Goal: Task Accomplishment & Management: Complete application form

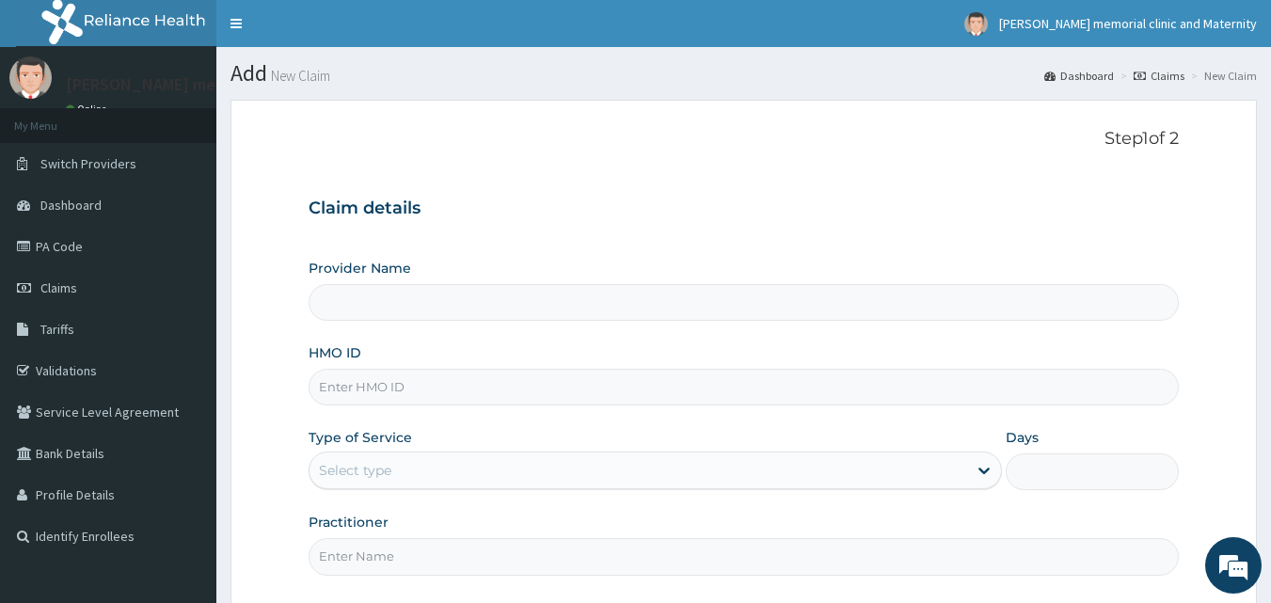
drag, startPoint x: 421, startPoint y: 375, endPoint x: 424, endPoint y: 387, distance: 11.6
click at [421, 375] on input "HMO ID" at bounding box center [744, 387] width 871 height 37
type input "AMK/10053/C"
click at [502, 470] on div "Select type" at bounding box center [639, 470] width 658 height 30
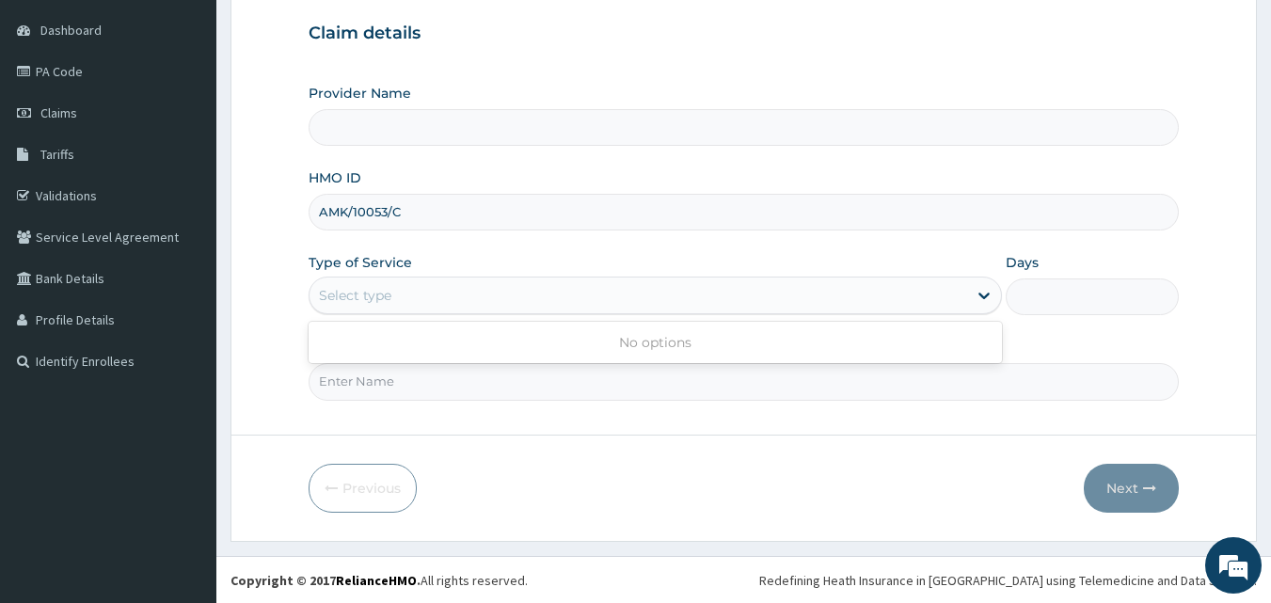
scroll to position [176, 0]
click at [520, 376] on input "Practitioner" at bounding box center [744, 380] width 871 height 37
click at [519, 297] on div "Select type" at bounding box center [639, 294] width 658 height 30
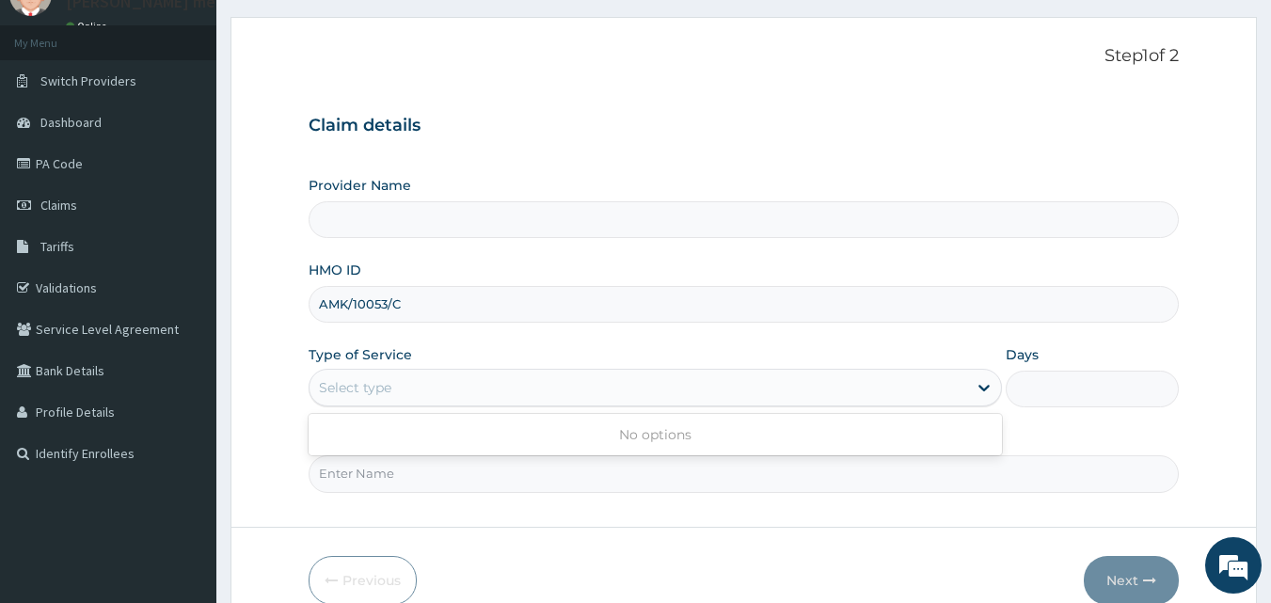
scroll to position [0, 0]
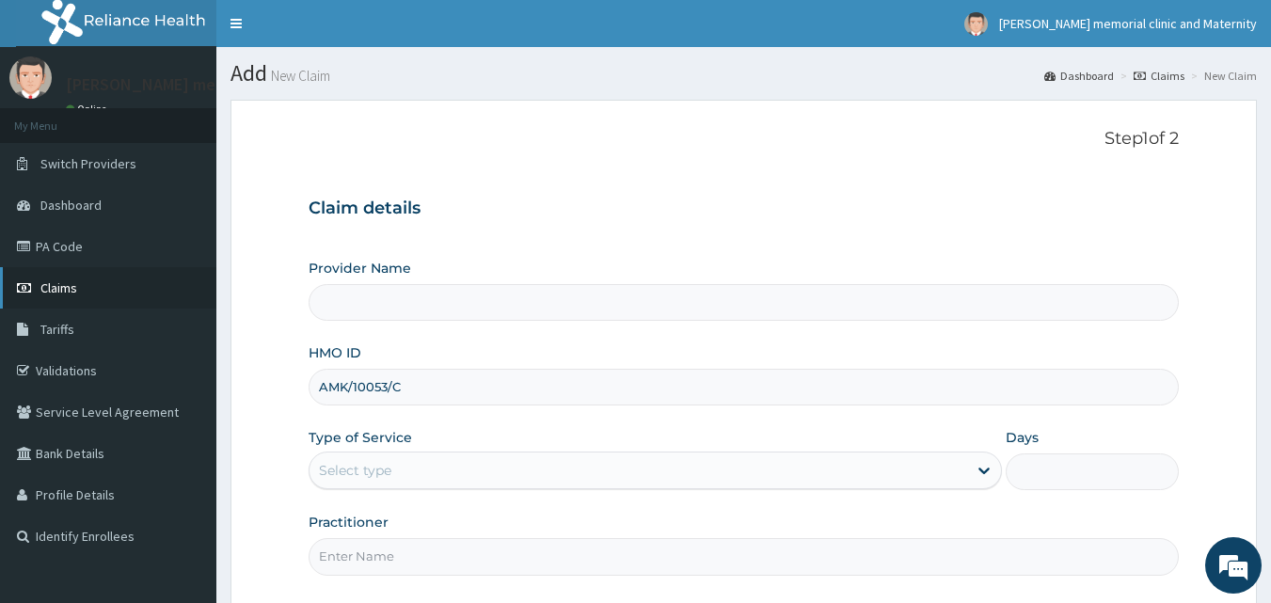
click at [77, 282] on link "Claims" at bounding box center [108, 287] width 216 height 41
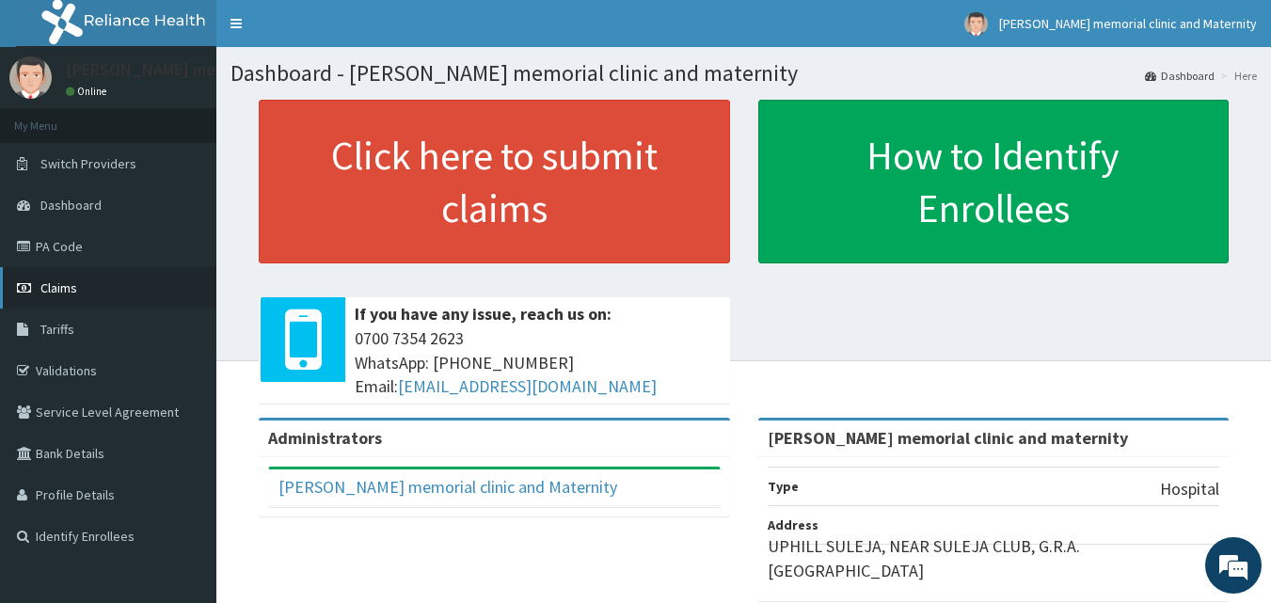
click at [101, 286] on link "Claims" at bounding box center [108, 287] width 216 height 41
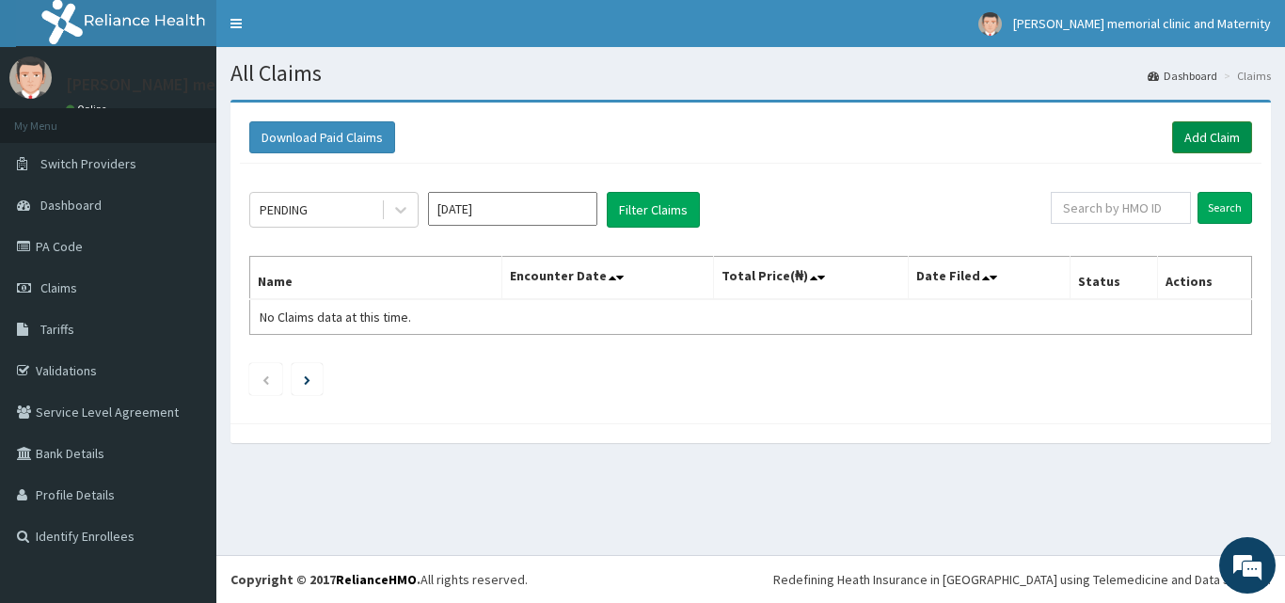
click at [1189, 143] on link "Add Claim" at bounding box center [1212, 137] width 80 height 32
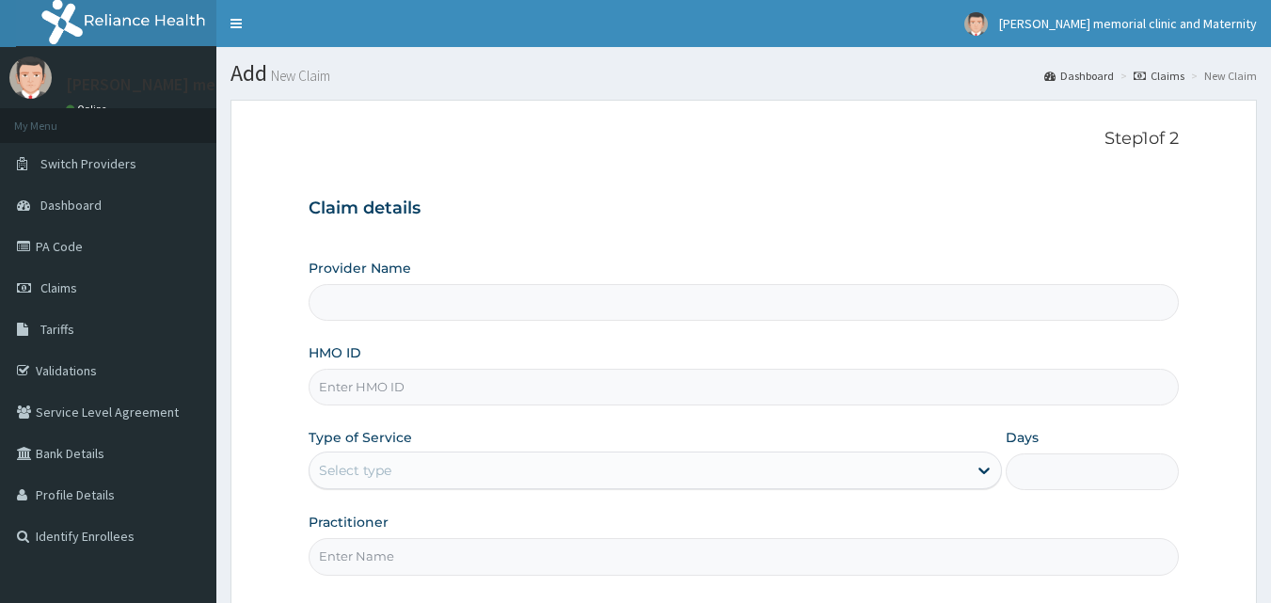
click at [475, 386] on input "HMO ID" at bounding box center [744, 387] width 871 height 37
type input "AMK/10053/"
type input "suzan memorial clinic and maternity"
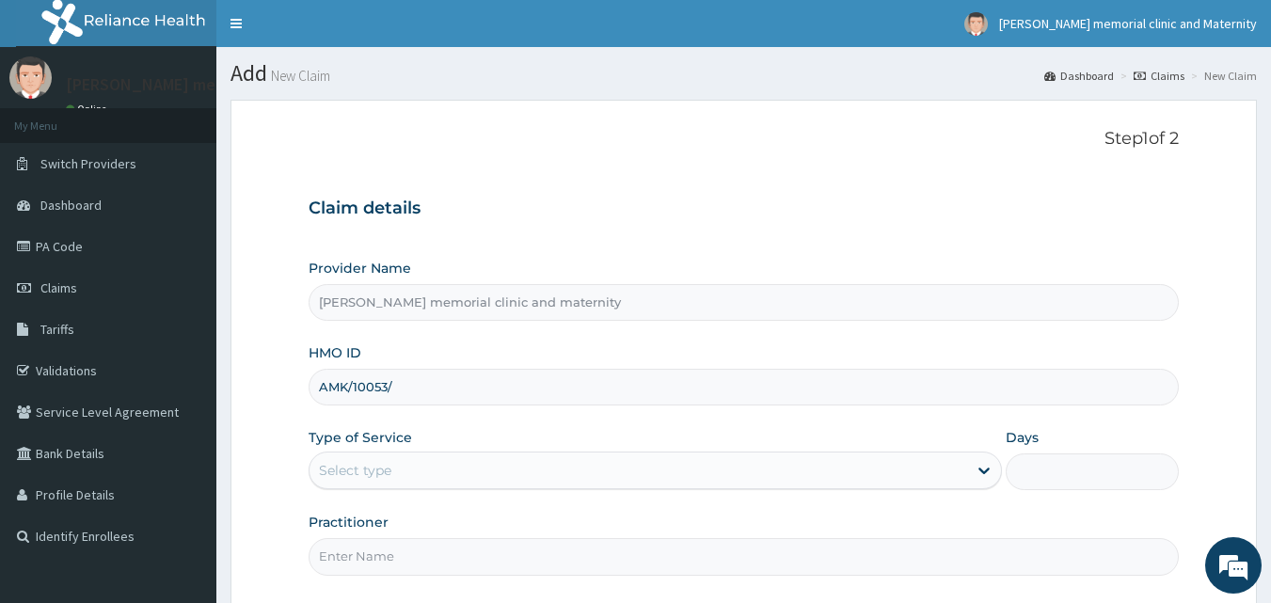
type input "AMK/10053/C"
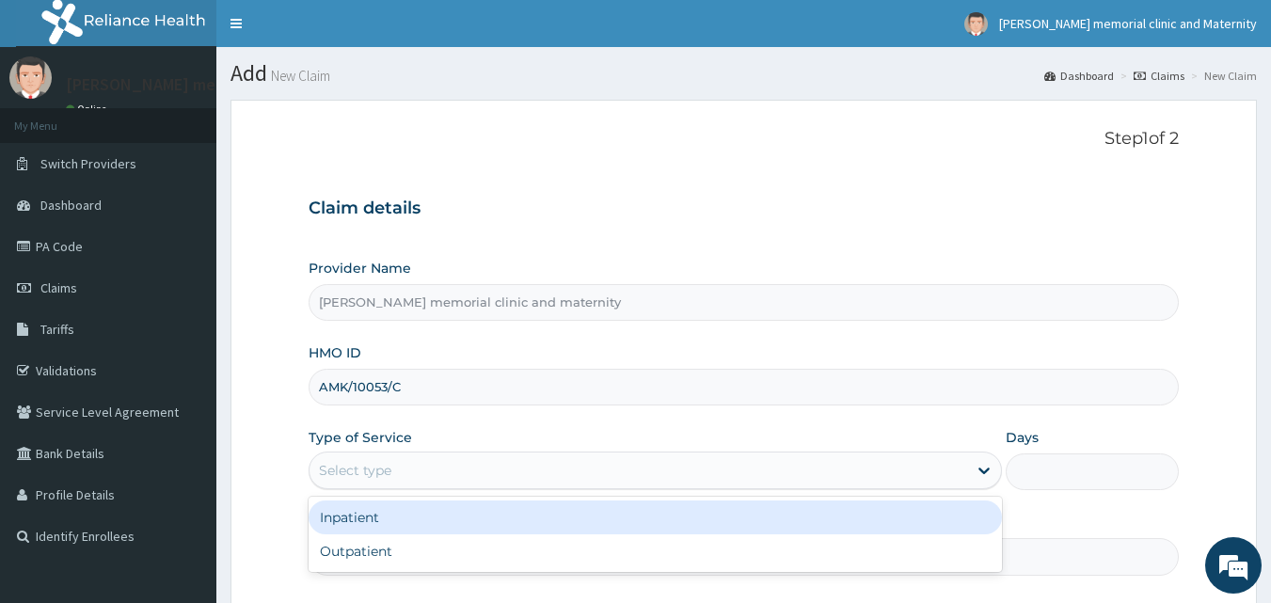
click at [471, 470] on div "Select type" at bounding box center [639, 470] width 658 height 30
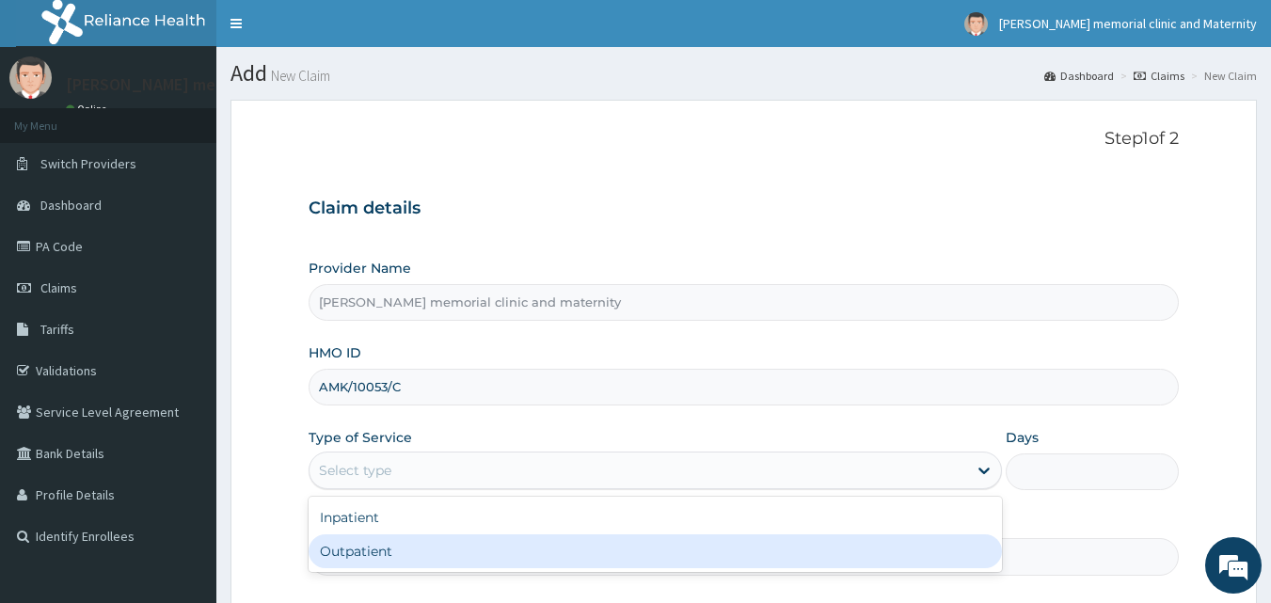
click at [426, 558] on div "Outpatient" at bounding box center [655, 551] width 693 height 34
type input "1"
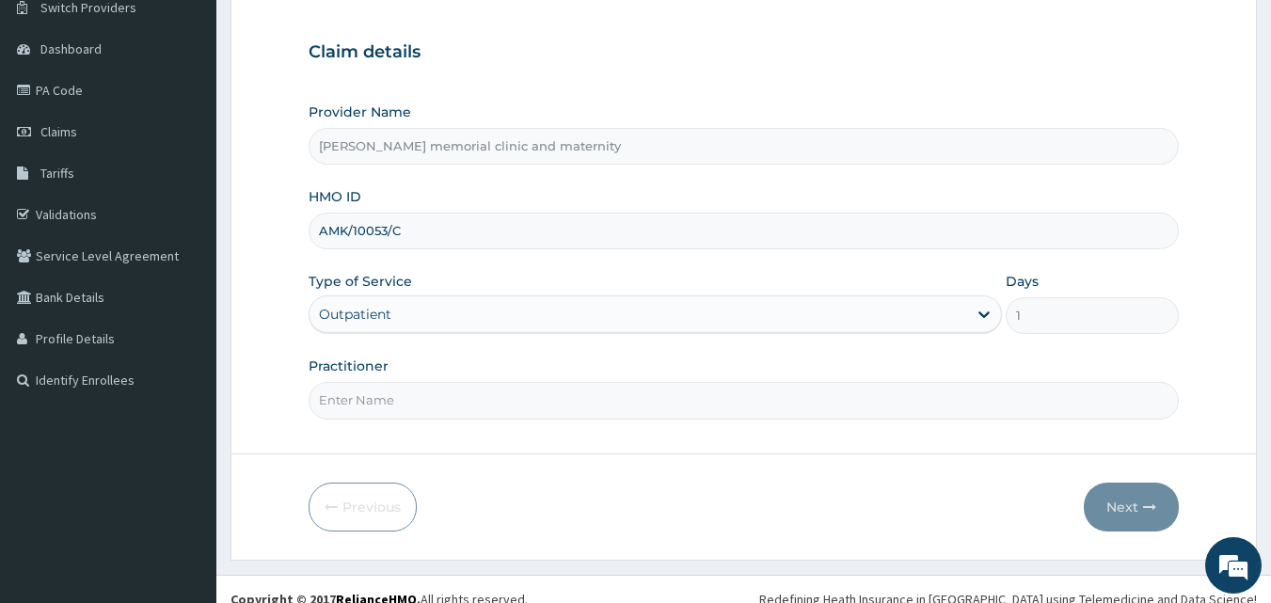
scroll to position [176, 0]
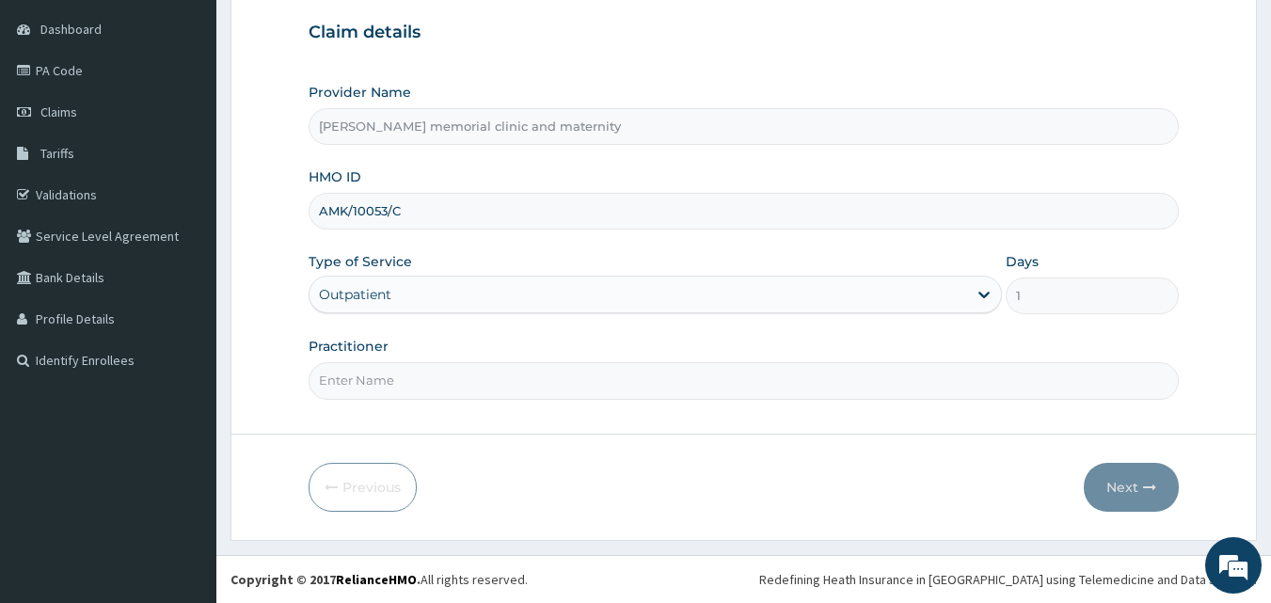
click at [472, 390] on input "Practitioner" at bounding box center [744, 380] width 871 height 37
type input "DR IKEJI"
click at [1148, 483] on icon "button" at bounding box center [1149, 487] width 13 height 13
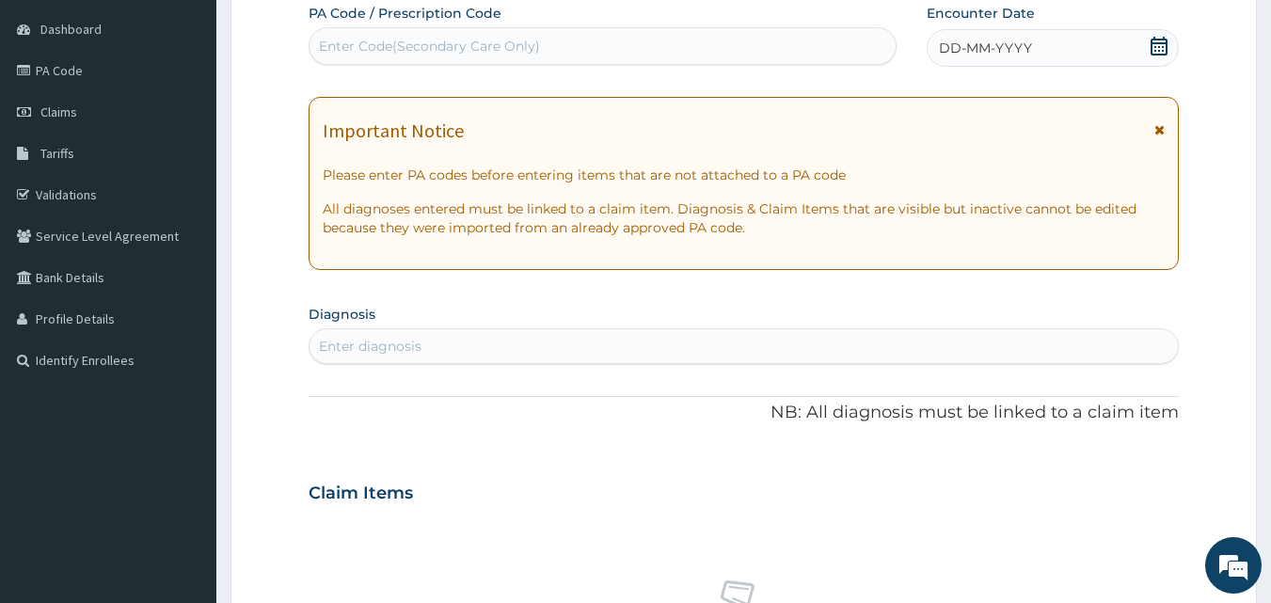
click at [960, 43] on span "DD-MM-YYYY" at bounding box center [985, 48] width 93 height 19
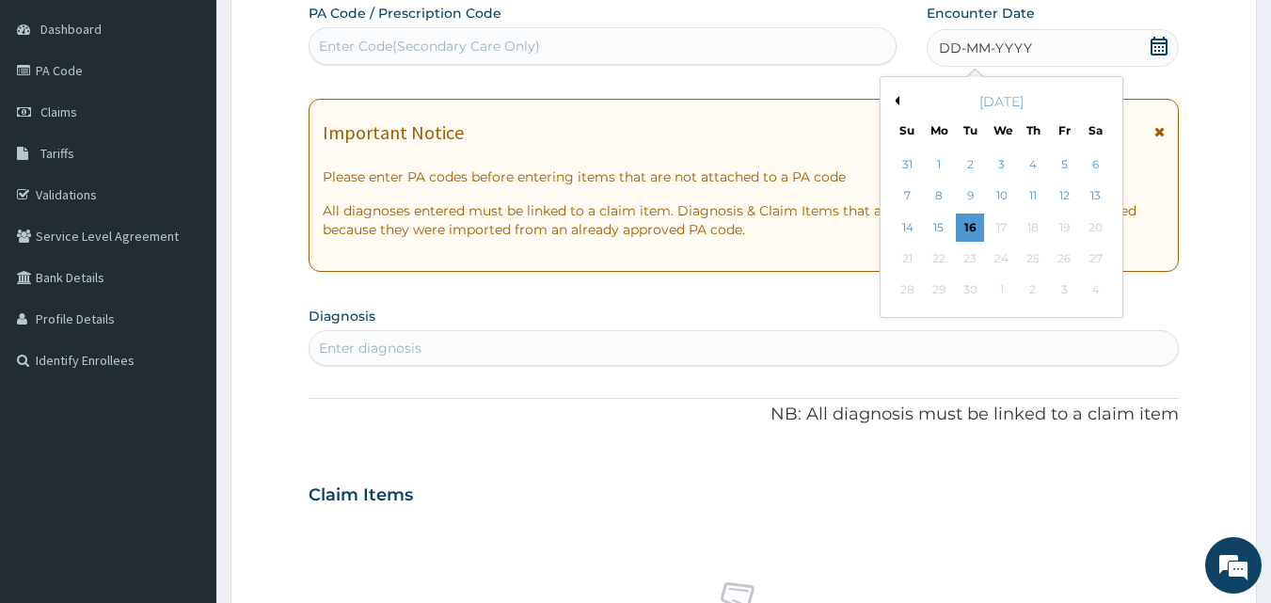
click at [898, 97] on button "Previous Month" at bounding box center [894, 100] width 9 height 9
click at [940, 294] on div "25" at bounding box center [939, 291] width 28 height 28
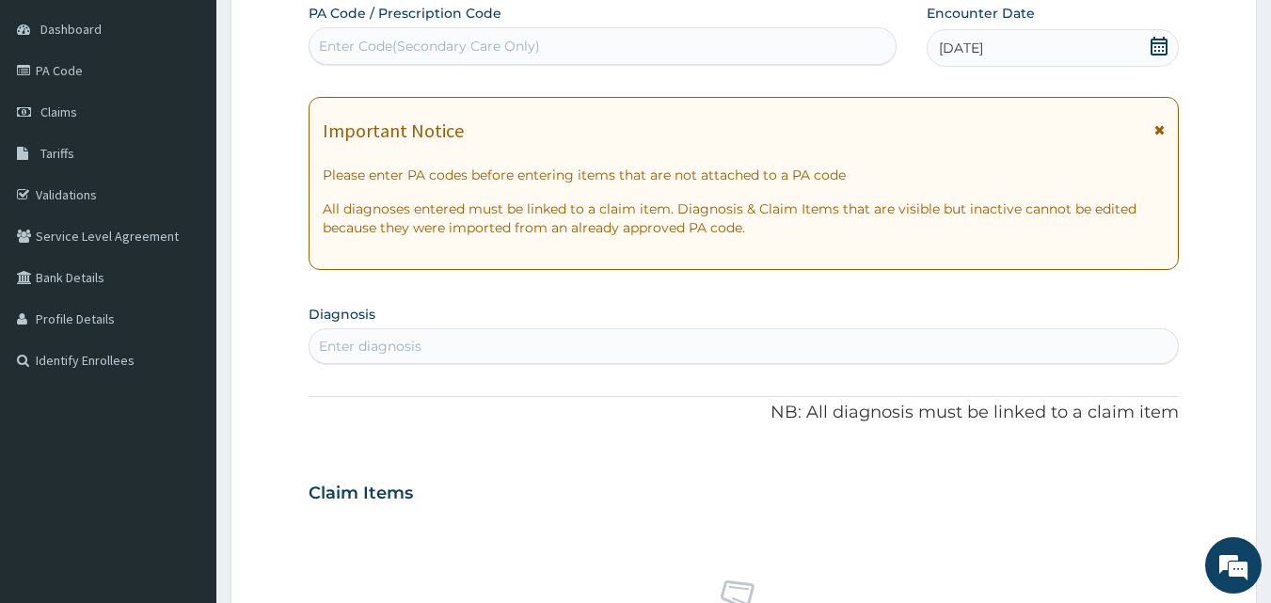
click at [580, 347] on div "Enter diagnosis" at bounding box center [744, 346] width 869 height 30
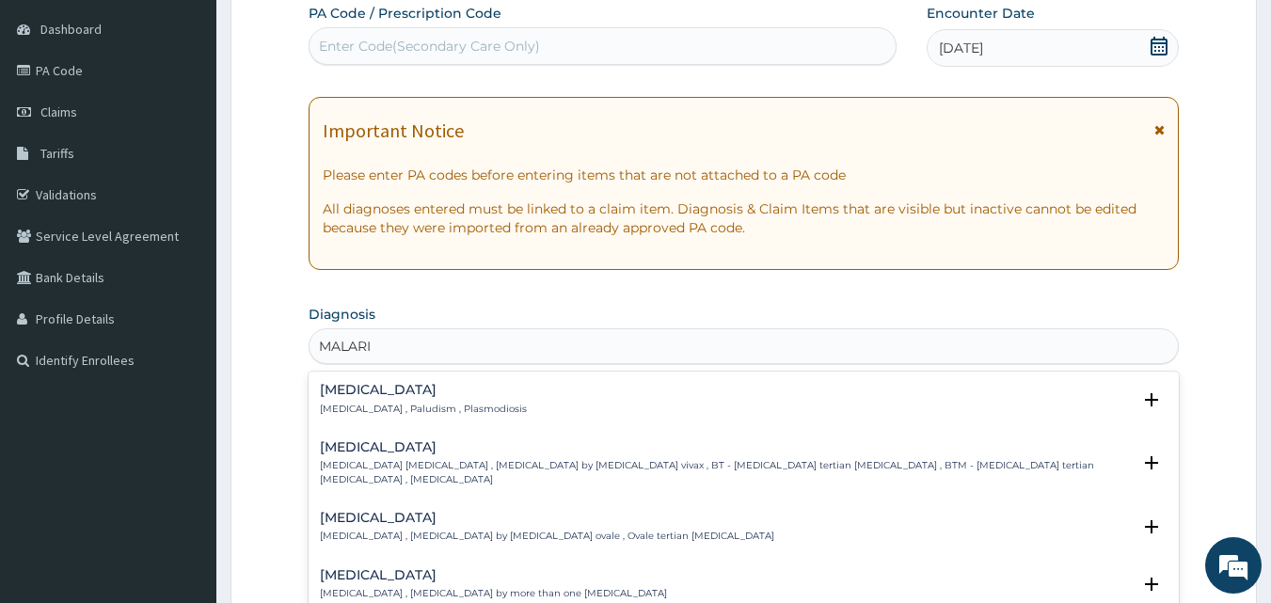
type input "MALARIA"
click at [568, 383] on div "Malaria Malaria , Paludism , Plasmodiosis" at bounding box center [744, 399] width 849 height 33
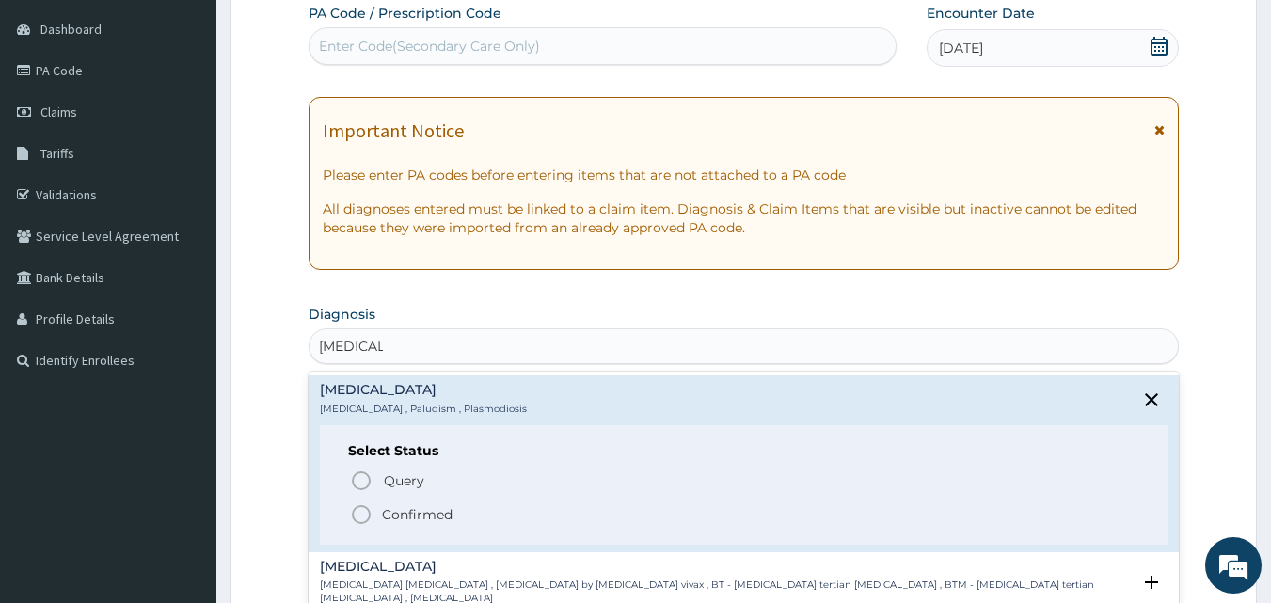
click at [458, 513] on span "Confirmed" at bounding box center [745, 514] width 790 height 23
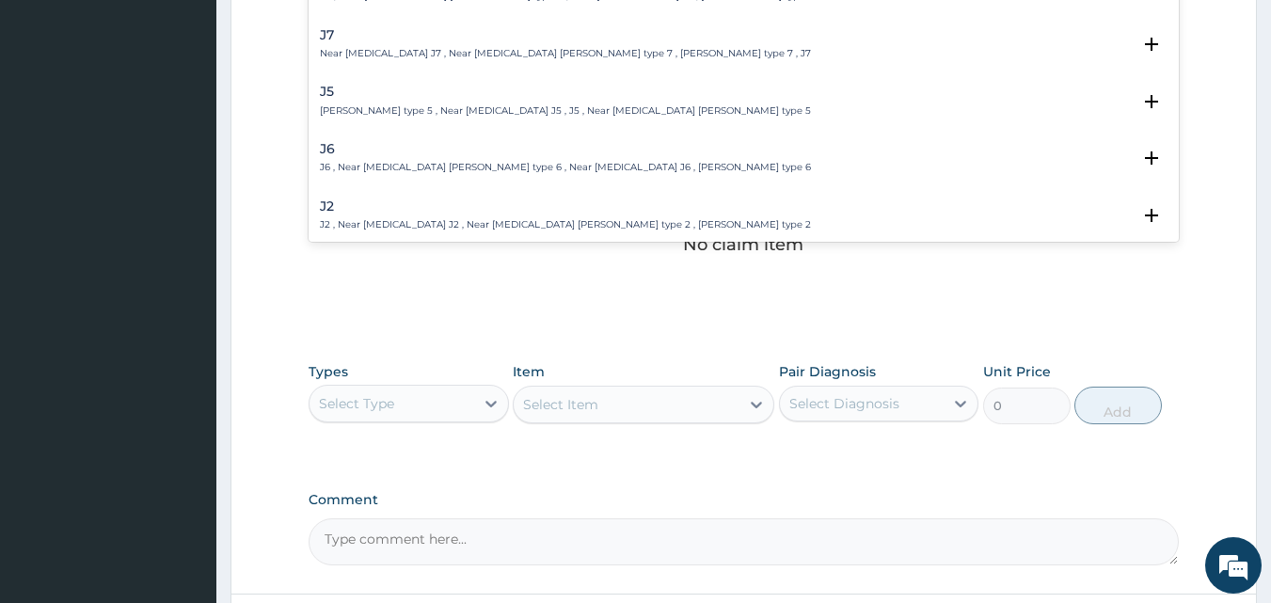
scroll to position [646, 0]
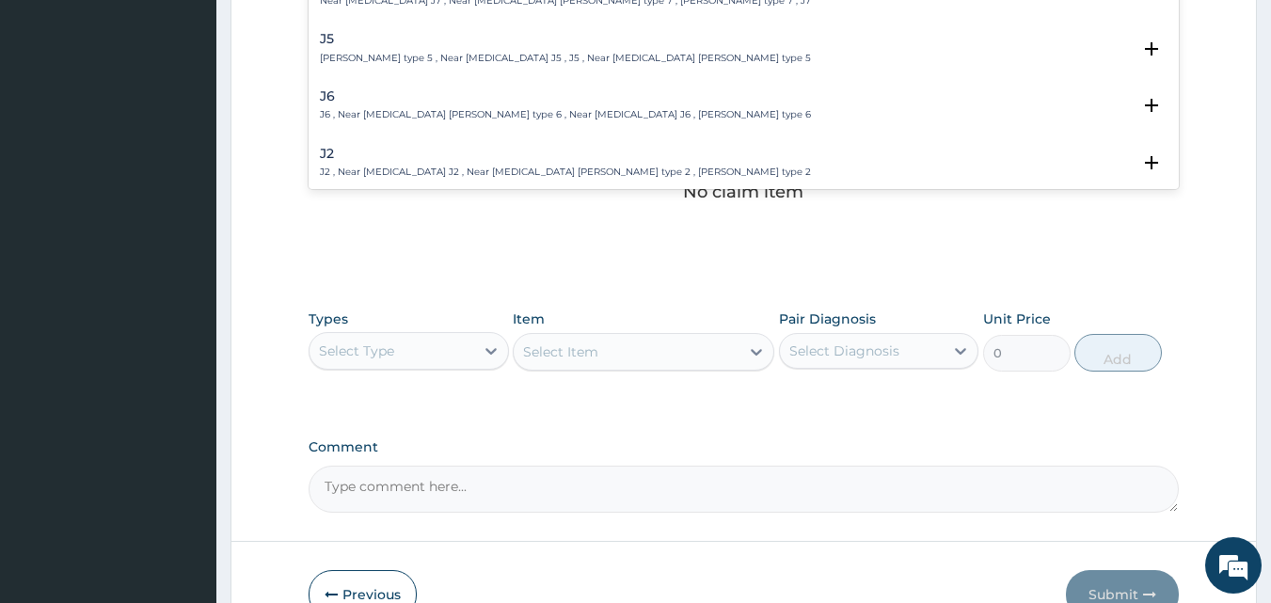
type input "TYP"
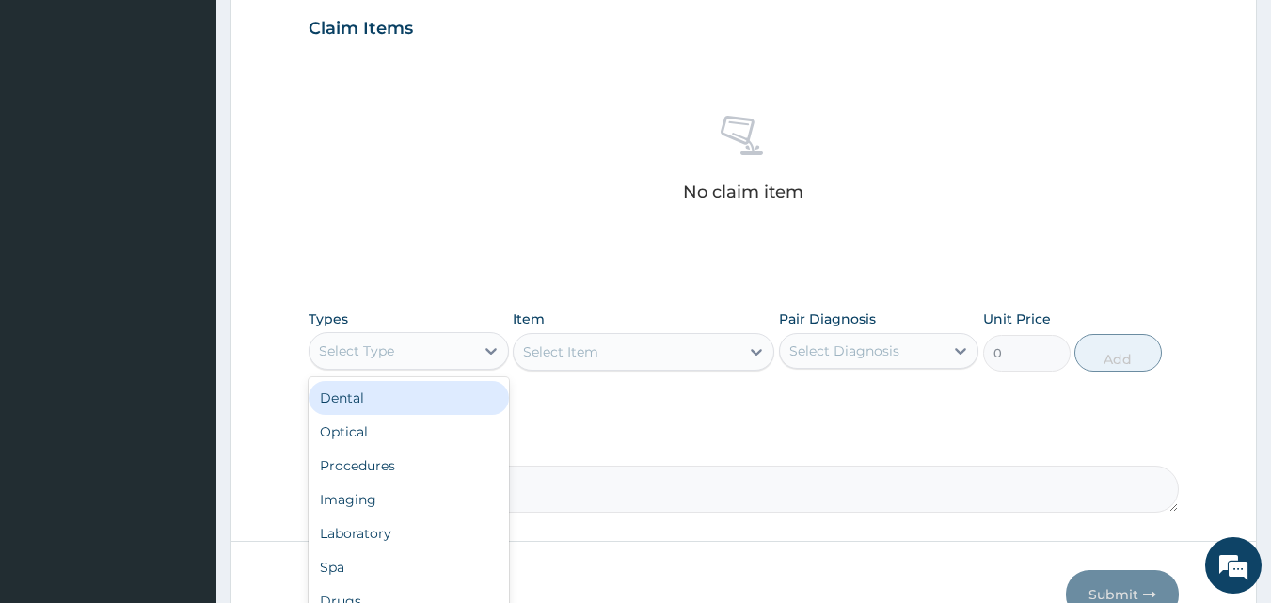
click at [453, 359] on div "Select Type" at bounding box center [392, 351] width 165 height 30
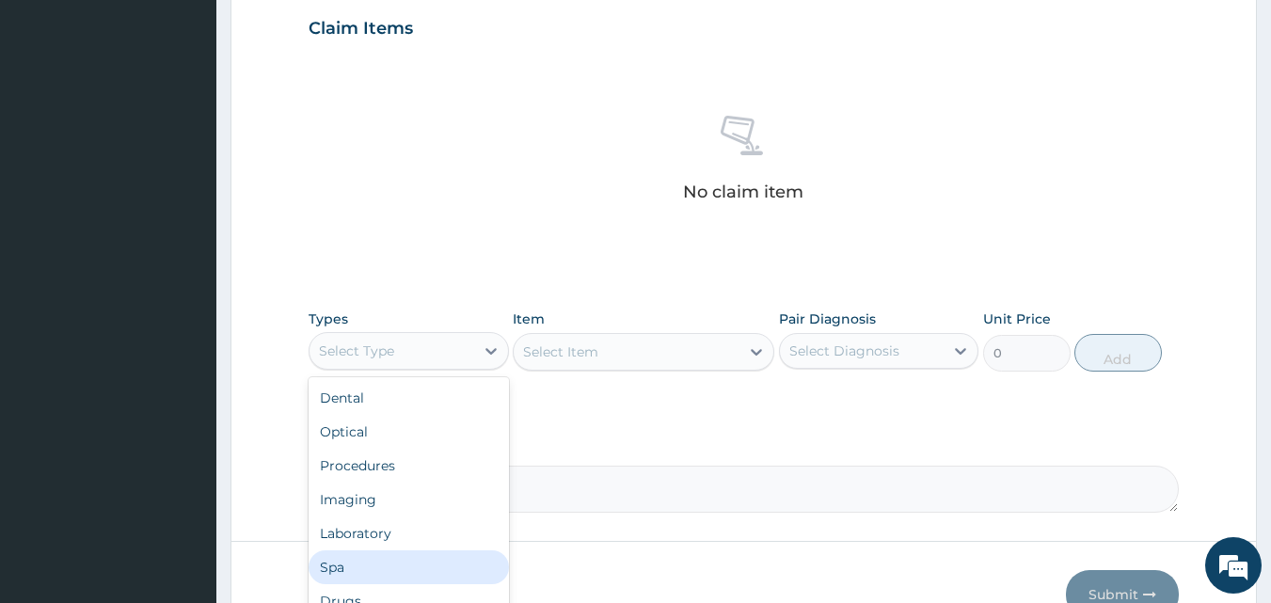
scroll to position [64, 0]
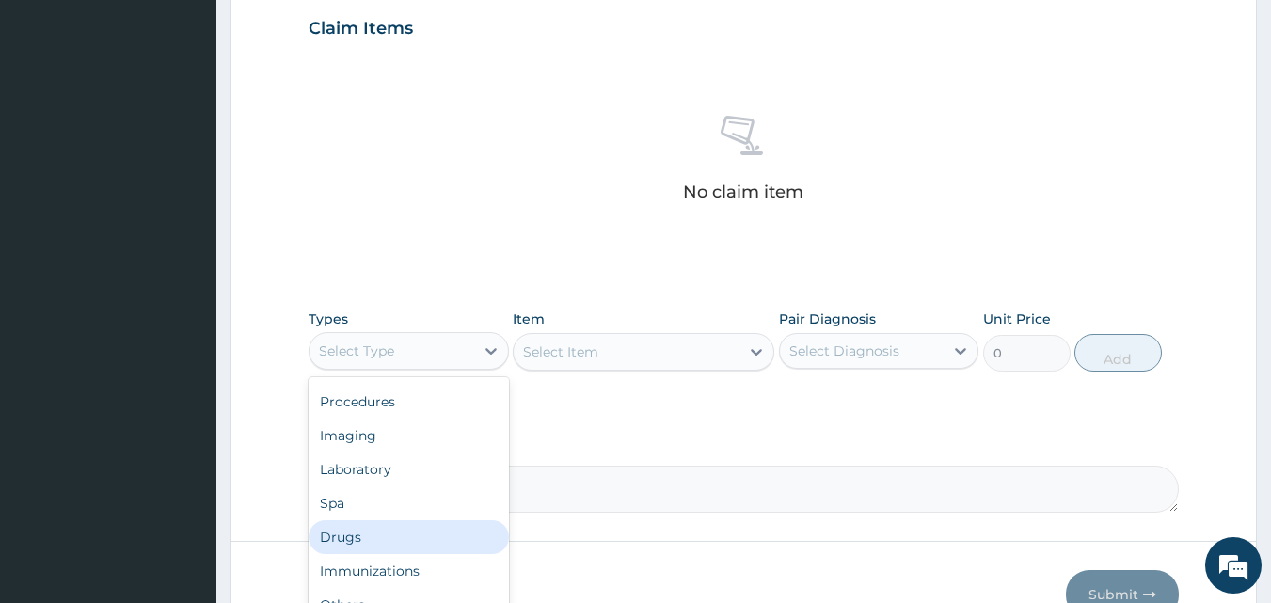
click at [367, 543] on div "Drugs" at bounding box center [409, 537] width 200 height 34
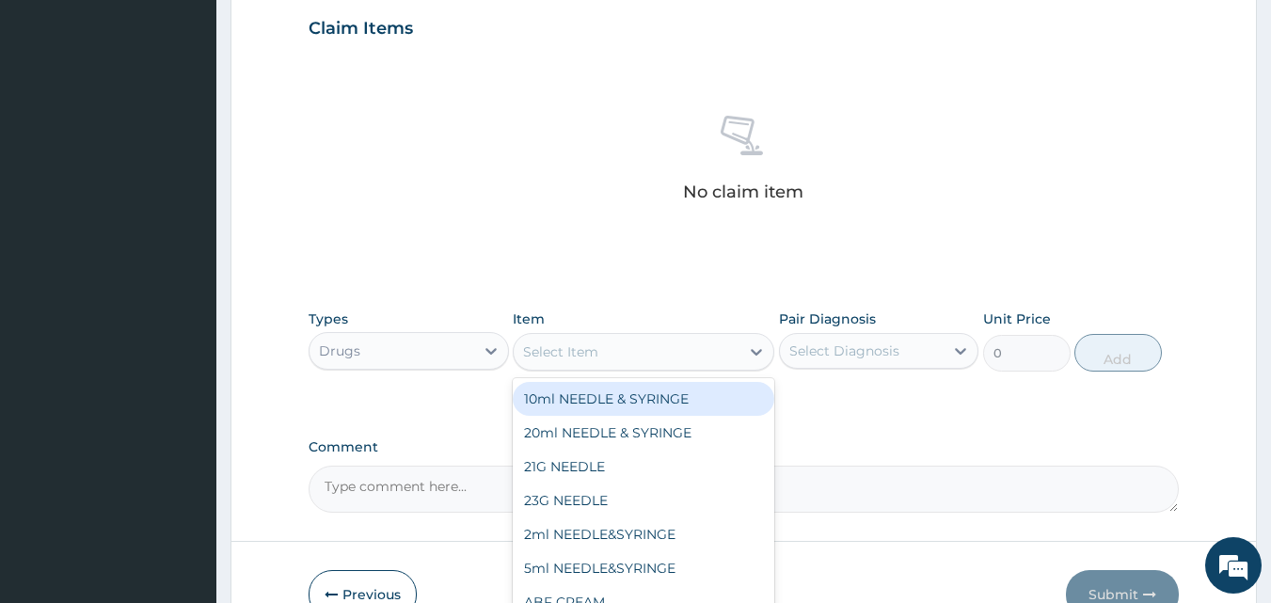
click at [549, 351] on div "Select Item" at bounding box center [560, 351] width 75 height 19
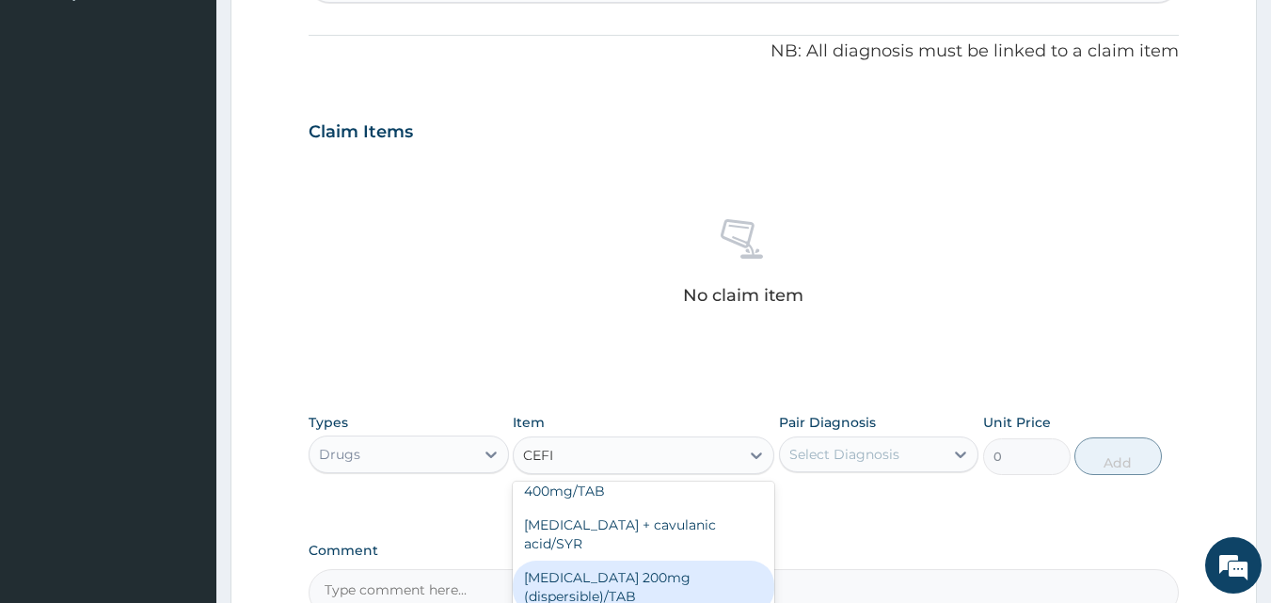
scroll to position [552, 0]
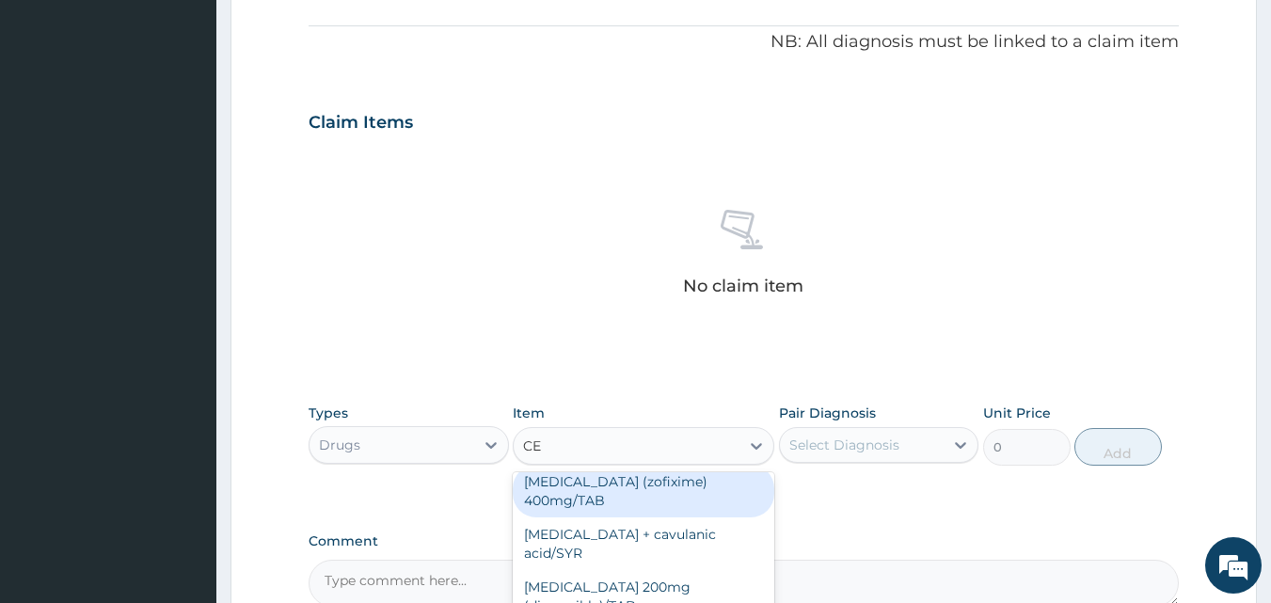
type input "C"
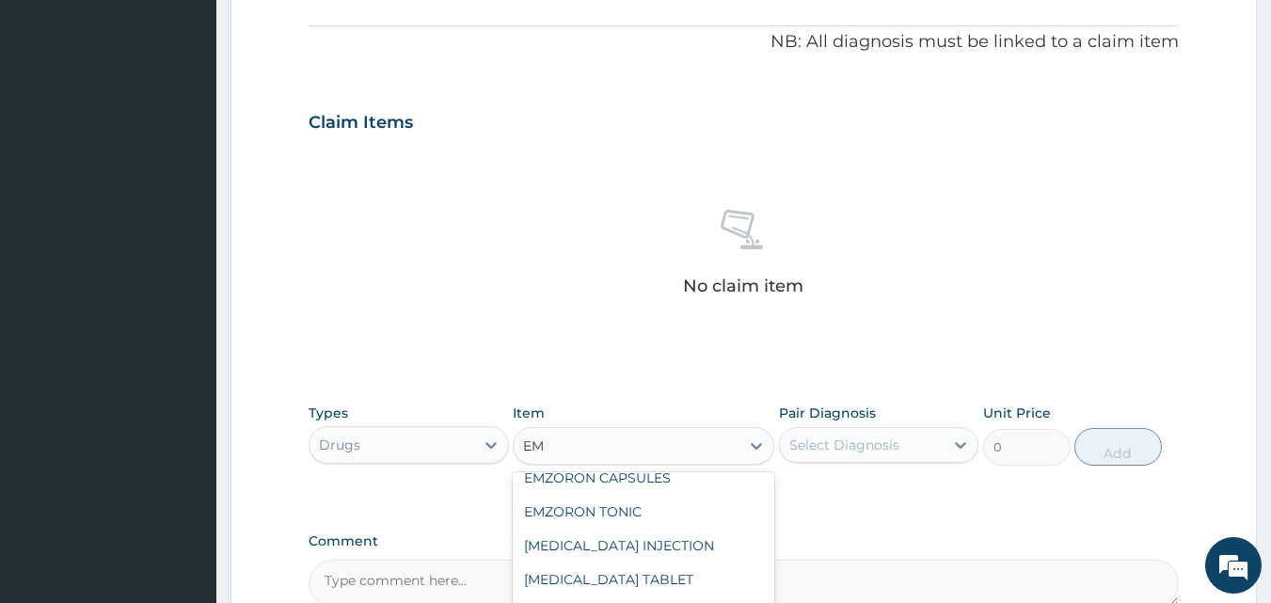
scroll to position [320, 0]
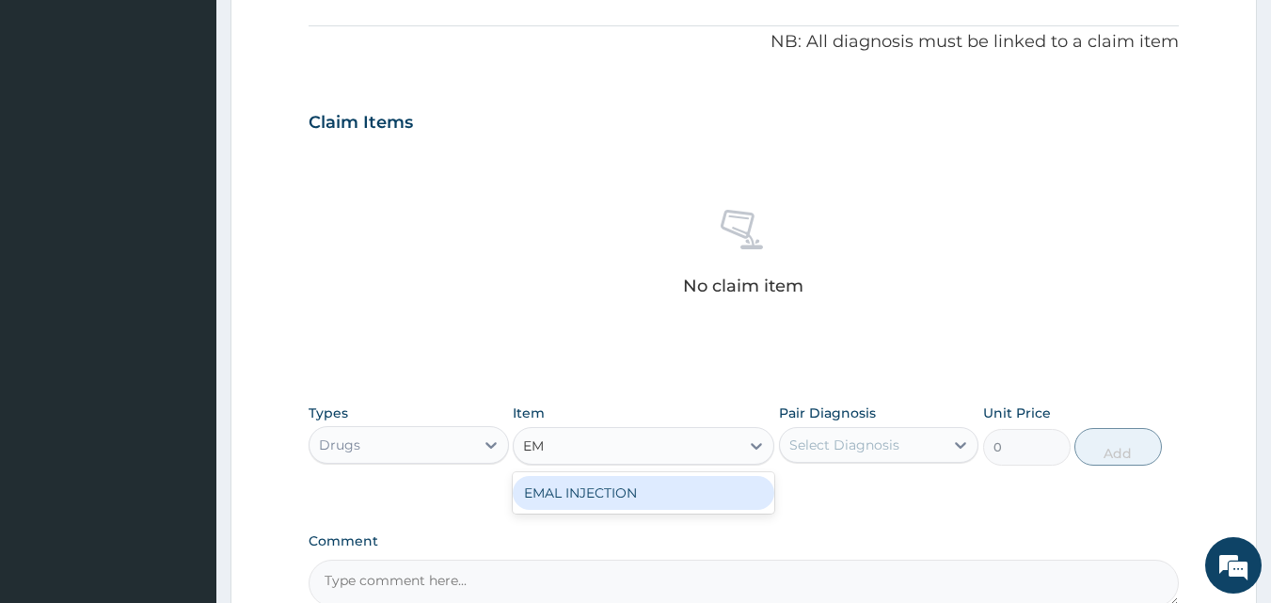
type input "EMA"
click at [611, 486] on div "EMAL INJECTION" at bounding box center [644, 493] width 262 height 34
type input "708.75"
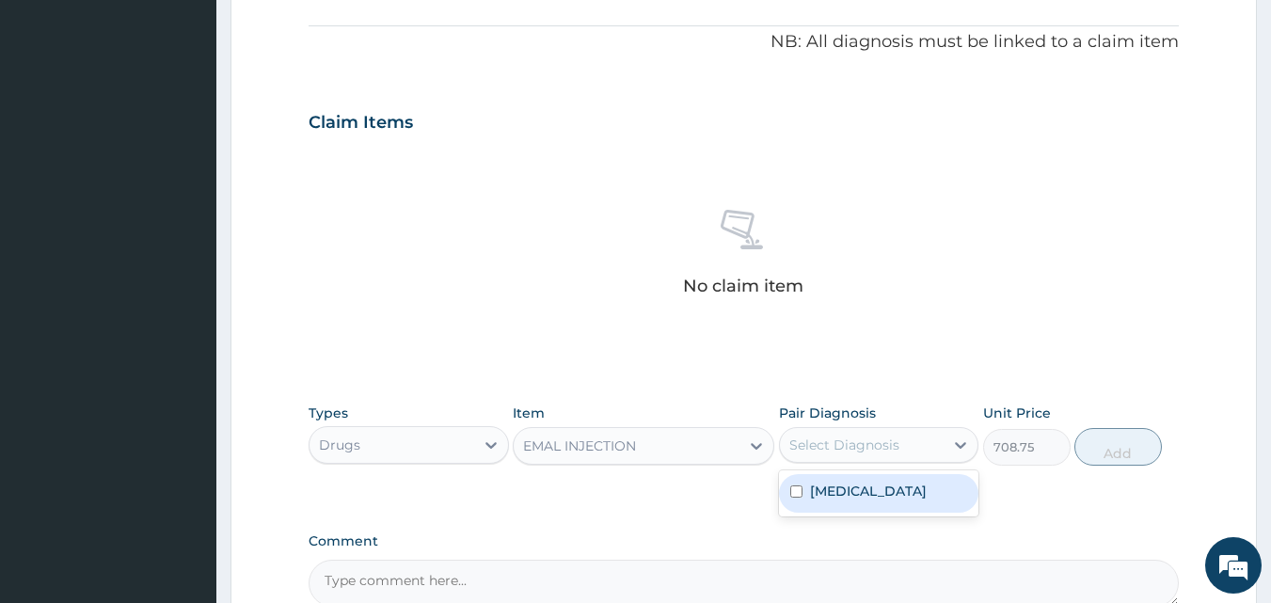
click at [842, 444] on div "Select Diagnosis" at bounding box center [844, 445] width 110 height 19
click at [835, 491] on label "Malaria" at bounding box center [868, 491] width 117 height 19
checkbox input "true"
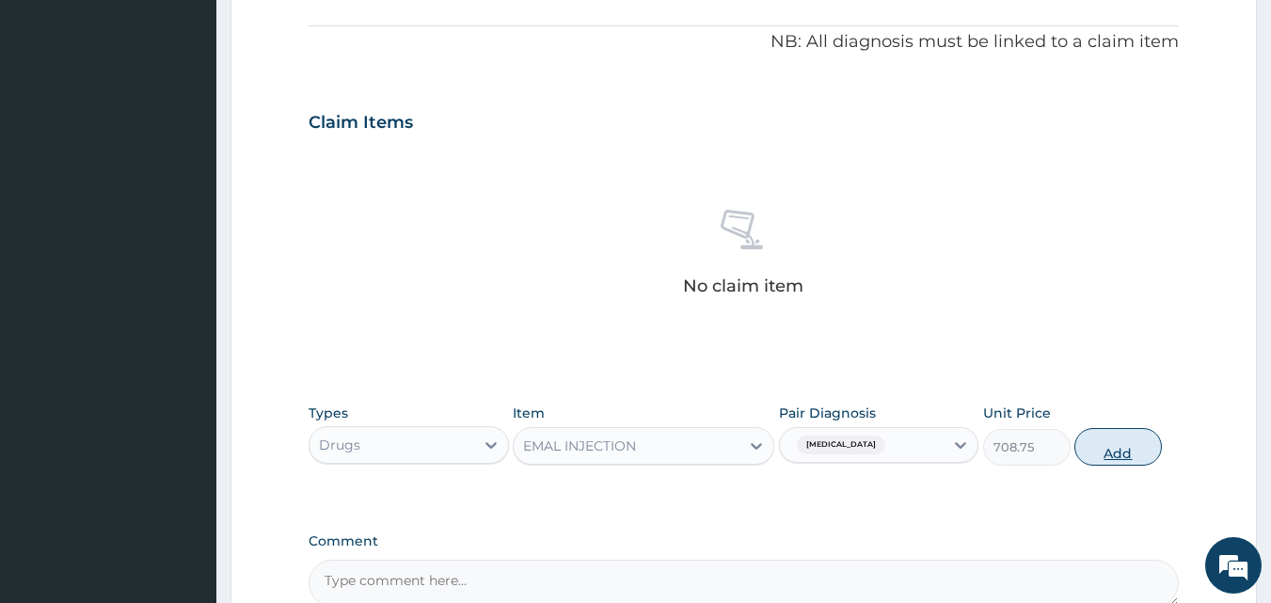
click at [1110, 440] on button "Add" at bounding box center [1117, 447] width 87 height 38
type input "0"
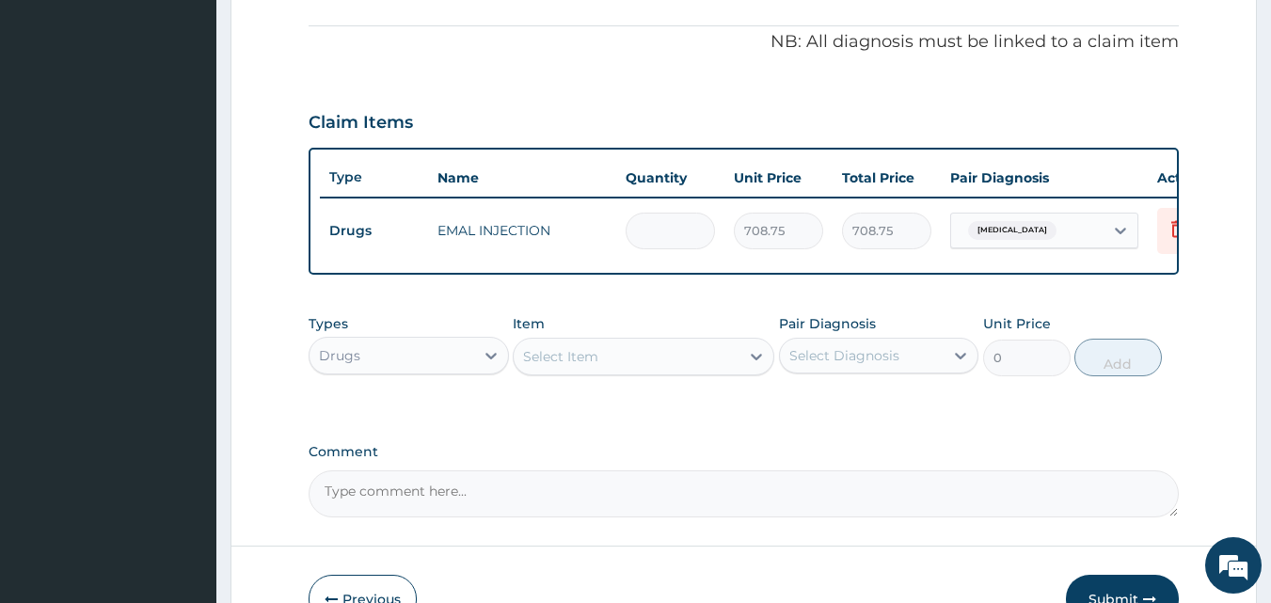
type input "0.00"
type input "3"
type input "2126.25"
type input "3"
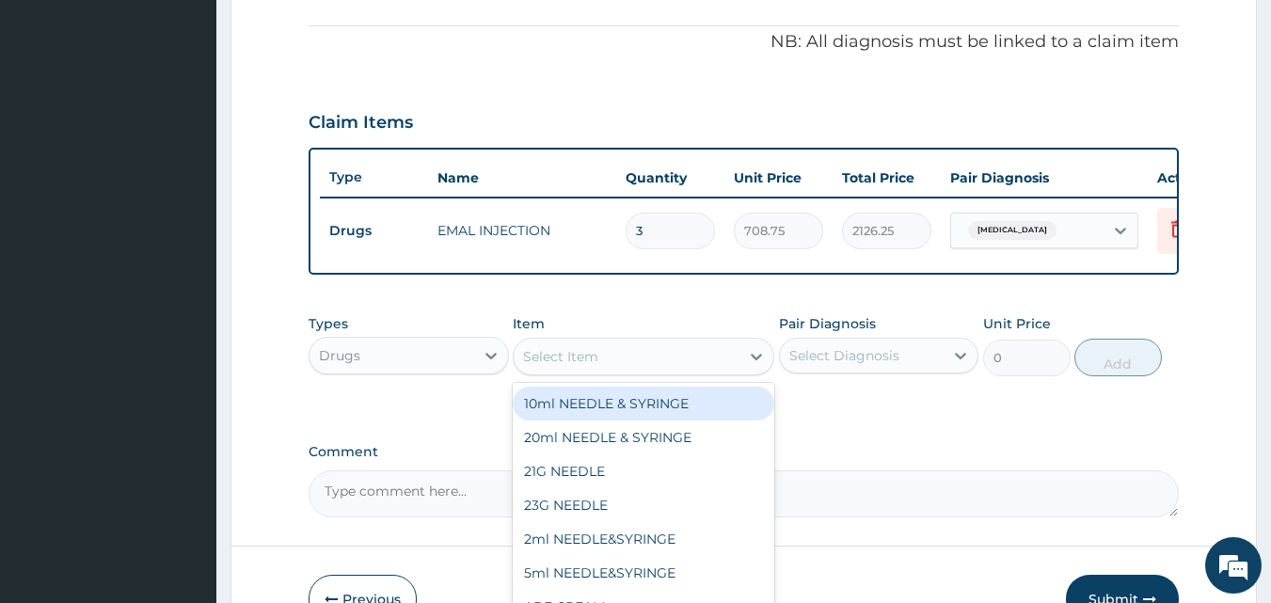
click at [591, 366] on div "Select Item" at bounding box center [560, 356] width 75 height 19
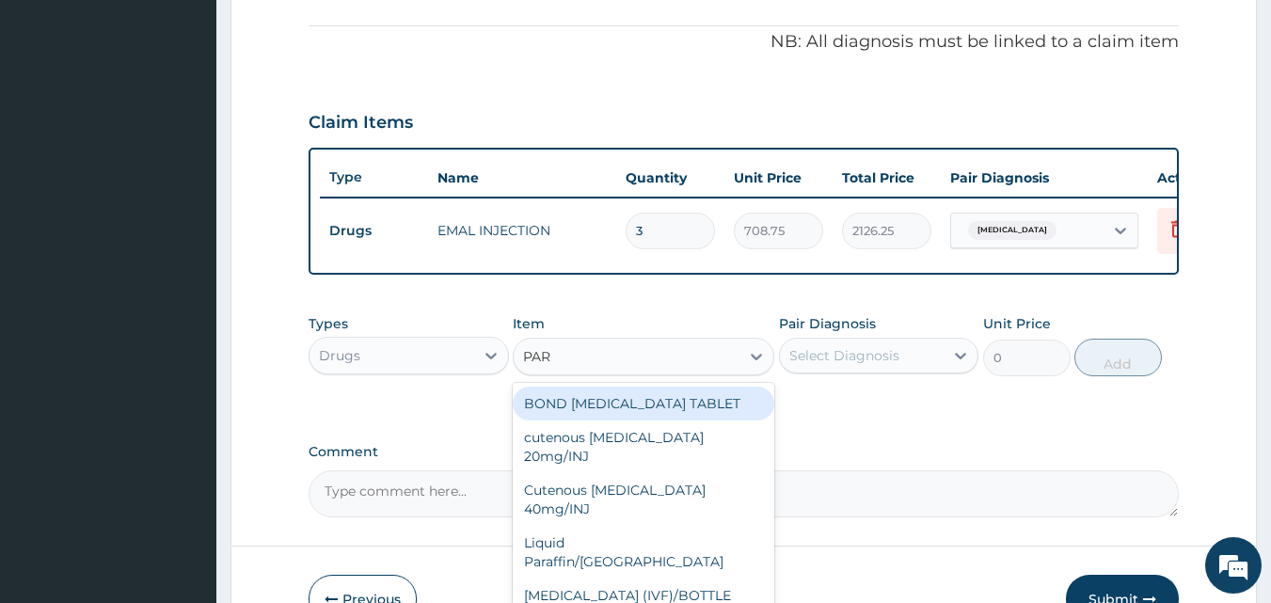
type input "PARA"
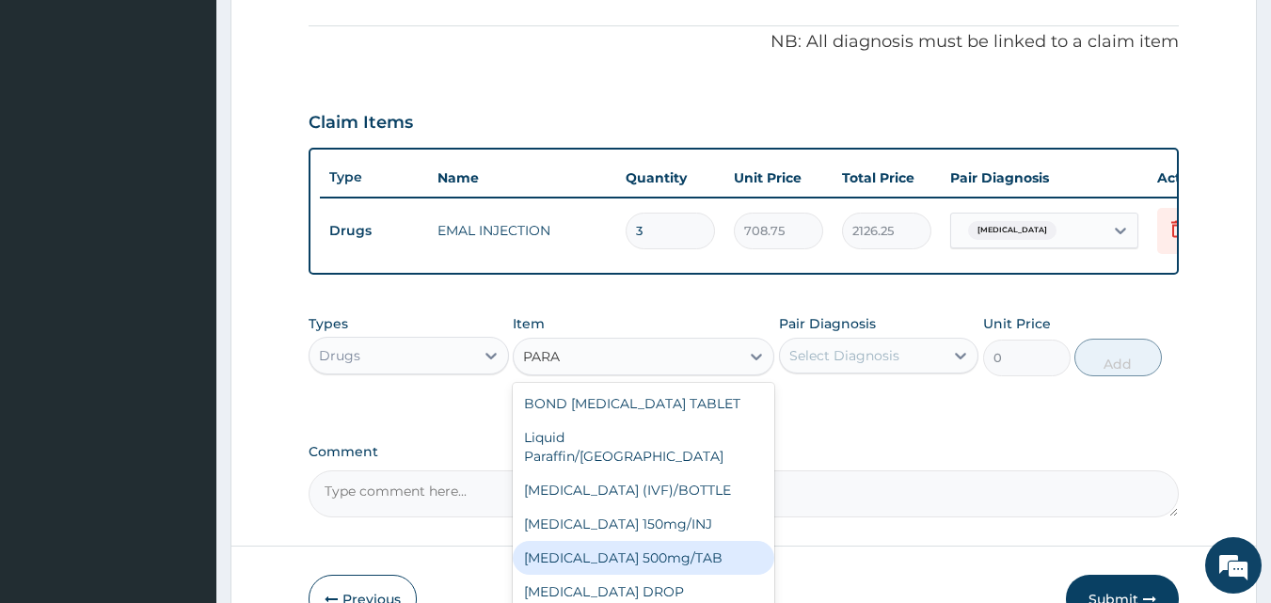
click at [645, 541] on div "PARACETAMOL 500mg/TAB" at bounding box center [644, 558] width 262 height 34
type input "5.25"
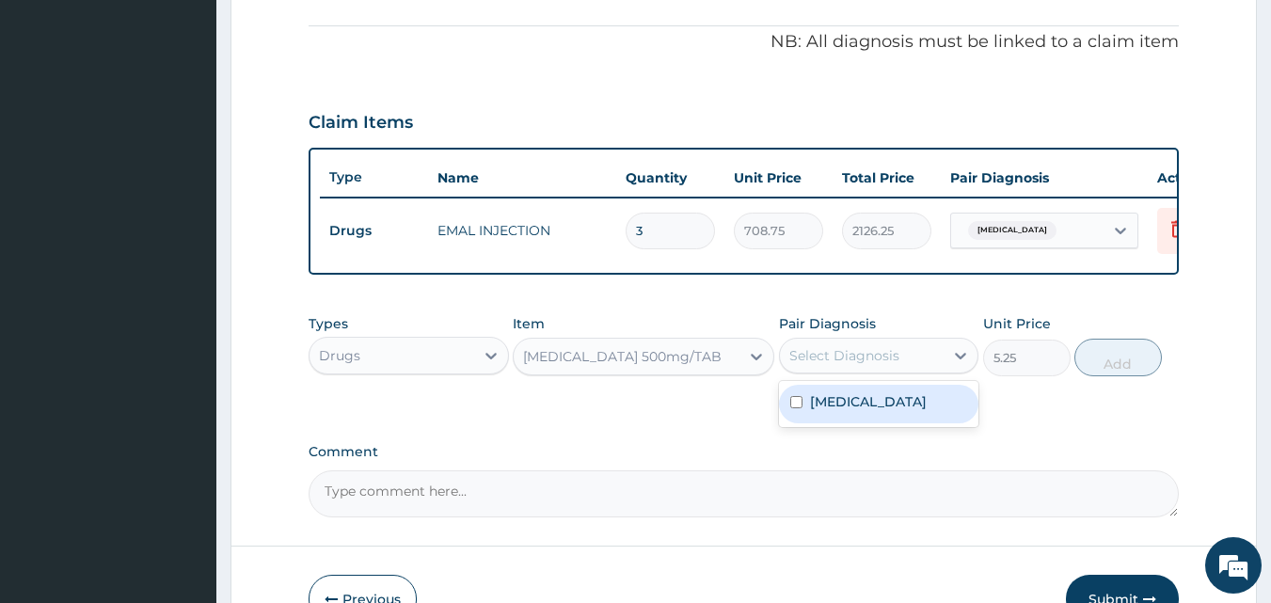
click at [848, 371] on div "Select Diagnosis" at bounding box center [862, 356] width 165 height 30
click at [831, 411] on label "Malaria" at bounding box center [868, 401] width 117 height 19
checkbox input "true"
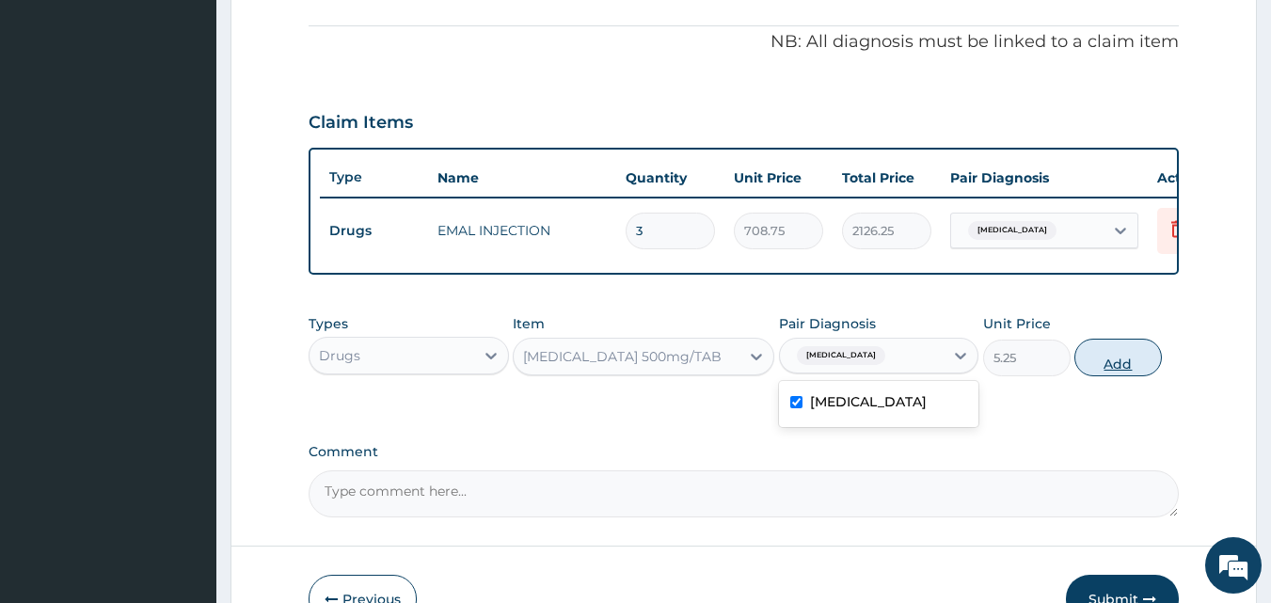
click at [1105, 356] on button "Add" at bounding box center [1117, 358] width 87 height 38
type input "0"
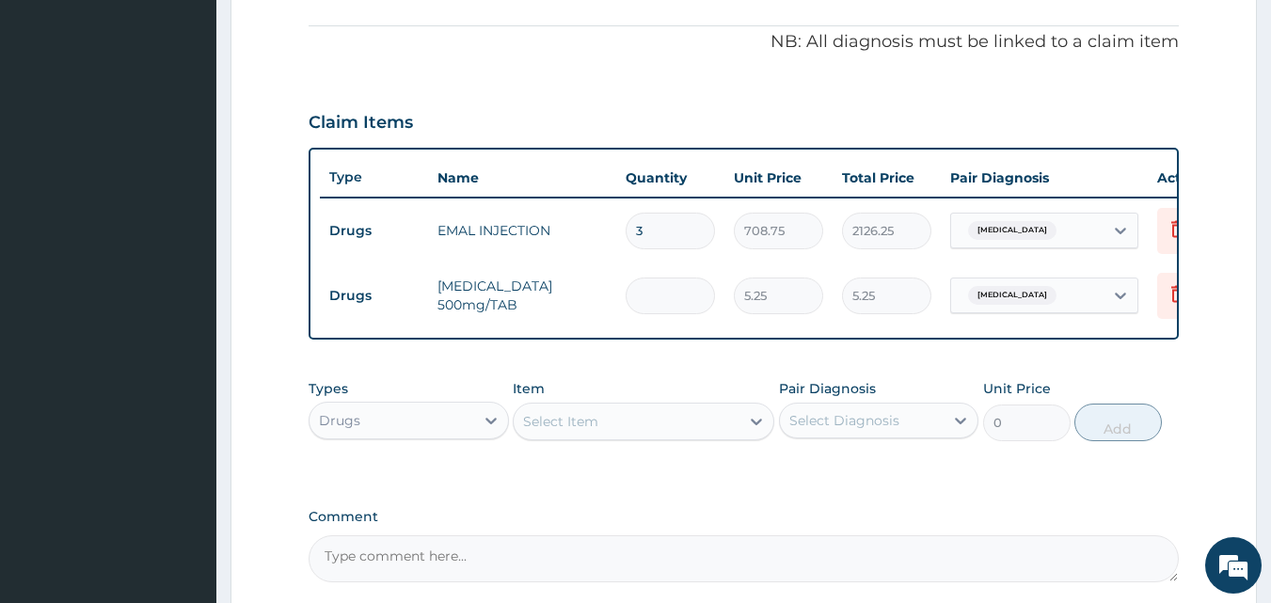
type input "0.00"
type input "9"
type input "47.25"
type input "9"
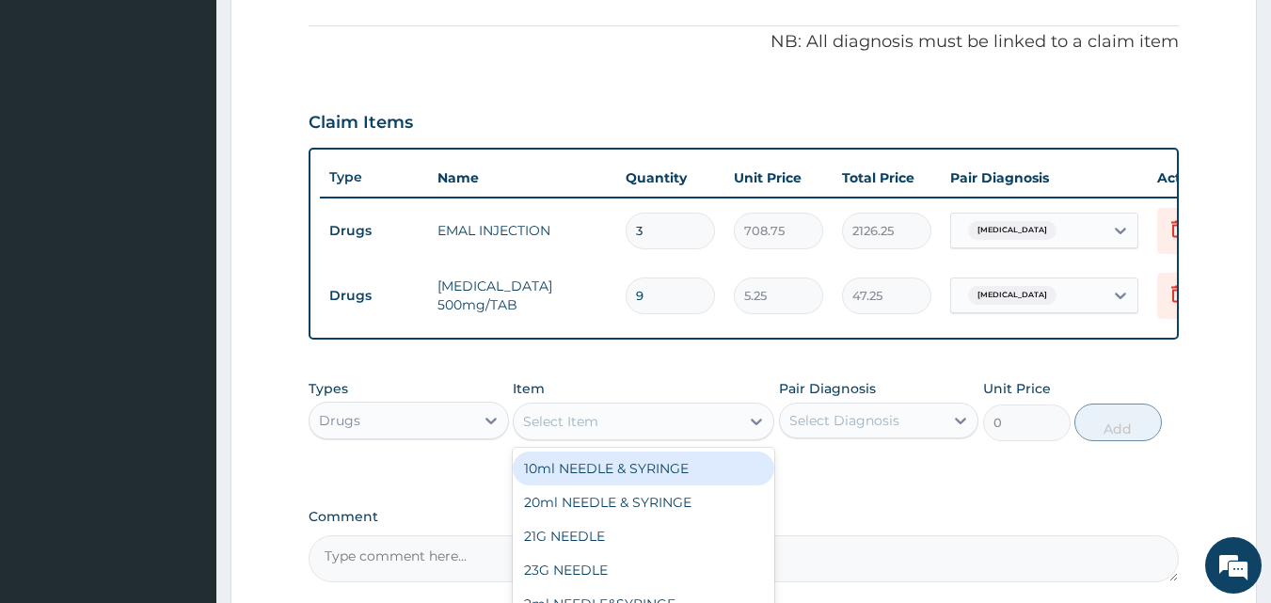
click at [582, 431] on div "Select Item" at bounding box center [560, 421] width 75 height 19
type input "PIRITO"
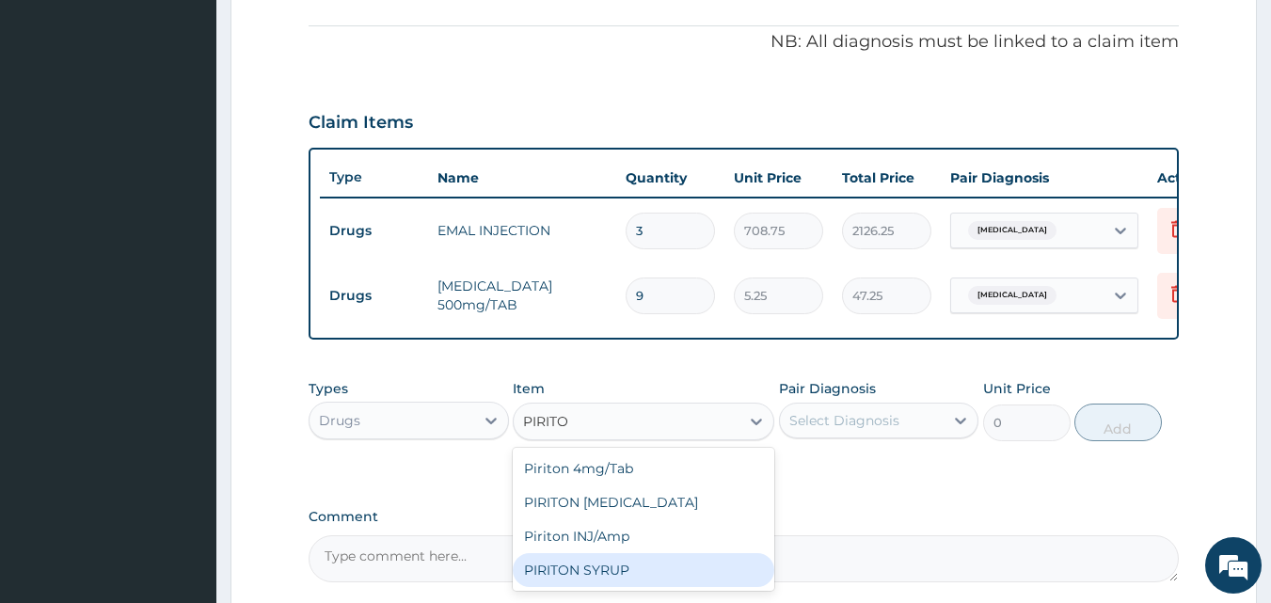
click at [611, 576] on div "PIRITON SYRUP" at bounding box center [644, 570] width 262 height 34
type input "210"
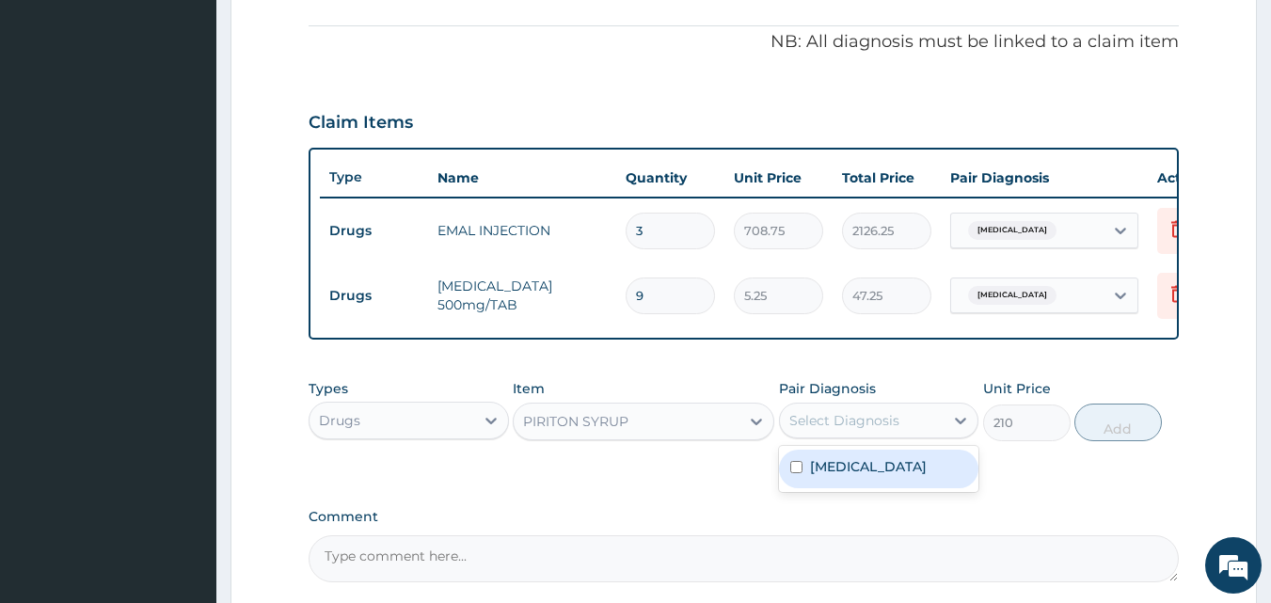
click at [872, 430] on div "Select Diagnosis" at bounding box center [844, 420] width 110 height 19
click at [843, 476] on label "Malaria" at bounding box center [868, 466] width 117 height 19
checkbox input "true"
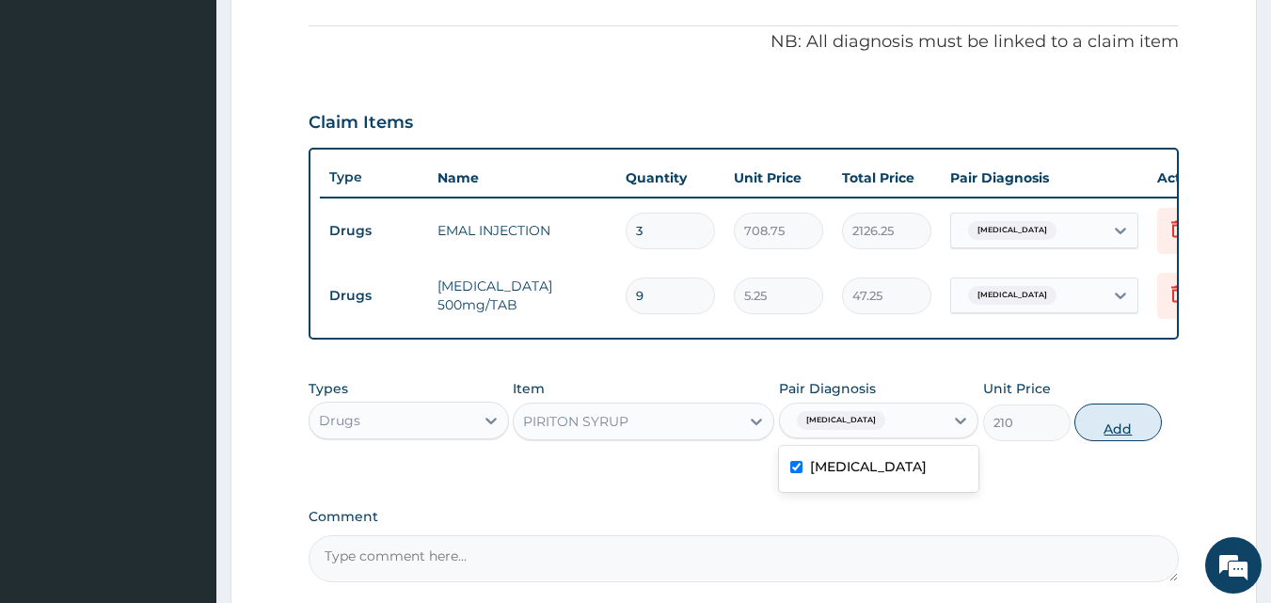
click at [1101, 441] on button "Add" at bounding box center [1117, 423] width 87 height 38
type input "0"
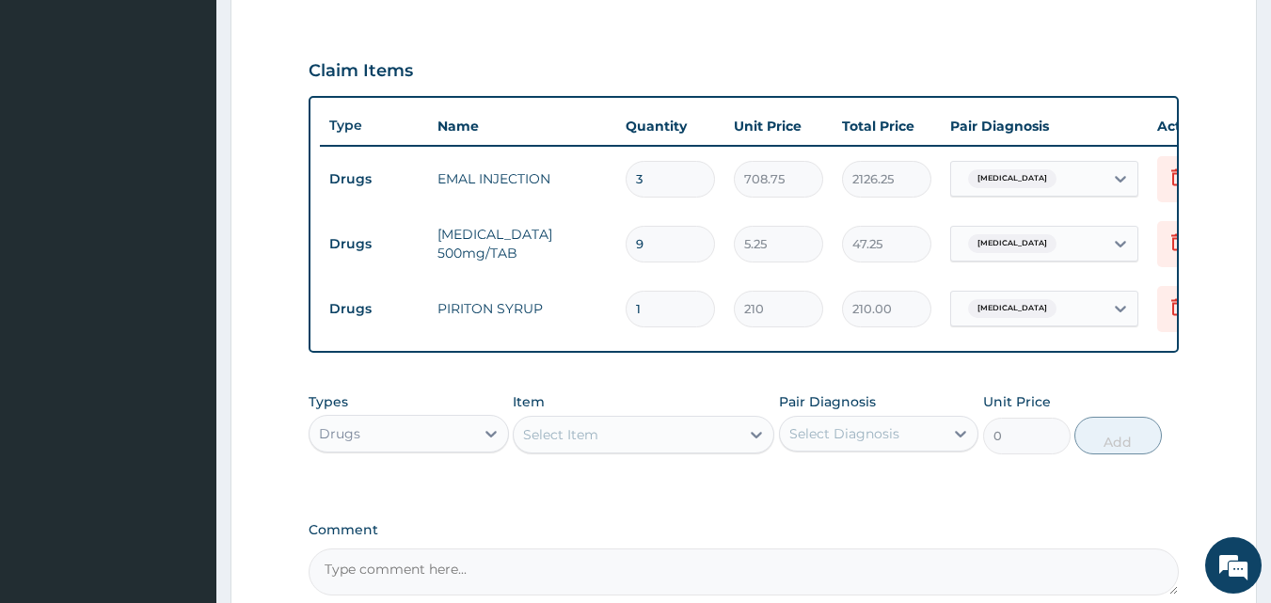
scroll to position [646, 0]
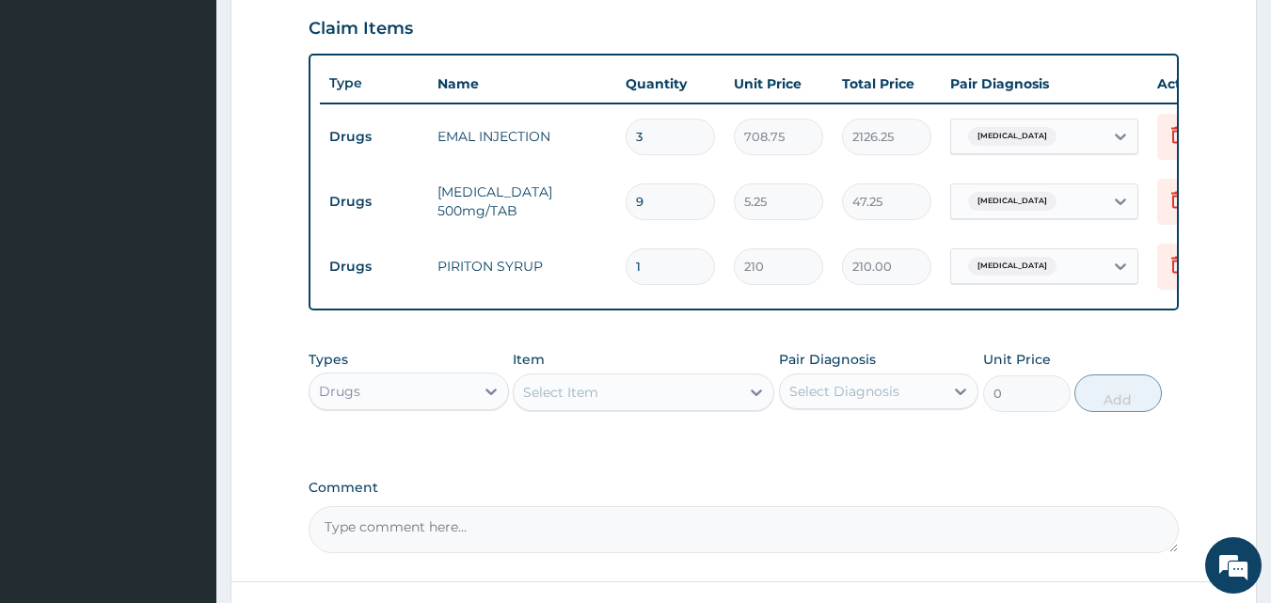
click at [579, 401] on div "Select Item" at bounding box center [560, 392] width 75 height 19
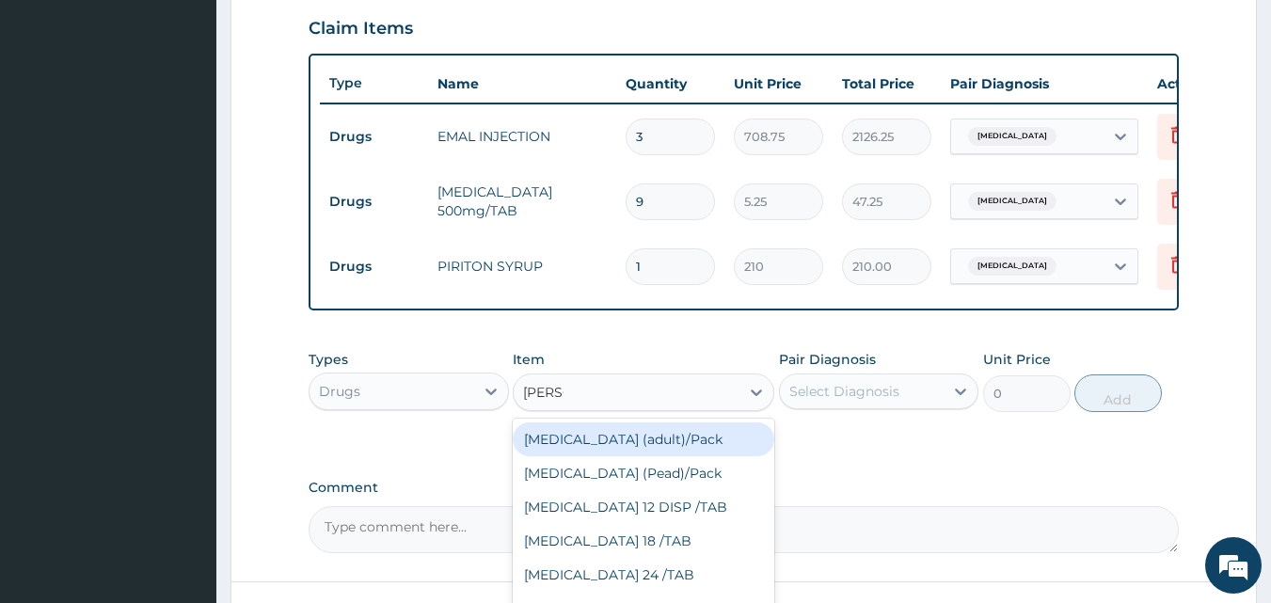
type input "COART"
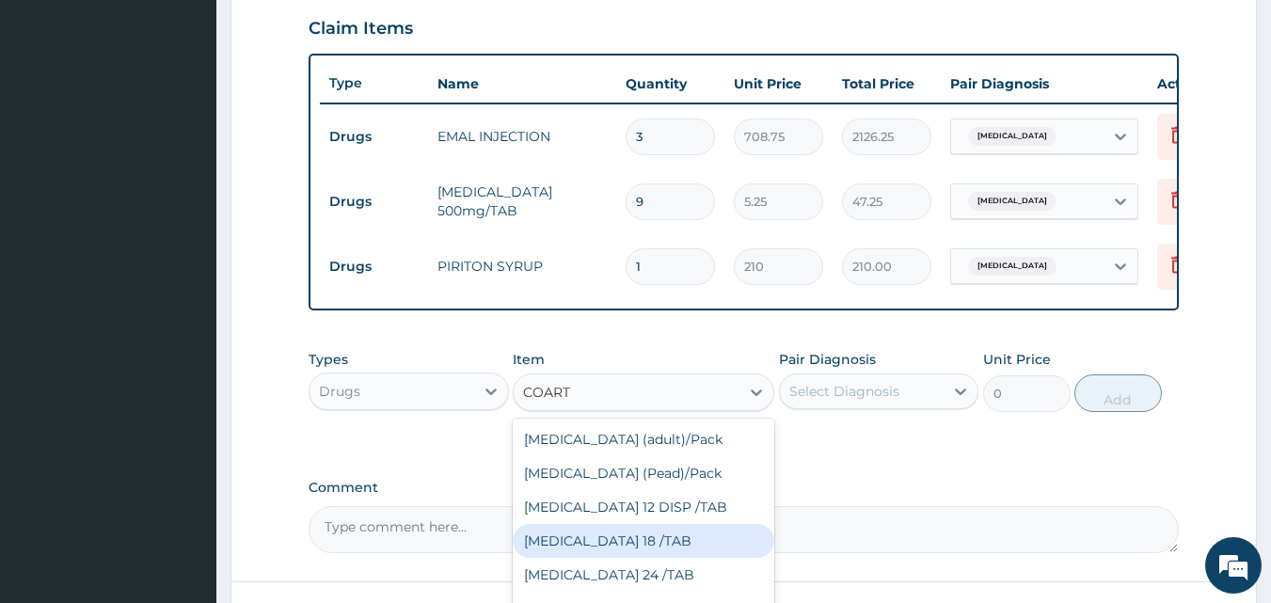
click at [625, 542] on div "COARTEM 18 /TAB" at bounding box center [644, 541] width 262 height 34
type input "21"
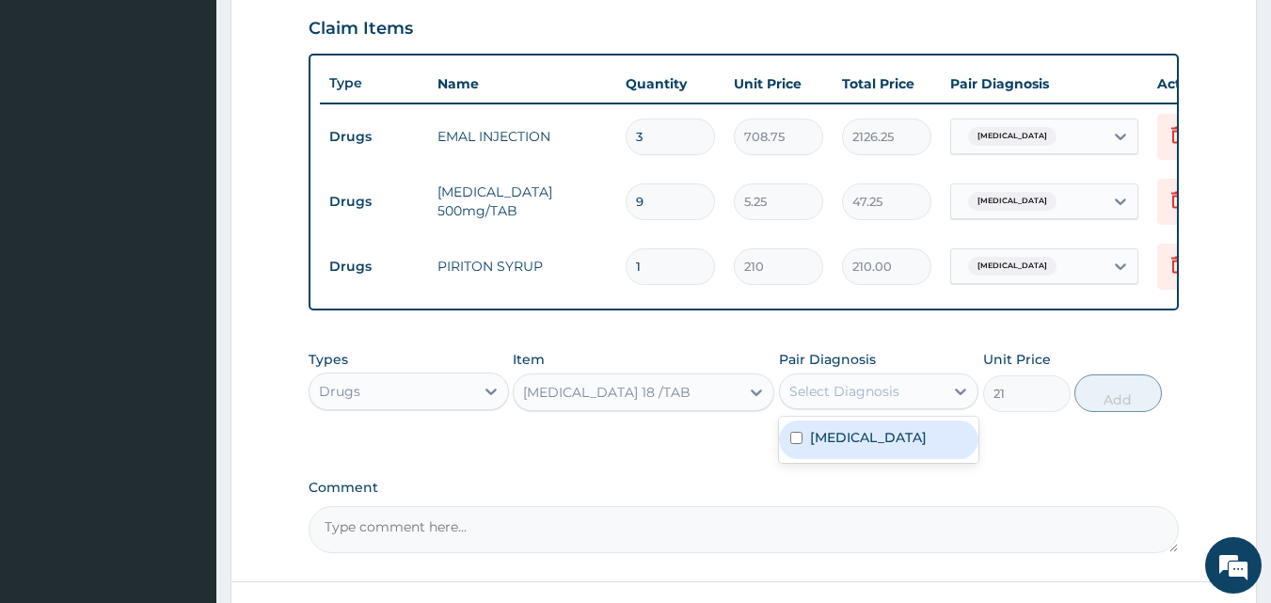
click at [811, 401] on div "Select Diagnosis" at bounding box center [844, 391] width 110 height 19
click at [822, 447] on label "Malaria" at bounding box center [868, 437] width 117 height 19
checkbox input "true"
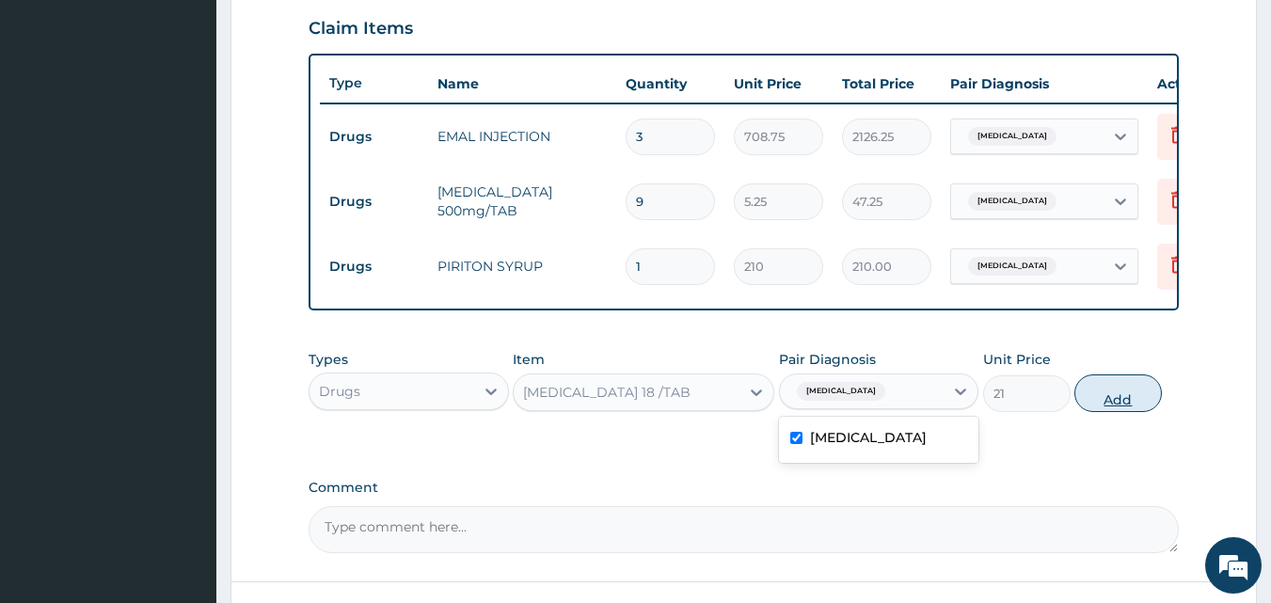
click at [1098, 409] on button "Add" at bounding box center [1117, 393] width 87 height 38
type input "0"
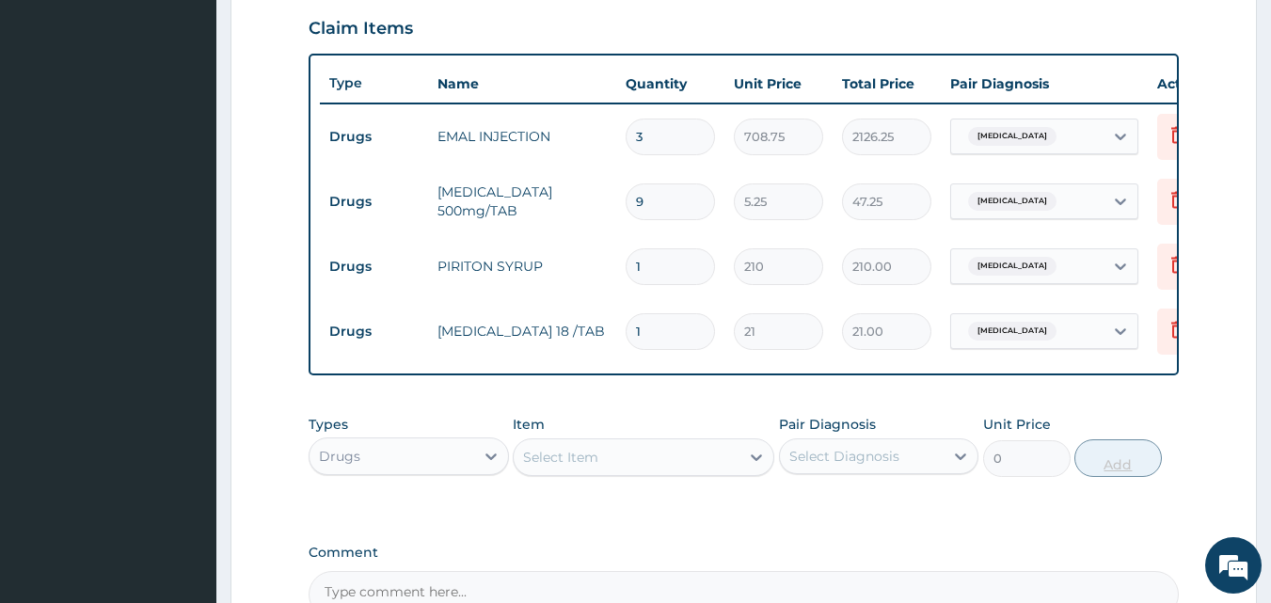
type input "12"
type input "252.00"
type input "12"
click at [473, 471] on div "Drugs" at bounding box center [392, 456] width 165 height 30
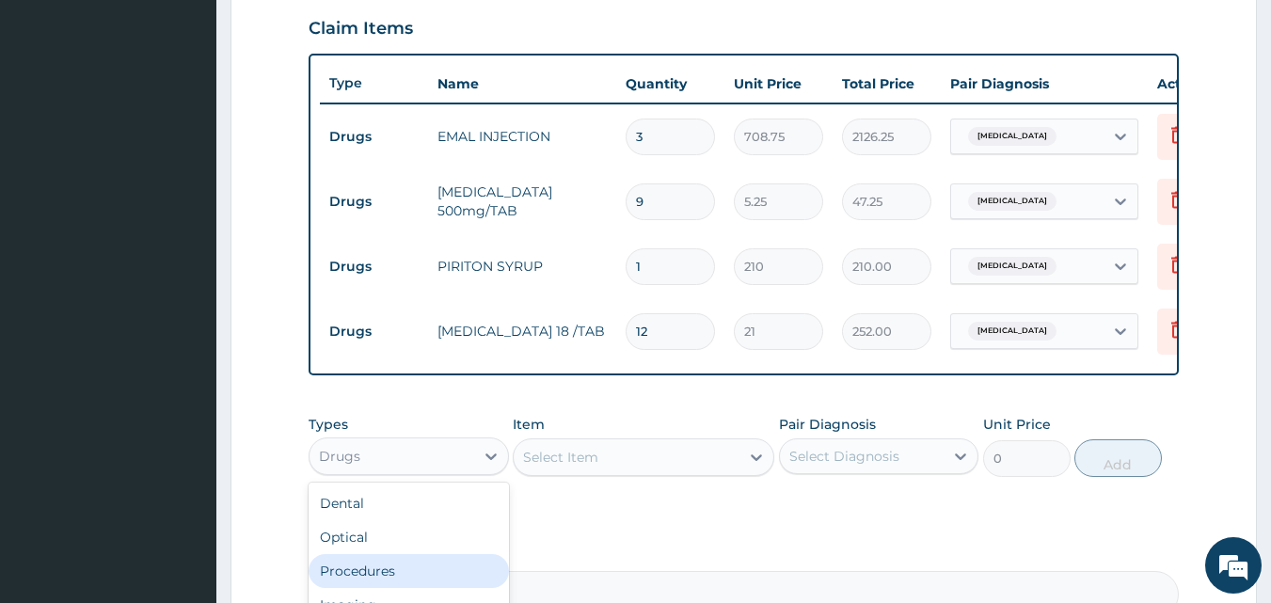
click at [425, 567] on div "Procedures" at bounding box center [409, 571] width 200 height 34
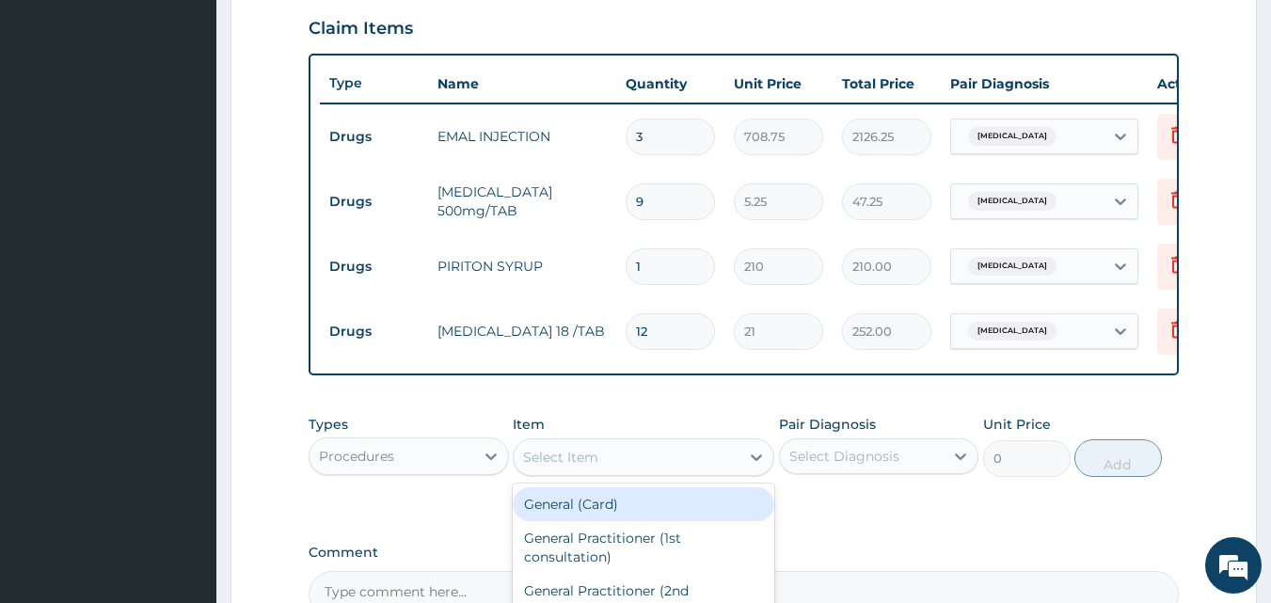
click at [548, 467] on div "Select Item" at bounding box center [560, 457] width 75 height 19
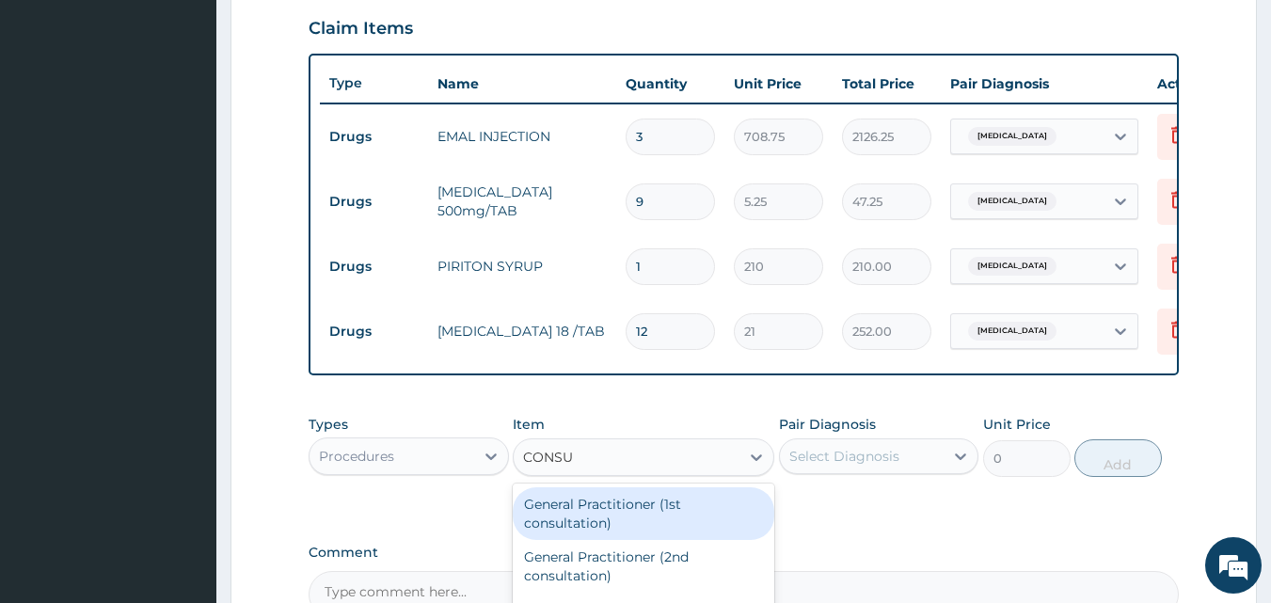
type input "CONSUL"
click at [578, 540] on div "General Practitioner (1st consultation)" at bounding box center [644, 513] width 262 height 53
type input "1500"
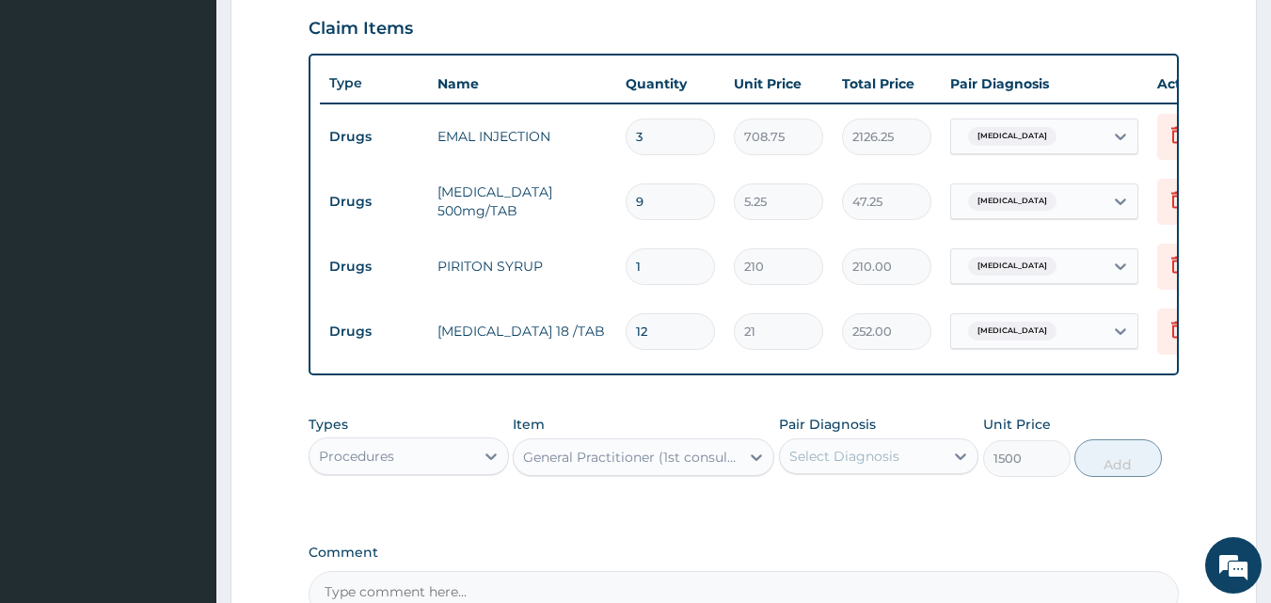
click at [849, 466] on div "Select Diagnosis" at bounding box center [844, 456] width 110 height 19
click at [837, 512] on label "Malaria" at bounding box center [868, 502] width 117 height 19
checkbox input "true"
click at [1089, 477] on button "Add" at bounding box center [1117, 458] width 87 height 38
type input "0"
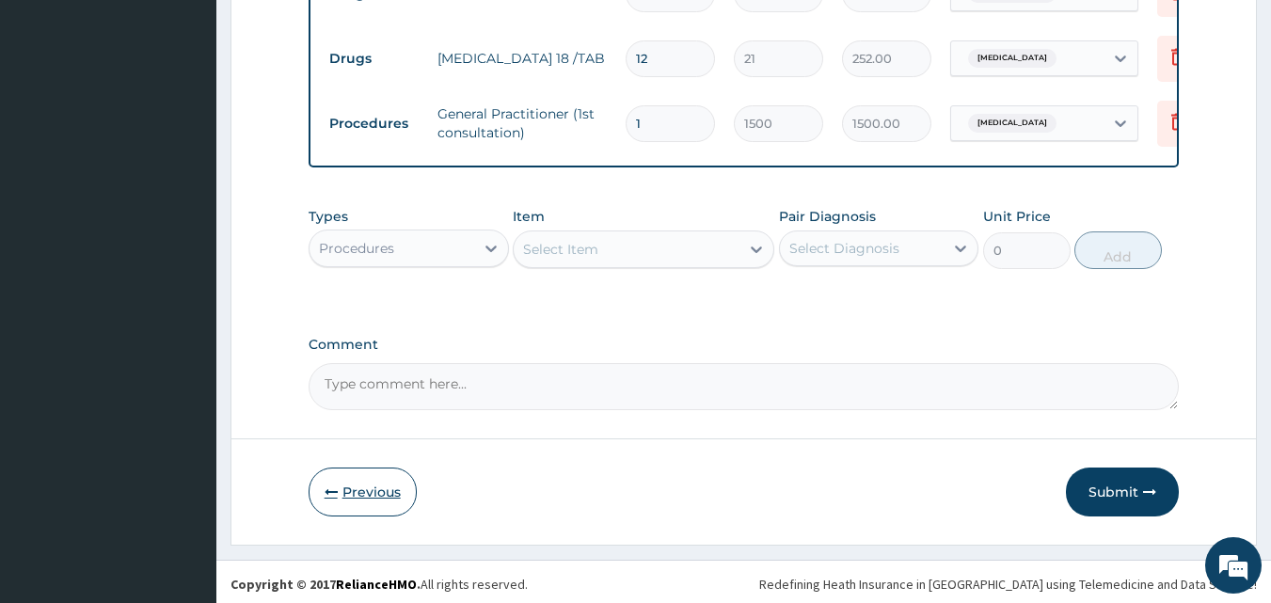
scroll to position [929, 0]
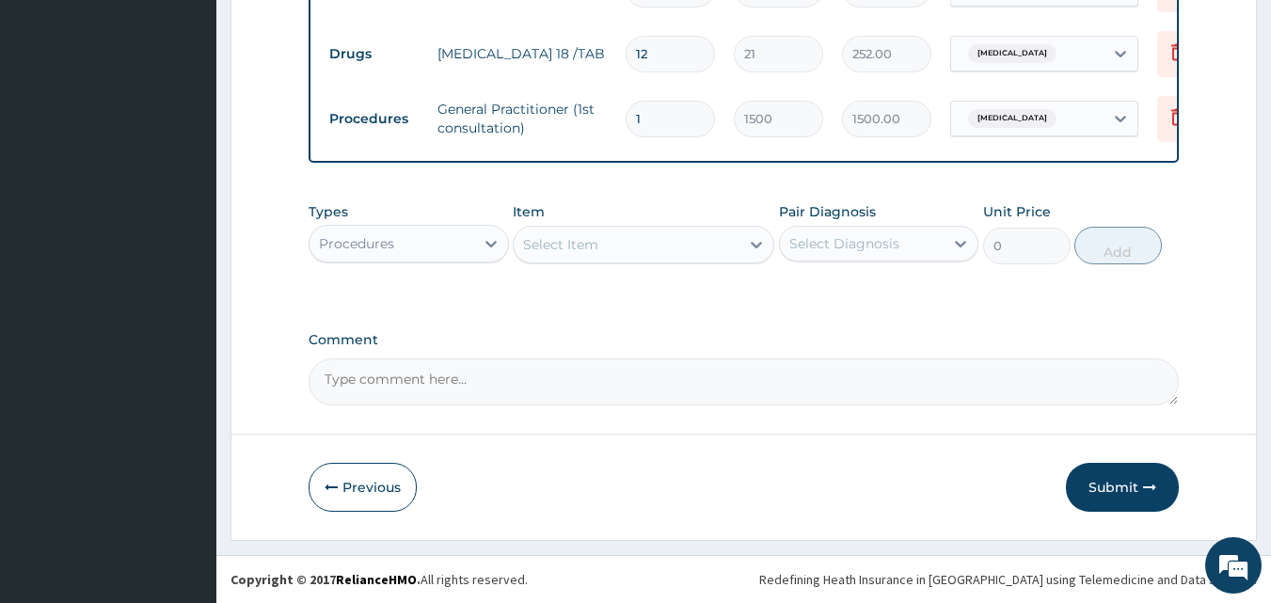
click at [422, 241] on div "Procedures" at bounding box center [392, 244] width 165 height 30
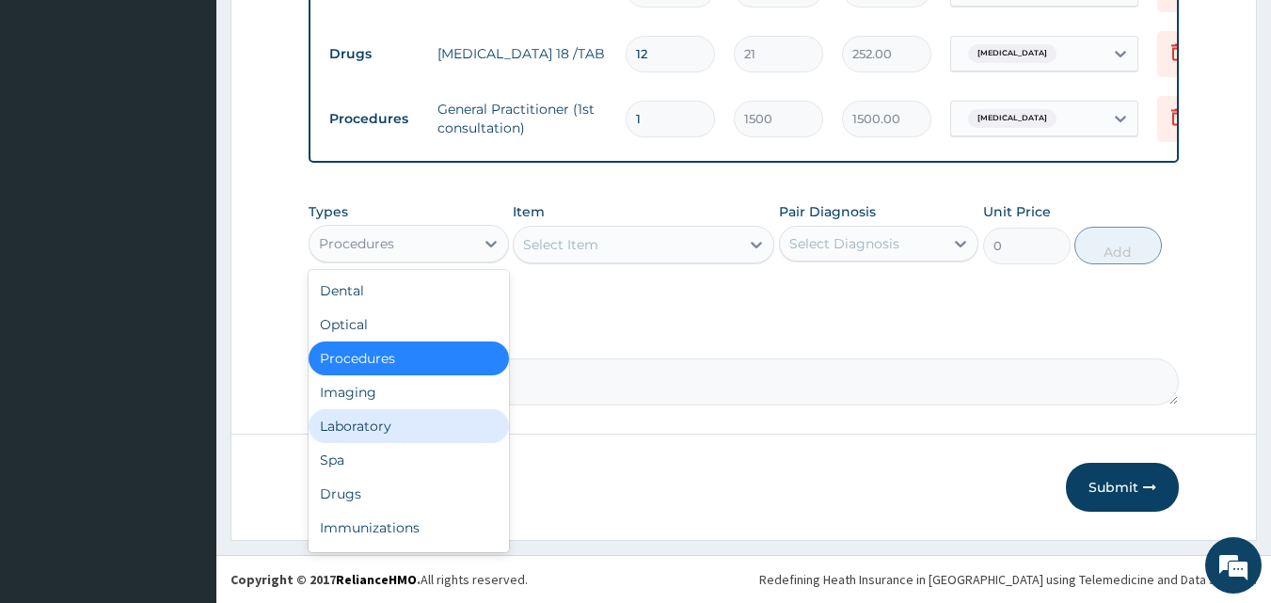
click at [393, 440] on div "Laboratory" at bounding box center [409, 426] width 200 height 34
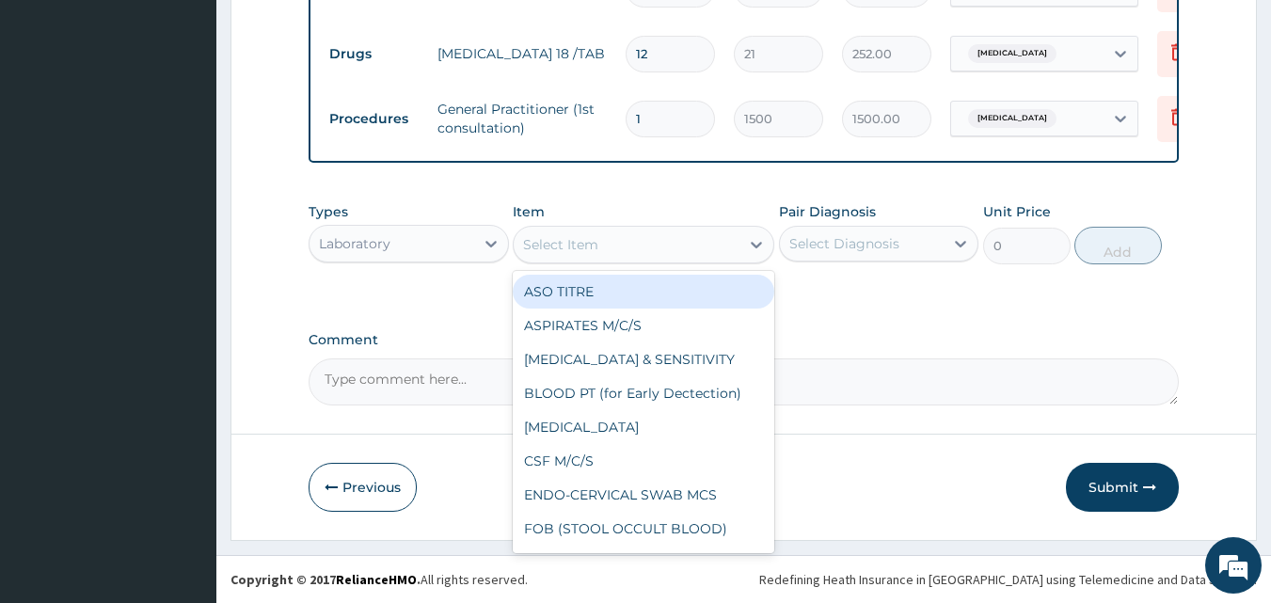
click at [533, 254] on div "Select Item" at bounding box center [560, 244] width 75 height 19
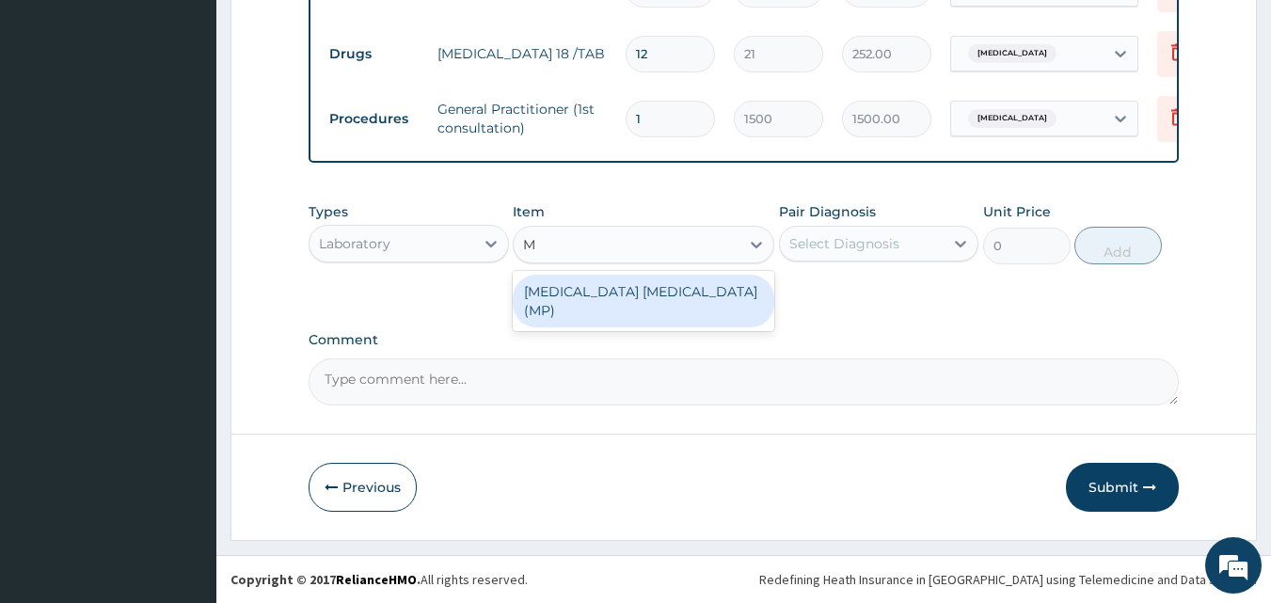
type input "MP"
click at [579, 294] on div "MALARIA PARASITE (MP)" at bounding box center [644, 301] width 262 height 53
type input "560"
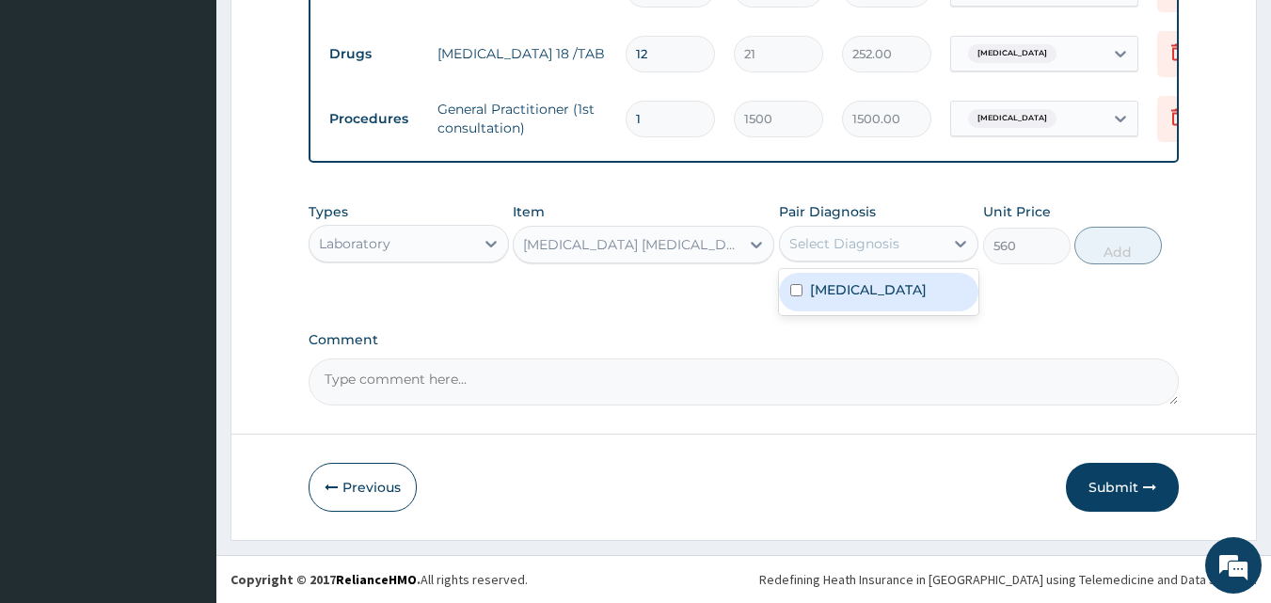
click at [875, 241] on div "Select Diagnosis" at bounding box center [862, 244] width 165 height 30
click at [840, 311] on div "Malaria" at bounding box center [879, 292] width 200 height 39
checkbox input "true"
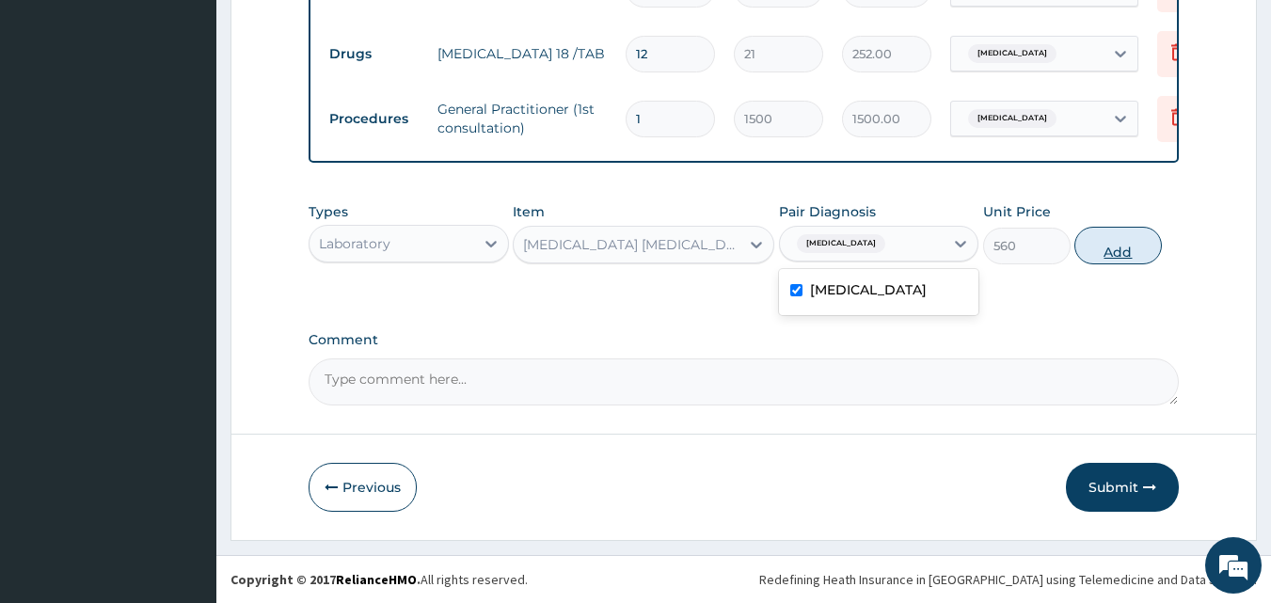
click at [1120, 263] on button "Add" at bounding box center [1117, 246] width 87 height 38
type input "0"
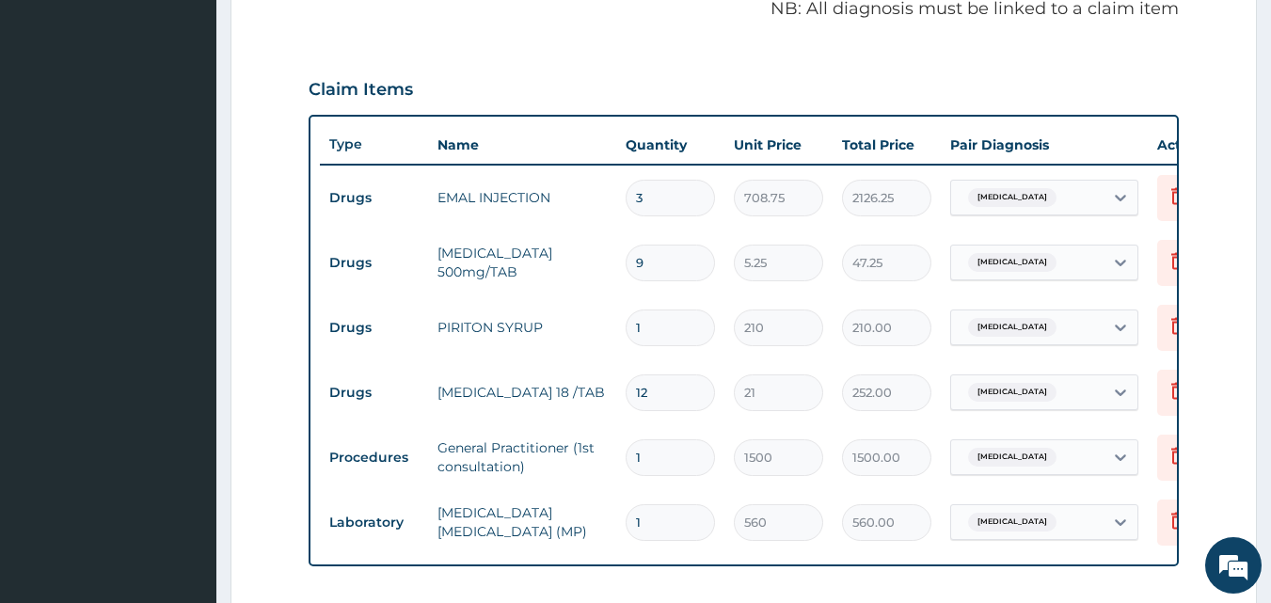
scroll to position [458, 0]
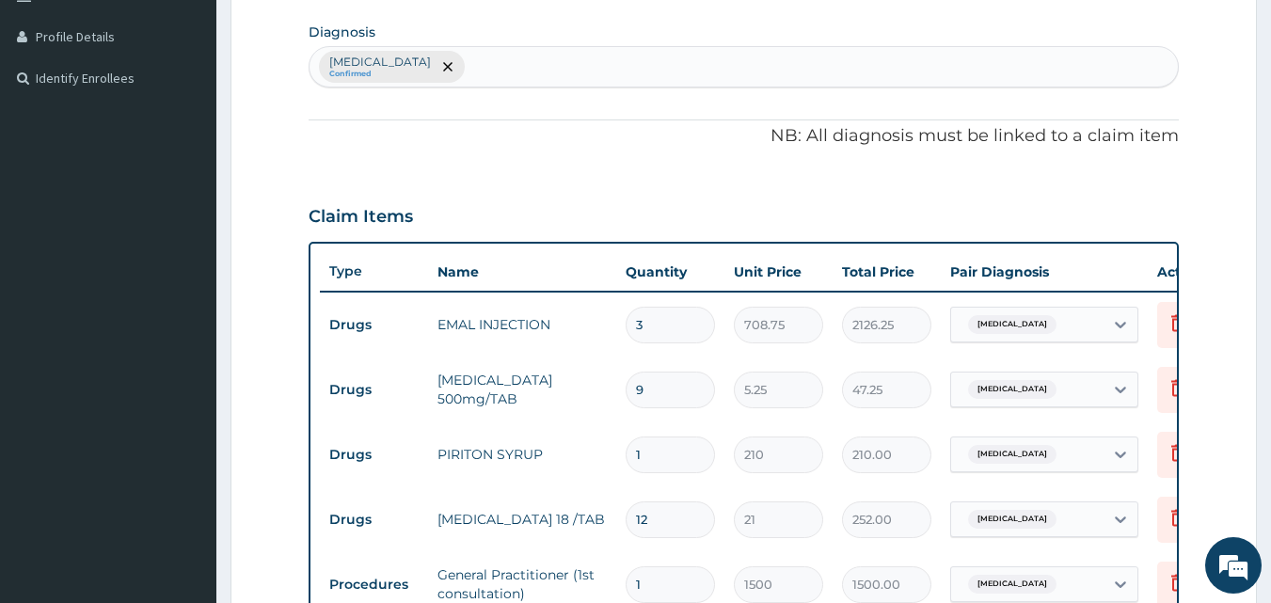
click at [469, 58] on div "Malaria Confirmed" at bounding box center [744, 67] width 869 height 40
type input "TYPHO"
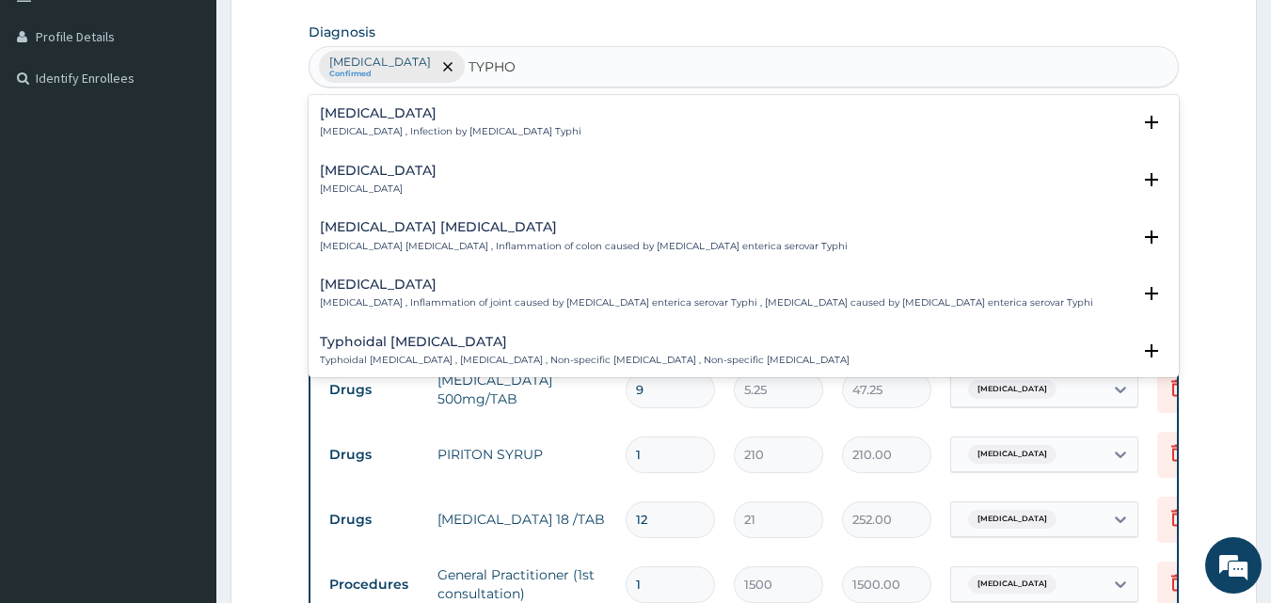
click at [445, 126] on p "Typhoid fever , Infection by Salmonella Typhi" at bounding box center [451, 131] width 262 height 13
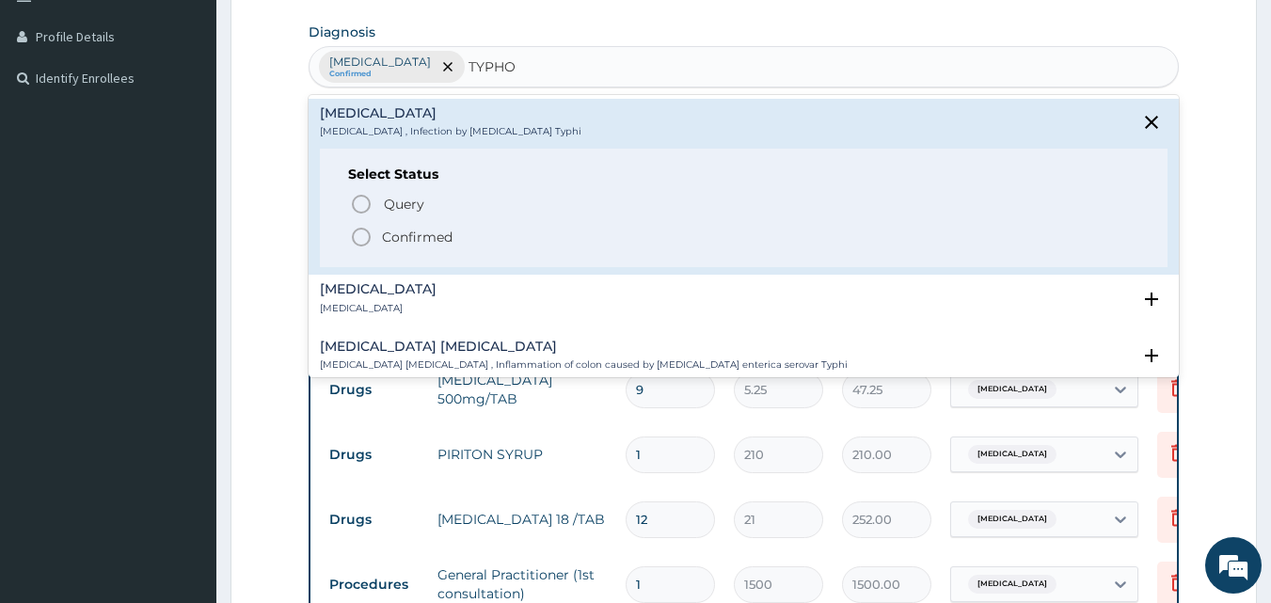
click at [416, 242] on p "Confirmed" at bounding box center [417, 237] width 71 height 19
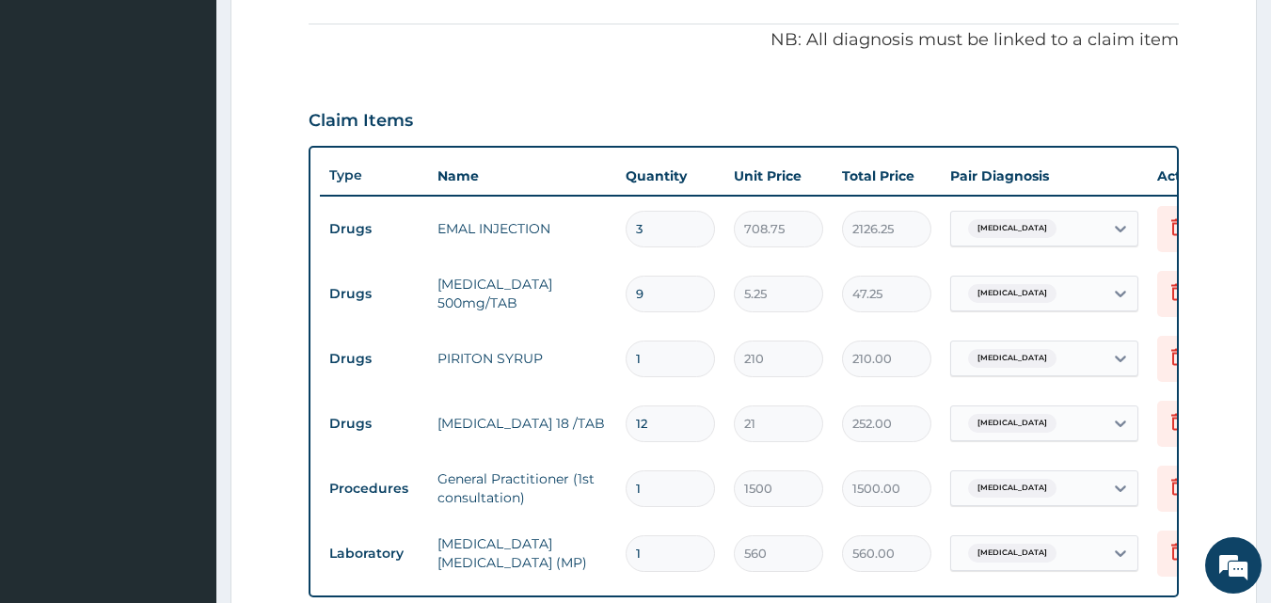
scroll to position [1003, 0]
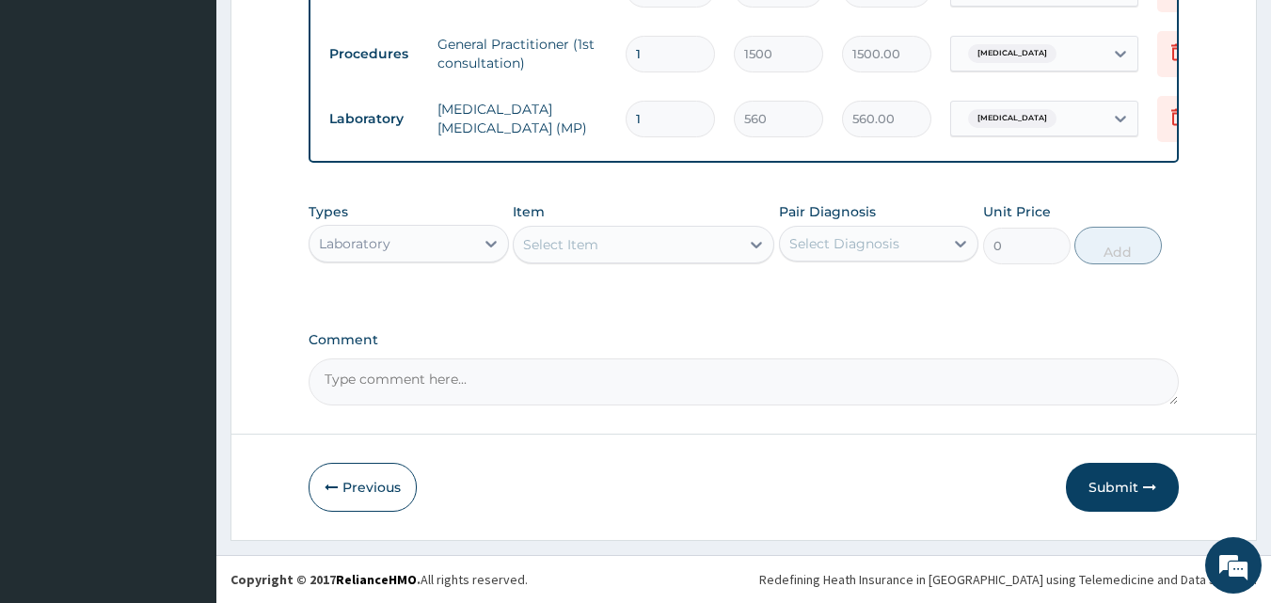
click at [545, 247] on div "Select Item" at bounding box center [560, 244] width 75 height 19
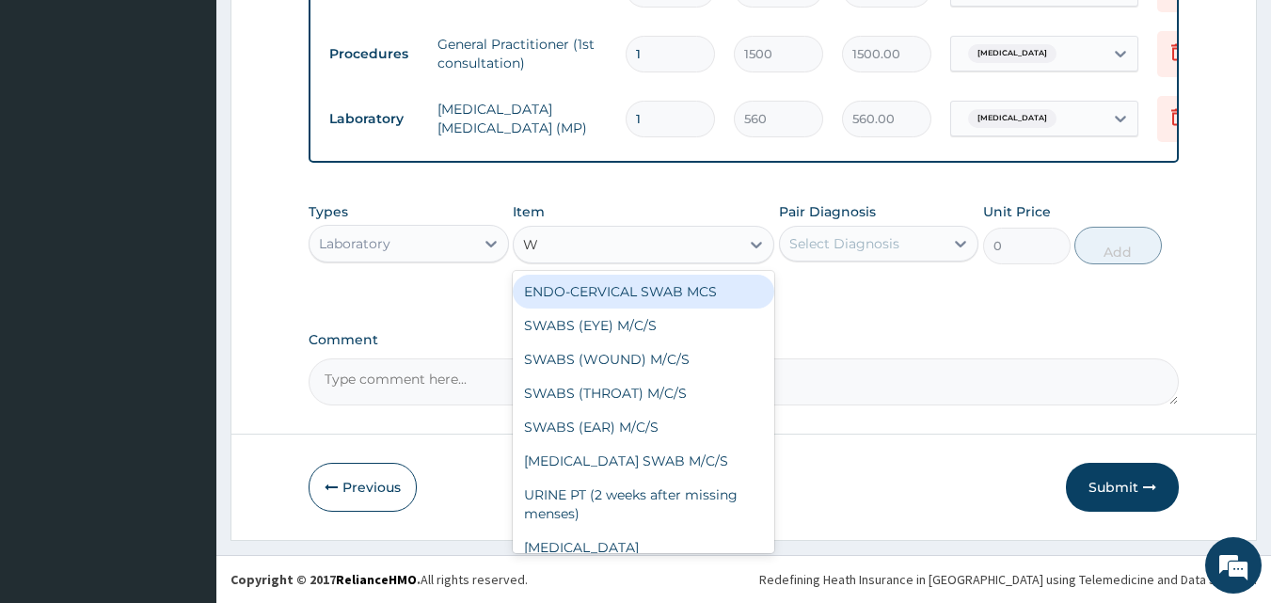
type input "WI"
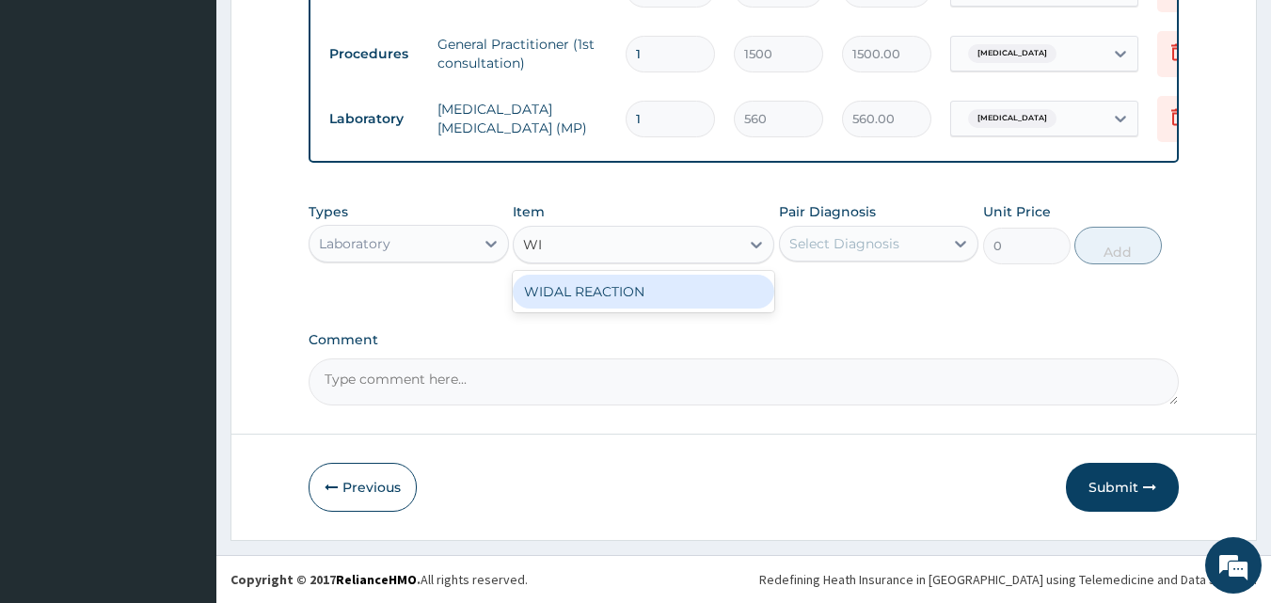
click at [575, 292] on div "WIDAL REACTION" at bounding box center [644, 292] width 262 height 34
type input "800"
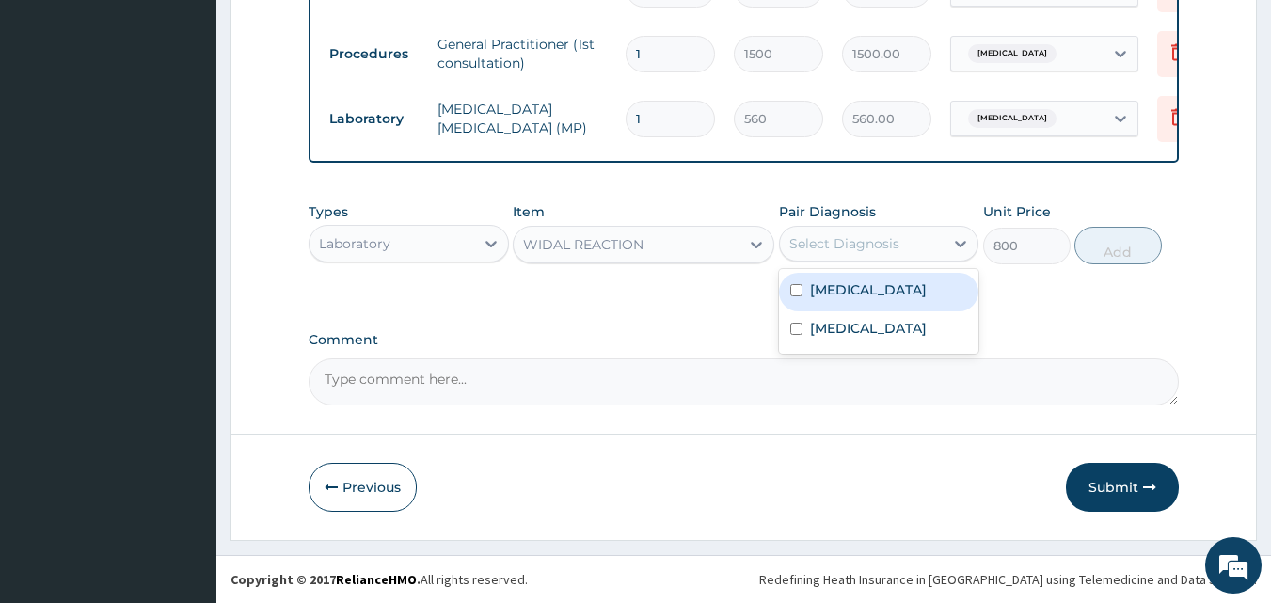
click at [822, 245] on div "Select Diagnosis" at bounding box center [844, 243] width 110 height 19
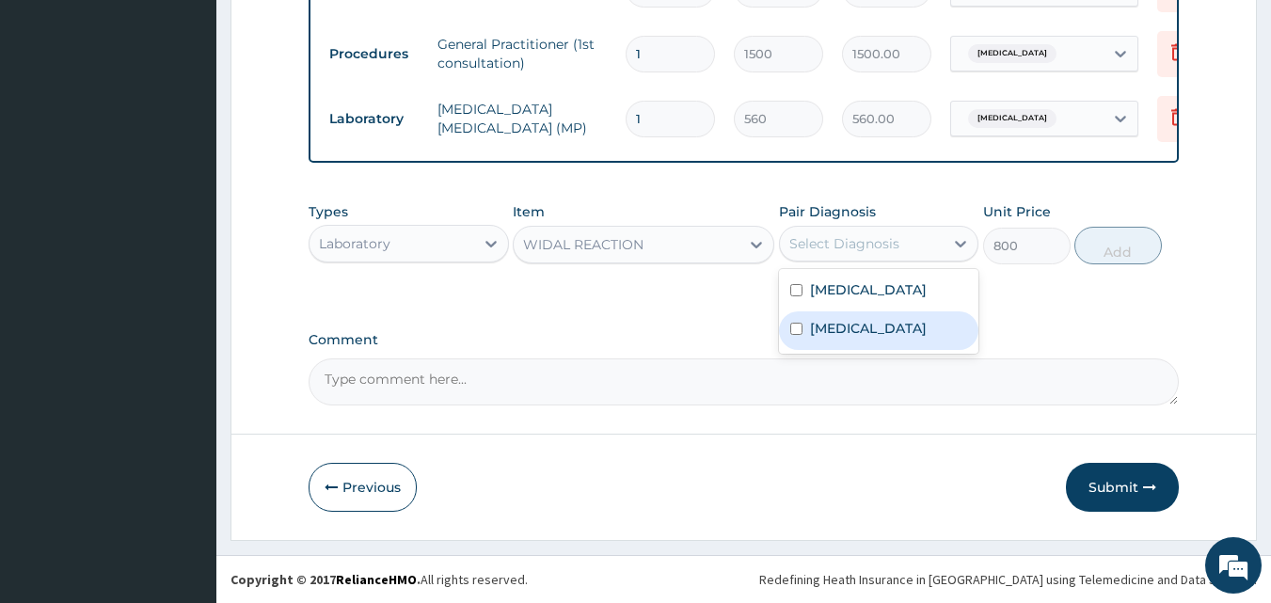
click at [839, 320] on label "Typhoid fever" at bounding box center [868, 328] width 117 height 19
checkbox input "true"
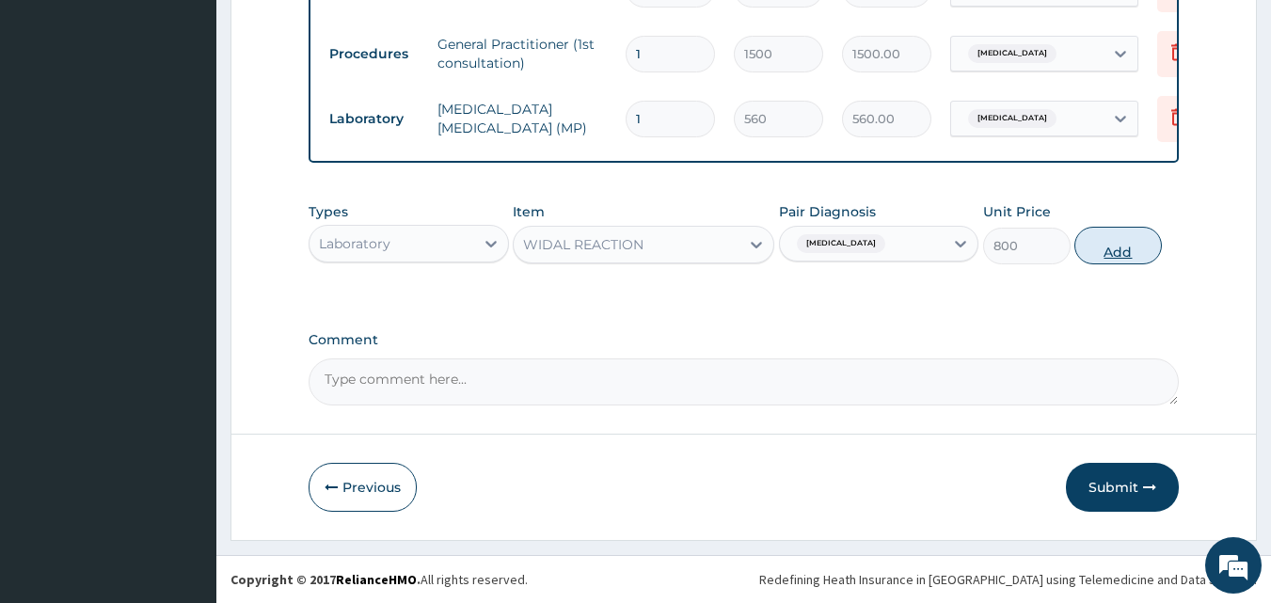
click at [1142, 239] on button "Add" at bounding box center [1117, 246] width 87 height 38
type input "0"
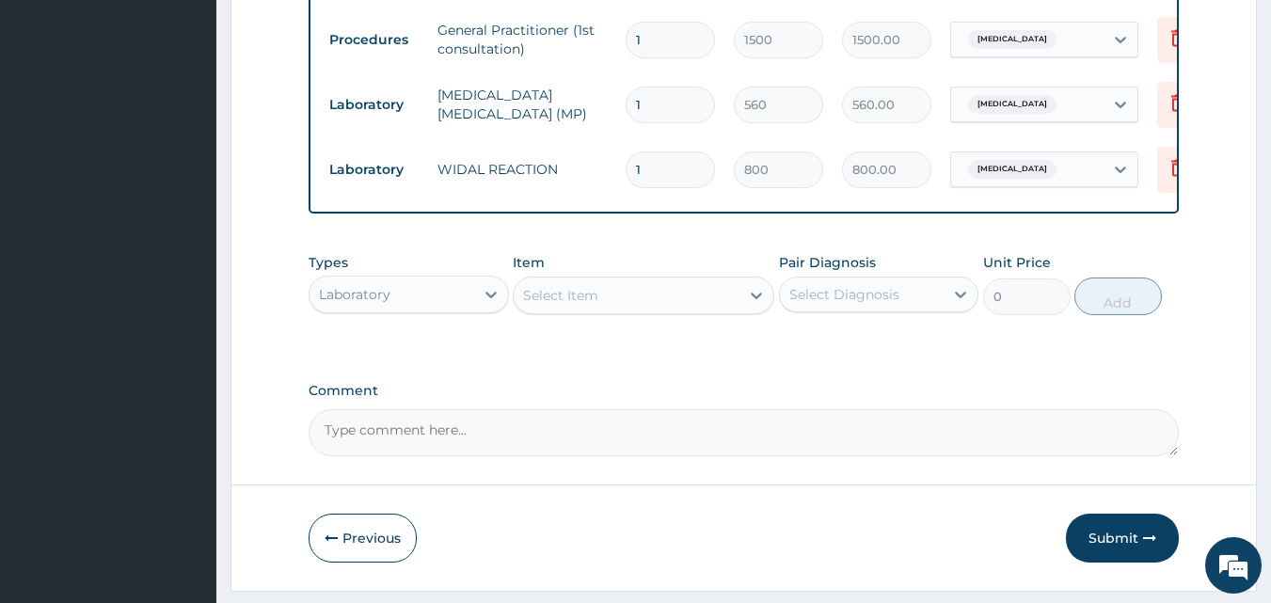
click at [847, 304] on div "Select Diagnosis" at bounding box center [844, 294] width 110 height 19
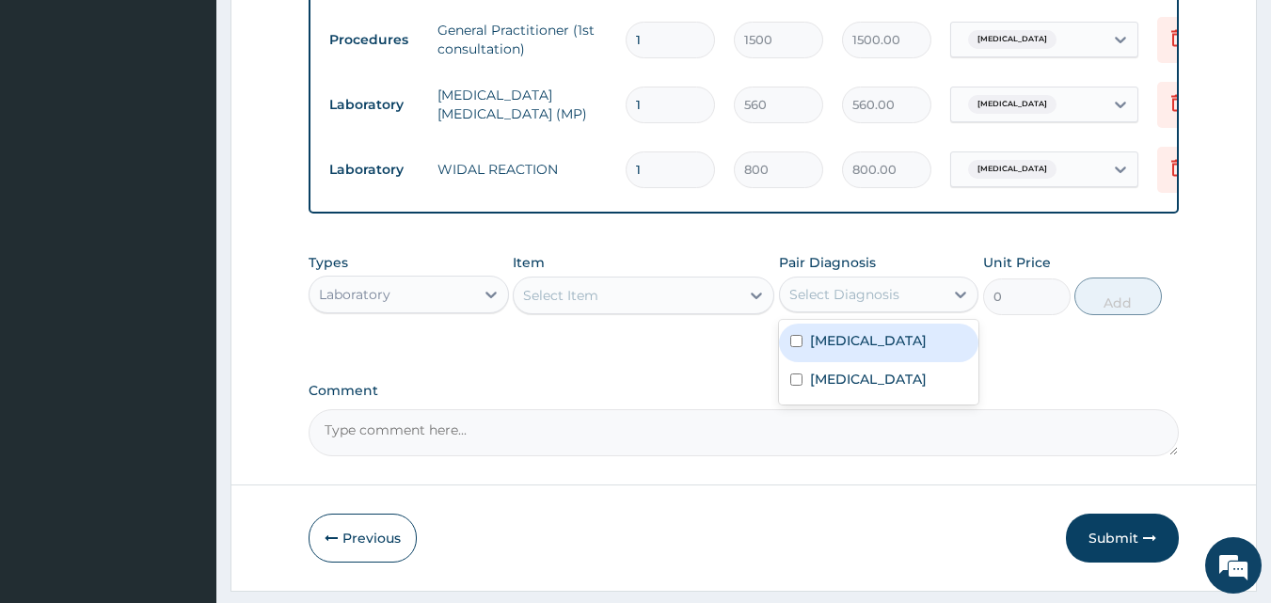
click at [679, 310] on div "Select Item" at bounding box center [627, 295] width 226 height 30
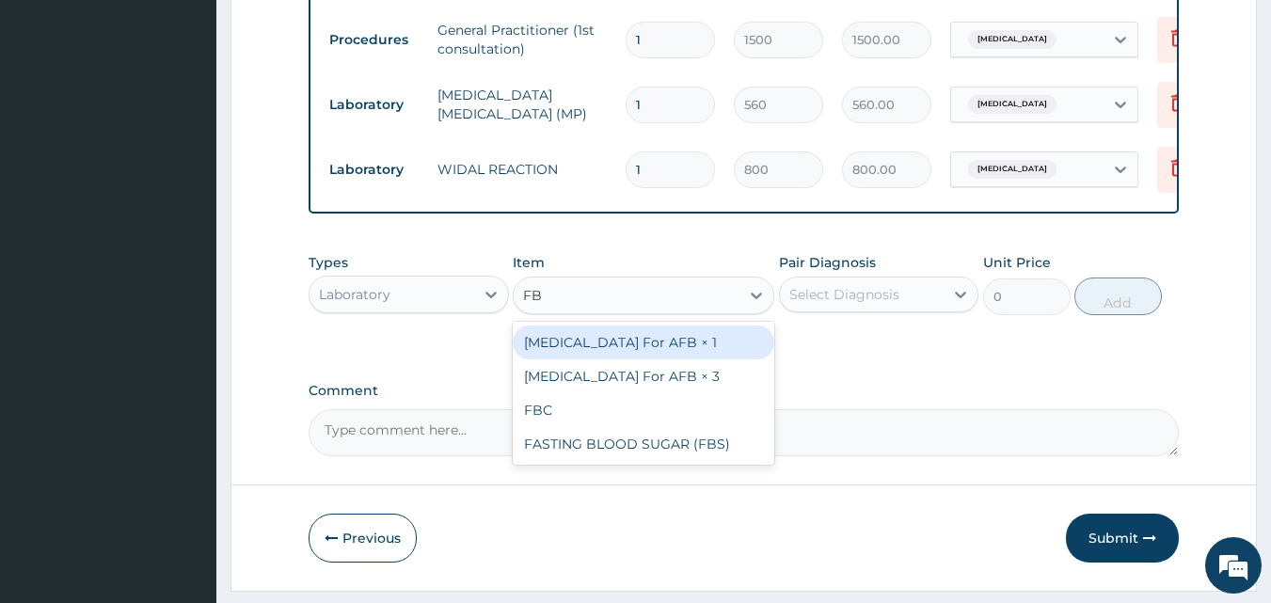
type input "FBC"
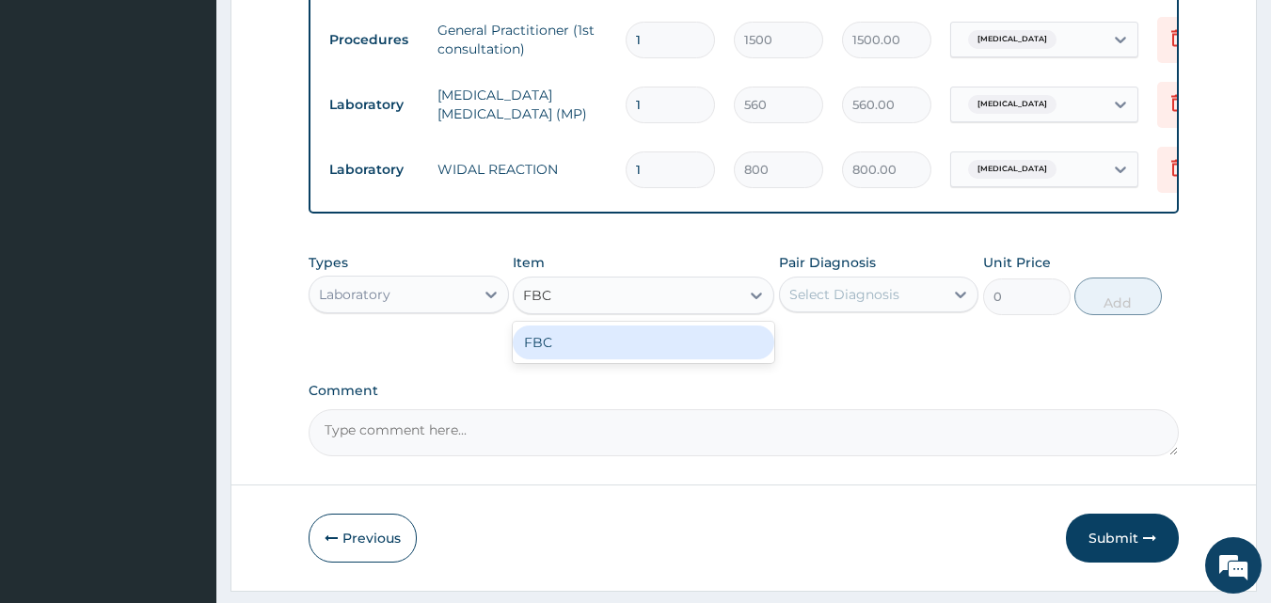
click at [668, 347] on div "FBC" at bounding box center [644, 343] width 262 height 34
type input "1600"
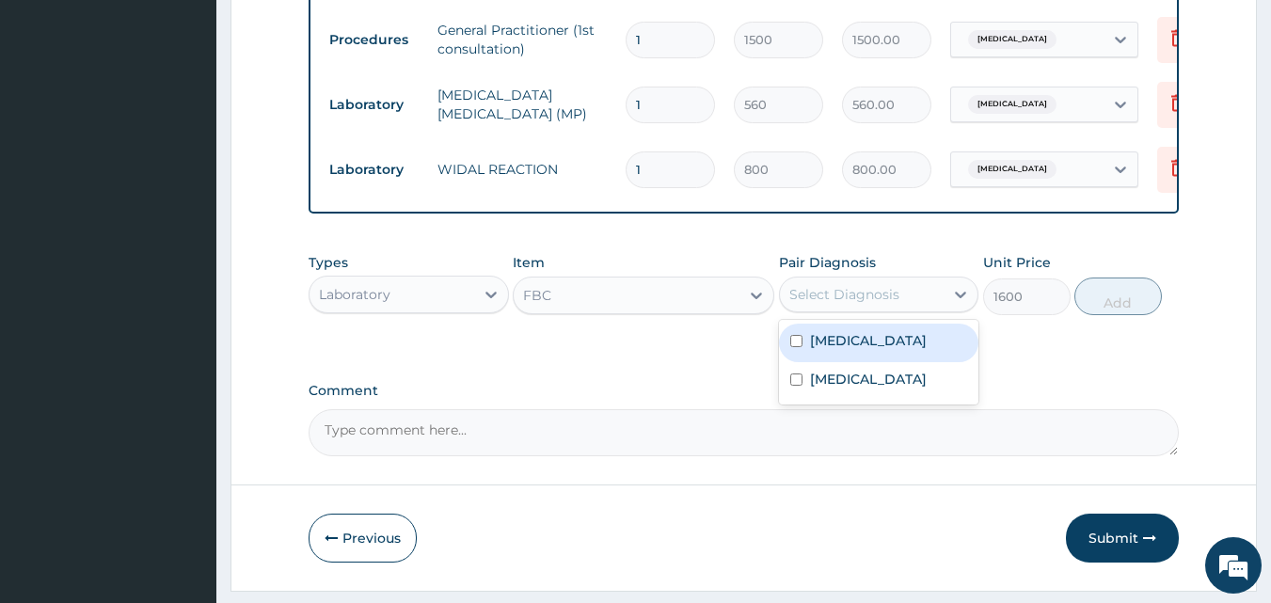
click at [807, 297] on div "Select Diagnosis" at bounding box center [862, 294] width 165 height 30
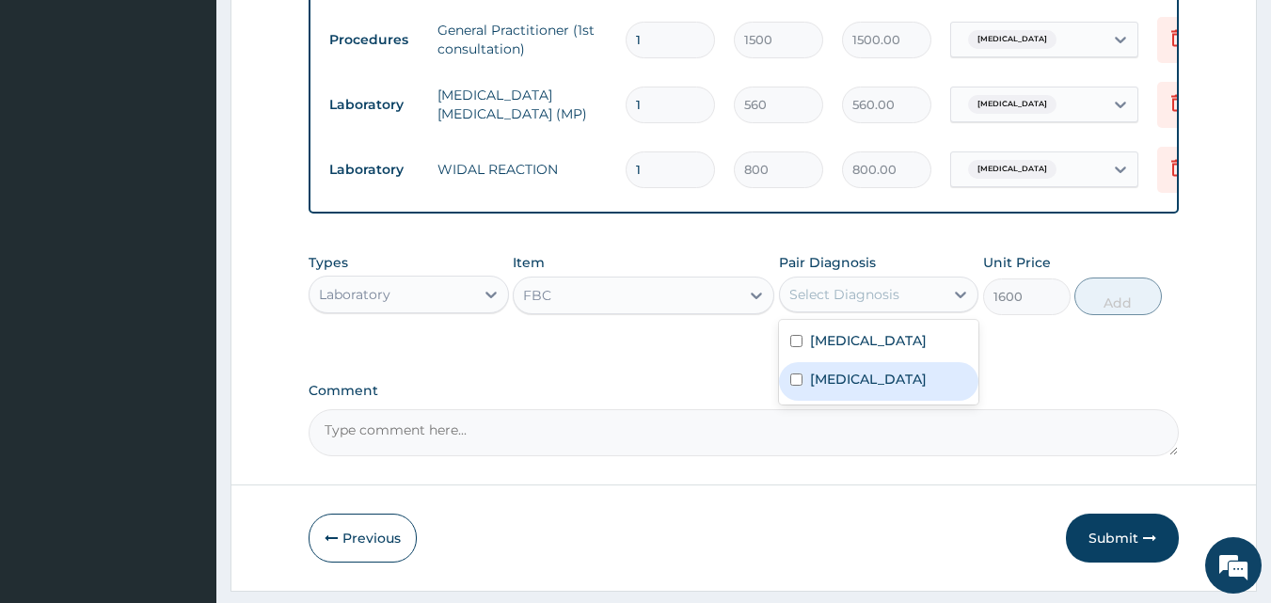
click at [807, 401] on div "Typhoid fever" at bounding box center [879, 381] width 200 height 39
checkbox input "true"
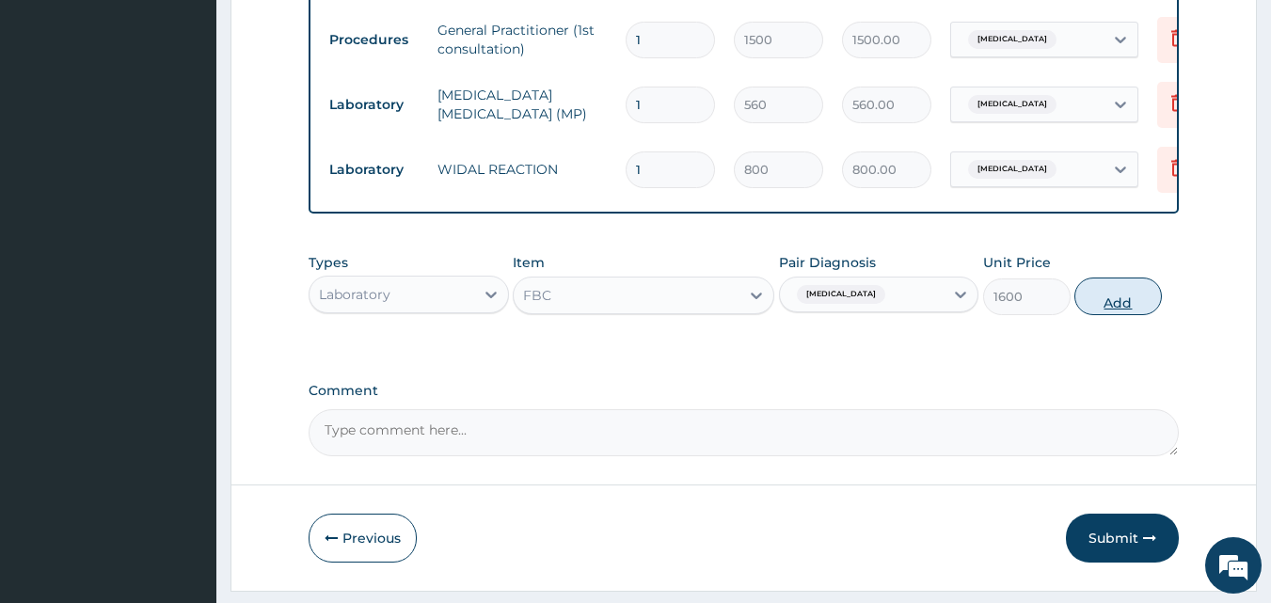
click at [1121, 295] on button "Add" at bounding box center [1117, 297] width 87 height 38
type input "0"
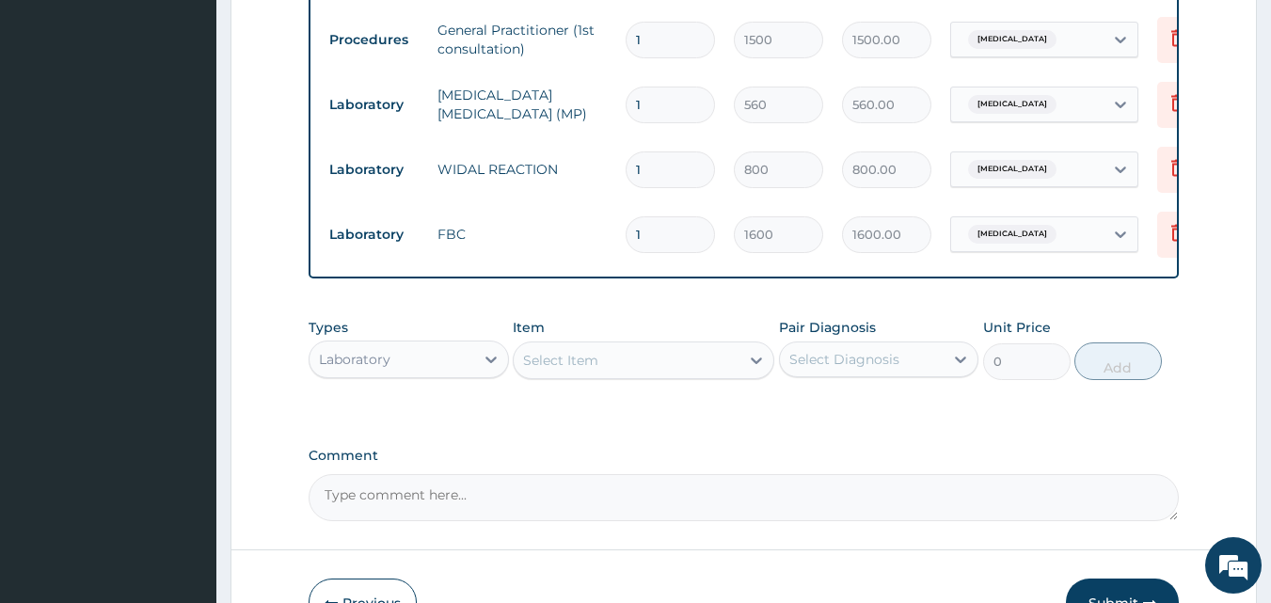
click at [439, 374] on div "Laboratory" at bounding box center [392, 359] width 165 height 30
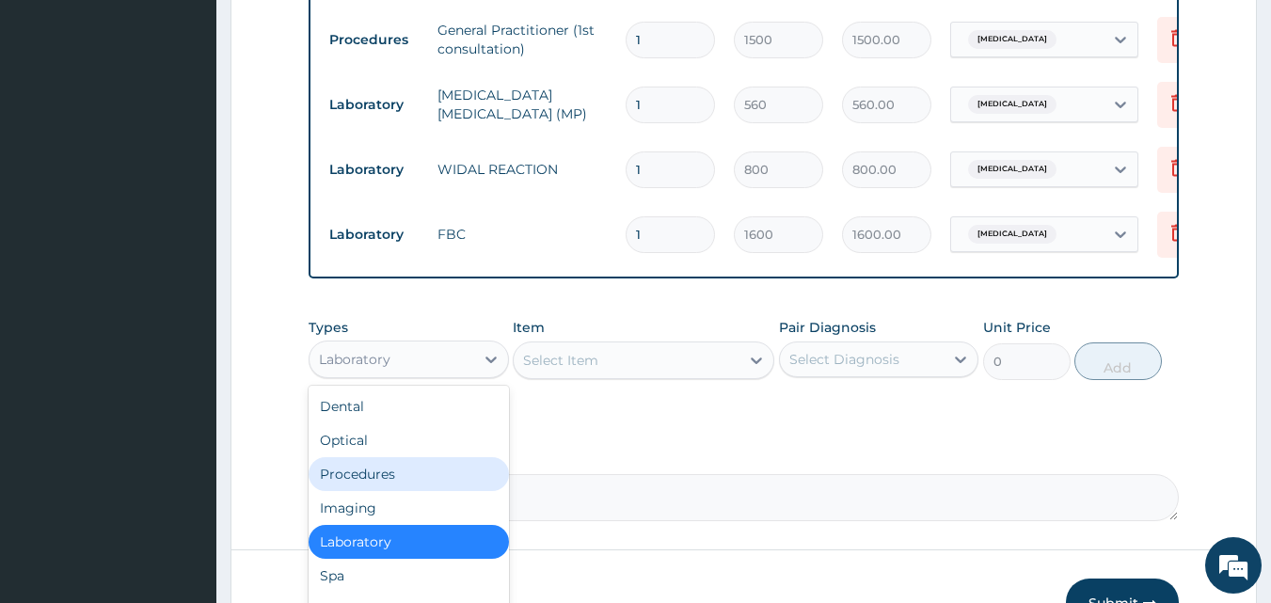
scroll to position [64, 0]
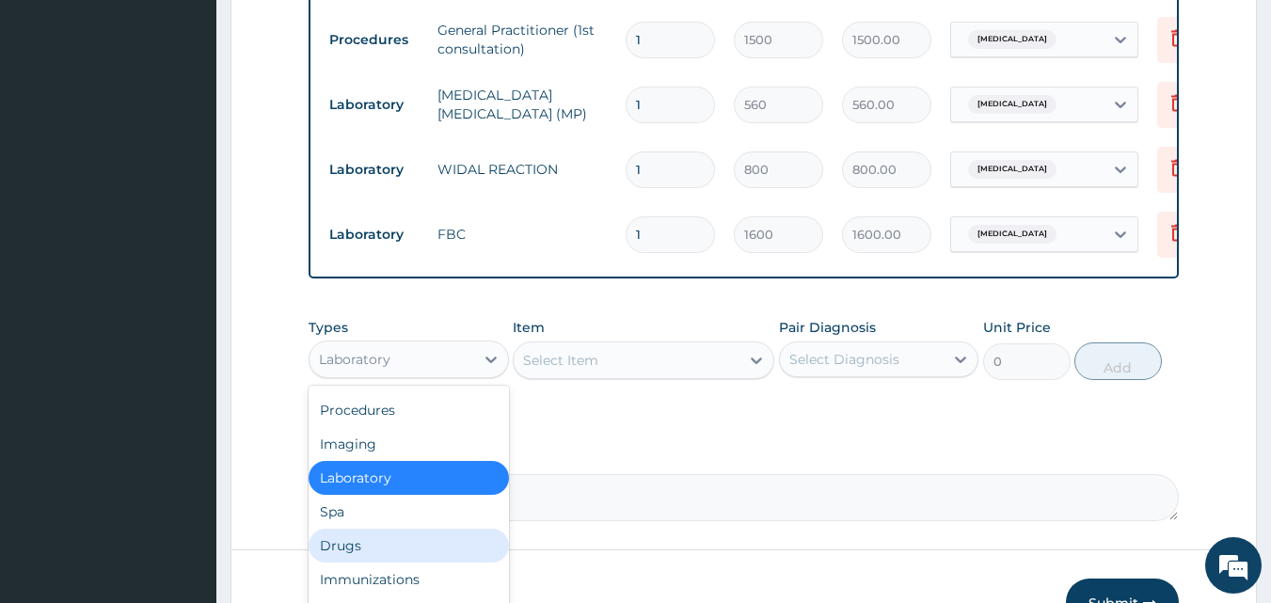
click at [370, 563] on div "Drugs" at bounding box center [409, 546] width 200 height 34
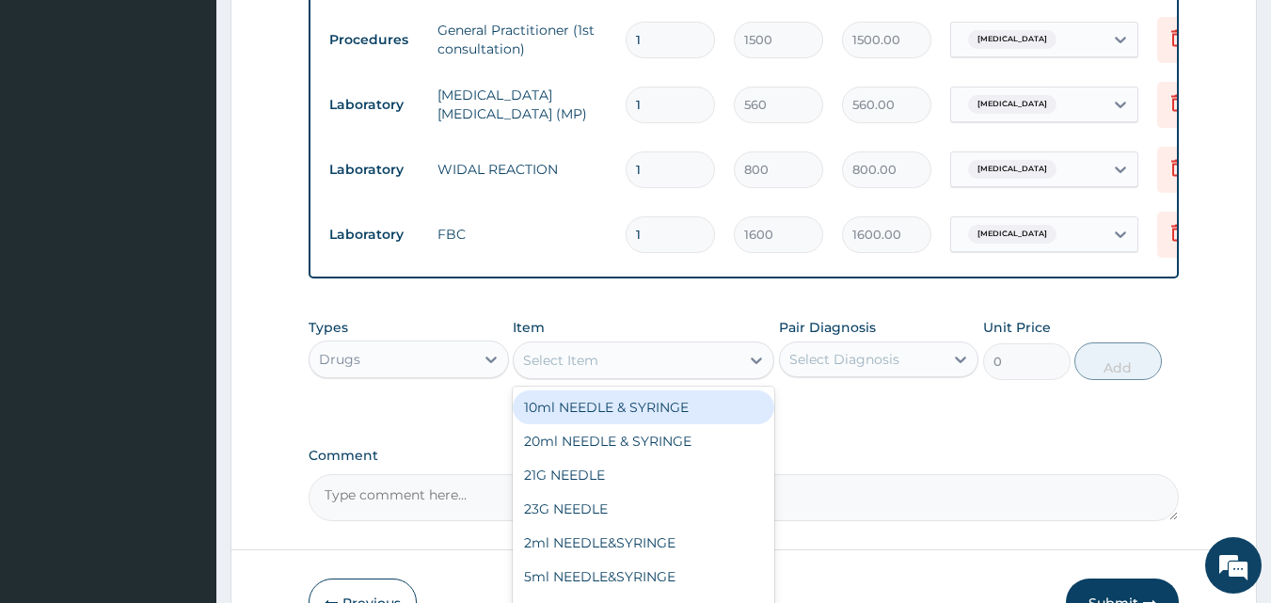
click at [544, 370] on div "Select Item" at bounding box center [560, 360] width 75 height 19
type input "A"
type input "AMOX"
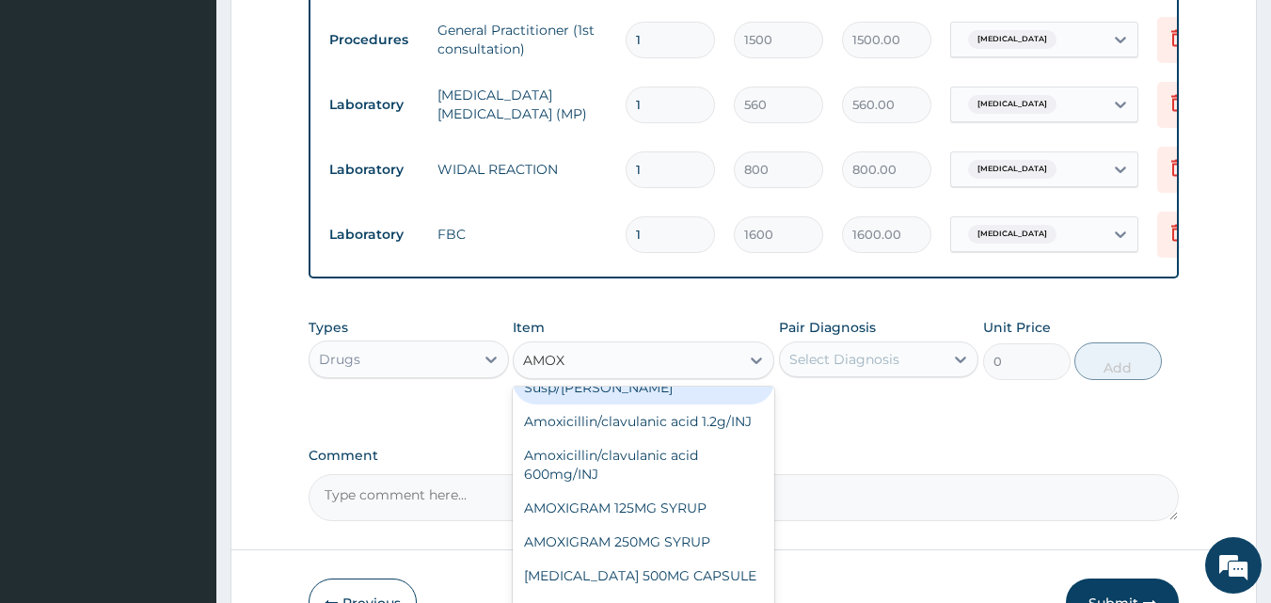
scroll to position [188, 0]
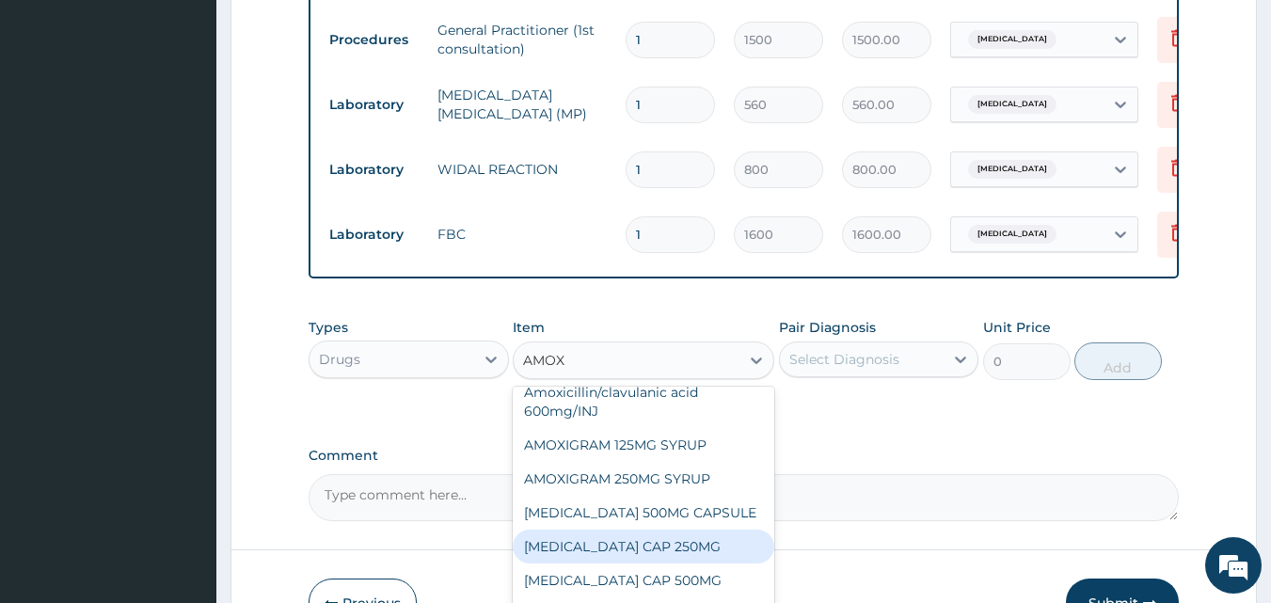
click at [646, 560] on div "AMOXIL CAP 250MG" at bounding box center [644, 547] width 262 height 34
type input "52.5"
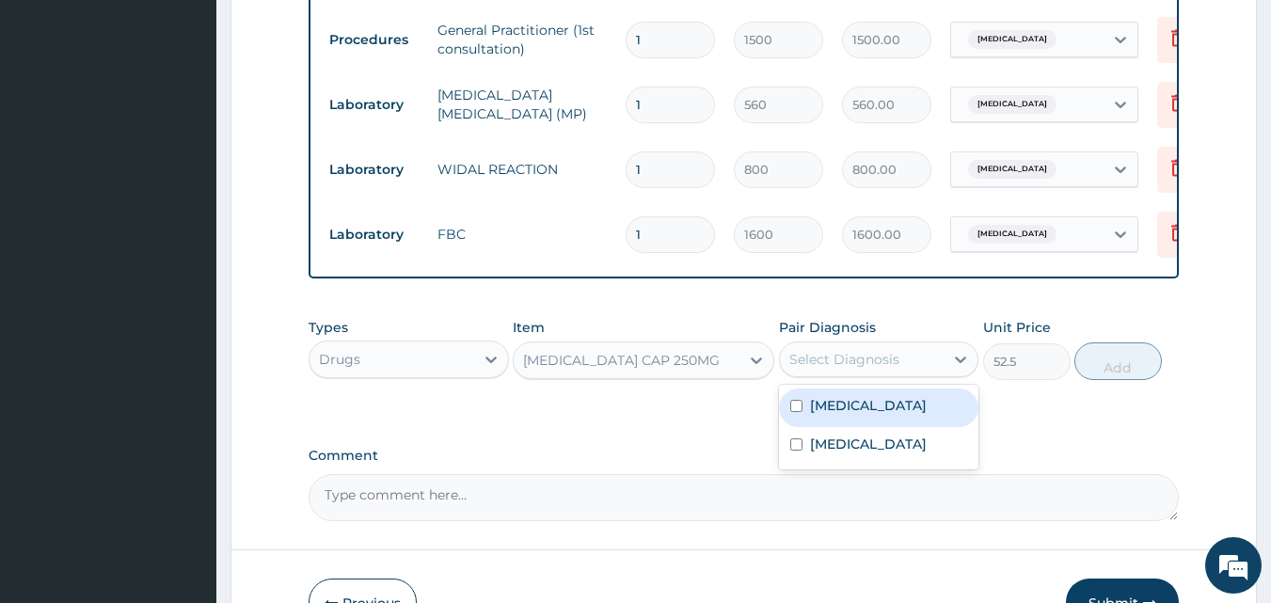
click at [818, 369] on div "Select Diagnosis" at bounding box center [844, 359] width 110 height 19
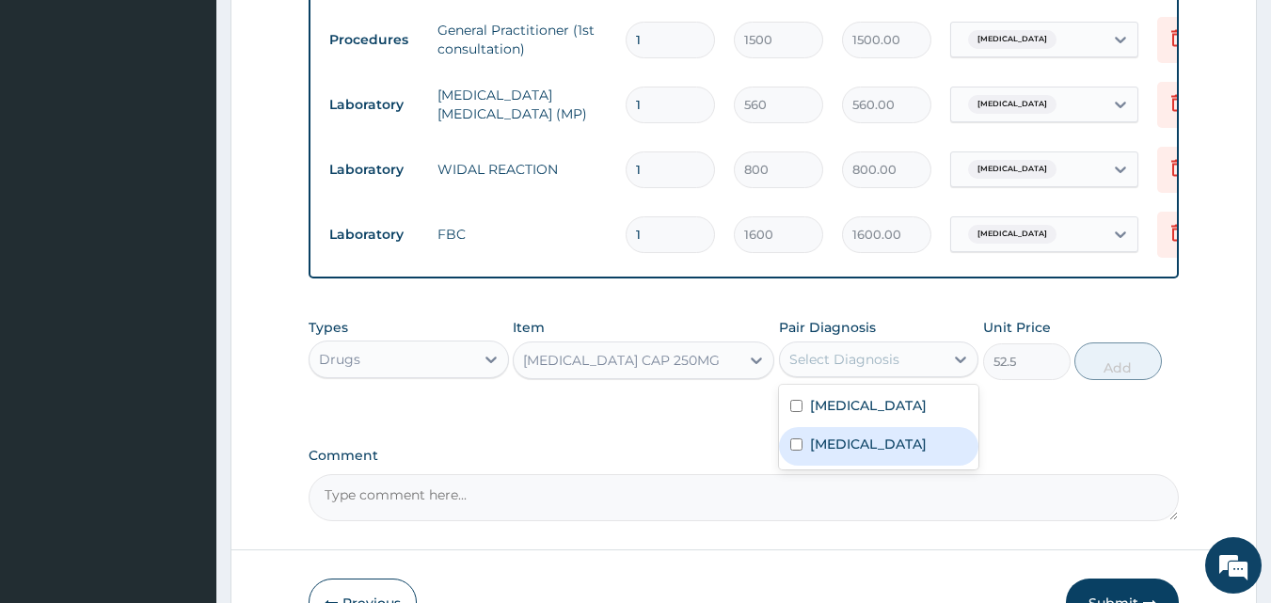
click at [842, 453] on label "Typhoid fever" at bounding box center [868, 444] width 117 height 19
checkbox input "true"
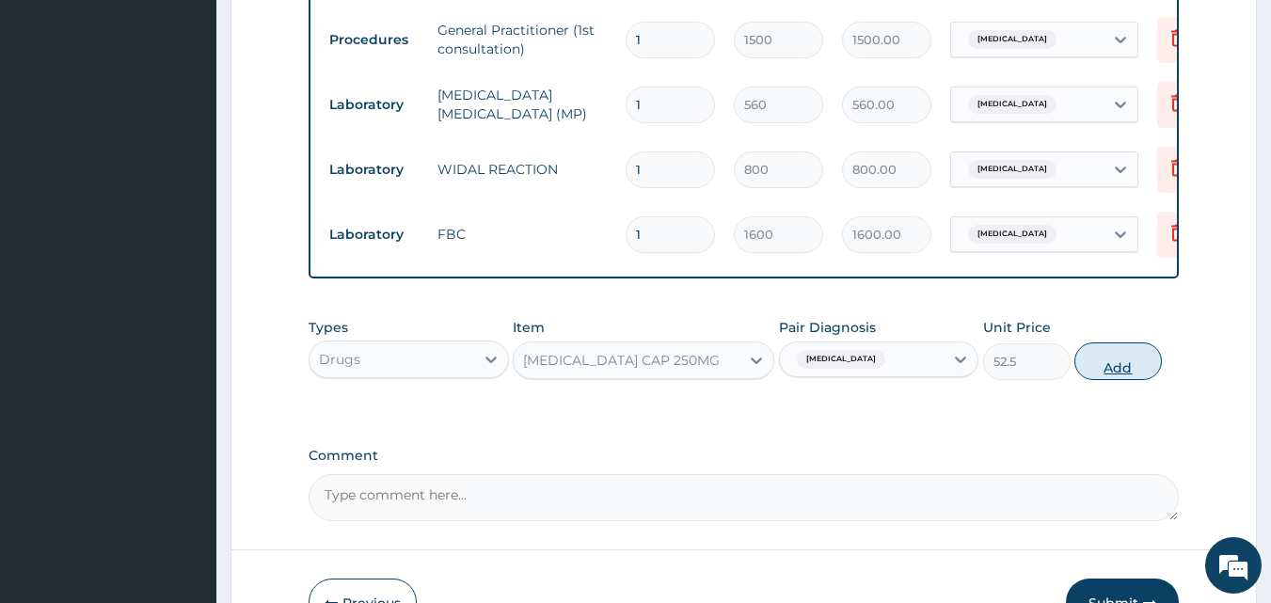
click at [1131, 378] on button "Add" at bounding box center [1117, 361] width 87 height 38
type input "0"
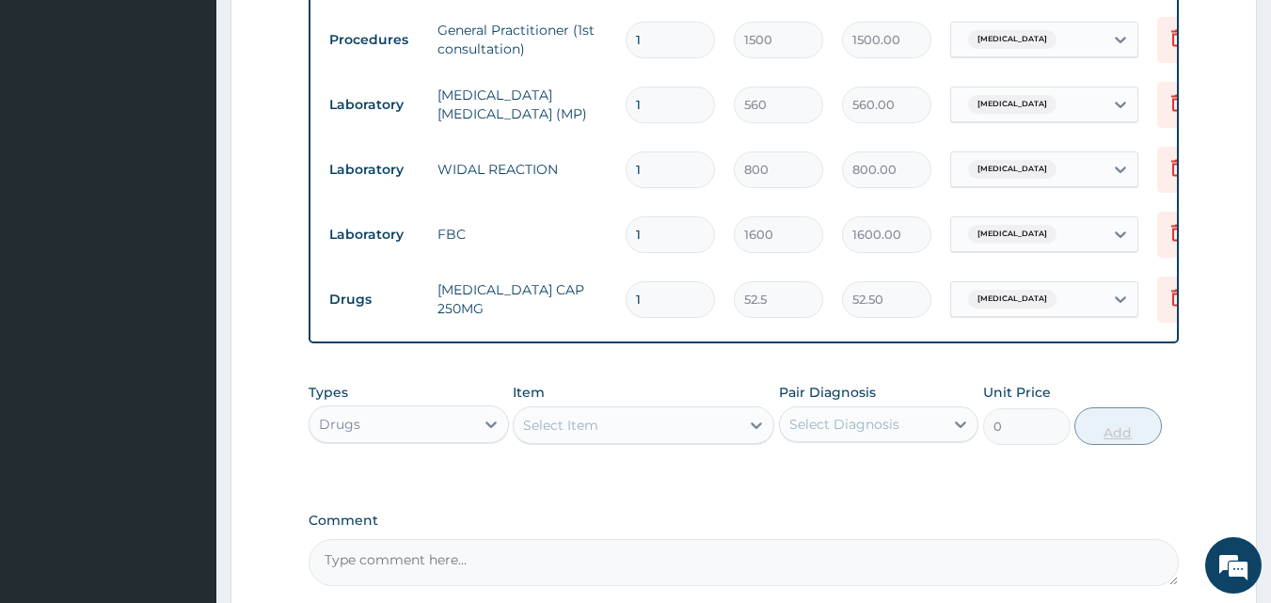
type input "10"
type input "525.00"
type input "10"
click at [438, 430] on div "Drugs" at bounding box center [392, 424] width 165 height 30
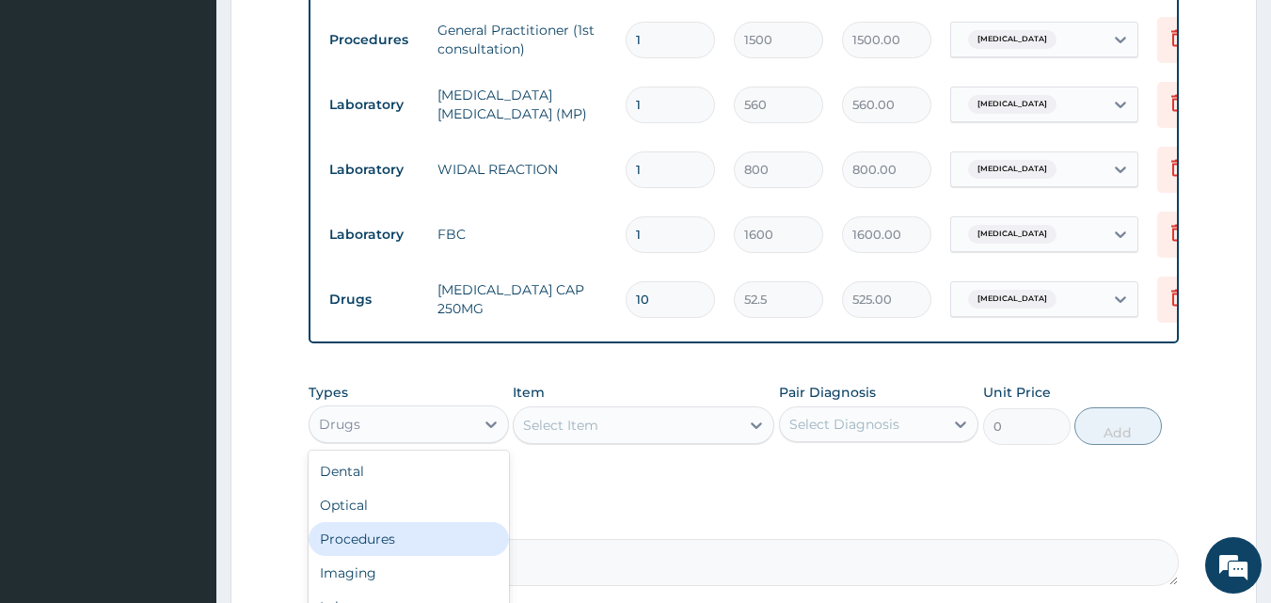
click at [387, 556] on div "Procedures" at bounding box center [409, 539] width 200 height 34
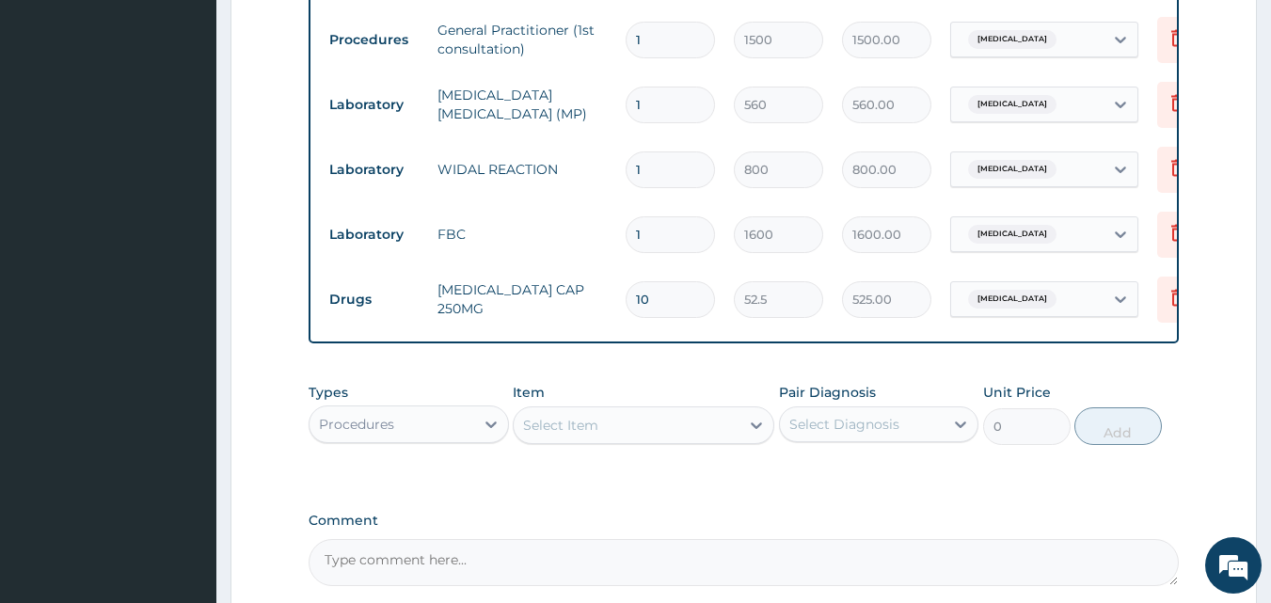
click at [566, 434] on div "Select Item" at bounding box center [560, 425] width 75 height 19
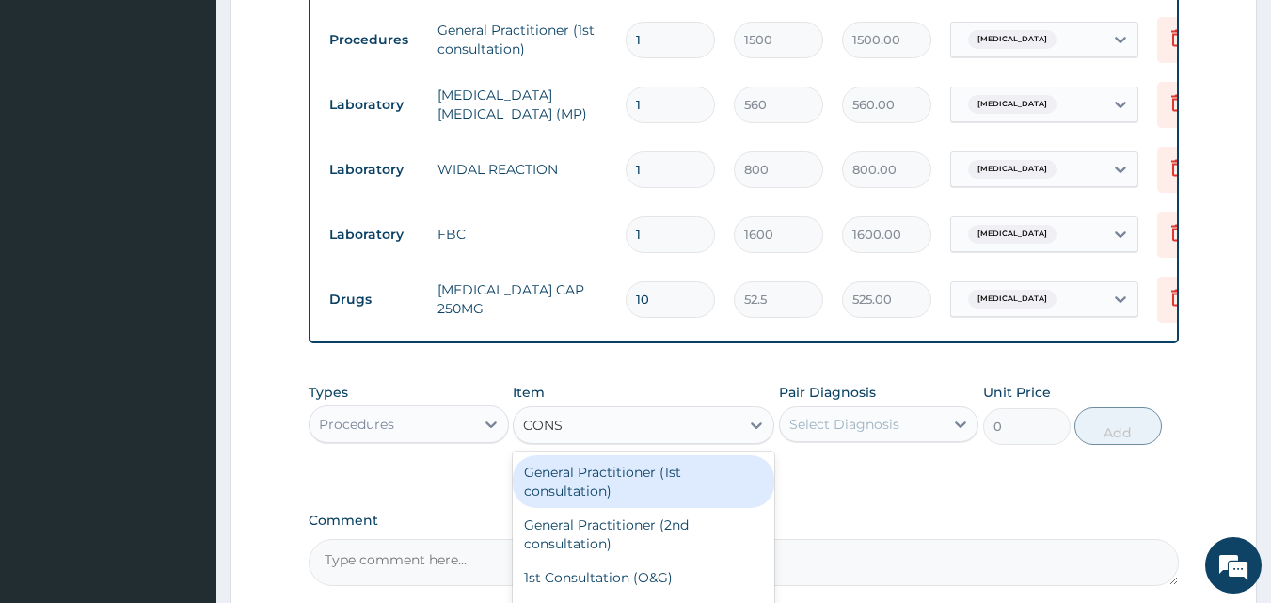
type input "CONSU"
click at [584, 482] on div "General Practitioner (1st consultation)" at bounding box center [644, 481] width 262 height 53
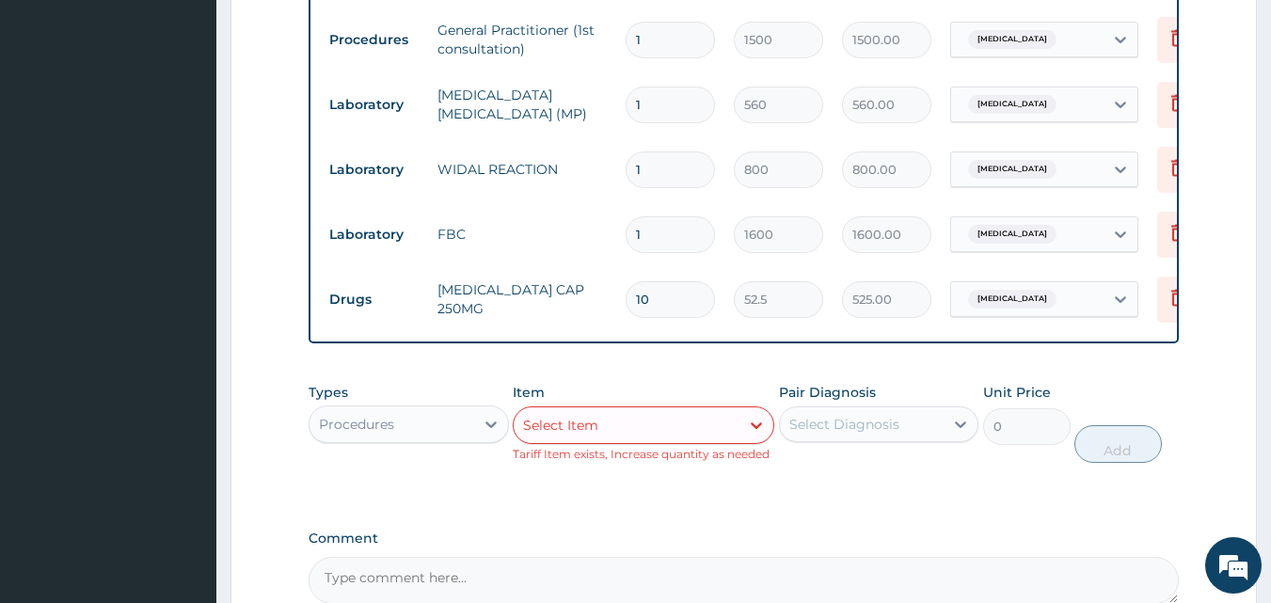
click at [624, 440] on div "Select Item" at bounding box center [627, 425] width 226 height 30
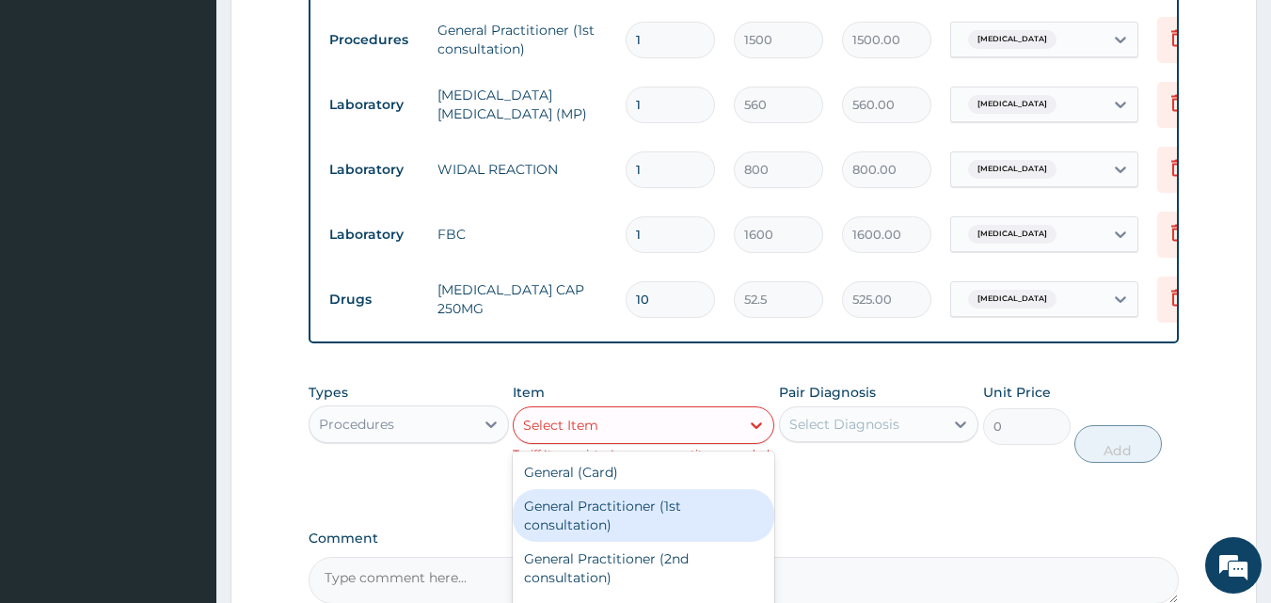
click at [632, 525] on div "General Practitioner (1st consultation)" at bounding box center [644, 515] width 262 height 53
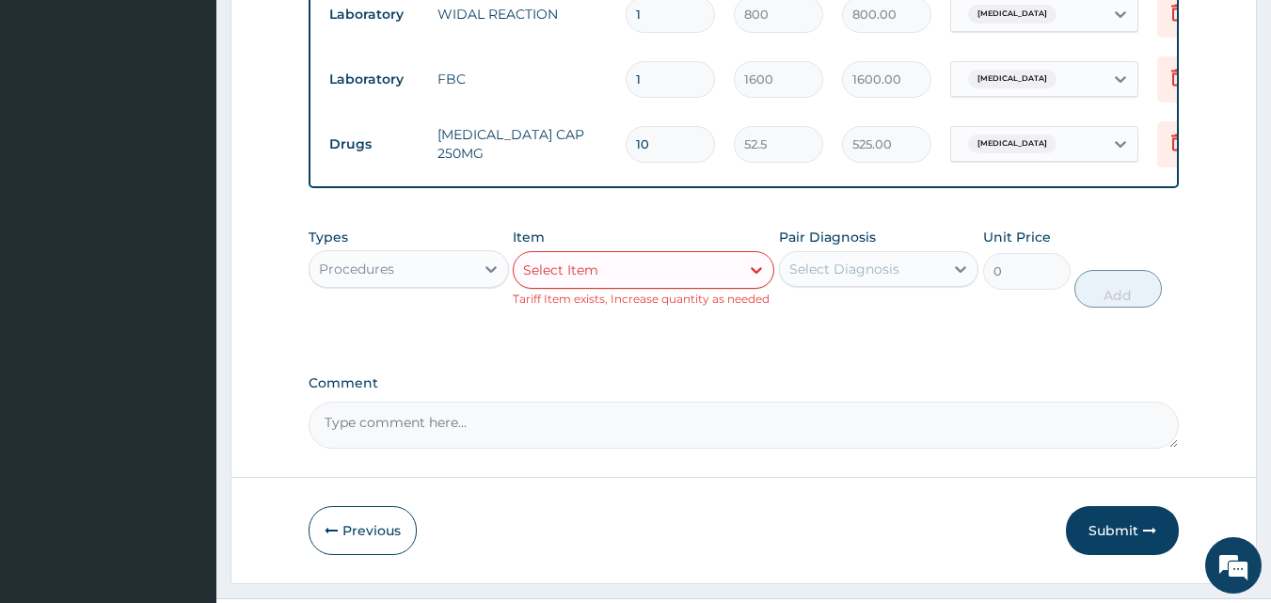
scroll to position [1215, 0]
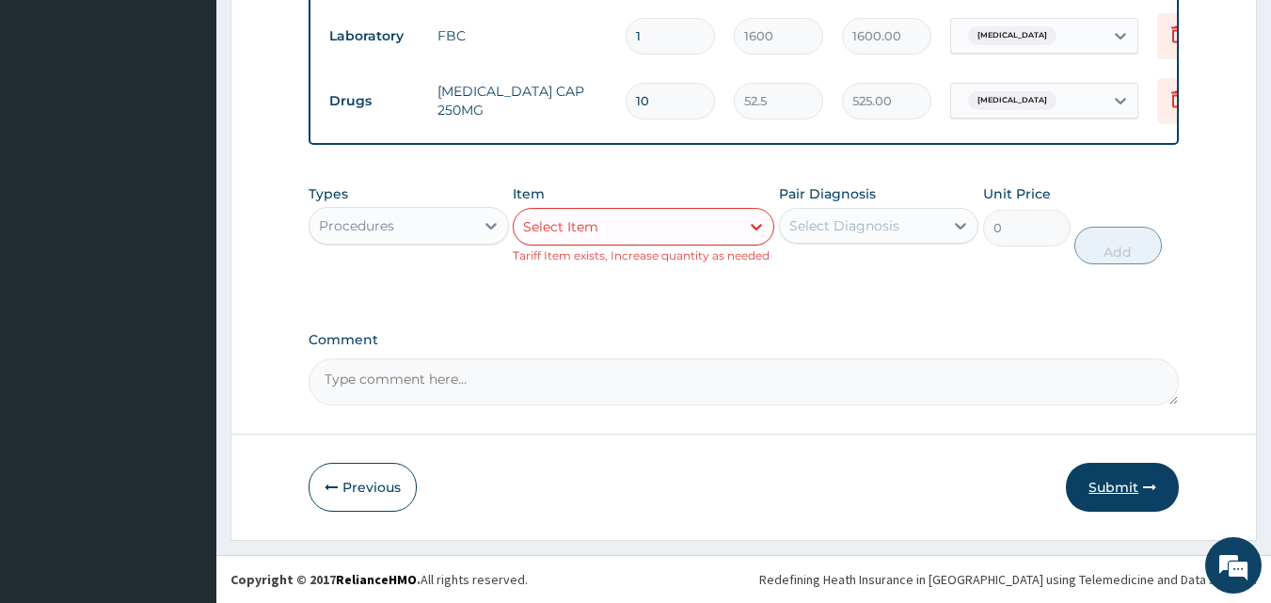
click at [1133, 498] on button "Submit" at bounding box center [1122, 487] width 113 height 49
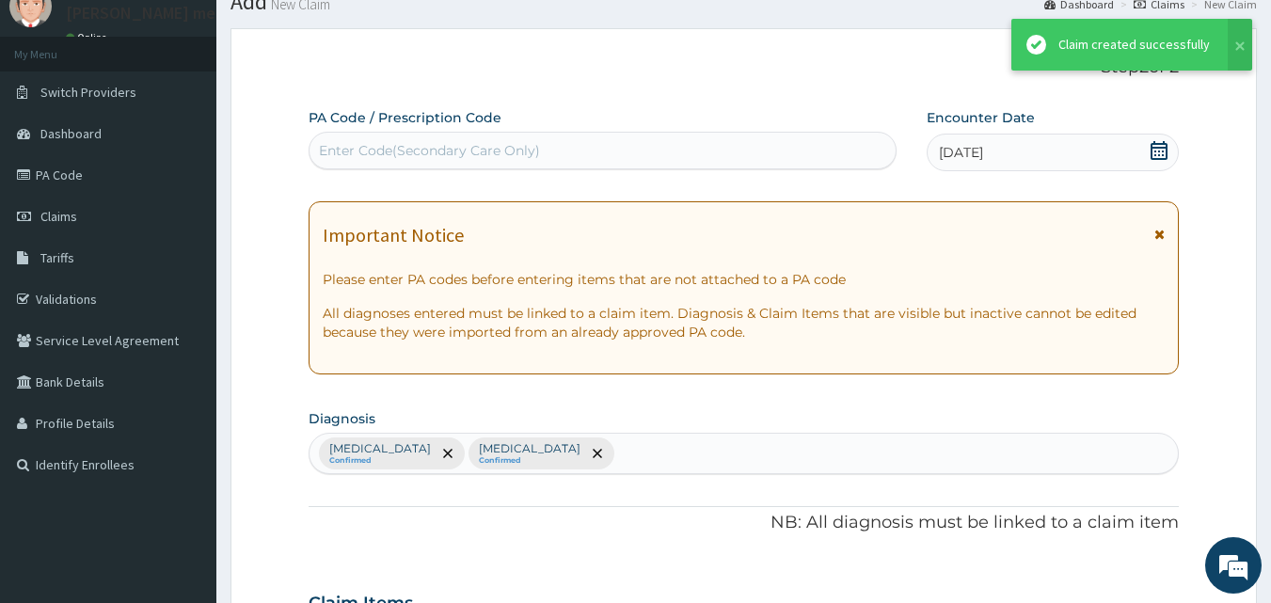
scroll to position [1198, 0]
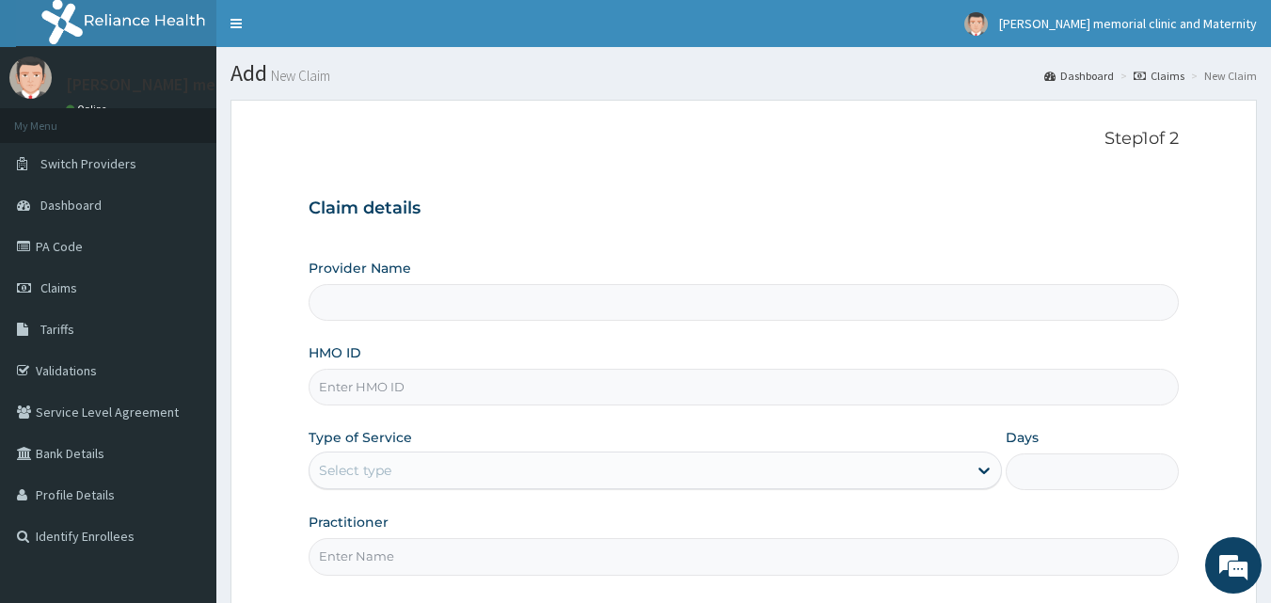
type input "suzan memorial clinic and maternity"
click at [412, 383] on input "HMO ID" at bounding box center [744, 387] width 871 height 37
type input "SUT/10228/C"
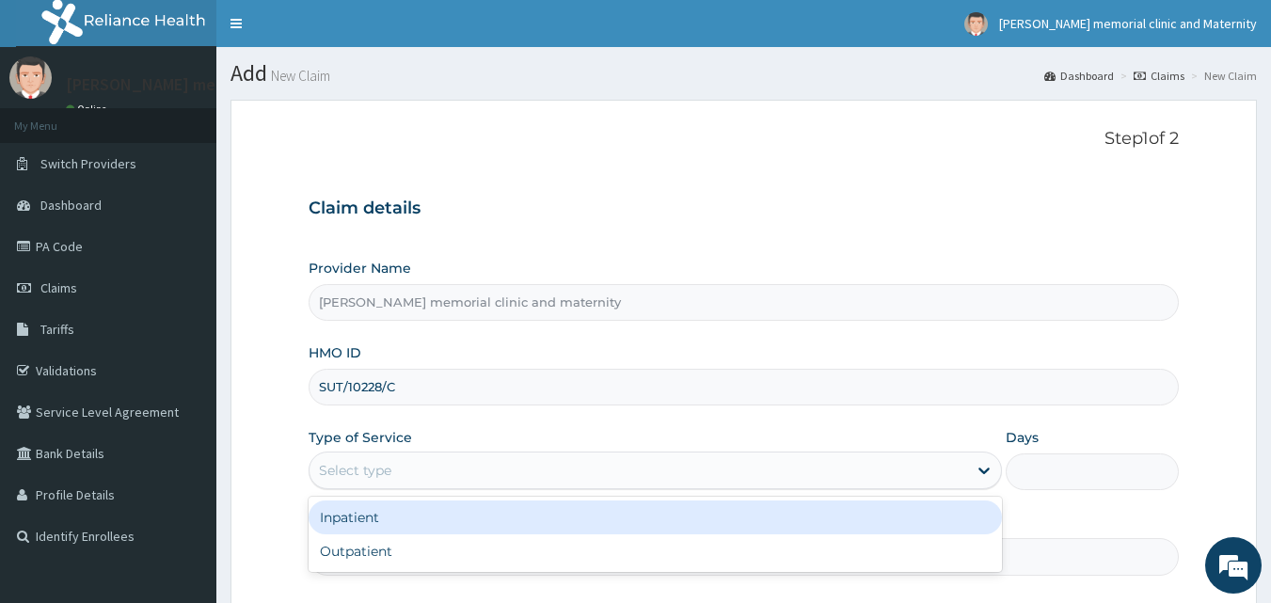
click at [452, 474] on div "Select type" at bounding box center [639, 470] width 658 height 30
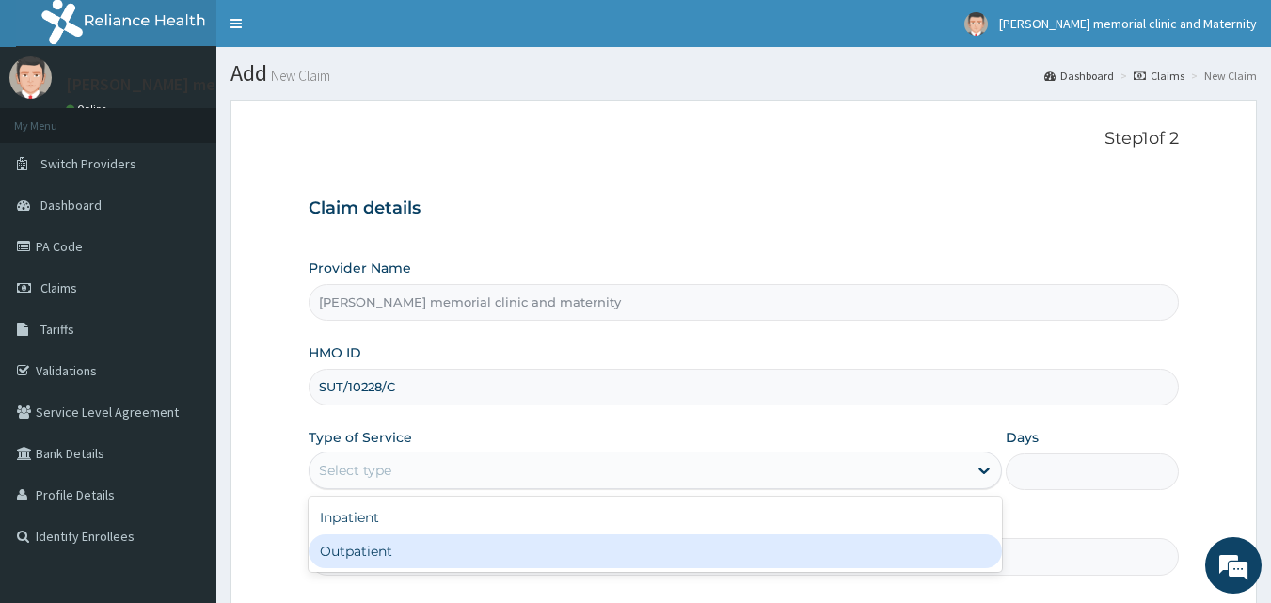
click at [429, 560] on div "Outpatient" at bounding box center [655, 551] width 693 height 34
type input "1"
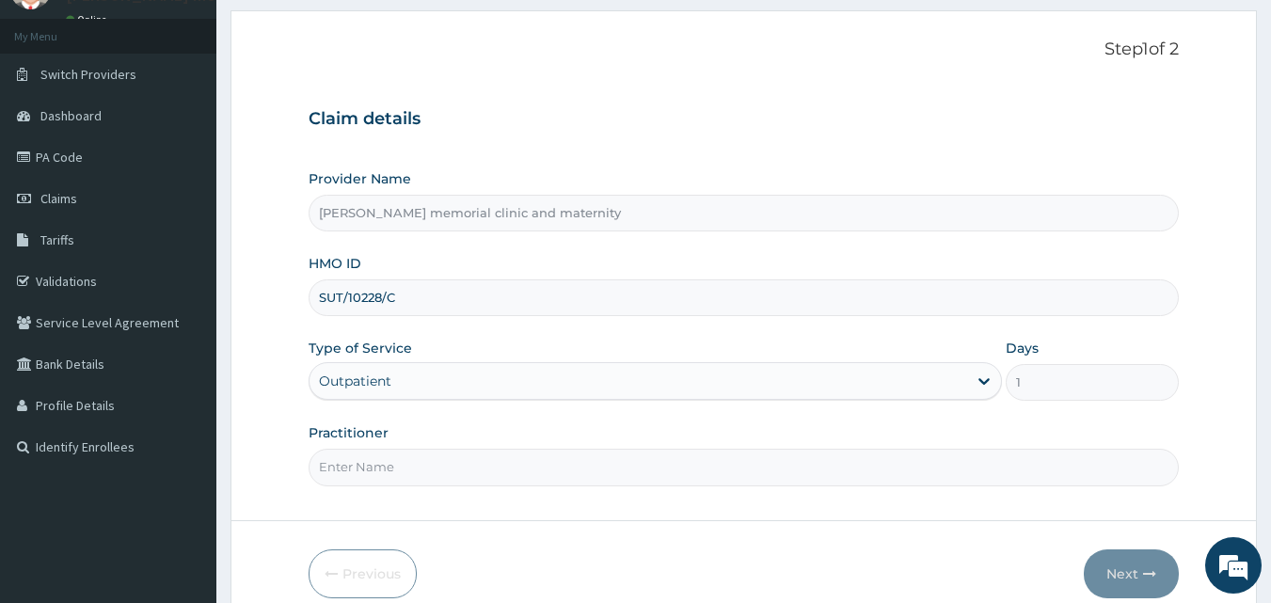
scroll to position [176, 0]
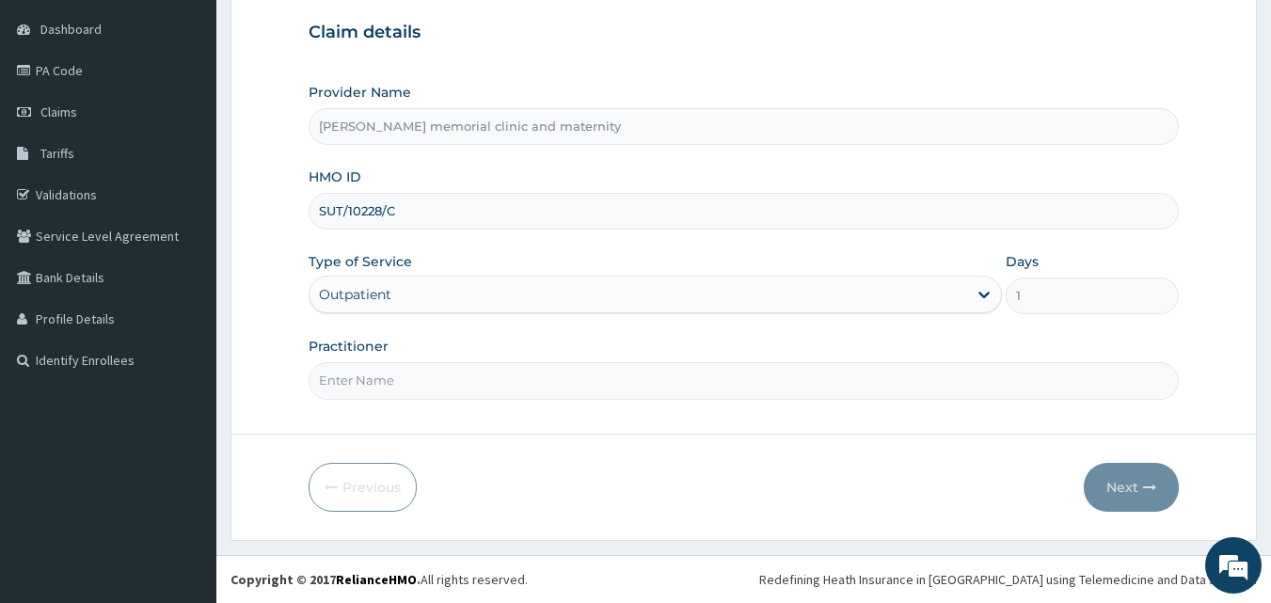
click at [535, 381] on input "Practitioner" at bounding box center [744, 380] width 871 height 37
type input "DR MAHMOUD"
click at [1124, 484] on button "Next" at bounding box center [1131, 487] width 95 height 49
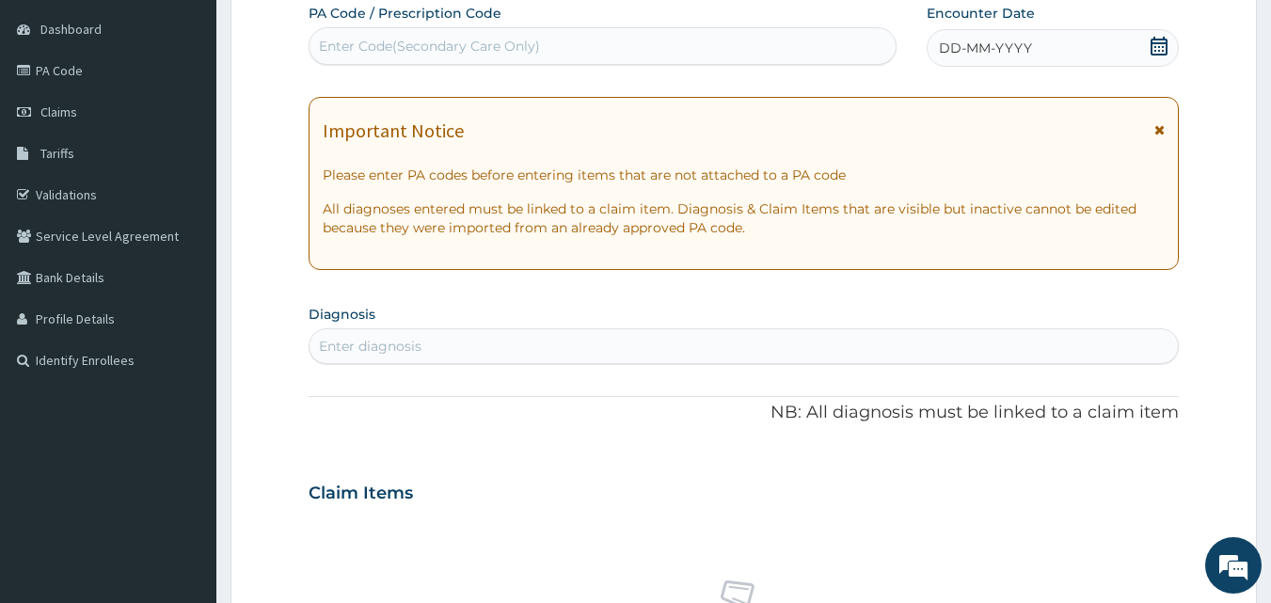
click at [957, 43] on span "DD-MM-YYYY" at bounding box center [985, 48] width 93 height 19
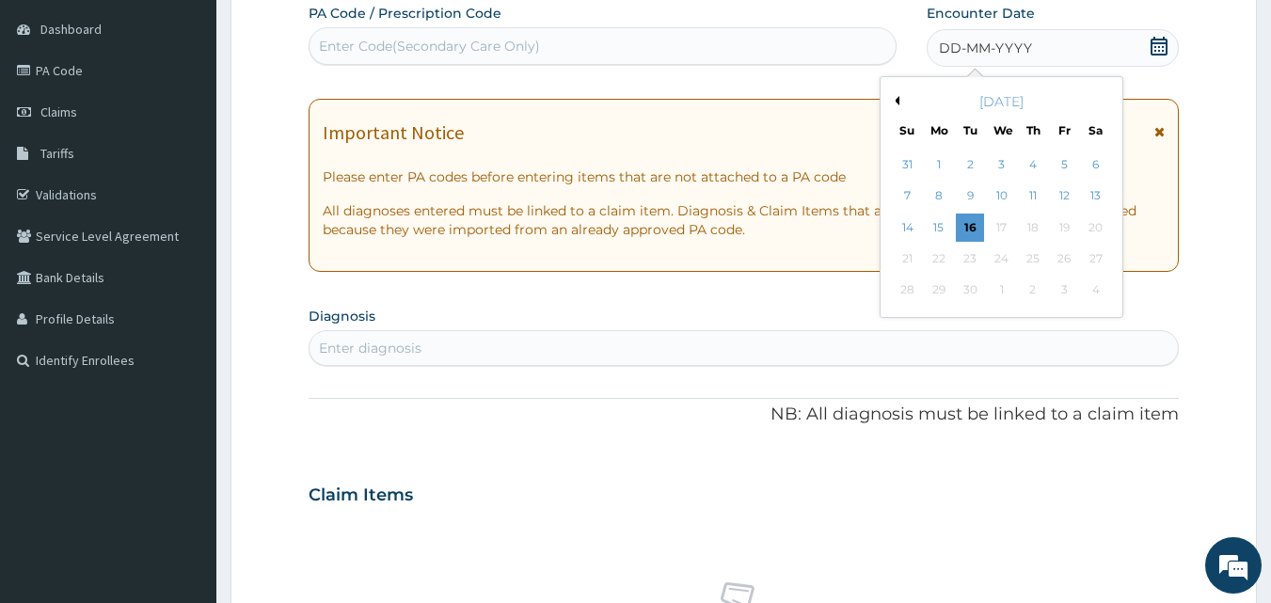
click at [900, 100] on div "September 2025" at bounding box center [1001, 101] width 227 height 19
click at [895, 103] on button "Previous Month" at bounding box center [894, 100] width 9 height 9
click at [1036, 284] on div "28" at bounding box center [1033, 291] width 28 height 28
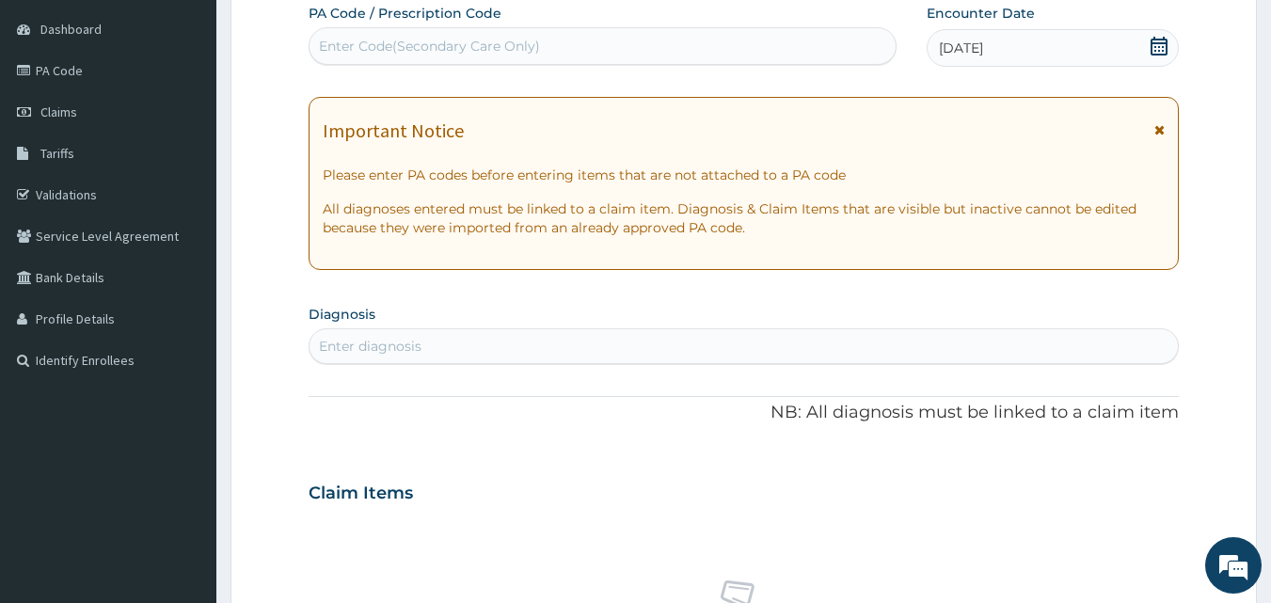
click at [571, 338] on div "Enter diagnosis" at bounding box center [744, 346] width 869 height 30
type input "MALARI"
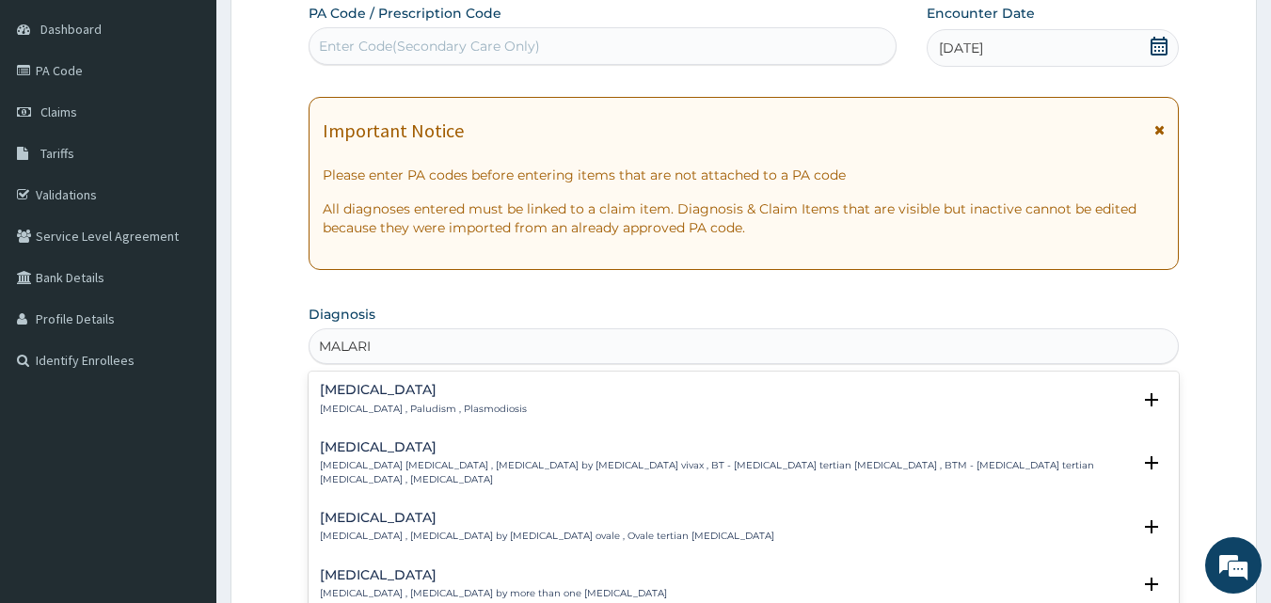
click at [487, 401] on div "Malaria Malaria , Paludism , Plasmodiosis" at bounding box center [744, 399] width 849 height 33
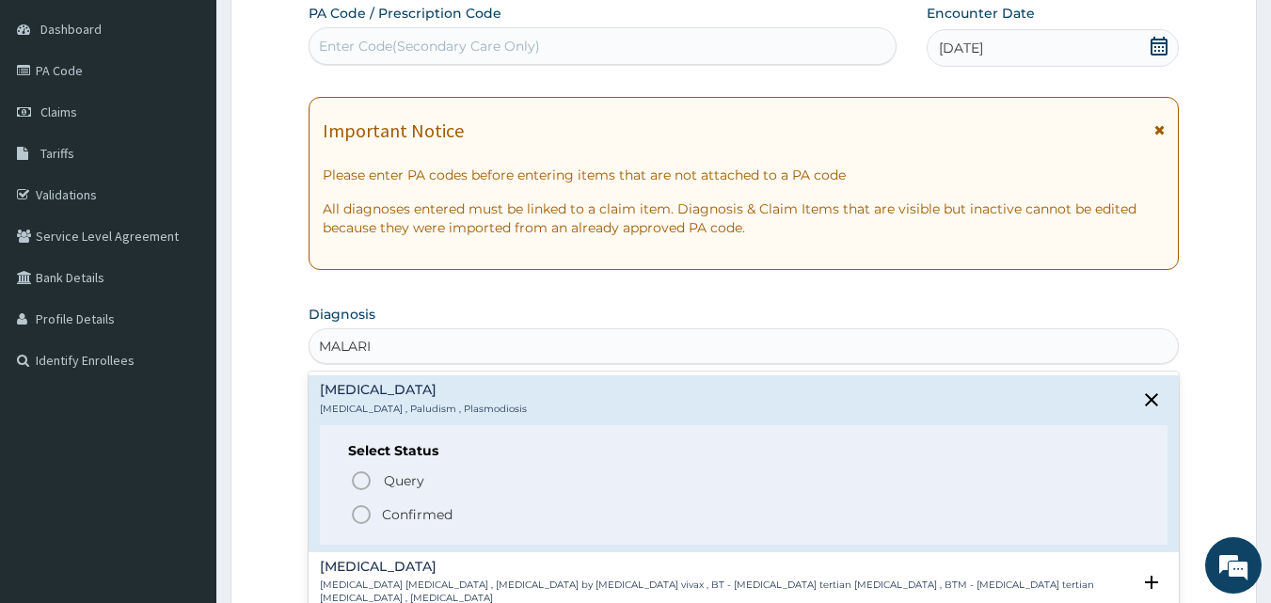
click at [455, 515] on span "Confirmed" at bounding box center [745, 514] width 790 height 23
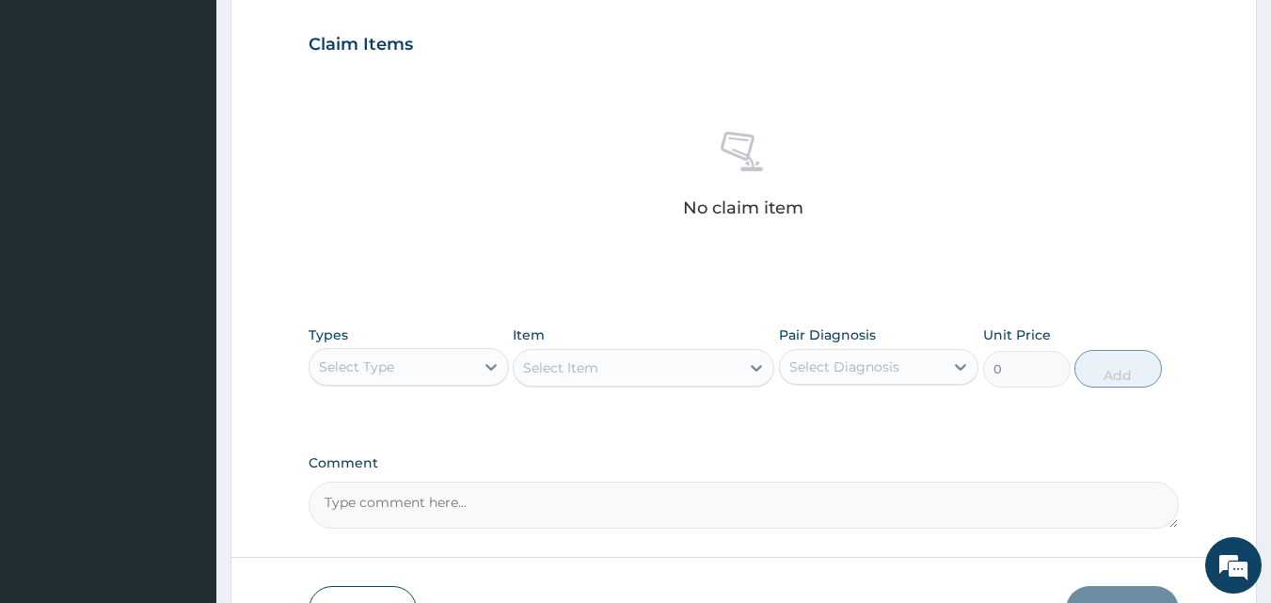
scroll to position [740, 0]
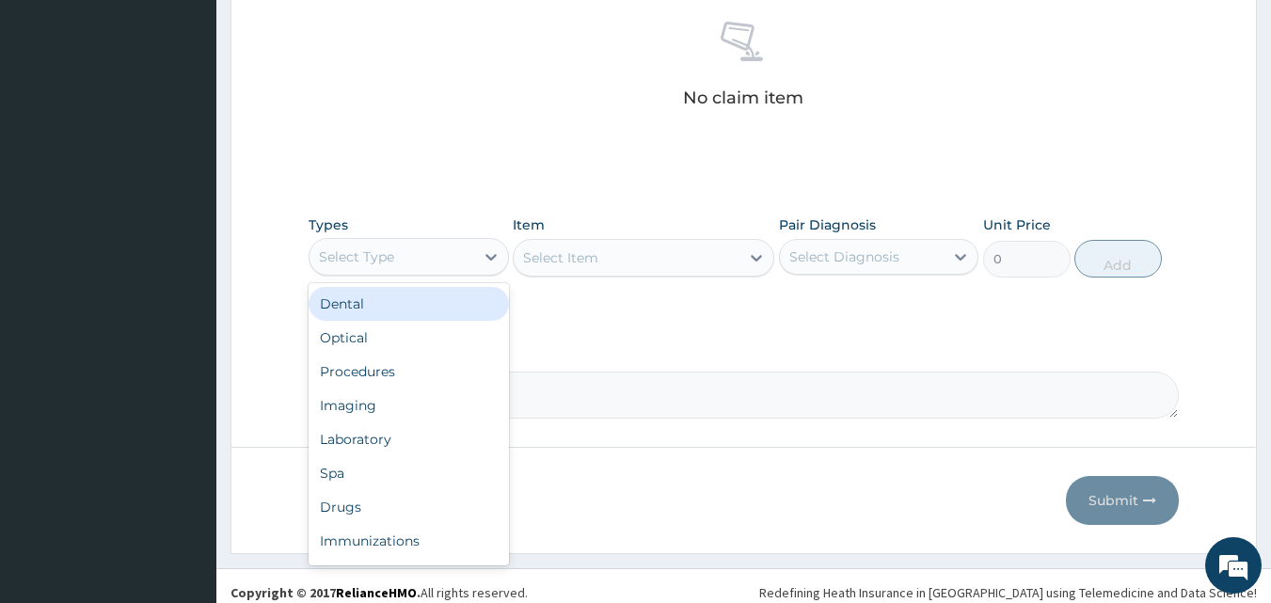
click at [402, 268] on div "Select Type" at bounding box center [392, 257] width 165 height 30
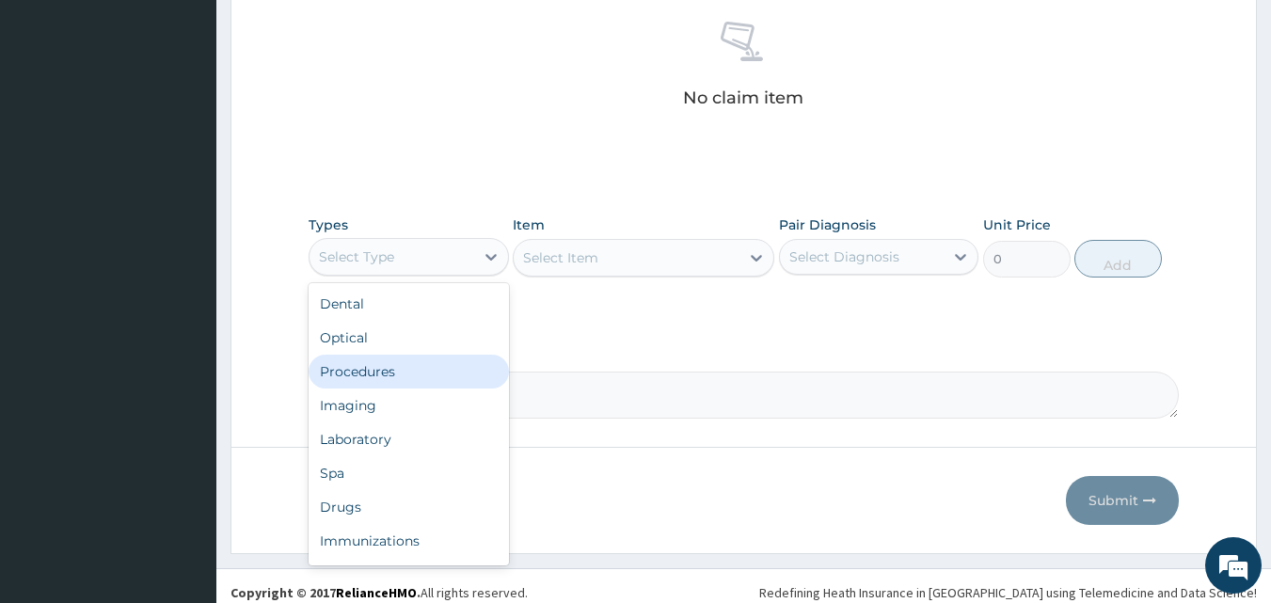
click at [402, 365] on div "Procedures" at bounding box center [409, 372] width 200 height 34
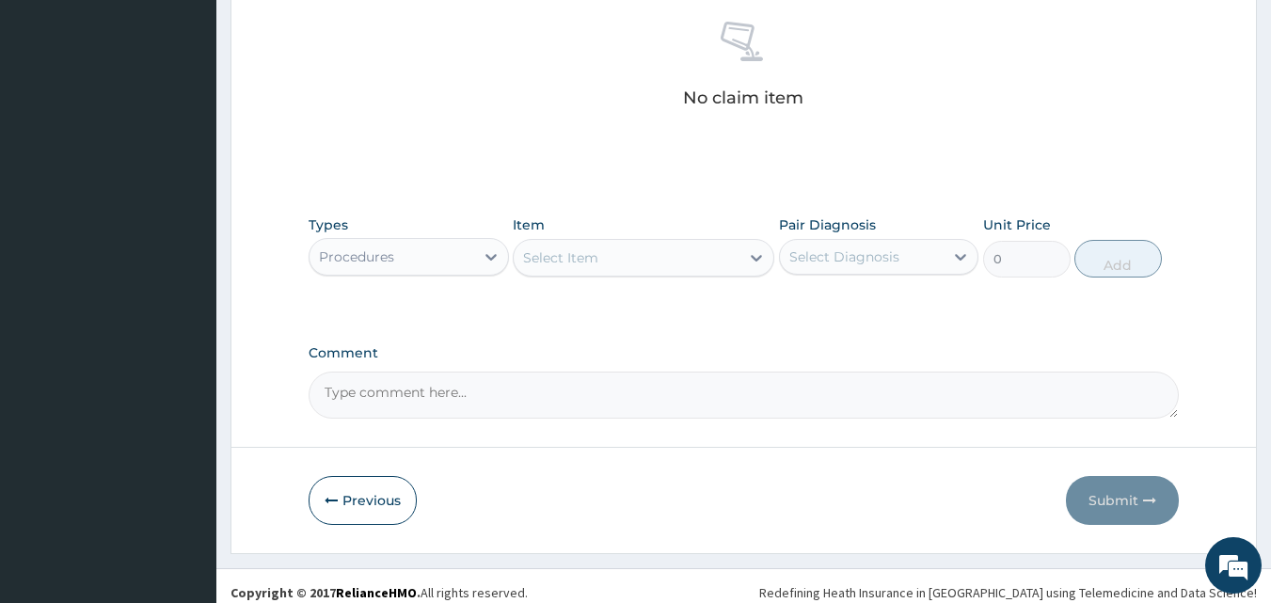
click at [537, 261] on div "Select Item" at bounding box center [560, 257] width 75 height 19
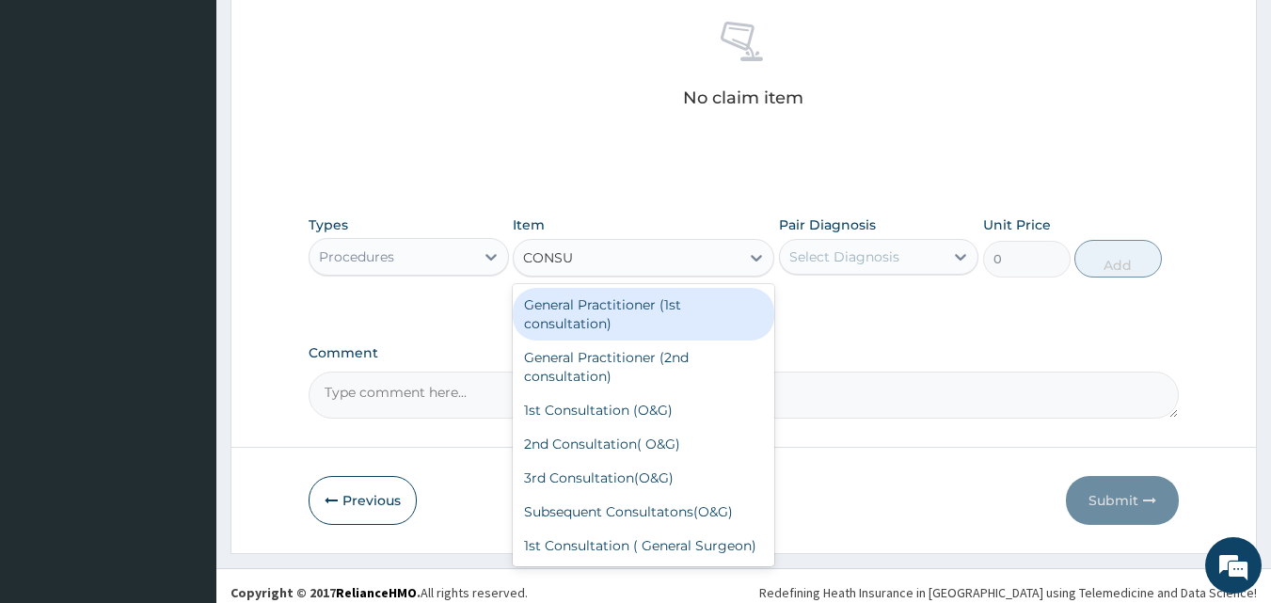
type input "CONSUL"
click at [545, 320] on div "General Practitioner (1st consultation)" at bounding box center [644, 314] width 262 height 53
type input "1500"
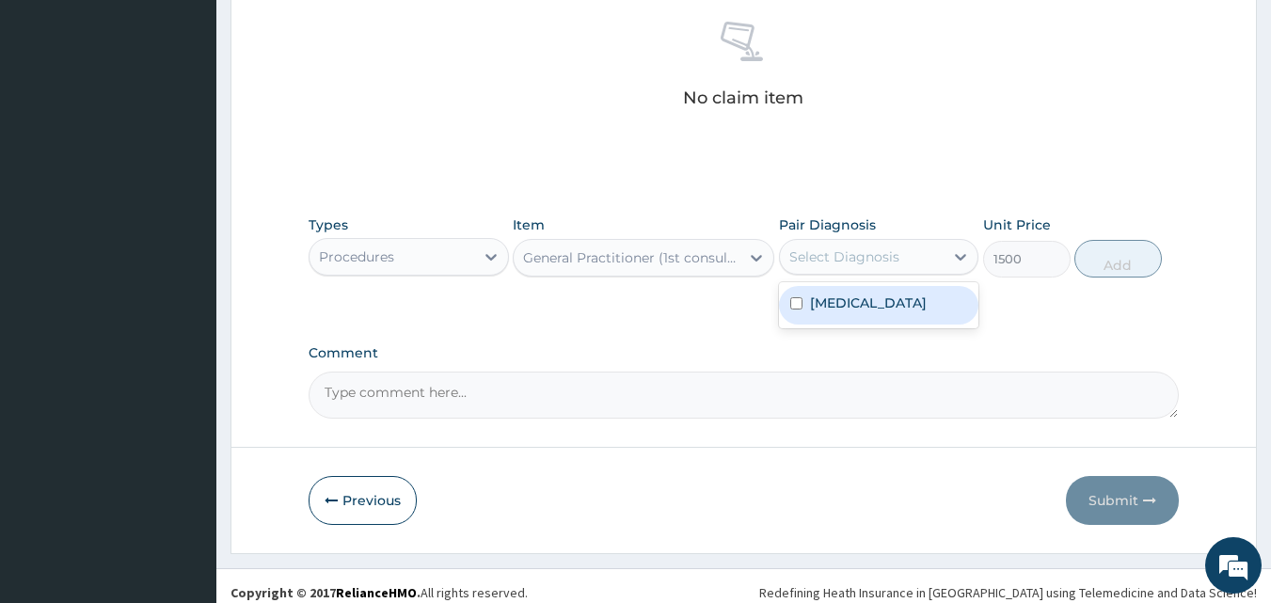
click at [841, 255] on div "Select Diagnosis" at bounding box center [844, 256] width 110 height 19
click at [842, 317] on div "Malaria" at bounding box center [879, 305] width 200 height 39
checkbox input "true"
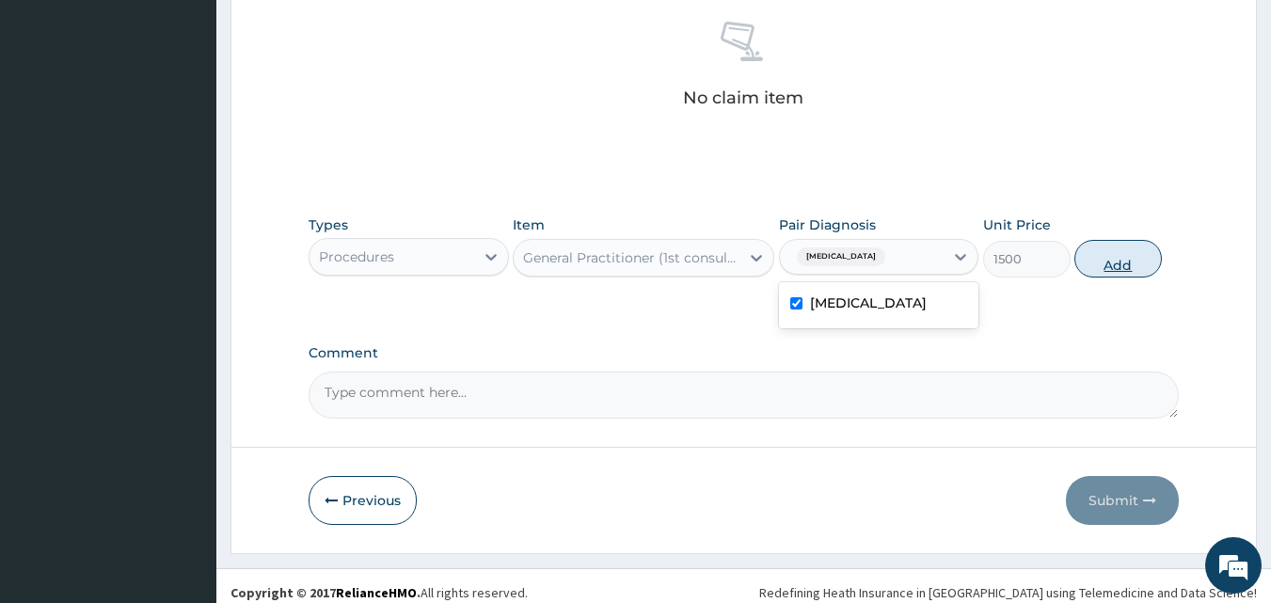
click at [1117, 259] on button "Add" at bounding box center [1117, 259] width 87 height 38
type input "0"
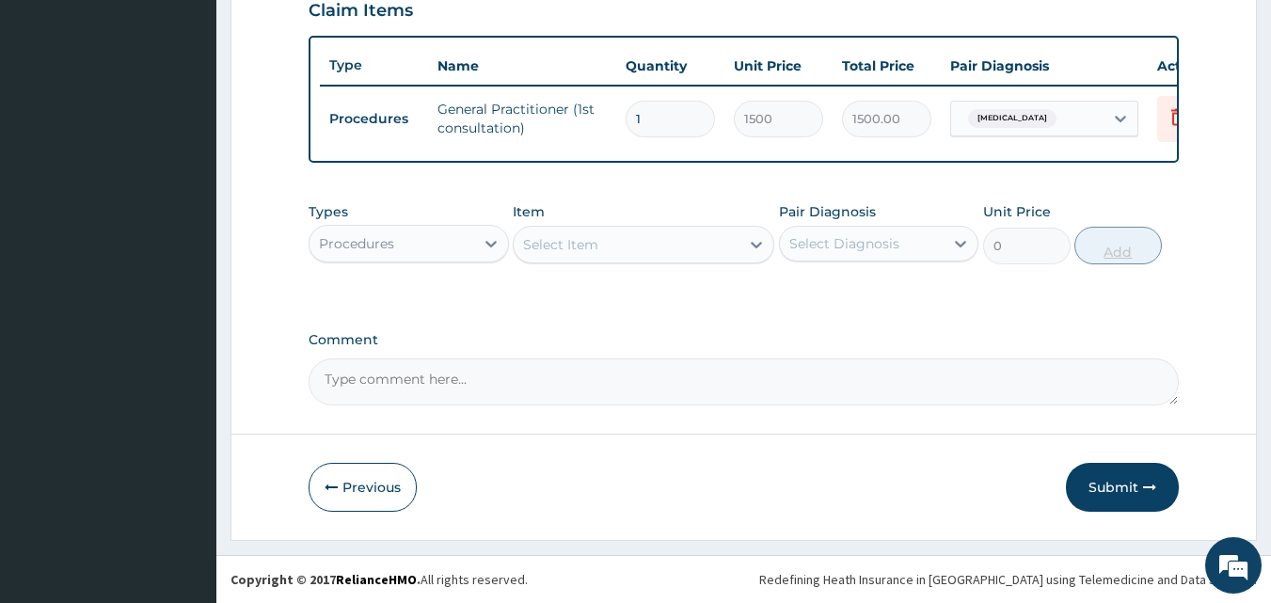
scroll to position [678, 0]
click at [403, 242] on div "Procedures" at bounding box center [392, 244] width 165 height 30
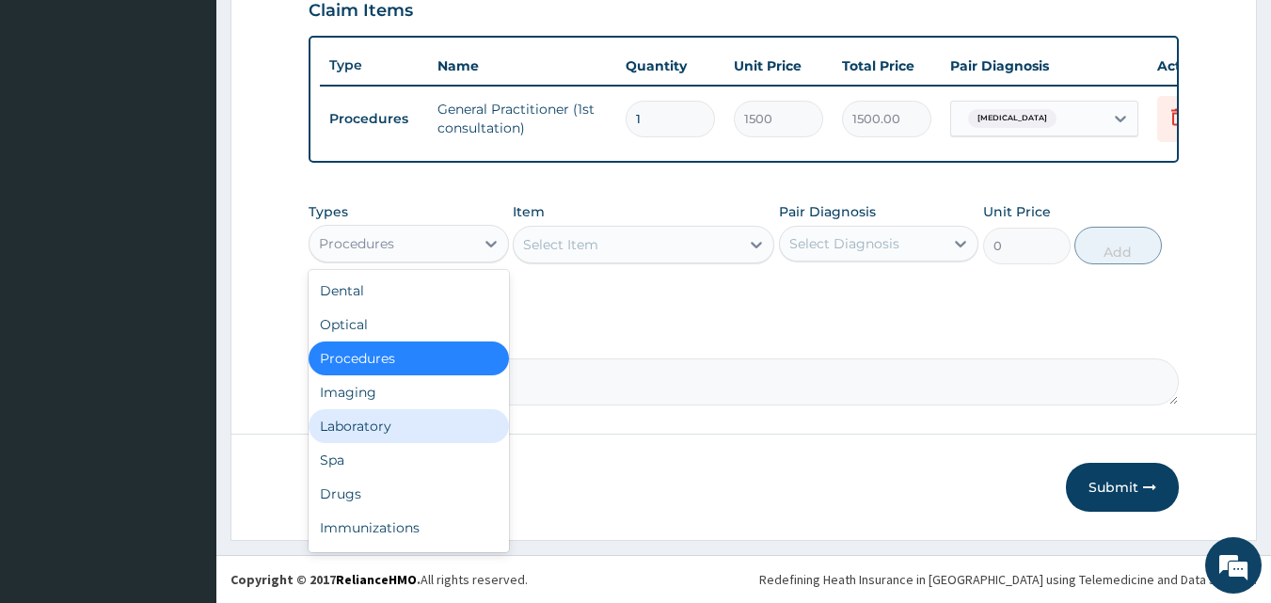
click at [358, 419] on div "Laboratory" at bounding box center [409, 426] width 200 height 34
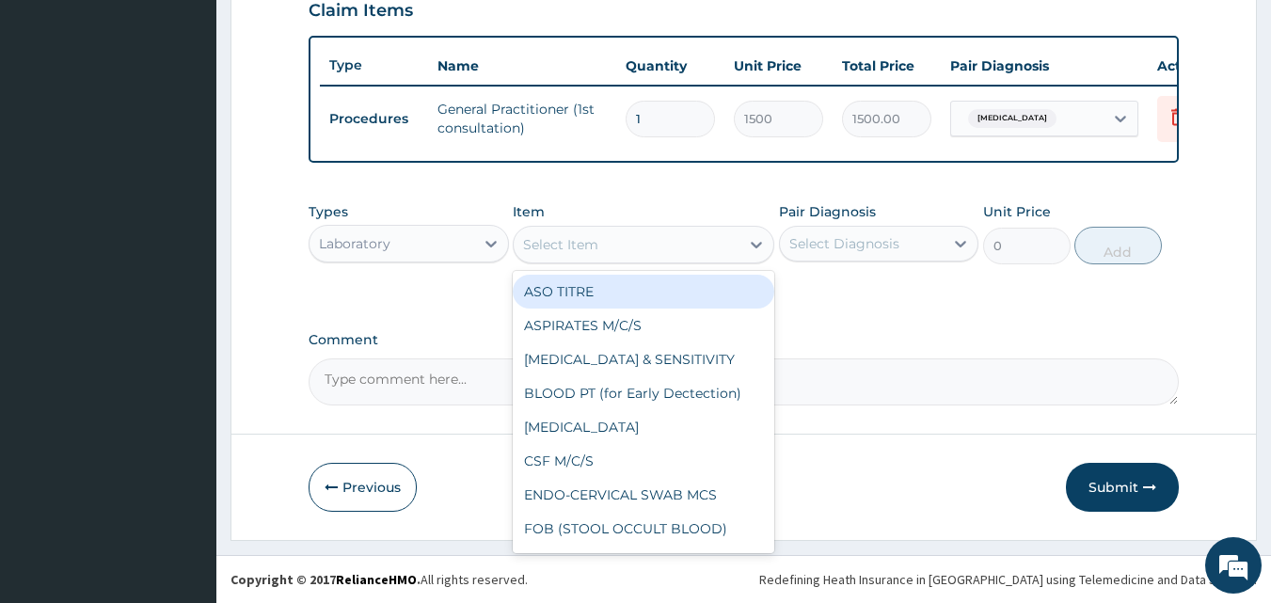
click at [536, 248] on div "Select Item" at bounding box center [560, 244] width 75 height 19
type input "MP"
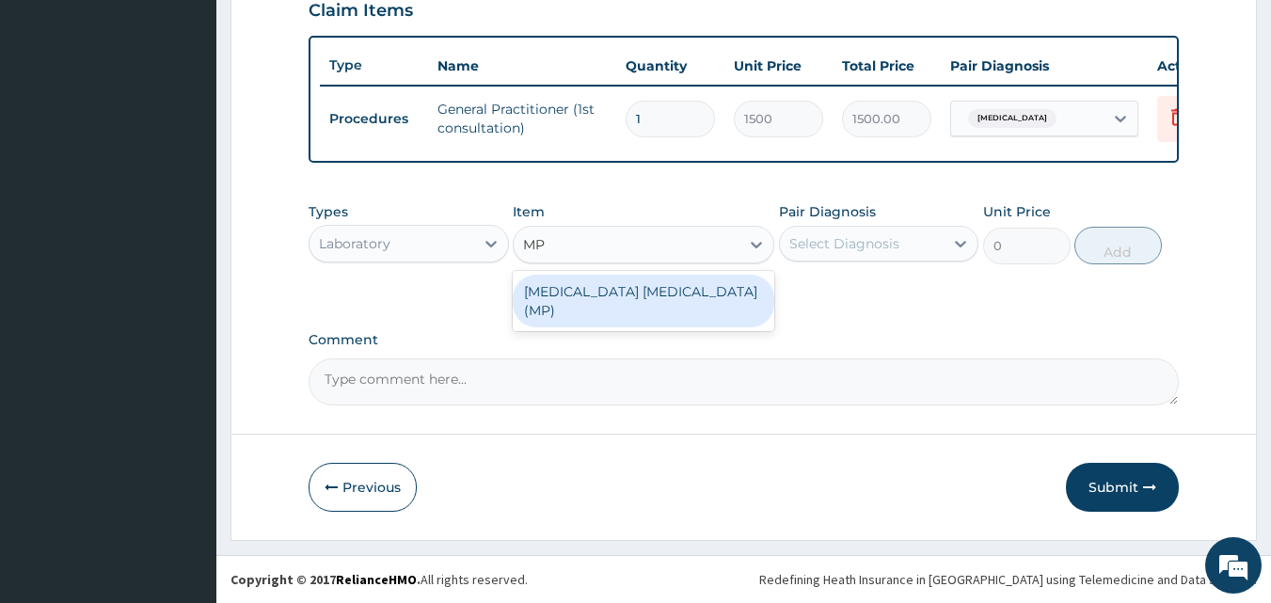
click at [538, 294] on div "MALARIA PARASITE (MP)" at bounding box center [644, 301] width 262 height 53
type input "560"
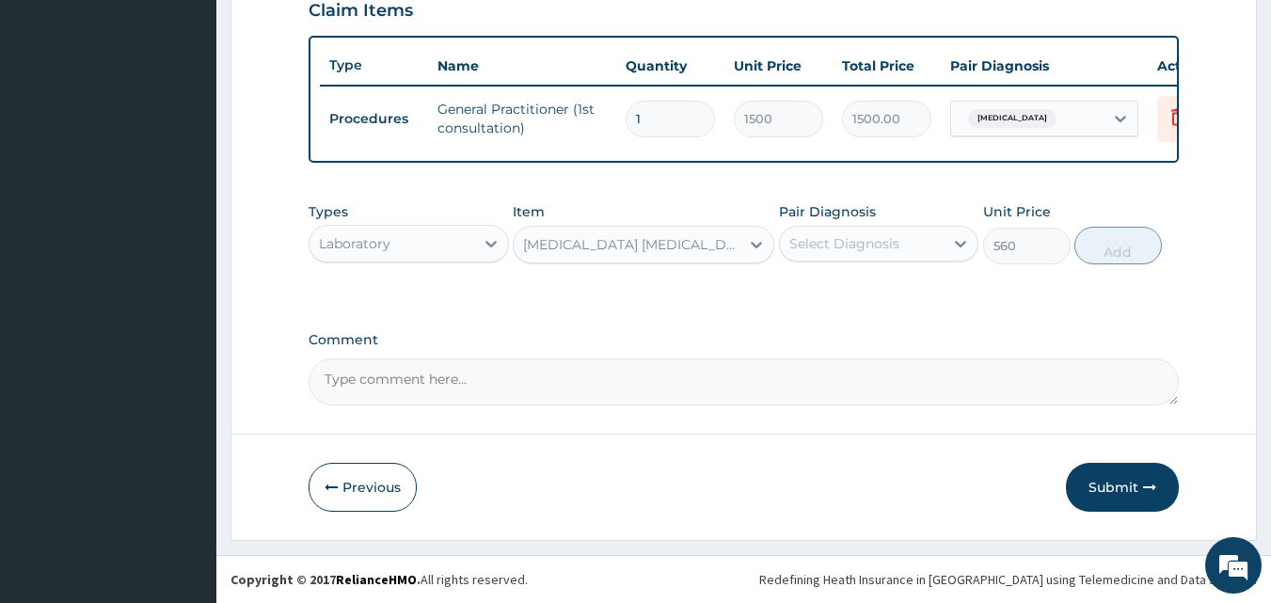
click at [846, 239] on div "Select Diagnosis" at bounding box center [844, 243] width 110 height 19
click at [822, 298] on label "Malaria" at bounding box center [868, 289] width 117 height 19
checkbox input "true"
click at [1101, 246] on button "Add" at bounding box center [1117, 246] width 87 height 38
type input "0"
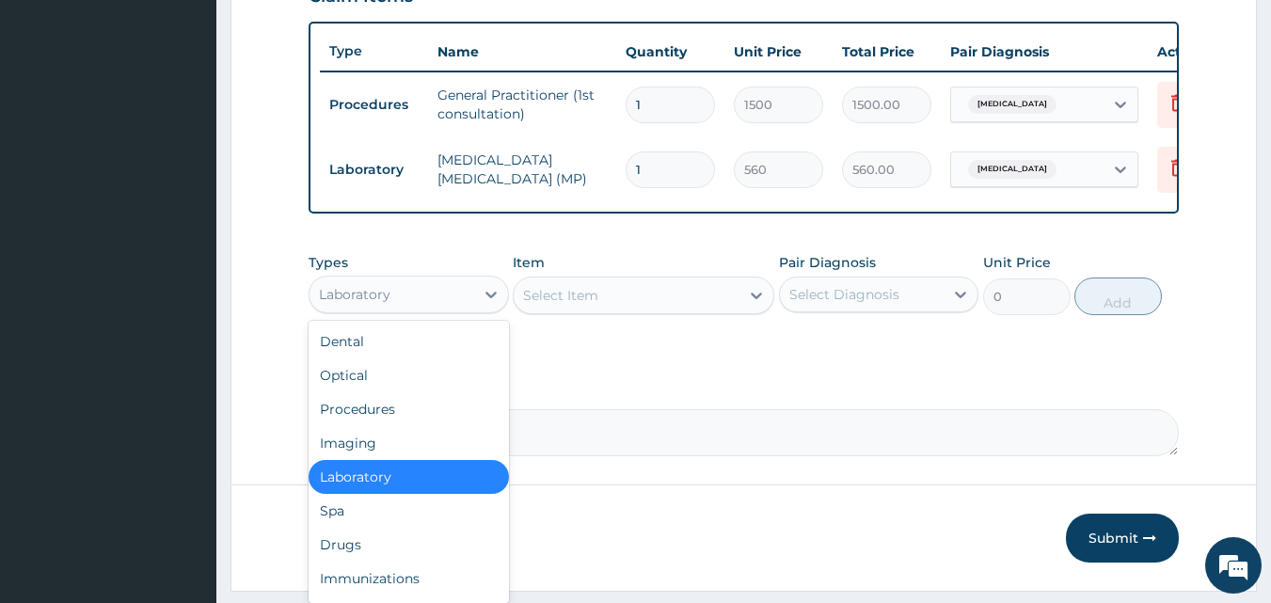
click at [438, 301] on div "Laboratory" at bounding box center [392, 294] width 165 height 30
click at [411, 543] on div "Drugs" at bounding box center [409, 545] width 200 height 34
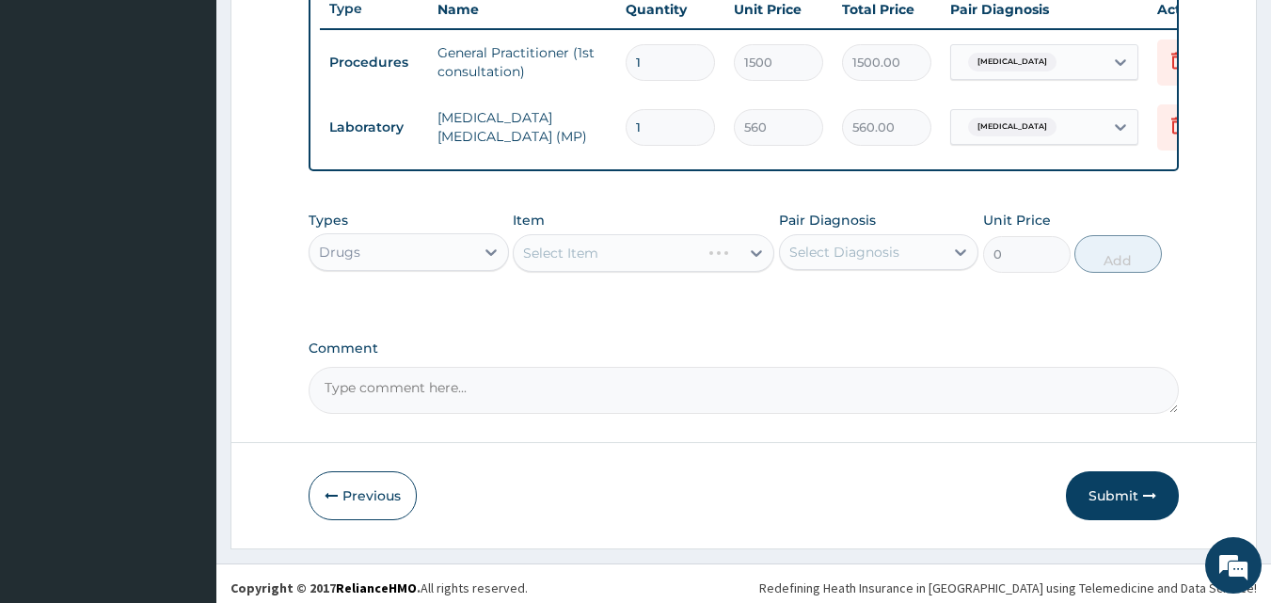
scroll to position [743, 0]
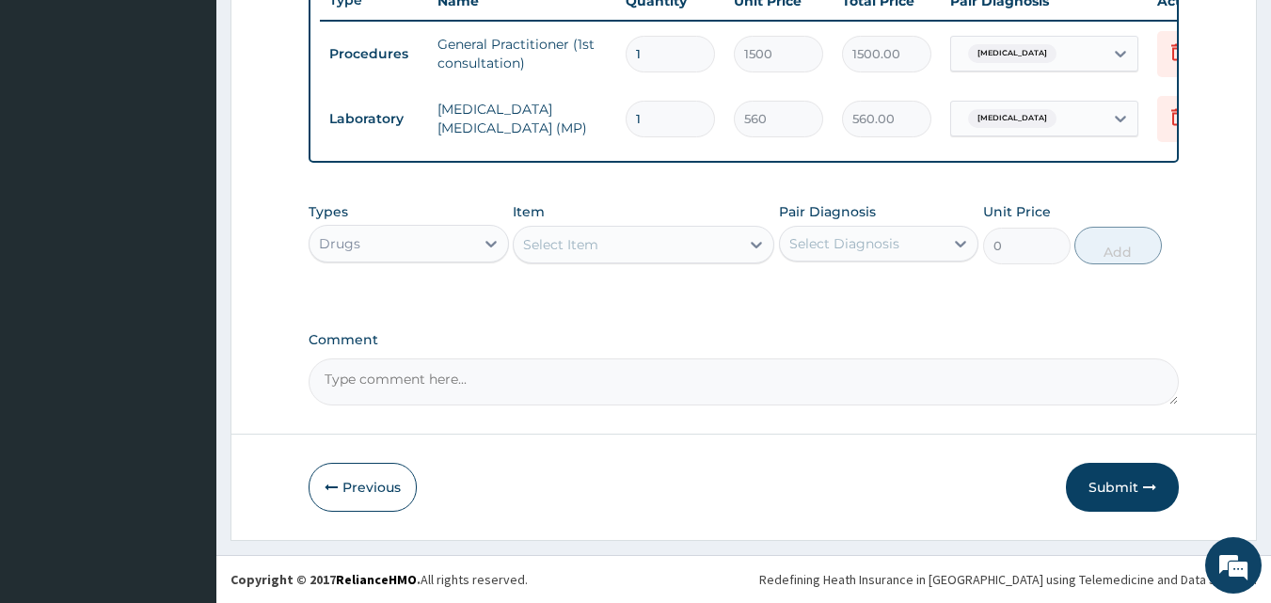
click at [538, 247] on div "Select Item" at bounding box center [560, 244] width 75 height 19
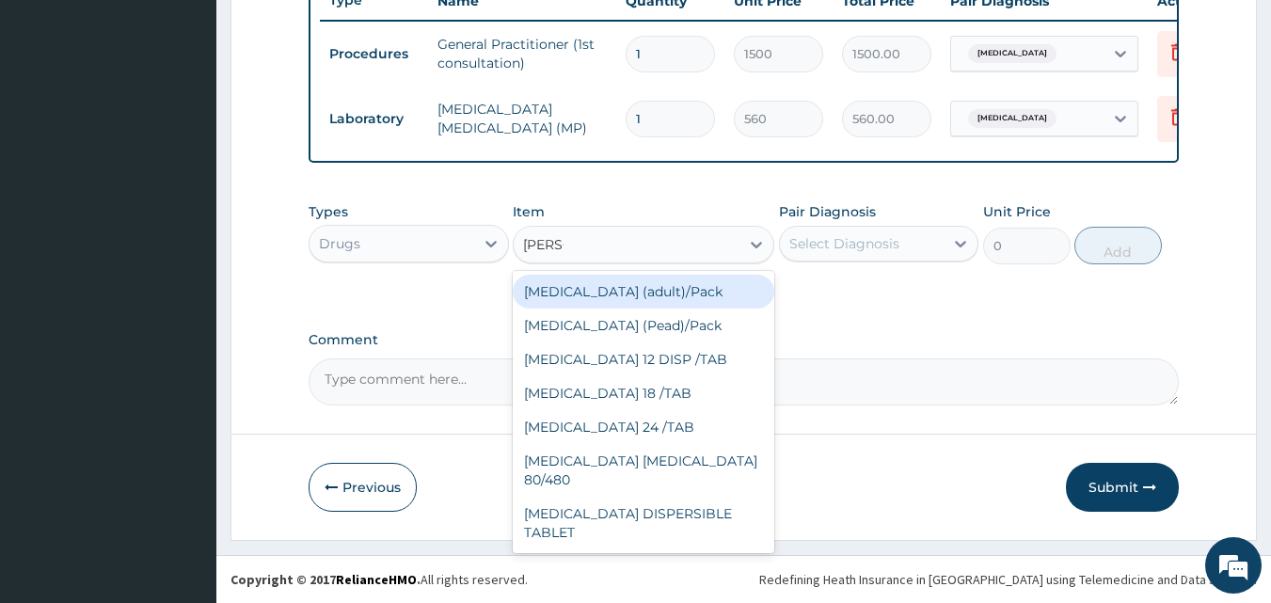
type input "COART"
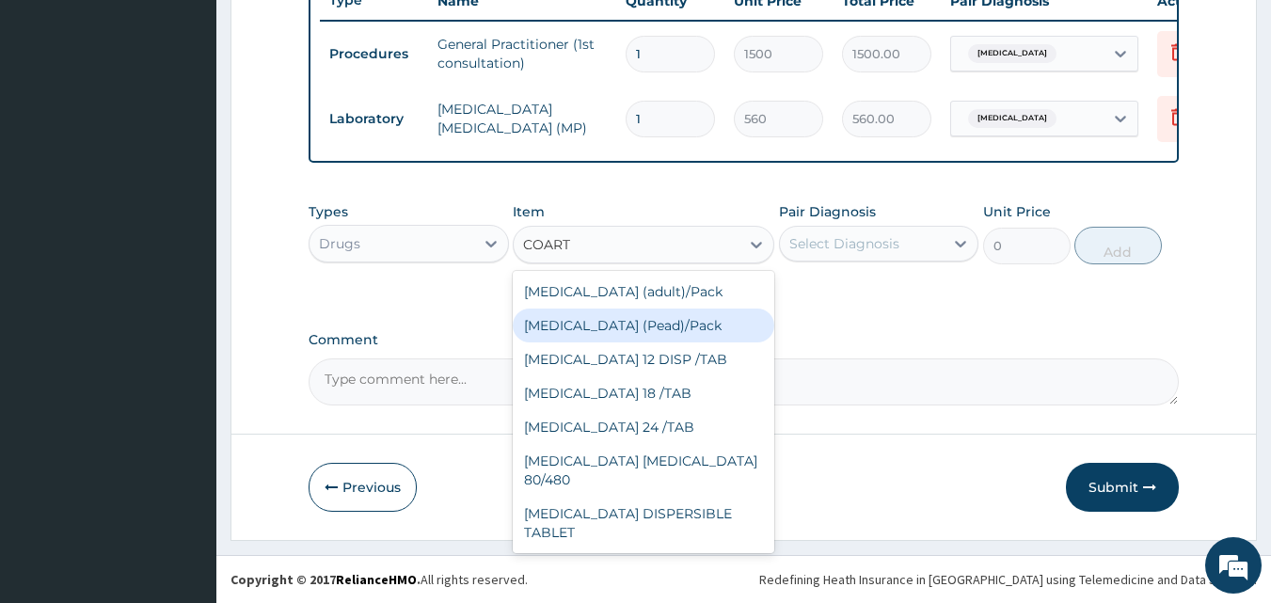
click at [547, 321] on div "Coartem (Pead)/Pack" at bounding box center [644, 326] width 262 height 34
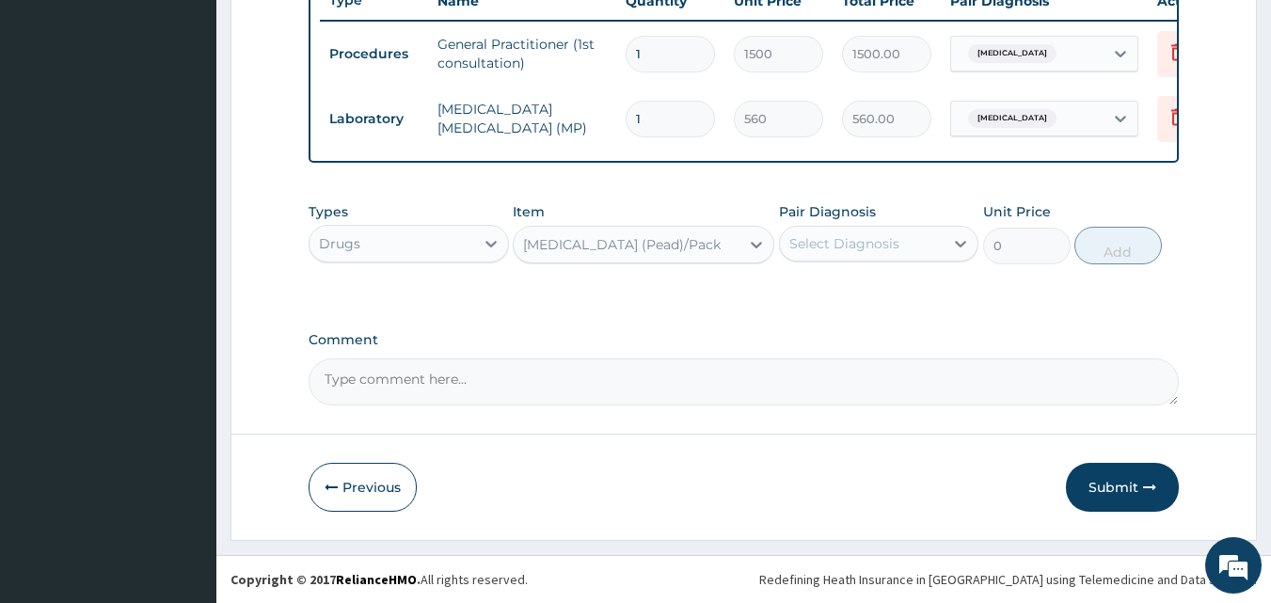
type input "498.75"
click at [860, 245] on div "Select Diagnosis" at bounding box center [844, 243] width 110 height 19
click at [842, 294] on label "Malaria" at bounding box center [868, 289] width 117 height 19
checkbox input "true"
click at [1111, 246] on button "Add" at bounding box center [1117, 246] width 87 height 38
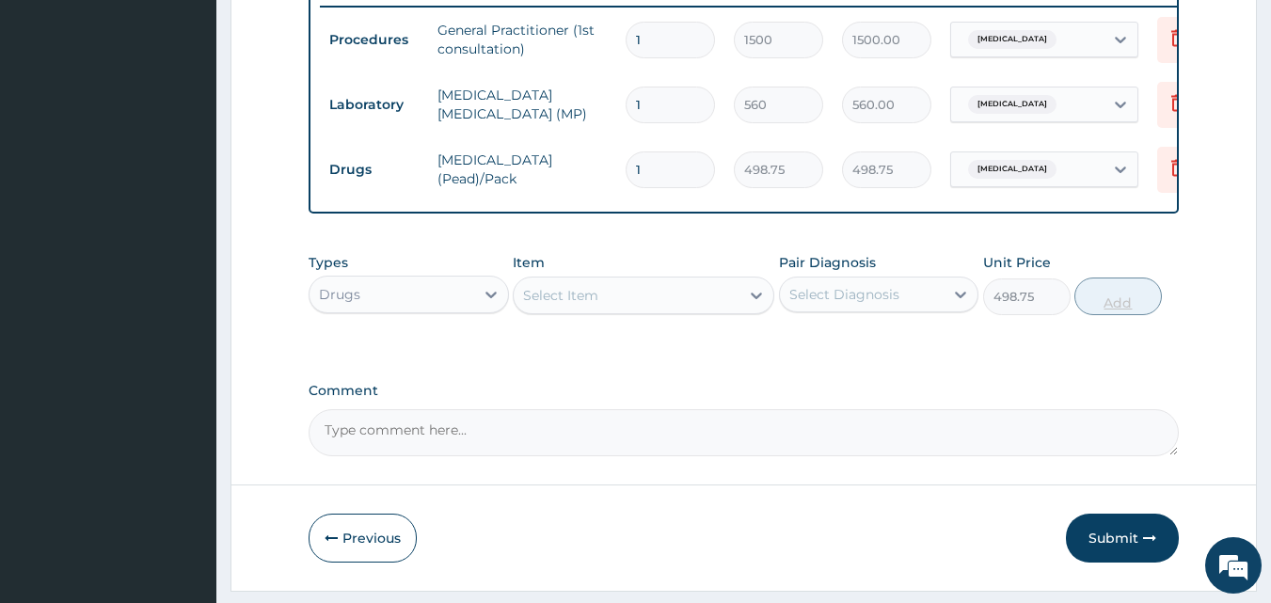
type input "0"
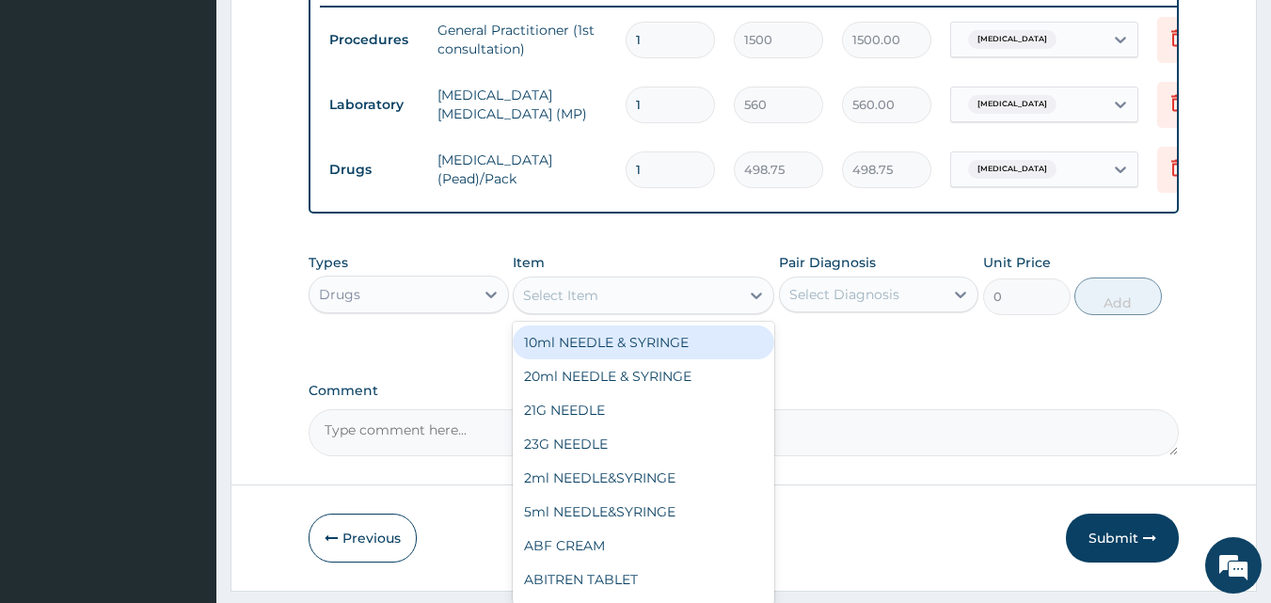
click at [615, 309] on div "Select Item" at bounding box center [627, 295] width 226 height 30
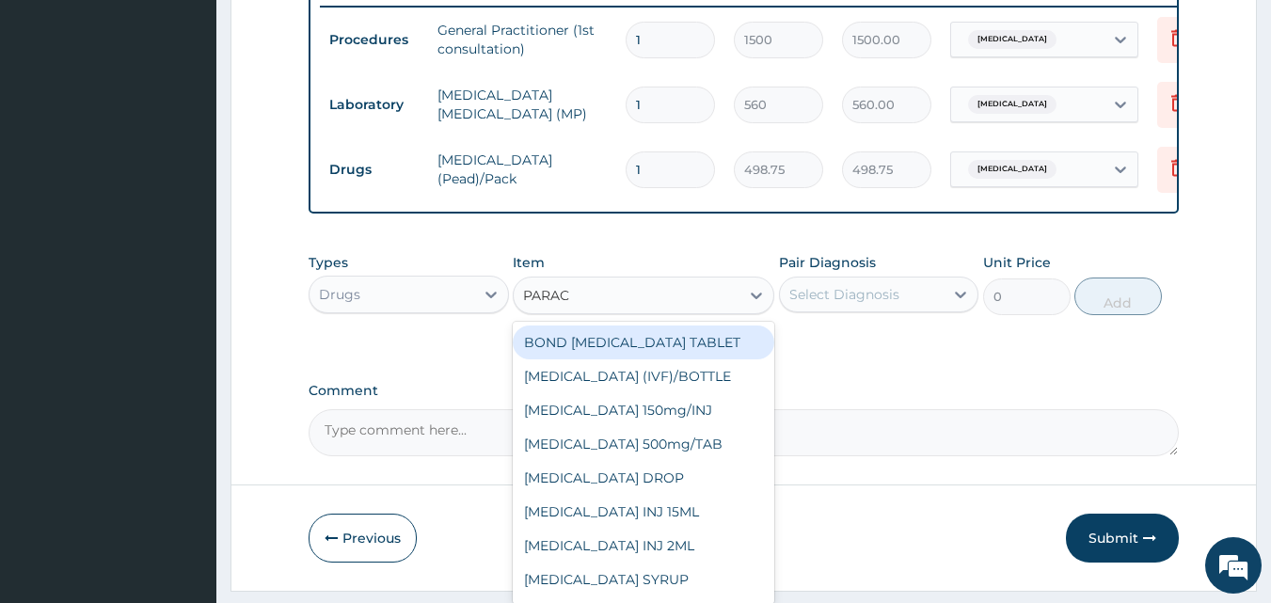
type input "PARACE"
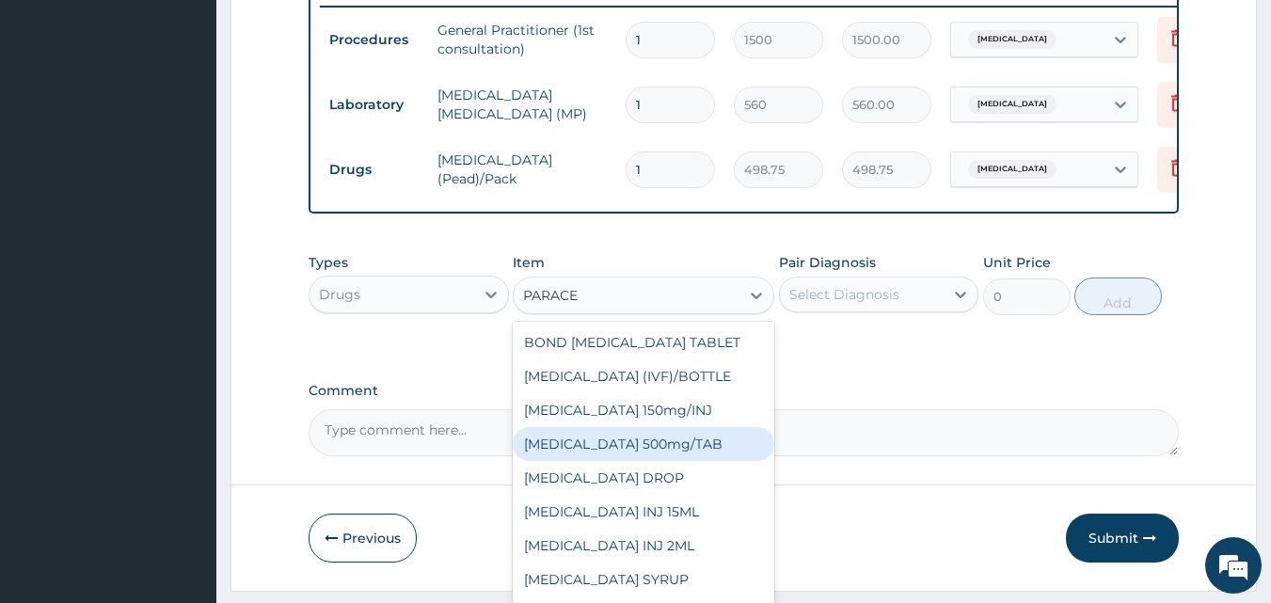
click at [628, 448] on div "PARACETAMOL 500mg/TAB" at bounding box center [644, 444] width 262 height 34
type input "5.25"
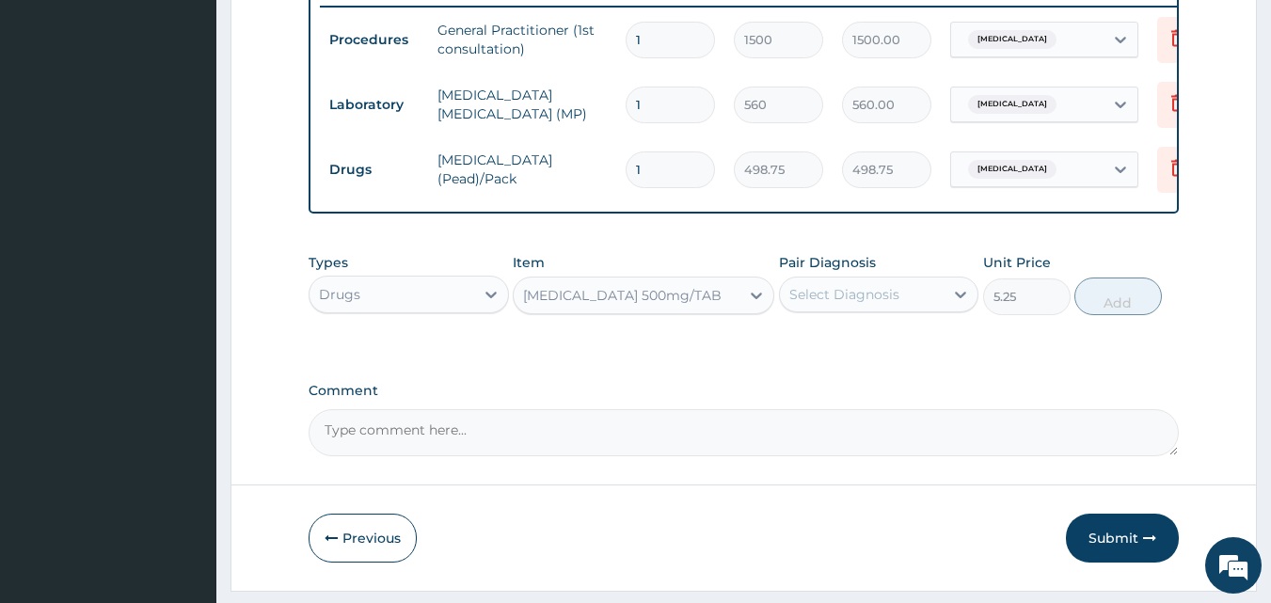
click at [793, 304] on div "Select Diagnosis" at bounding box center [844, 294] width 110 height 19
click at [838, 362] on div "Malaria" at bounding box center [879, 343] width 200 height 39
checkbox input "true"
click at [1129, 313] on button "Add" at bounding box center [1117, 297] width 87 height 38
type input "0"
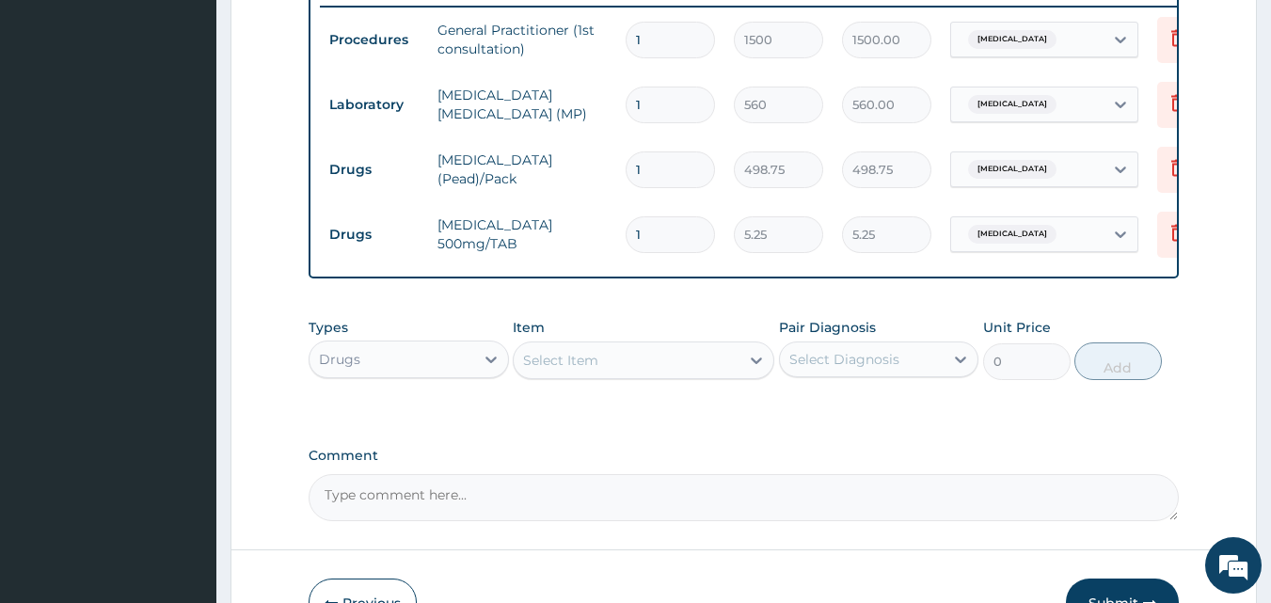
click at [609, 372] on div "Select Item" at bounding box center [627, 360] width 226 height 30
click at [664, 241] on input "1" at bounding box center [670, 234] width 89 height 37
type input "18"
type input "94.50"
type input "18"
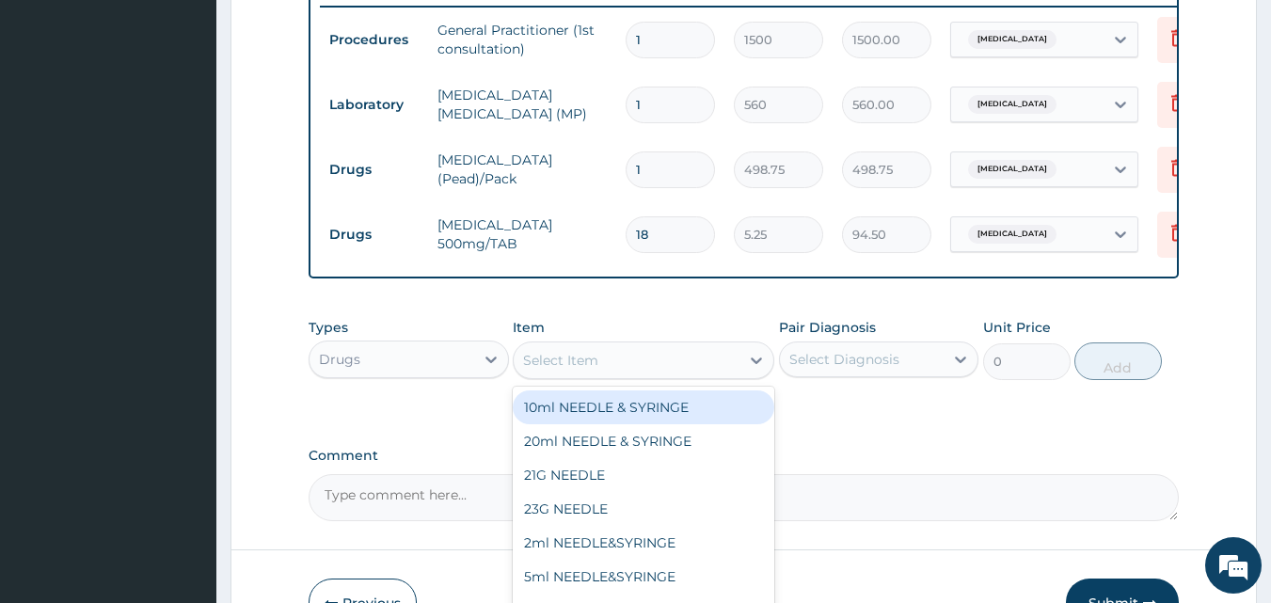
click at [570, 375] on div "Select Item" at bounding box center [627, 360] width 226 height 30
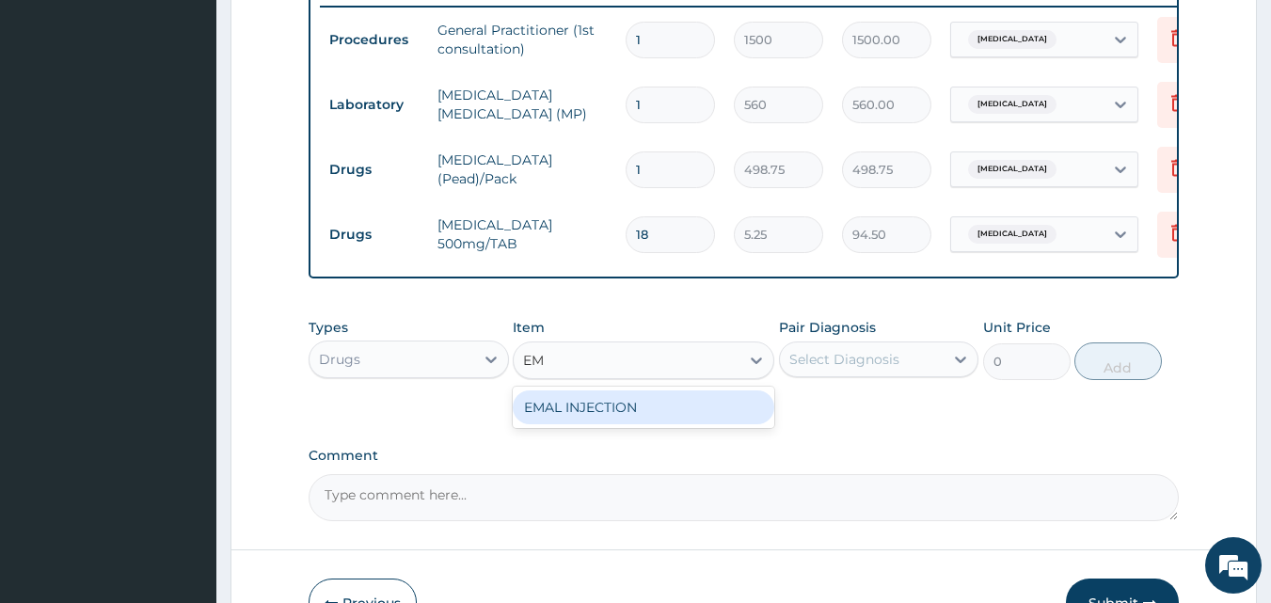
type input "EMA"
click at [645, 423] on div "EMAL INJECTION" at bounding box center [644, 407] width 262 height 34
type input "708.75"
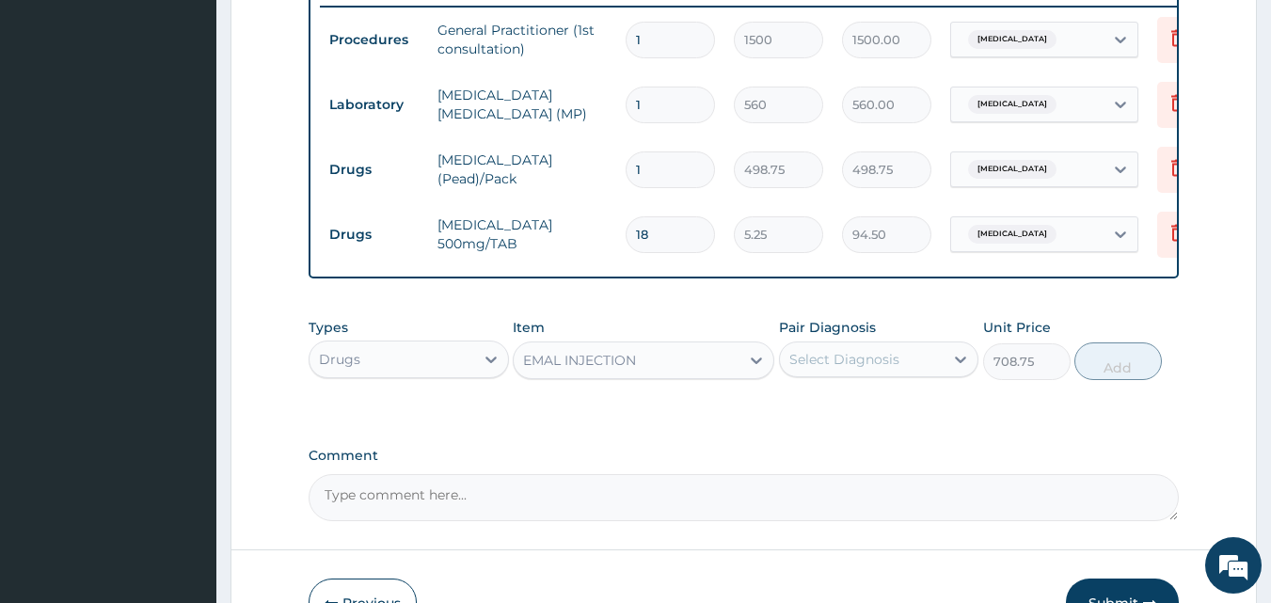
click at [834, 359] on div "Select Diagnosis" at bounding box center [862, 359] width 165 height 30
click at [834, 415] on label "Malaria" at bounding box center [868, 405] width 117 height 19
checkbox input "true"
click at [1123, 368] on button "Add" at bounding box center [1117, 361] width 87 height 38
type input "0"
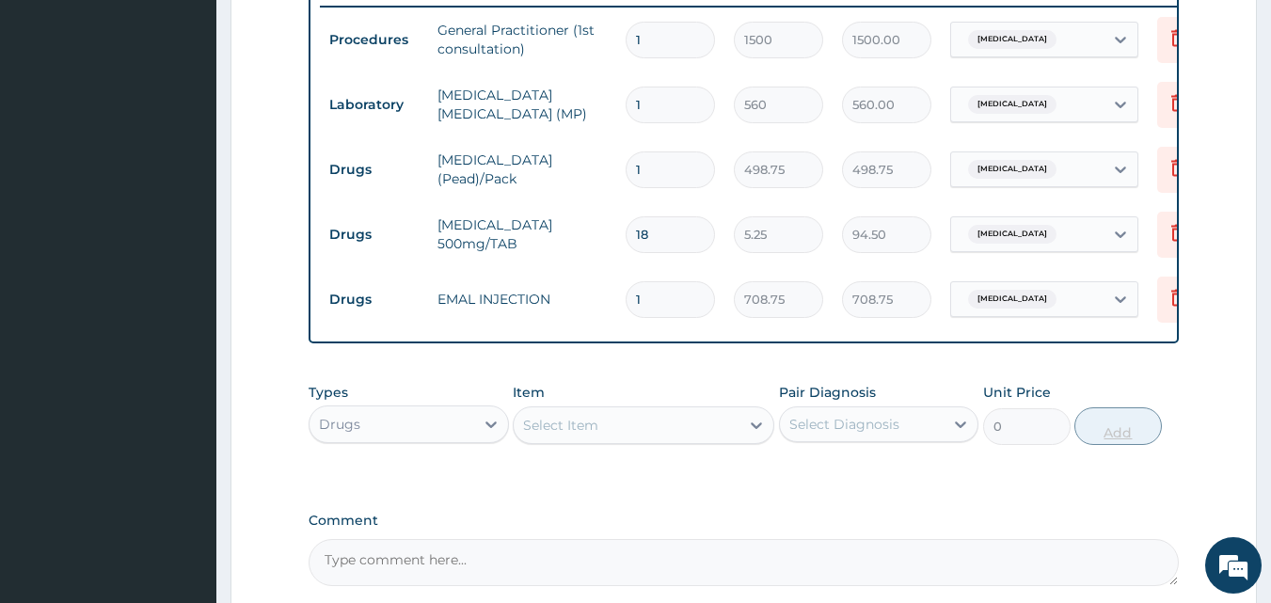
type input "0.00"
type input "3"
type input "2126.25"
type input "3"
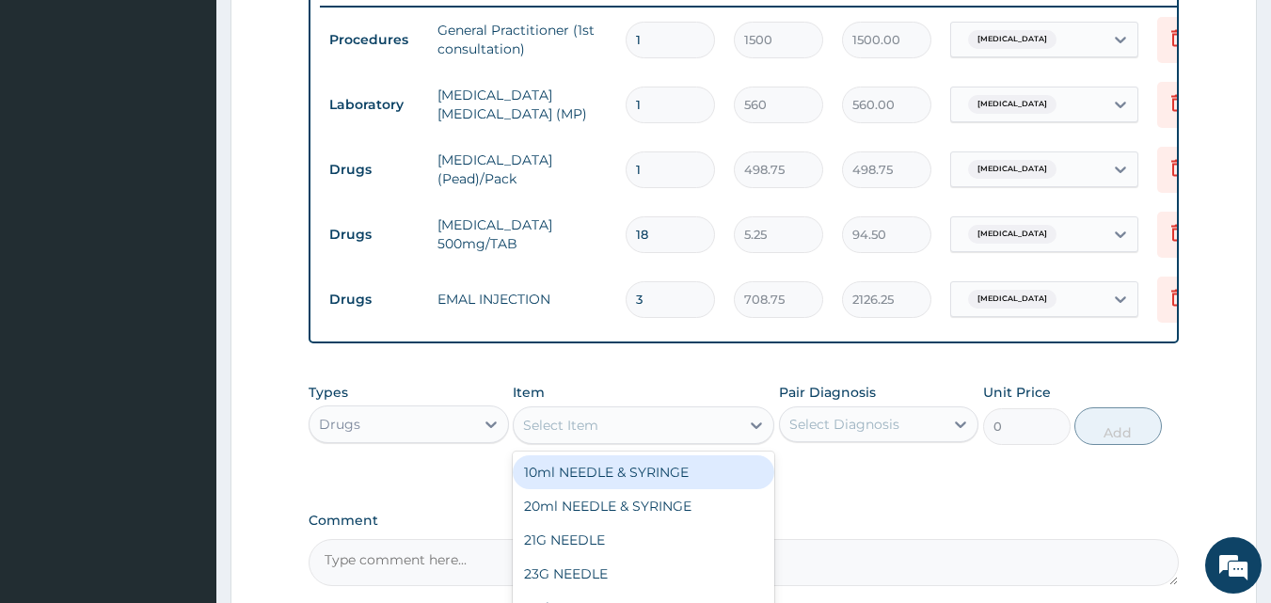
click at [538, 435] on div "Select Item" at bounding box center [560, 425] width 75 height 19
type input "DICL"
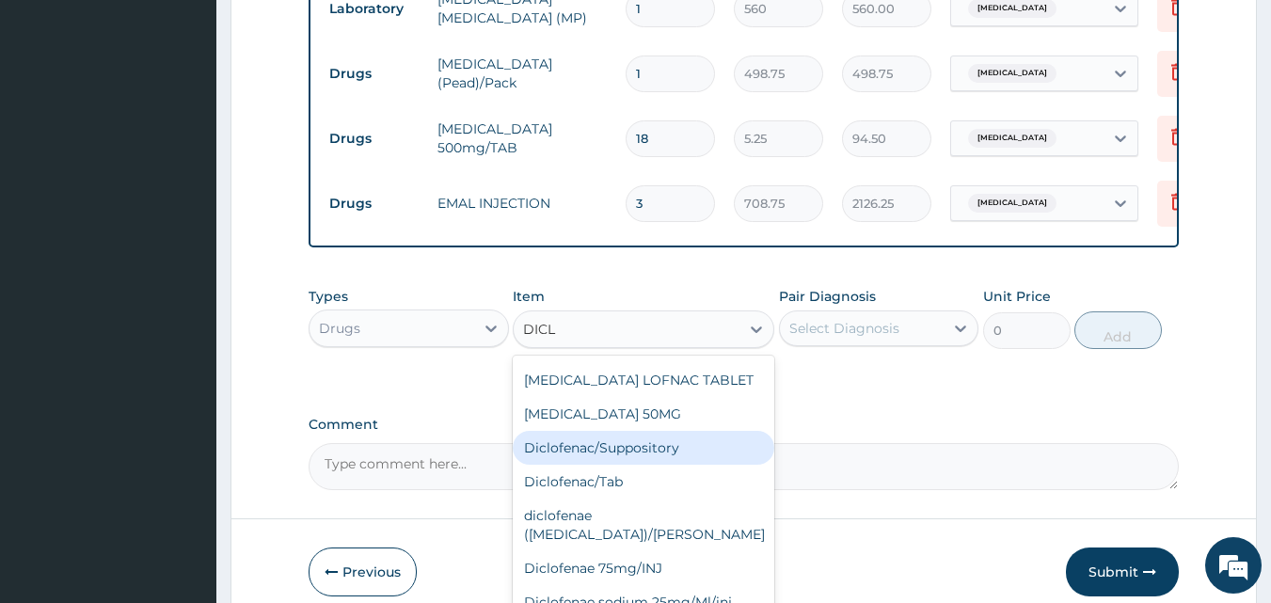
scroll to position [931, 0]
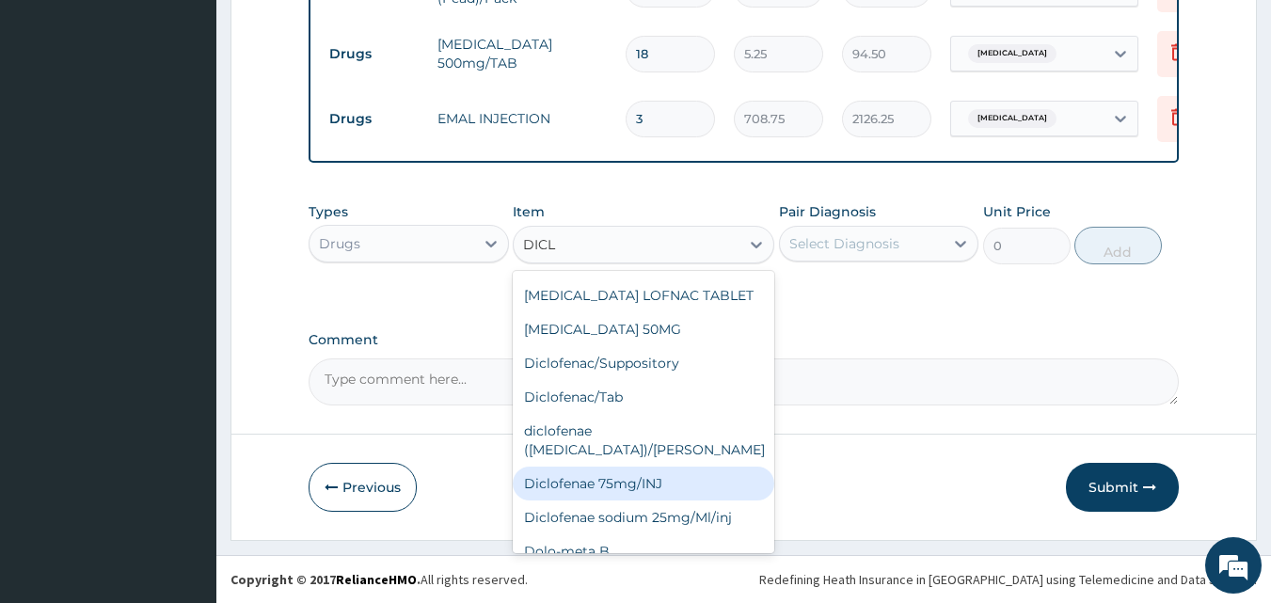
click at [613, 467] on div "Diclofenae 75mg/INJ" at bounding box center [644, 484] width 262 height 34
type input "39.38"
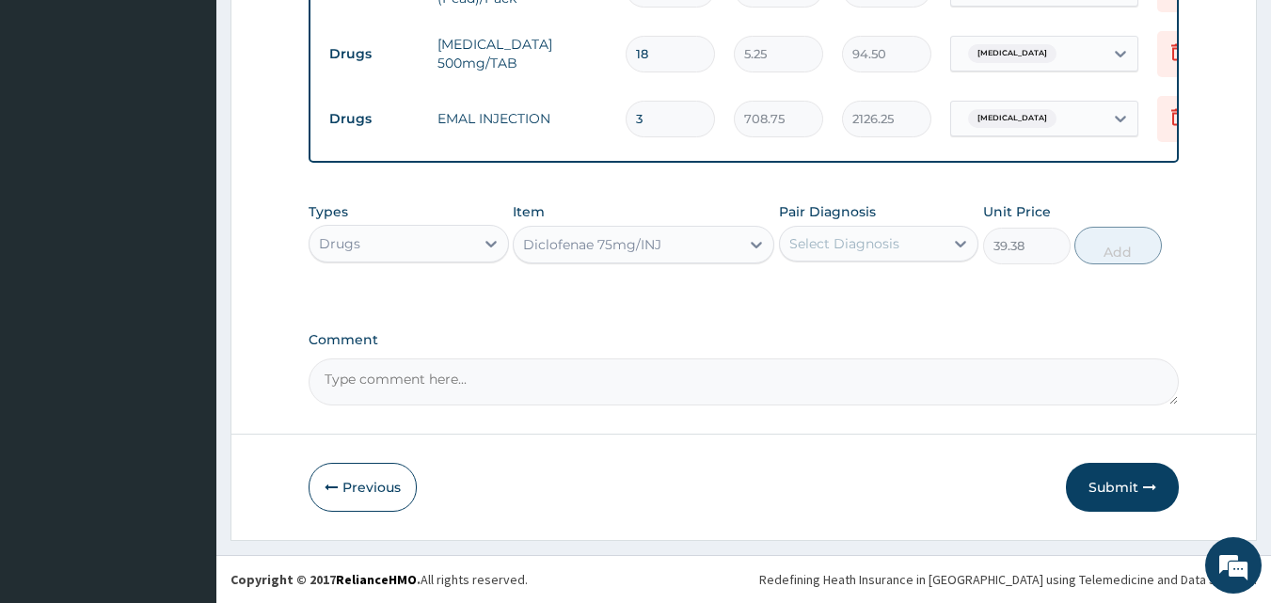
click at [790, 253] on div "Select Diagnosis" at bounding box center [844, 243] width 110 height 19
click at [808, 306] on div "Malaria" at bounding box center [879, 292] width 200 height 39
checkbox input "true"
click at [1113, 254] on button "Add" at bounding box center [1117, 246] width 87 height 38
type input "0"
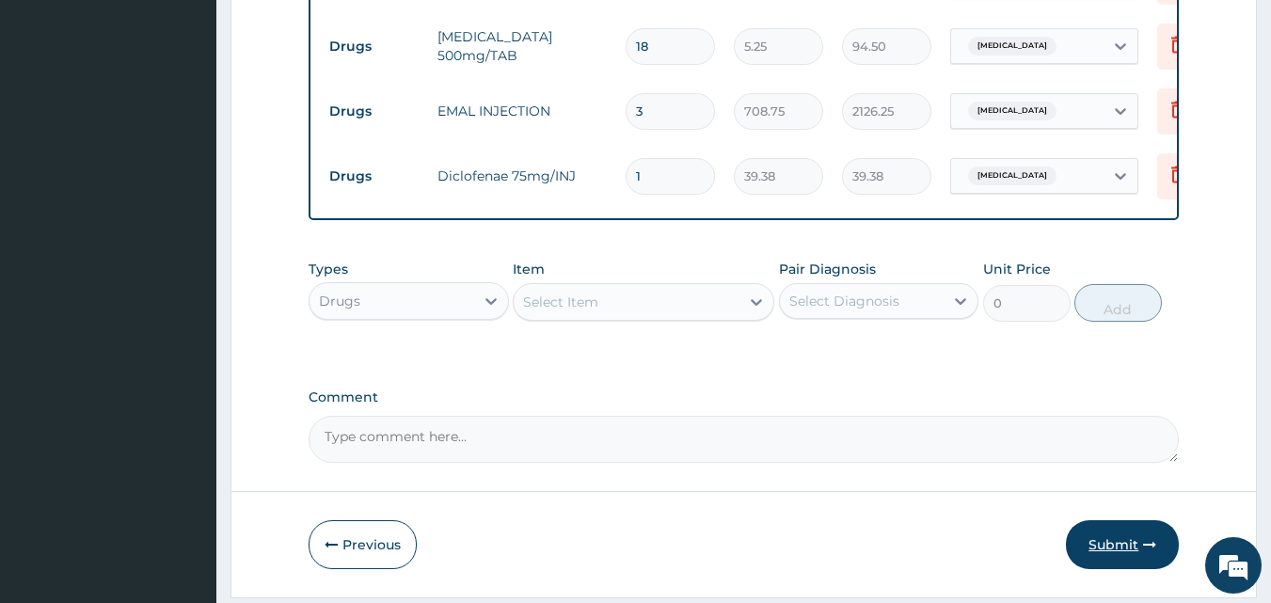
click at [1122, 544] on button "Submit" at bounding box center [1122, 544] width 113 height 49
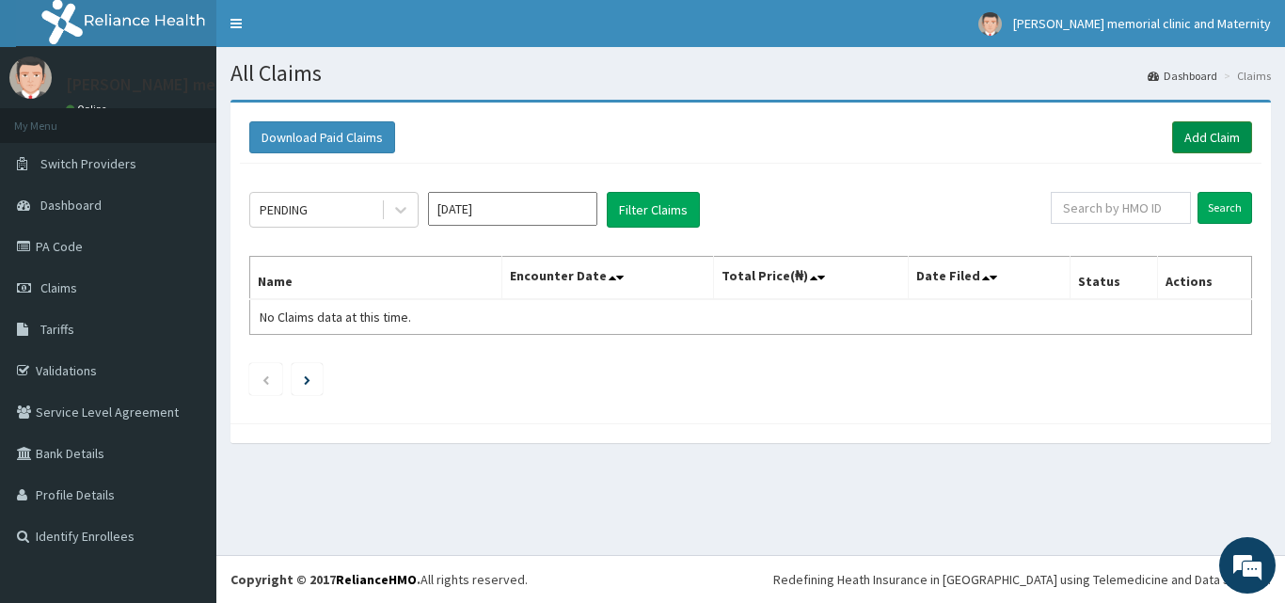
click at [1202, 130] on link "Add Claim" at bounding box center [1212, 137] width 80 height 32
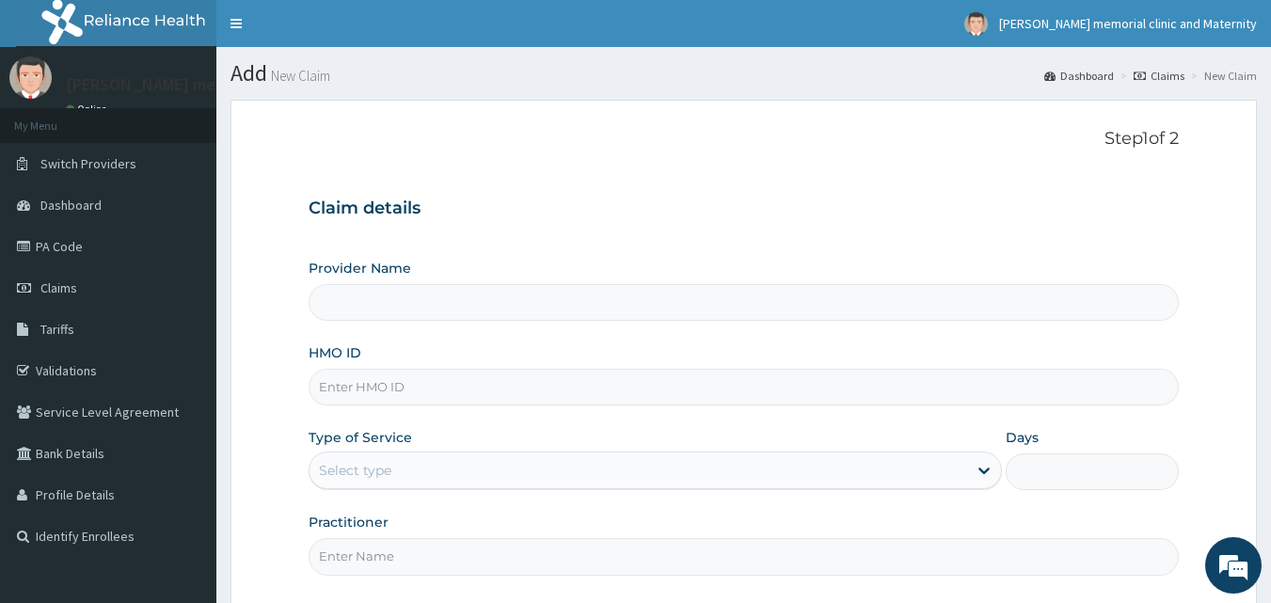
type input "[PERSON_NAME] memorial clinic and maternity"
click at [394, 391] on input "HMO ID" at bounding box center [744, 387] width 871 height 37
type input "FAB/10692/A"
click at [405, 473] on div "Select type" at bounding box center [639, 470] width 658 height 30
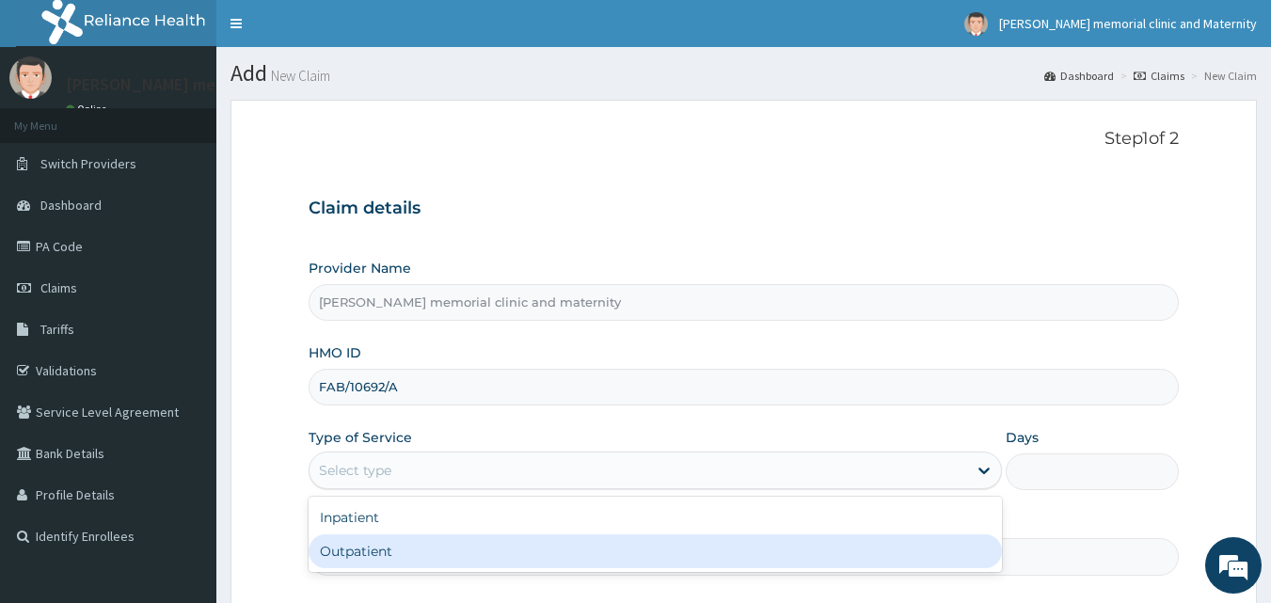
click at [381, 559] on div "Outpatient" at bounding box center [655, 551] width 693 height 34
type input "1"
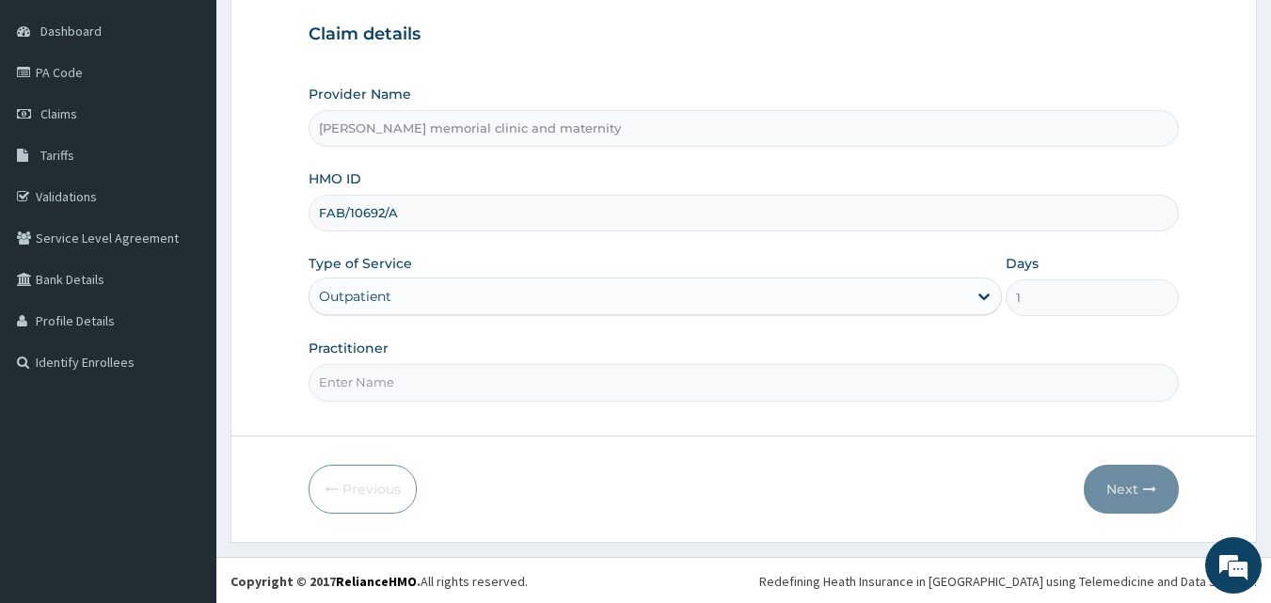
scroll to position [176, 0]
click at [453, 392] on input "Practitioner" at bounding box center [744, 380] width 871 height 37
type input "[PERSON_NAME]"
click at [1129, 491] on button "Next" at bounding box center [1131, 487] width 95 height 49
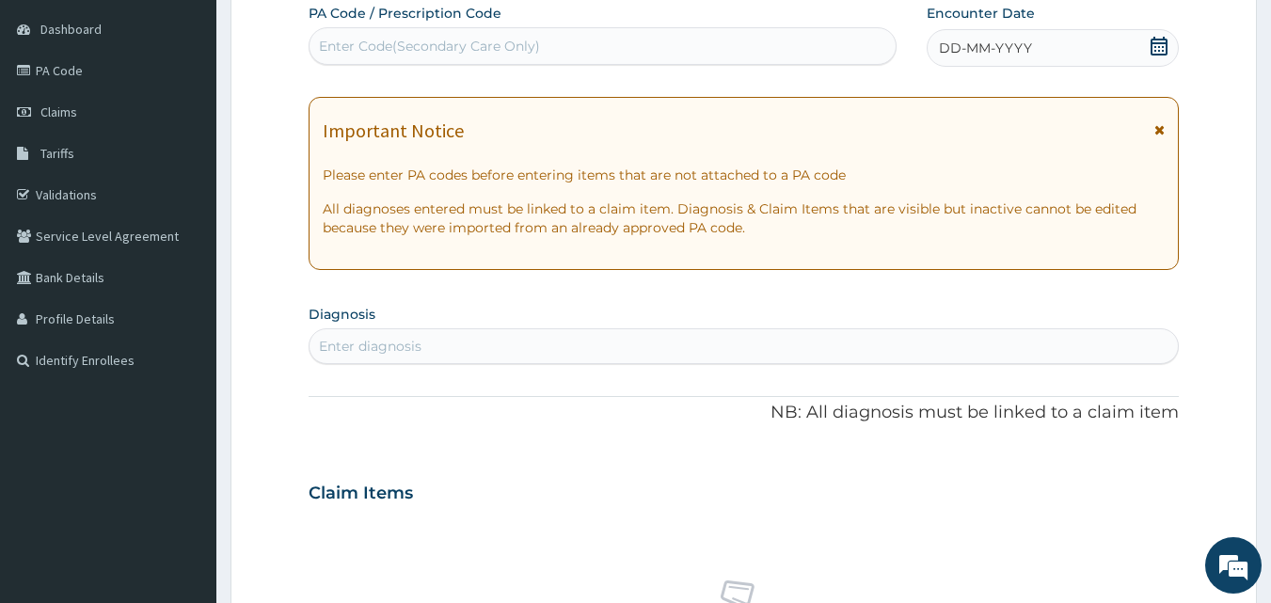
click at [946, 44] on span "DD-MM-YYYY" at bounding box center [985, 48] width 93 height 19
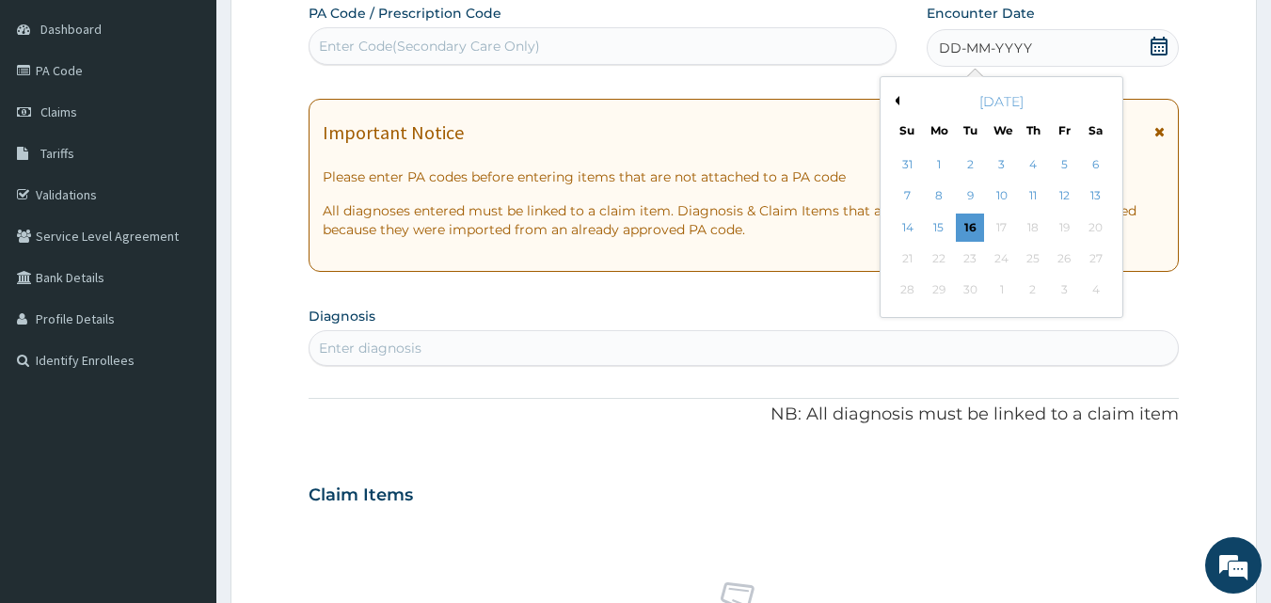
click at [898, 99] on button "Previous Month" at bounding box center [894, 100] width 9 height 9
click at [1054, 290] on div "29" at bounding box center [1064, 291] width 28 height 28
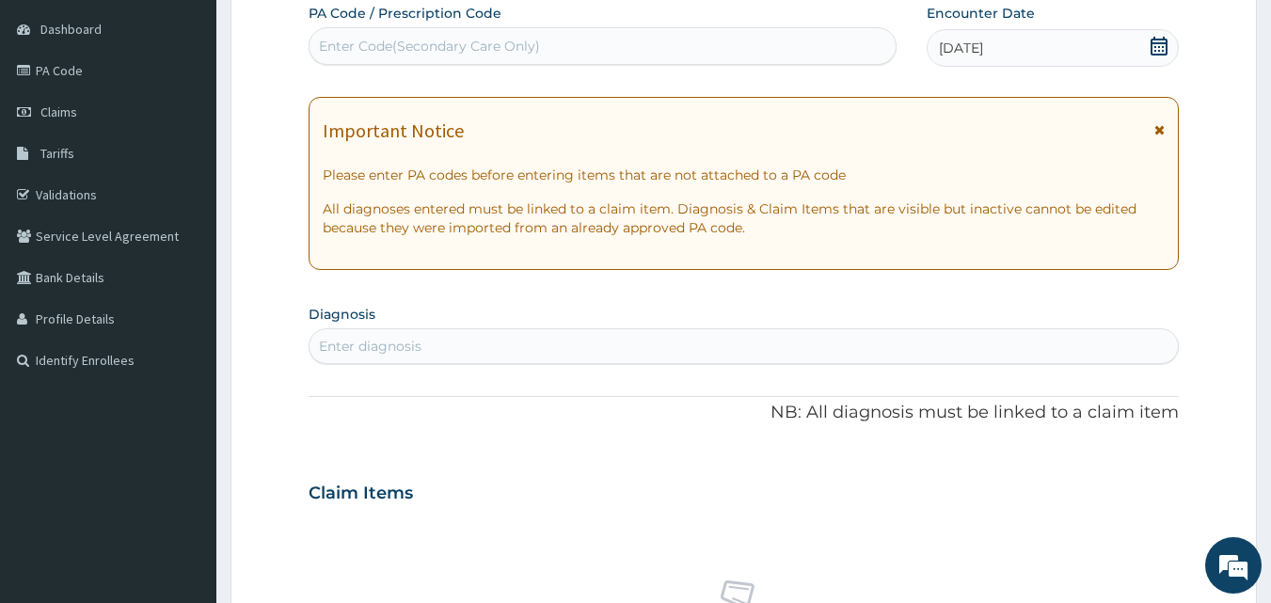
click at [418, 343] on div "Enter diagnosis" at bounding box center [370, 346] width 103 height 19
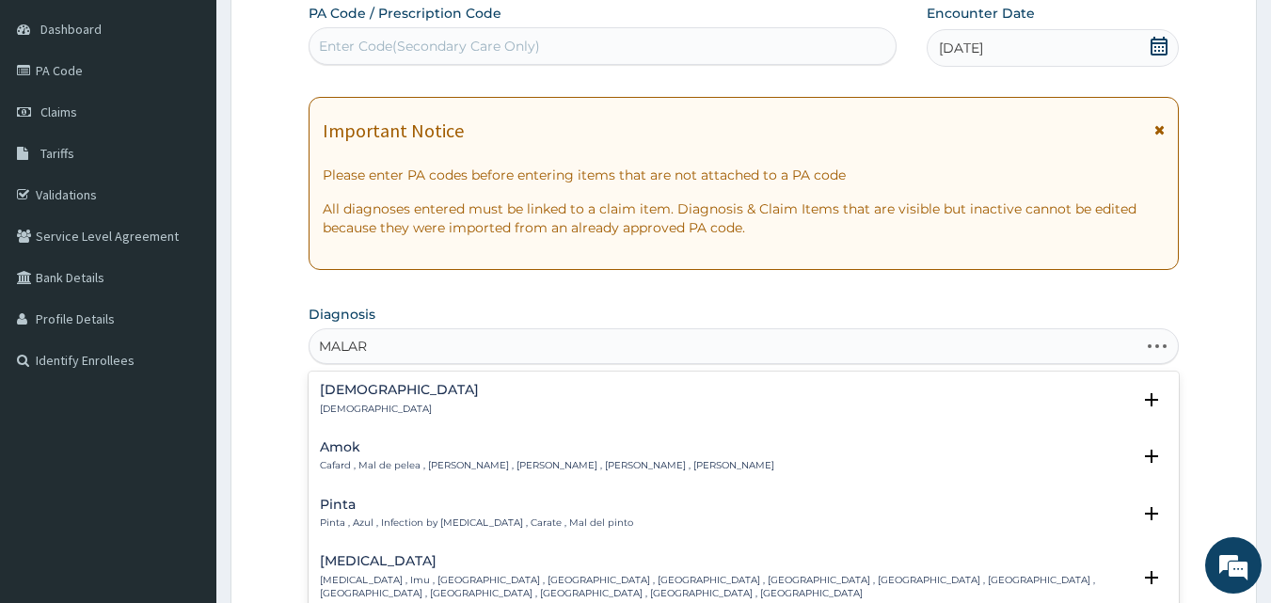
type input "MALARI"
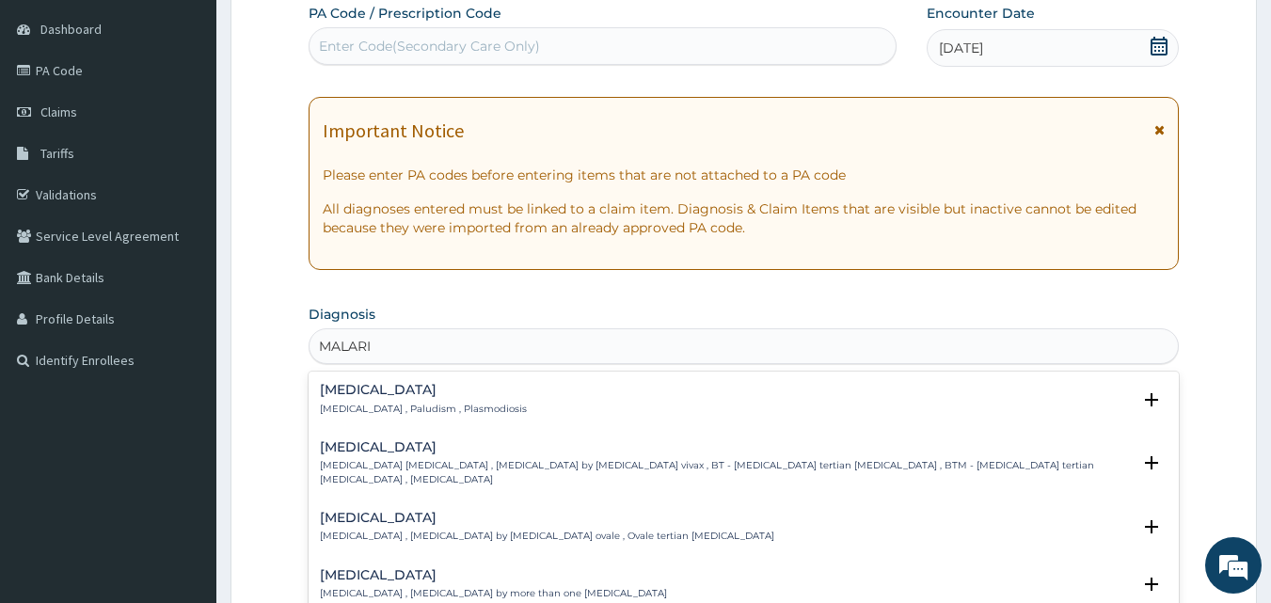
click at [373, 392] on h4 "[MEDICAL_DATA]" at bounding box center [423, 390] width 207 height 14
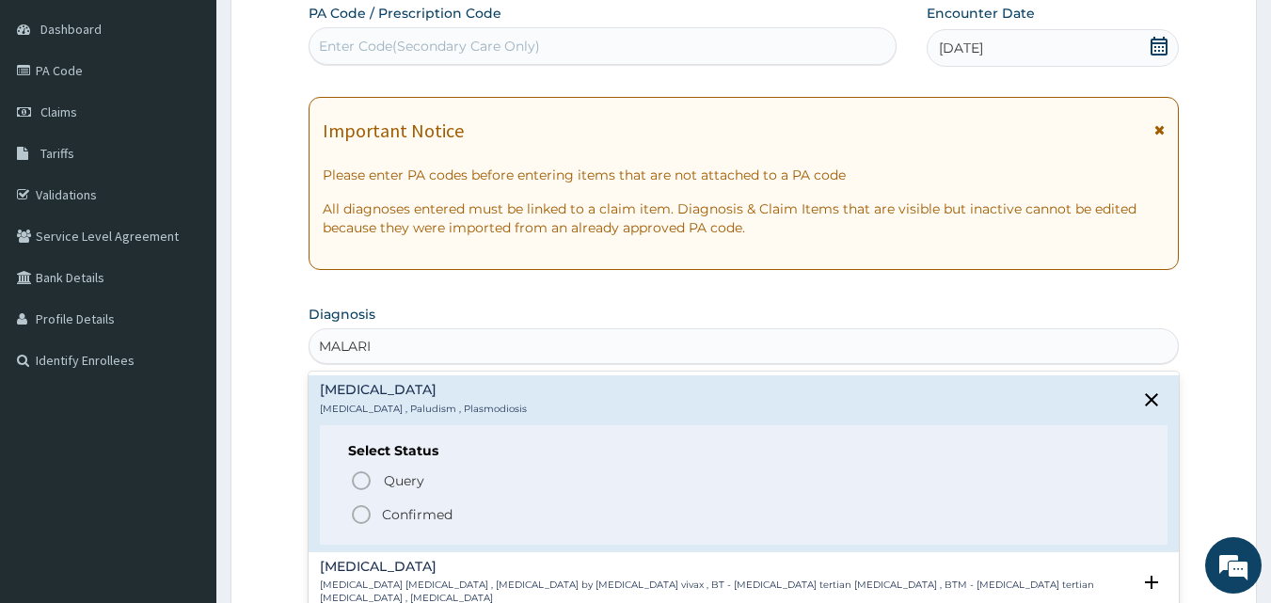
click at [413, 518] on p "Confirmed" at bounding box center [417, 514] width 71 height 19
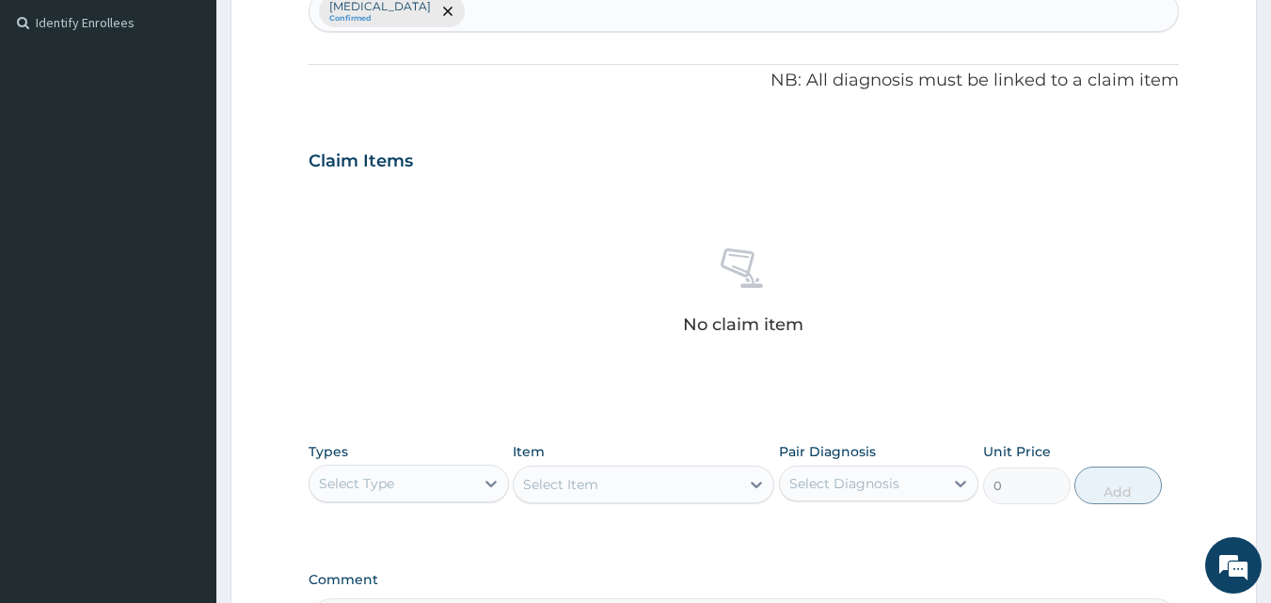
scroll to position [552, 0]
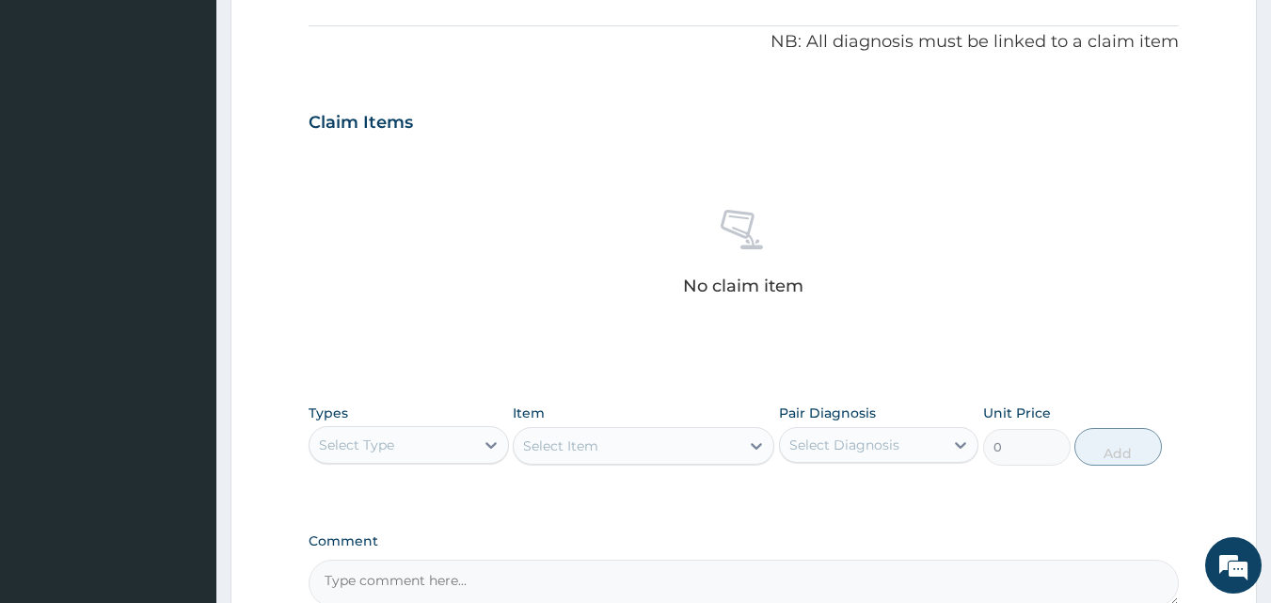
click at [400, 451] on div "Select Type" at bounding box center [392, 445] width 165 height 30
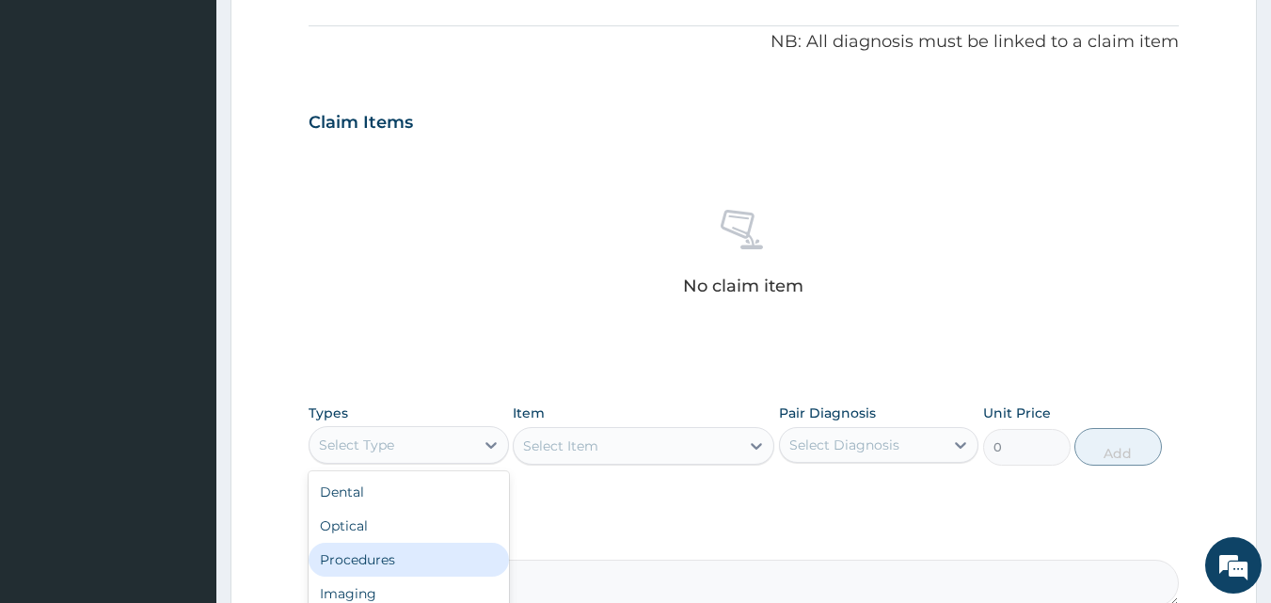
click at [389, 554] on div "Procedures" at bounding box center [409, 560] width 200 height 34
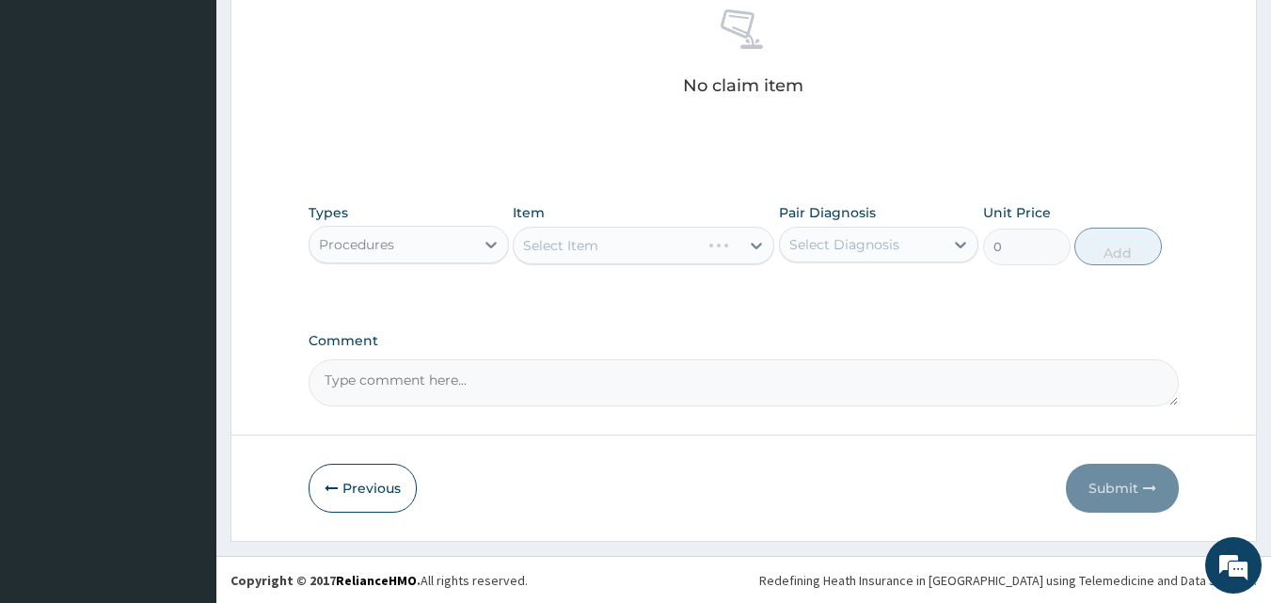
scroll to position [754, 0]
click at [542, 238] on div "Select Item" at bounding box center [560, 244] width 75 height 19
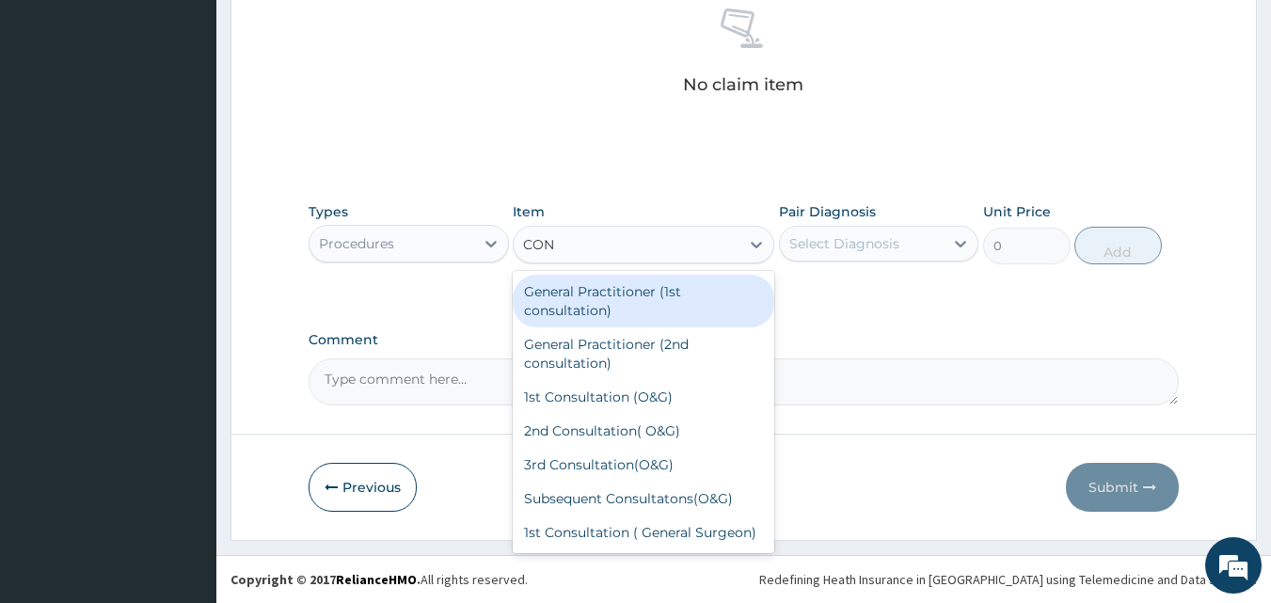
type input "CONS"
click at [568, 304] on div "General Practitioner (1st consultation)" at bounding box center [644, 301] width 262 height 53
type input "1500"
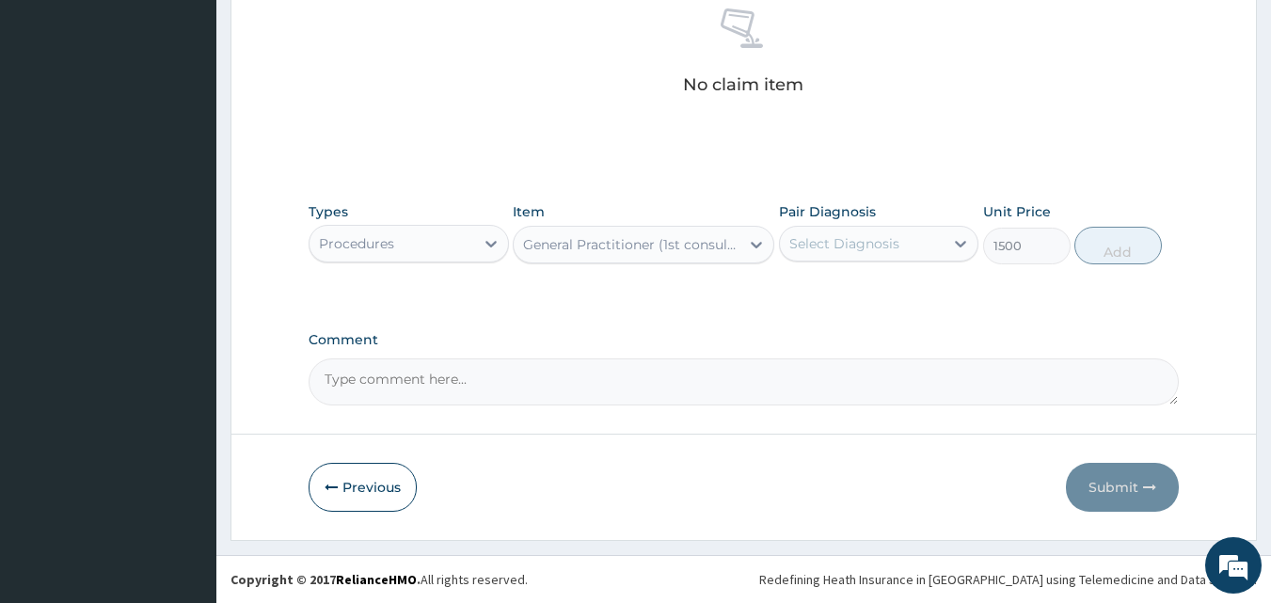
click at [834, 236] on div "Select Diagnosis" at bounding box center [844, 243] width 110 height 19
click at [817, 300] on div "[MEDICAL_DATA]" at bounding box center [879, 292] width 200 height 39
checkbox input "true"
click at [1121, 247] on button "Add" at bounding box center [1117, 246] width 87 height 38
type input "0"
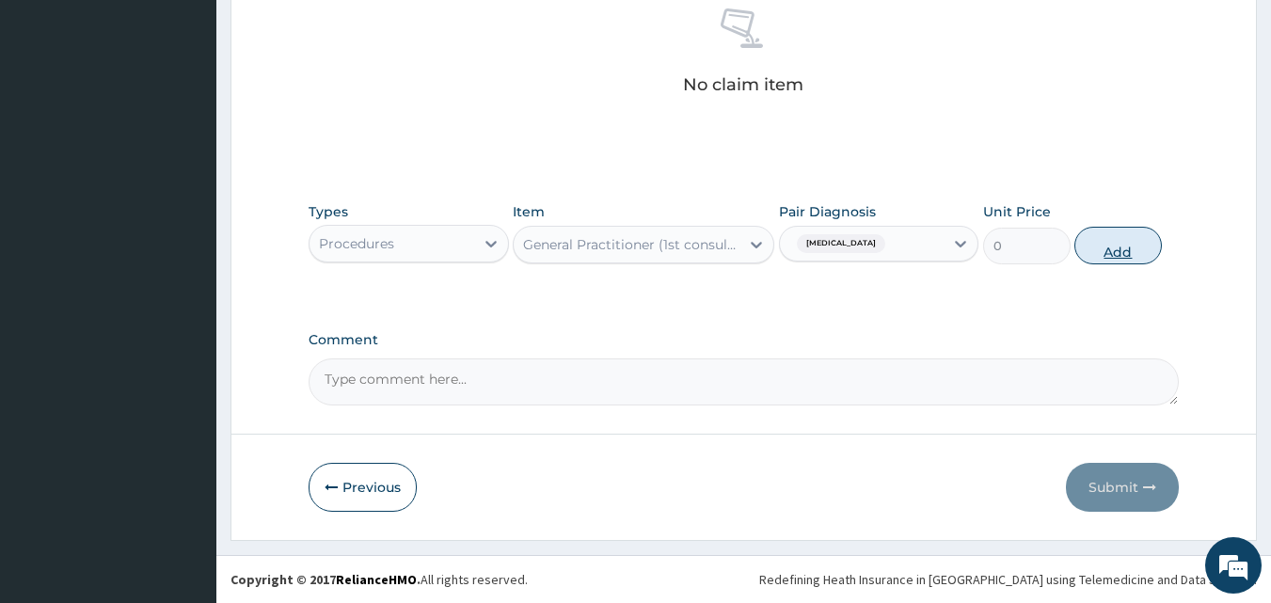
scroll to position [678, 0]
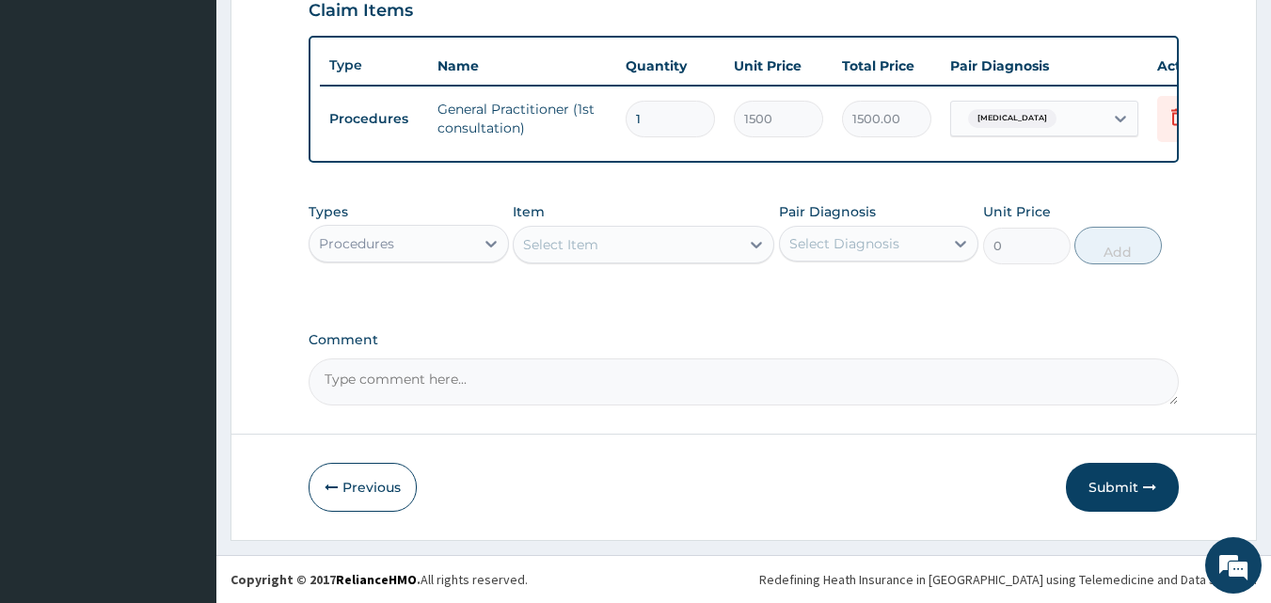
click at [454, 245] on div "Procedures" at bounding box center [392, 244] width 165 height 30
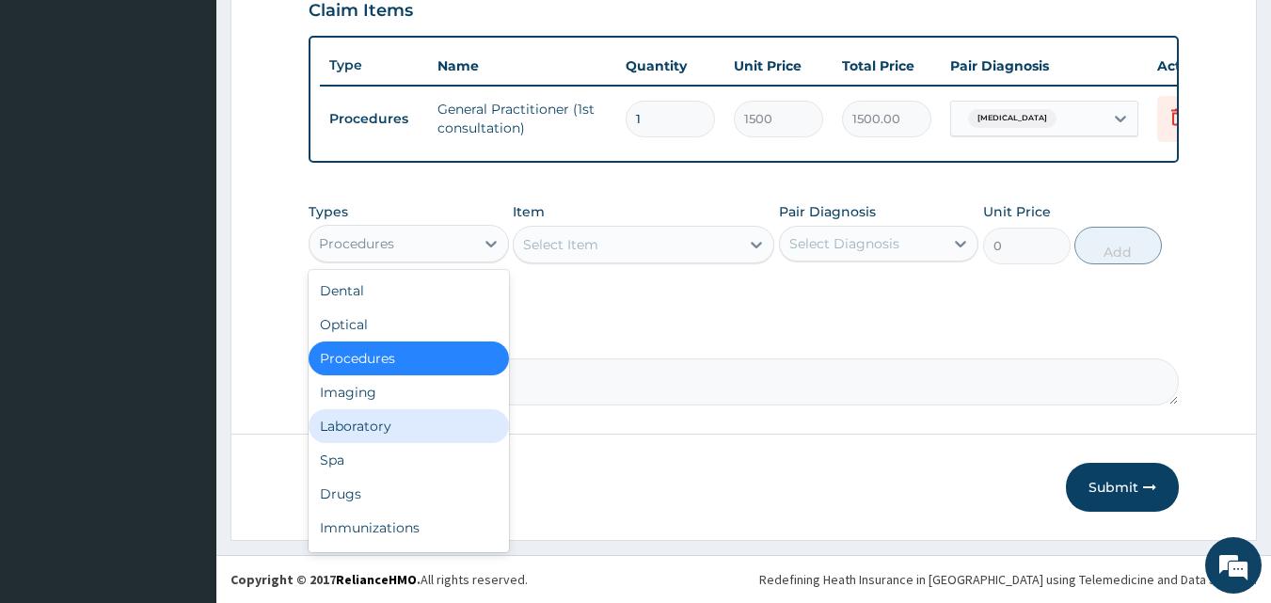
click at [406, 430] on div "Laboratory" at bounding box center [409, 426] width 200 height 34
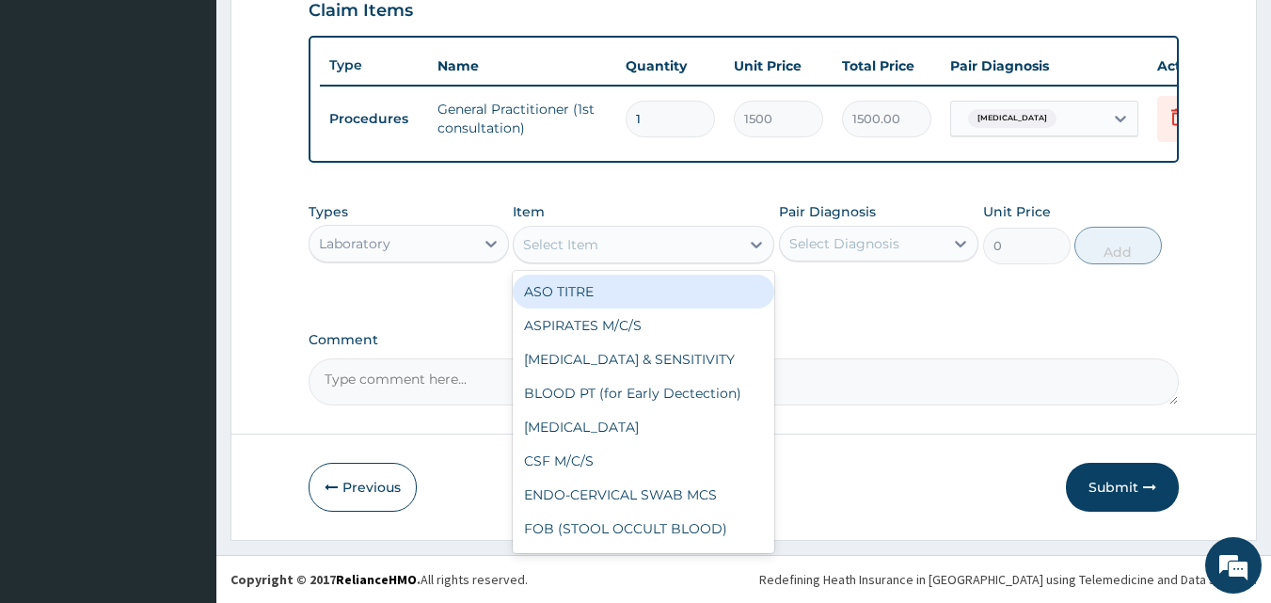
click at [552, 243] on div "Select Item" at bounding box center [560, 244] width 75 height 19
type input "MP"
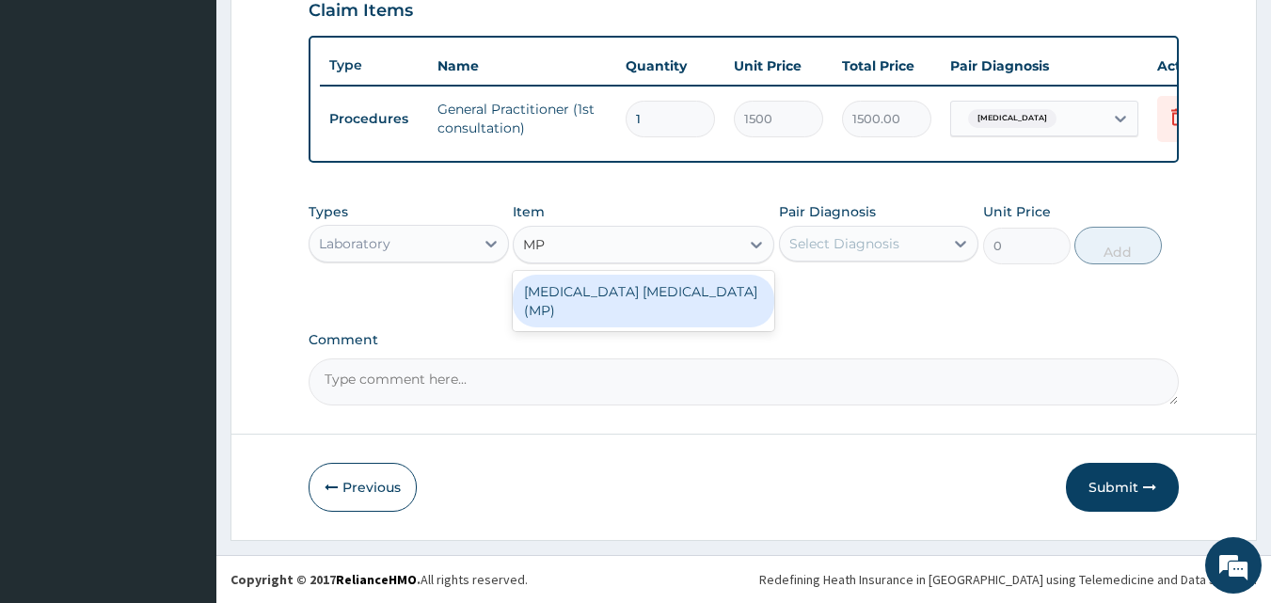
click at [570, 297] on div "[MEDICAL_DATA] [MEDICAL_DATA] (MP)" at bounding box center [644, 301] width 262 height 53
type input "560"
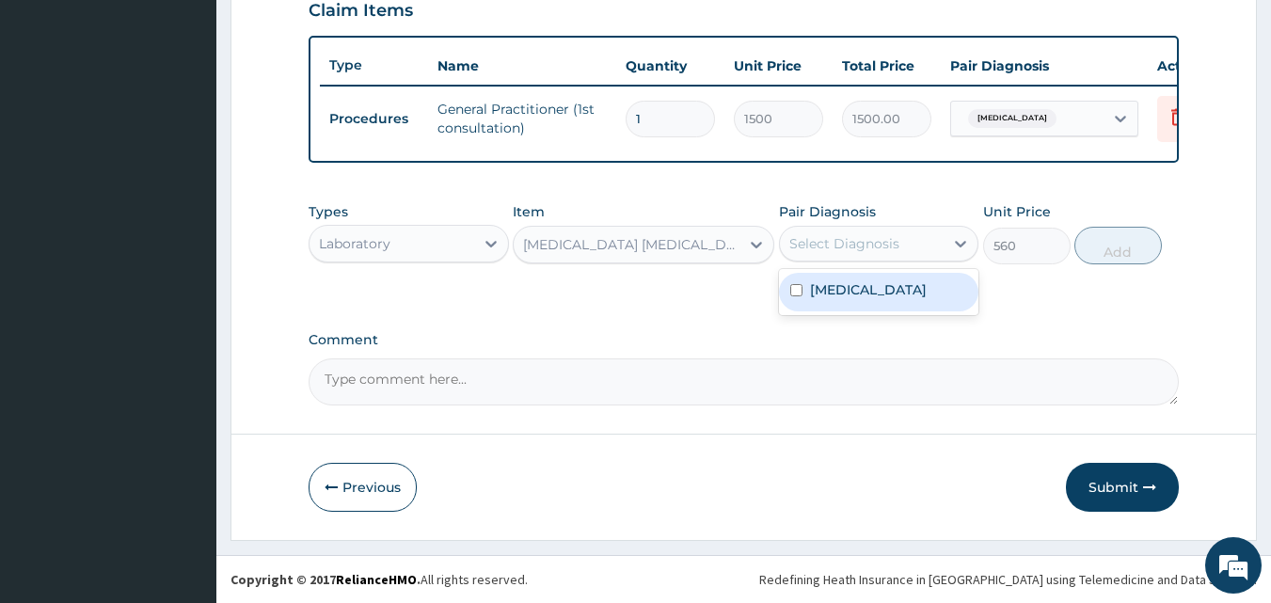
click at [836, 249] on div "Select Diagnosis" at bounding box center [844, 243] width 110 height 19
click at [822, 283] on label "[MEDICAL_DATA]" at bounding box center [868, 289] width 117 height 19
checkbox input "true"
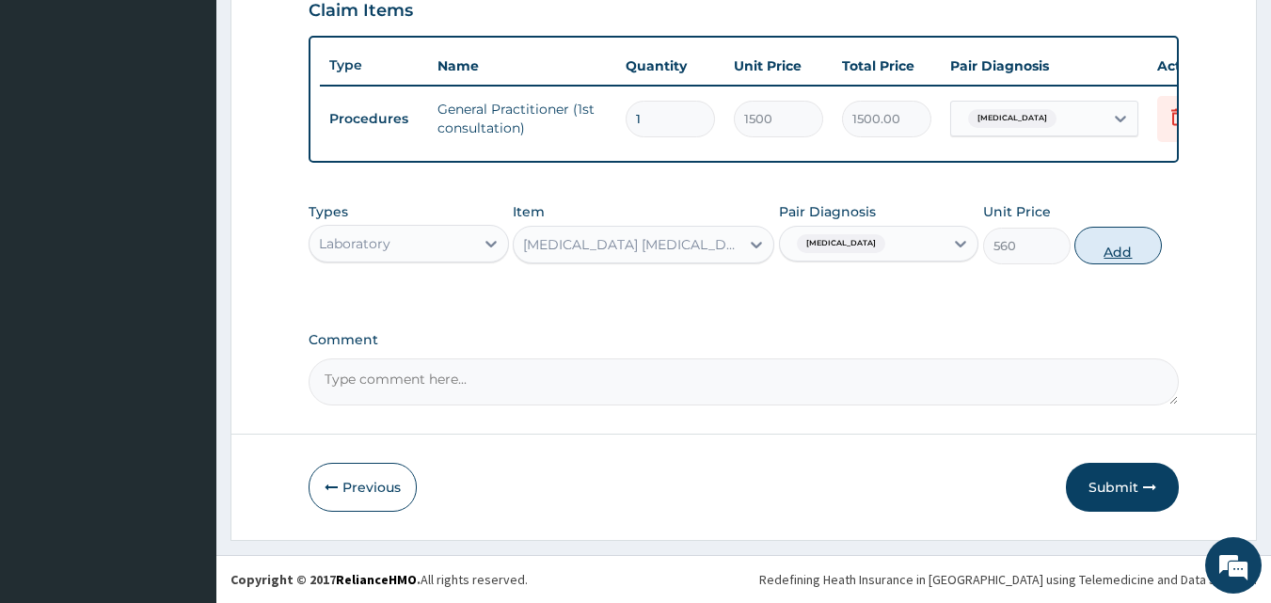
click at [1131, 258] on button "Add" at bounding box center [1117, 246] width 87 height 38
type input "0"
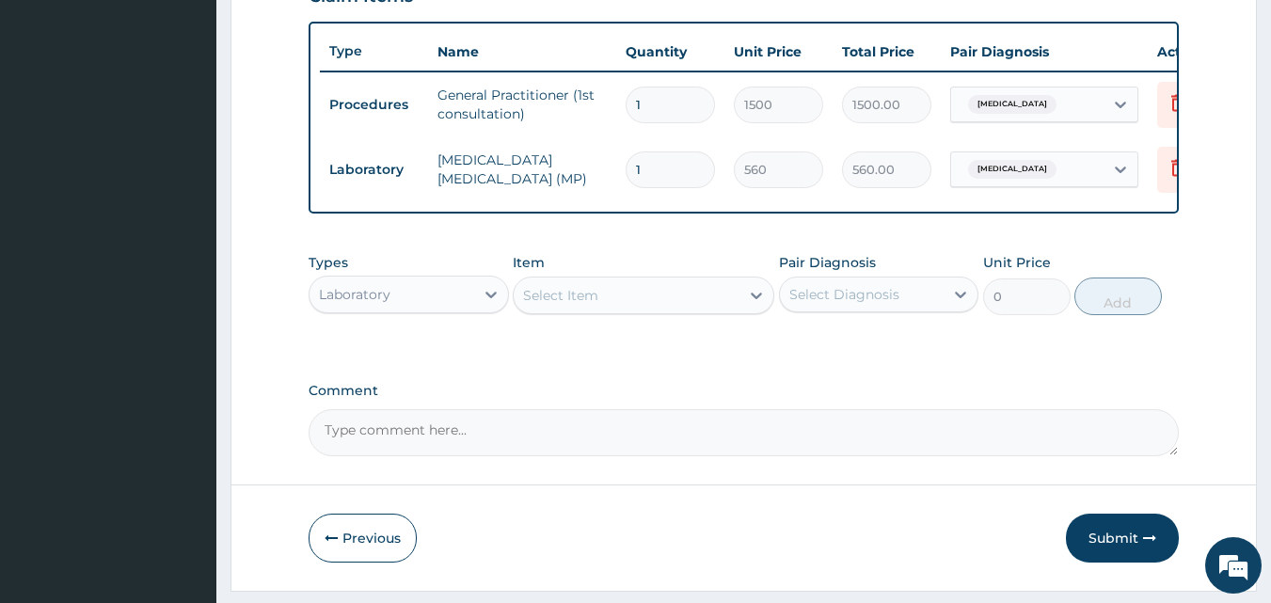
click at [450, 310] on div "Laboratory" at bounding box center [392, 294] width 165 height 30
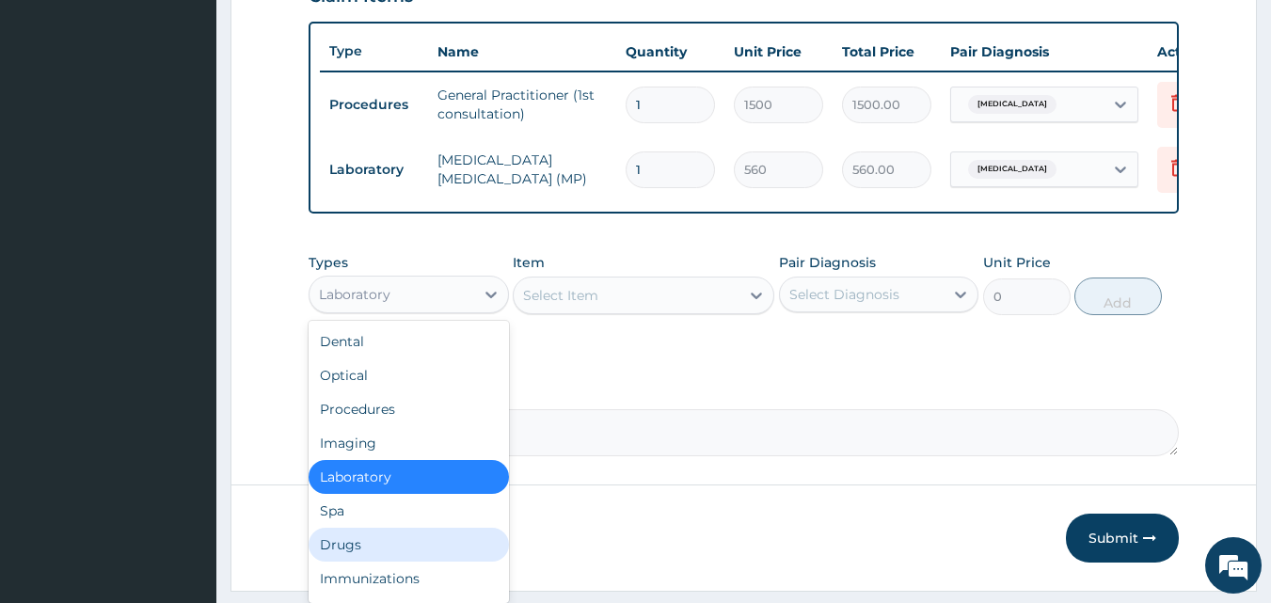
click at [337, 562] on div "Drugs" at bounding box center [409, 545] width 200 height 34
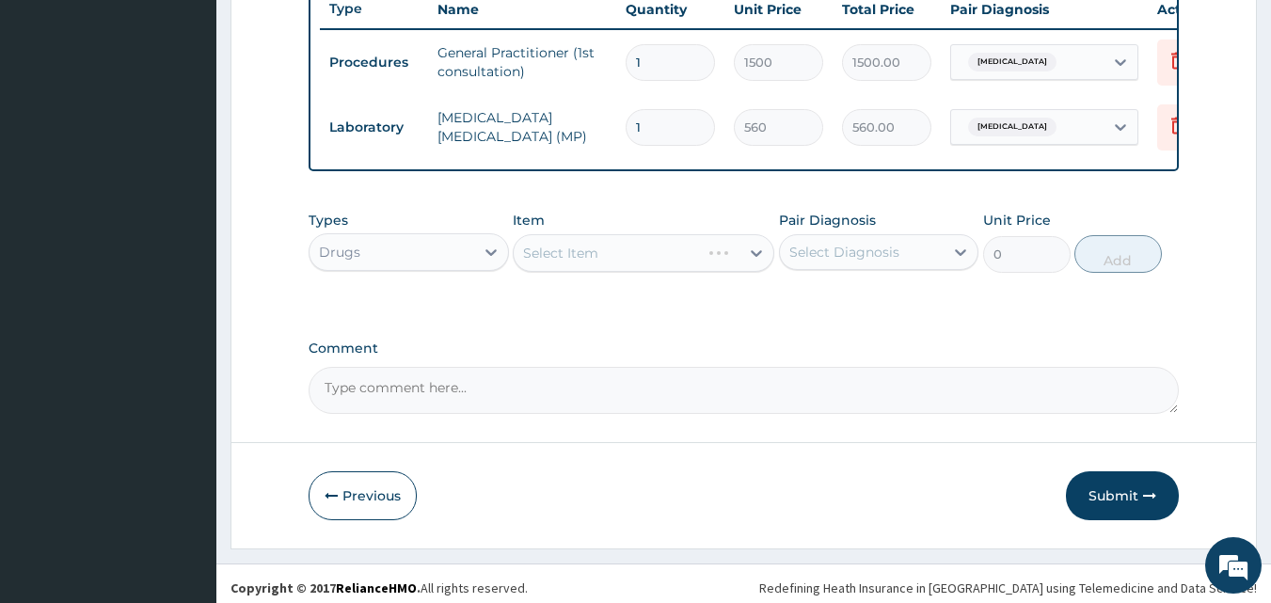
scroll to position [743, 0]
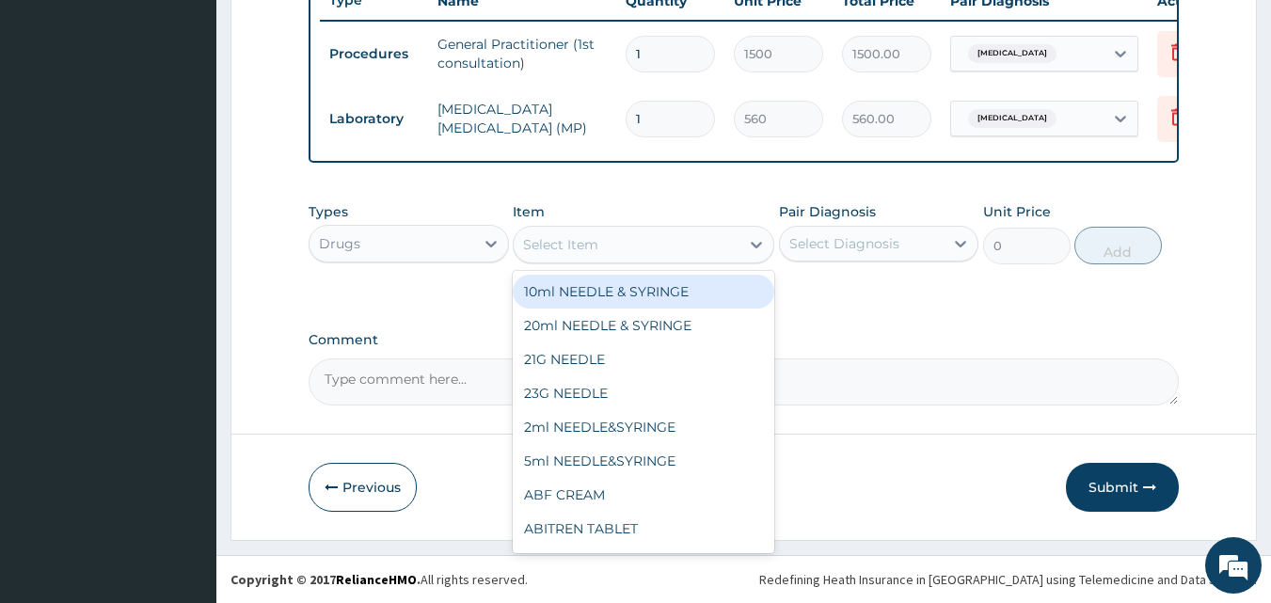
click at [547, 251] on div "Select Item" at bounding box center [560, 244] width 75 height 19
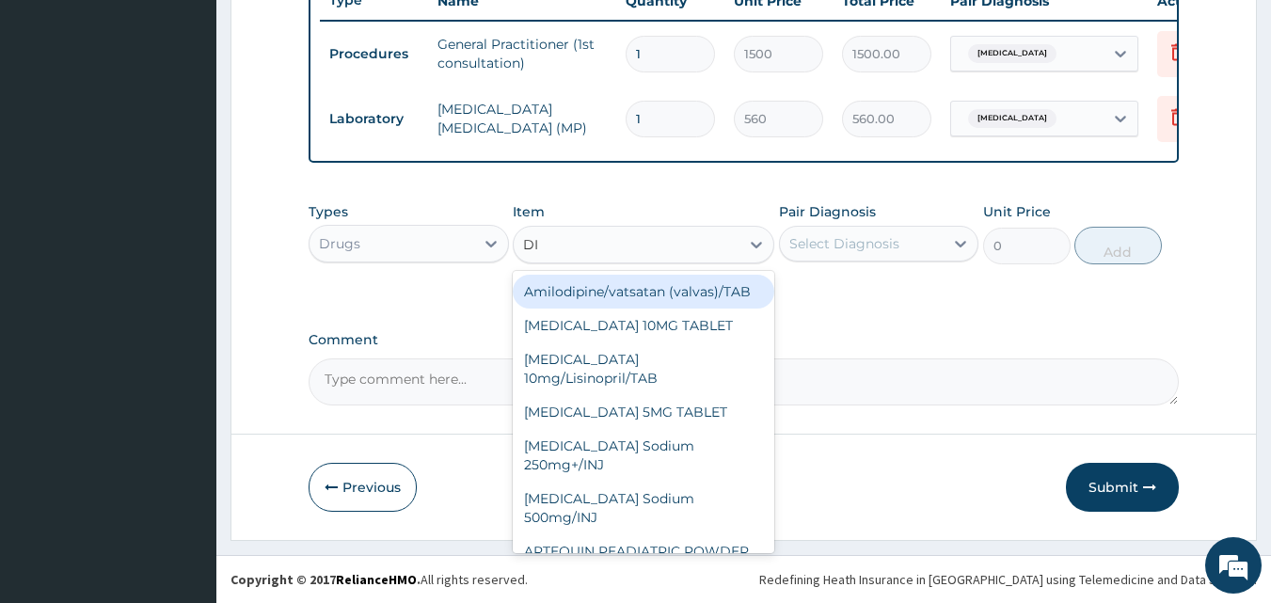
type input "DIC"
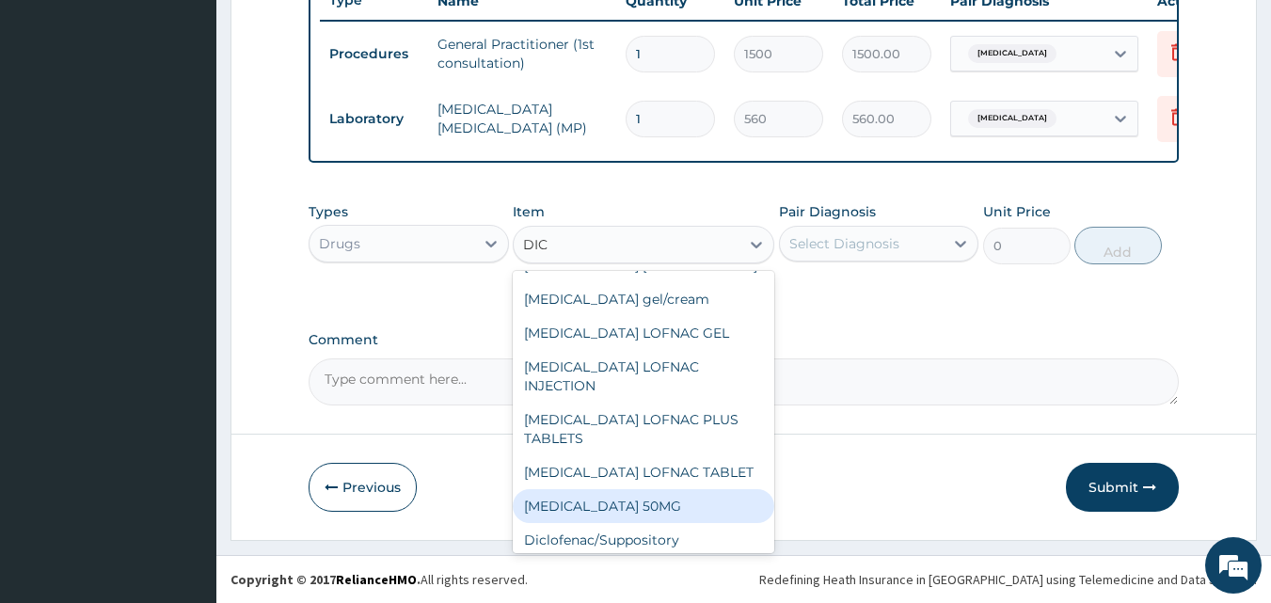
scroll to position [271, 0]
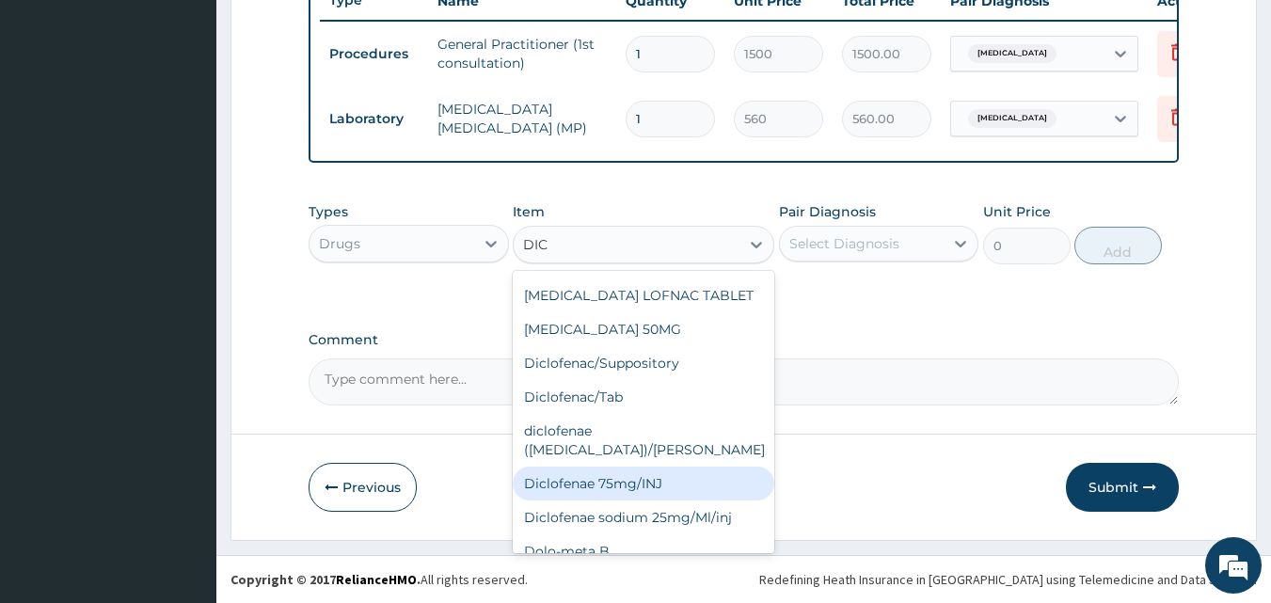
click at [608, 467] on div "Diclofenae 75mg/INJ" at bounding box center [644, 484] width 262 height 34
type input "39.38"
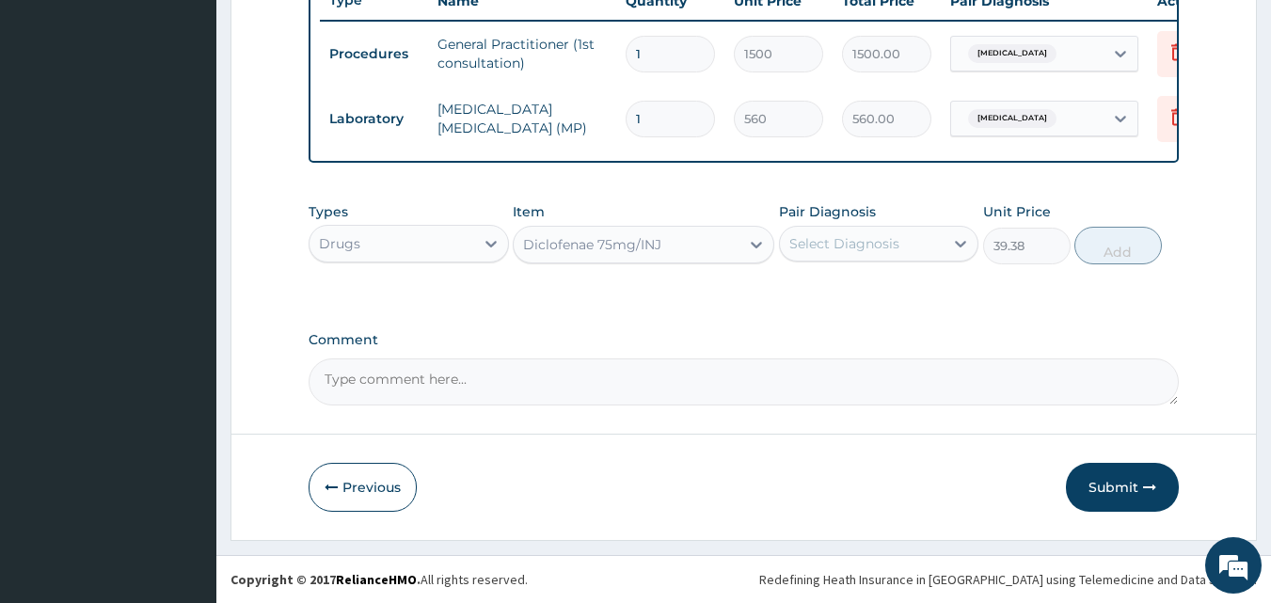
click at [818, 241] on div "Select Diagnosis" at bounding box center [844, 243] width 110 height 19
click at [816, 285] on label "[MEDICAL_DATA]" at bounding box center [868, 289] width 117 height 19
checkbox input "true"
click at [1118, 234] on button "Add" at bounding box center [1117, 246] width 87 height 38
type input "0"
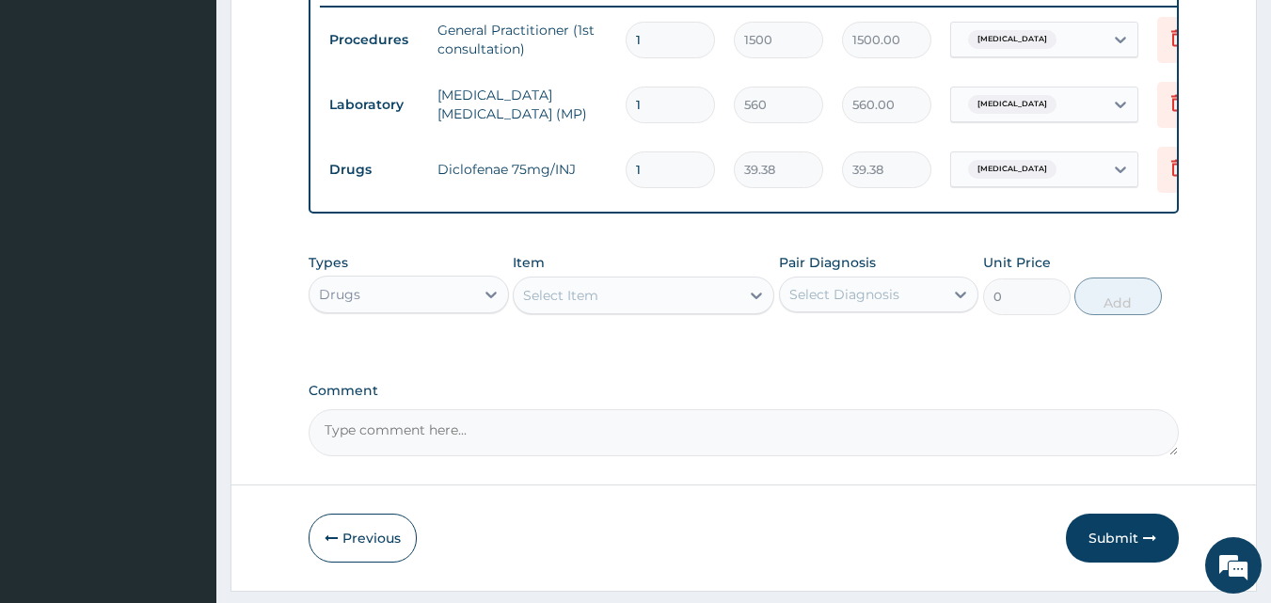
click at [581, 305] on div "Select Item" at bounding box center [560, 295] width 75 height 19
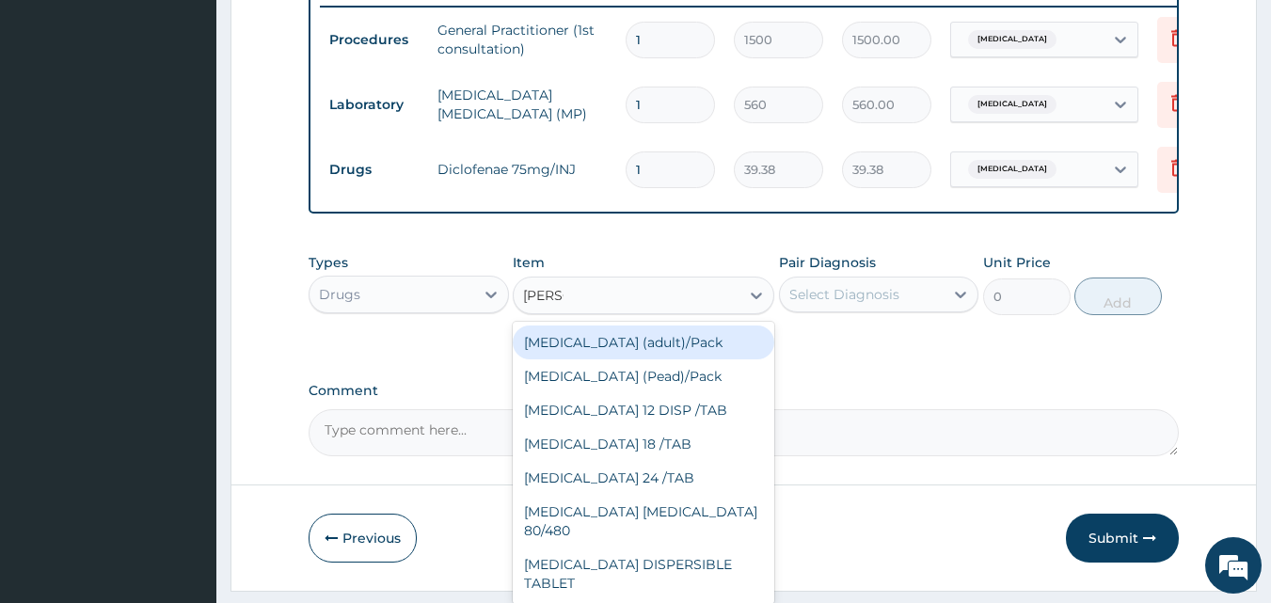
type input "COART"
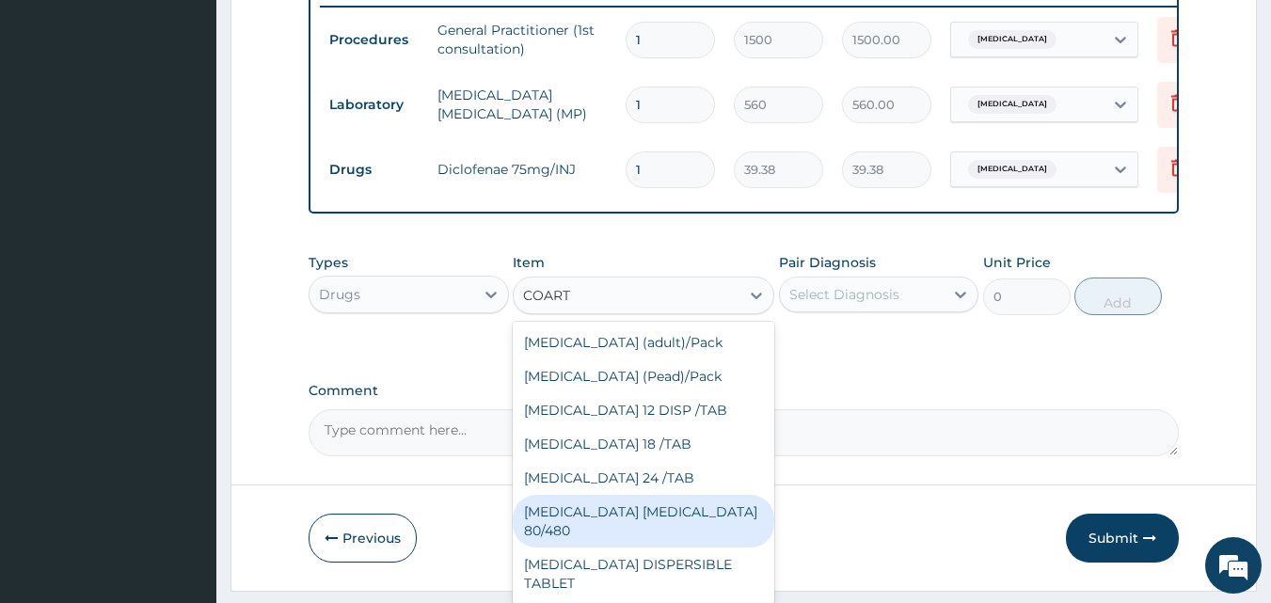
click at [651, 527] on div "[MEDICAL_DATA] [MEDICAL_DATA] 80/480" at bounding box center [644, 521] width 262 height 53
type input "866.25"
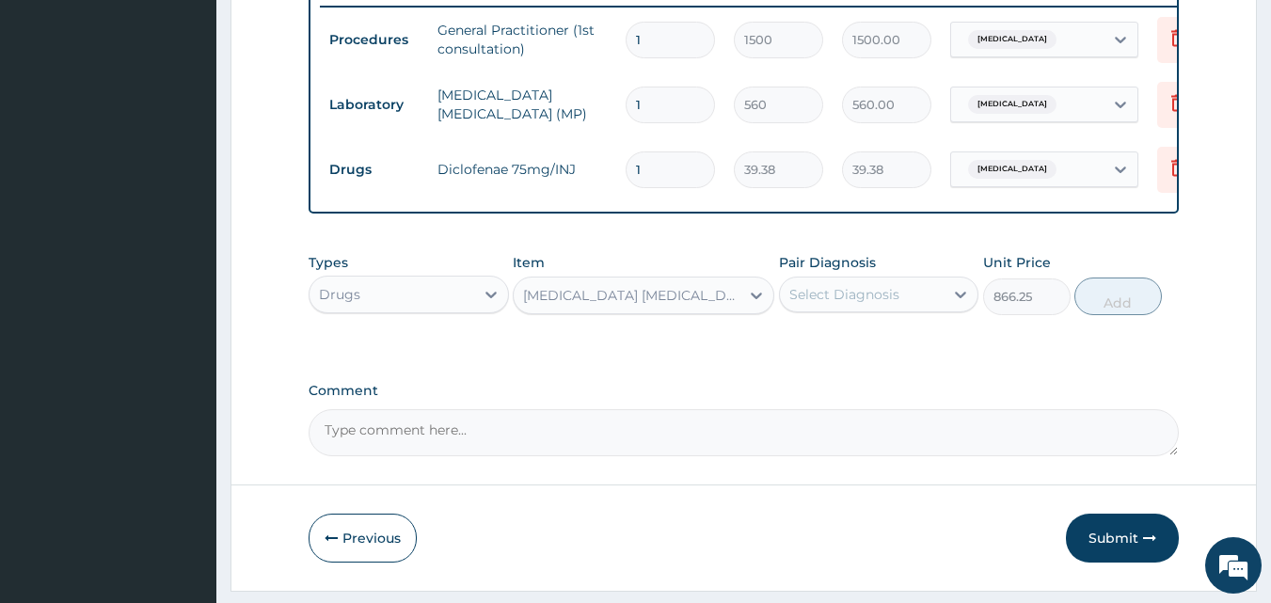
click at [820, 304] on div "Select Diagnosis" at bounding box center [844, 294] width 110 height 19
click at [809, 362] on div "[MEDICAL_DATA]" at bounding box center [879, 343] width 200 height 39
checkbox input "true"
click at [1136, 306] on button "Add" at bounding box center [1117, 297] width 87 height 38
type input "0"
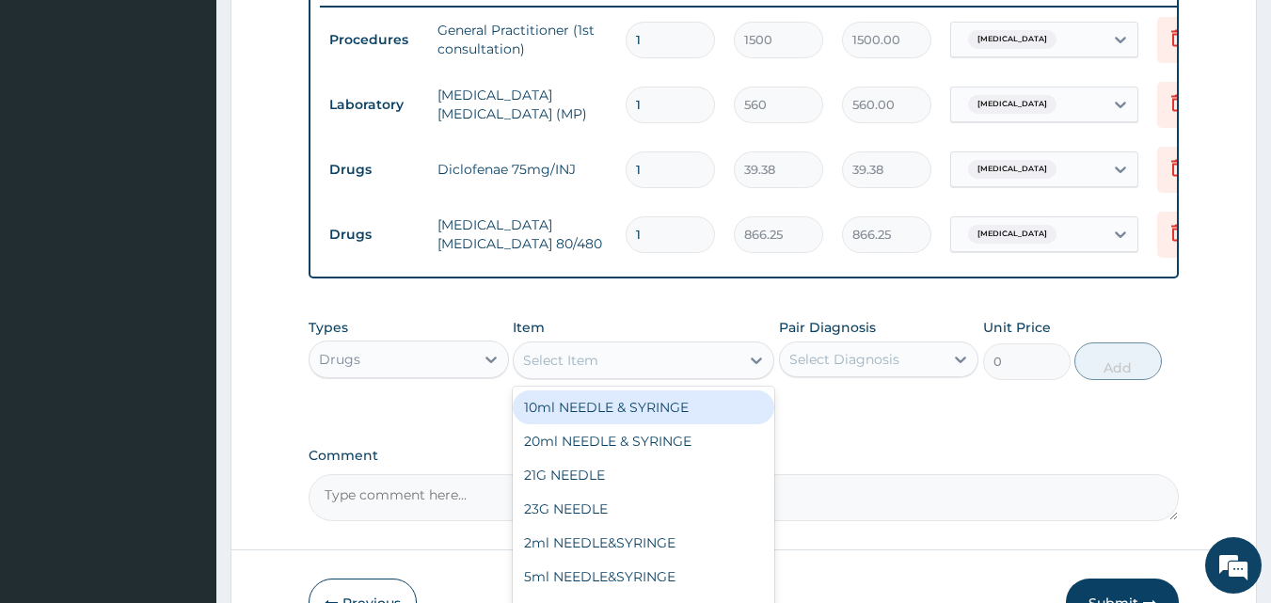
click at [643, 370] on div "Select Item" at bounding box center [627, 360] width 226 height 30
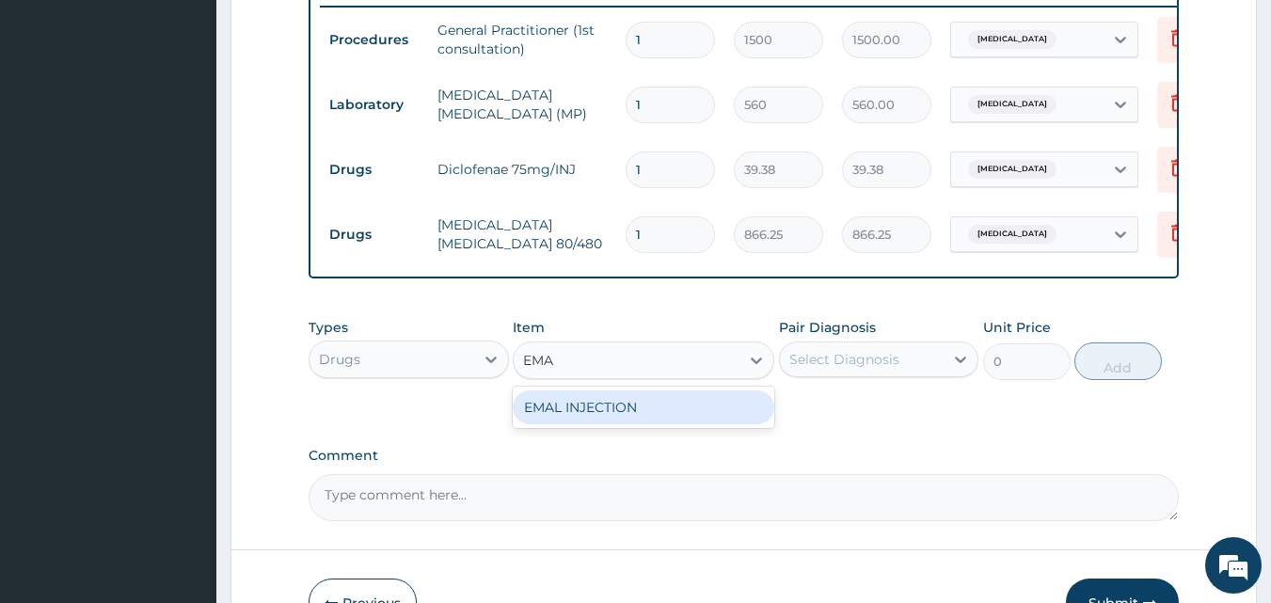
type input "EMAL"
click at [640, 420] on div "EMAL INJECTION" at bounding box center [644, 407] width 262 height 34
type input "708.75"
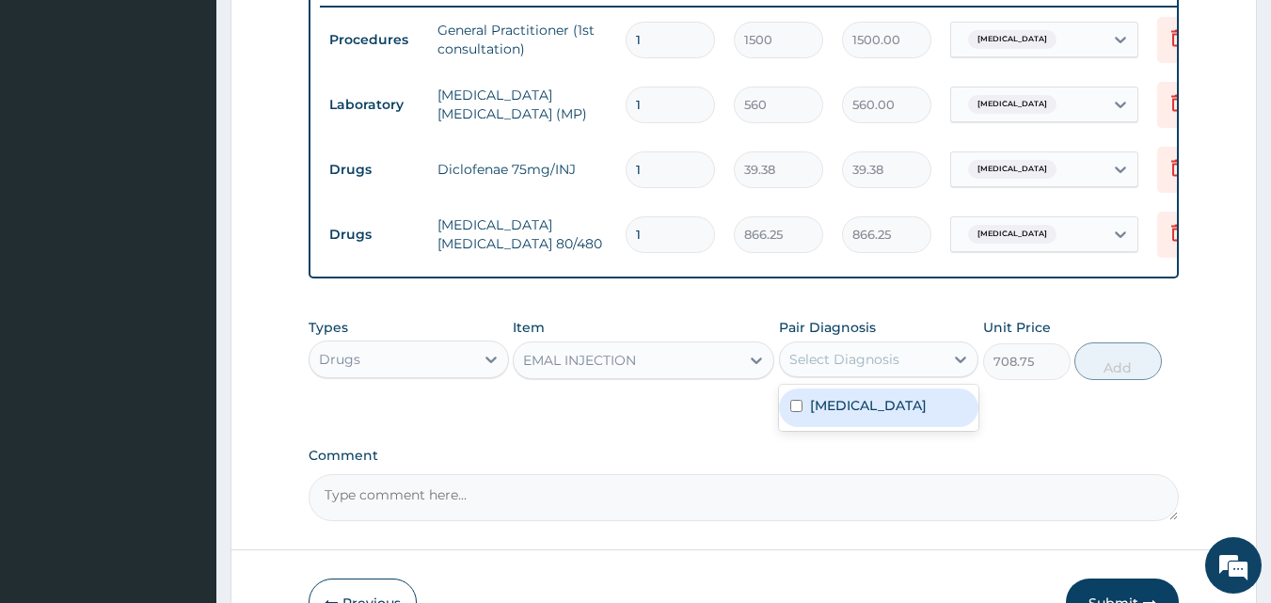
click at [825, 374] on div "Select Diagnosis" at bounding box center [862, 359] width 165 height 30
click at [822, 409] on label "[MEDICAL_DATA]" at bounding box center [868, 405] width 117 height 19
checkbox input "true"
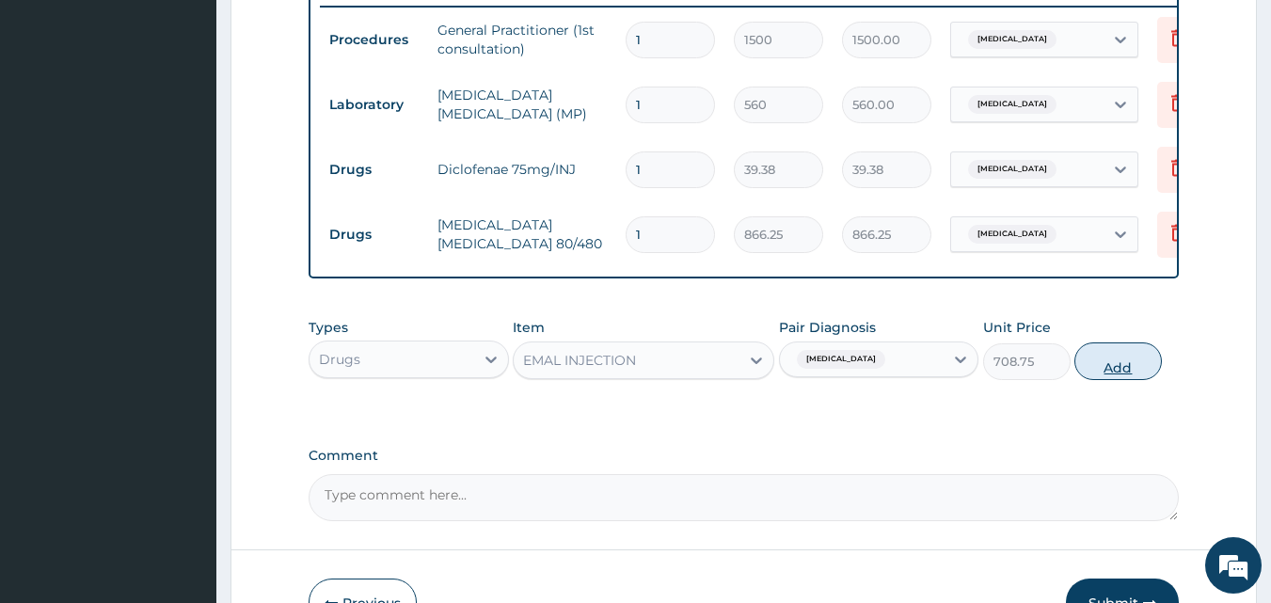
click at [1145, 380] on button "Add" at bounding box center [1117, 361] width 87 height 38
type input "0"
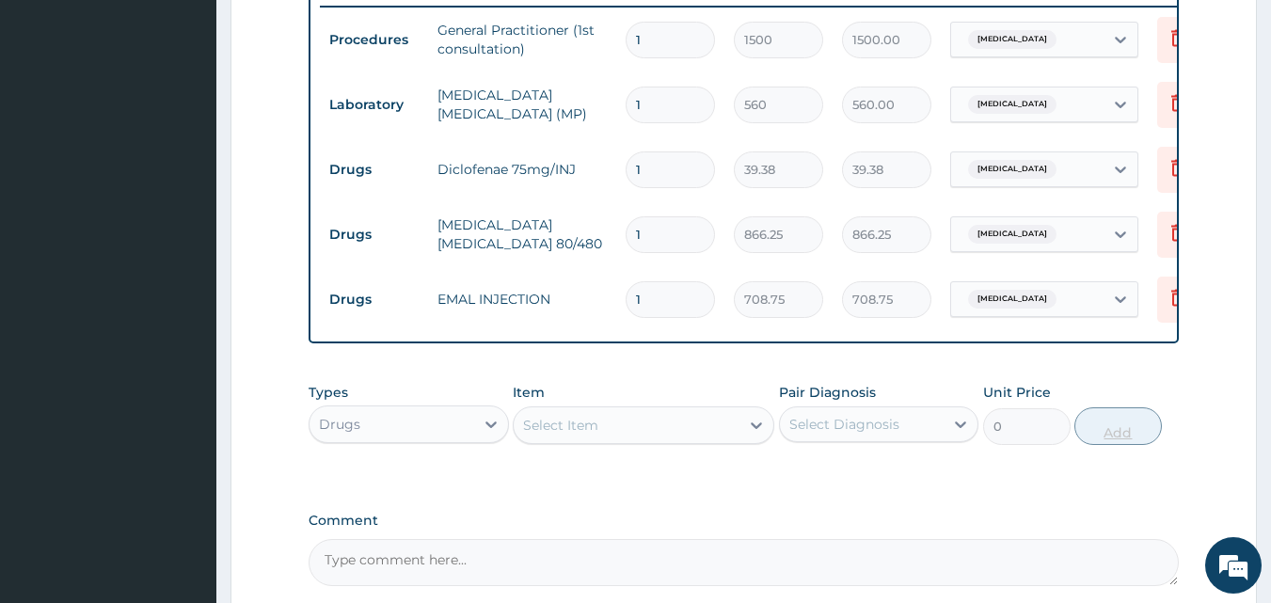
type input "0.00"
type input "3"
type input "2126.25"
type input "3"
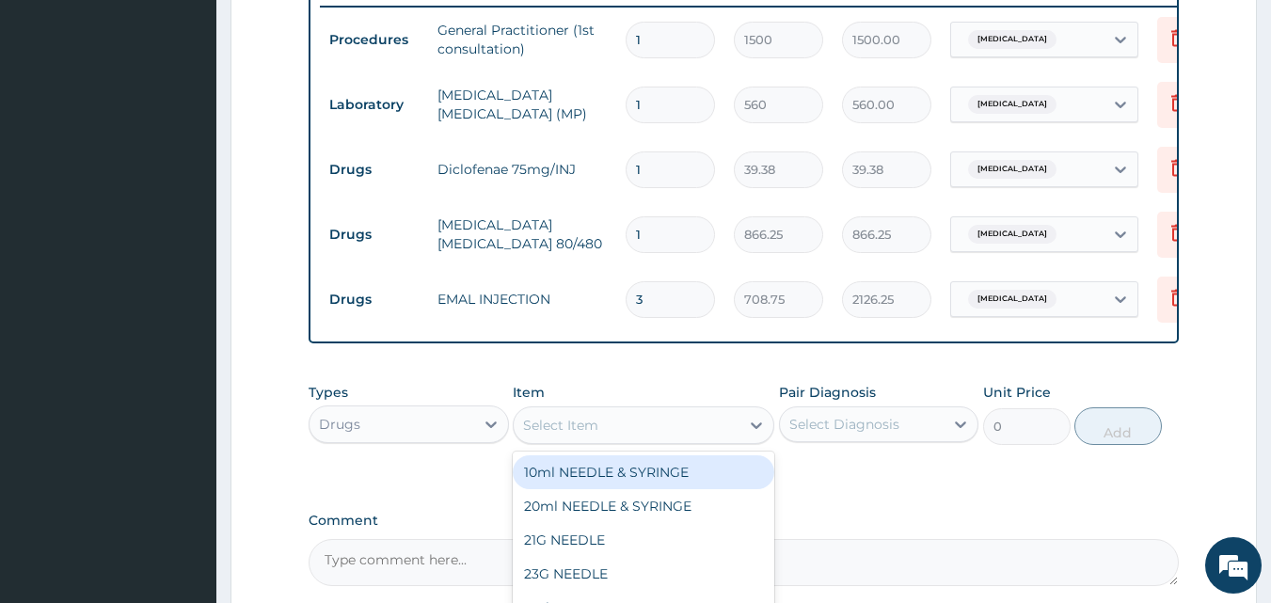
click at [560, 435] on div "Select Item" at bounding box center [560, 425] width 75 height 19
type input "PARACE"
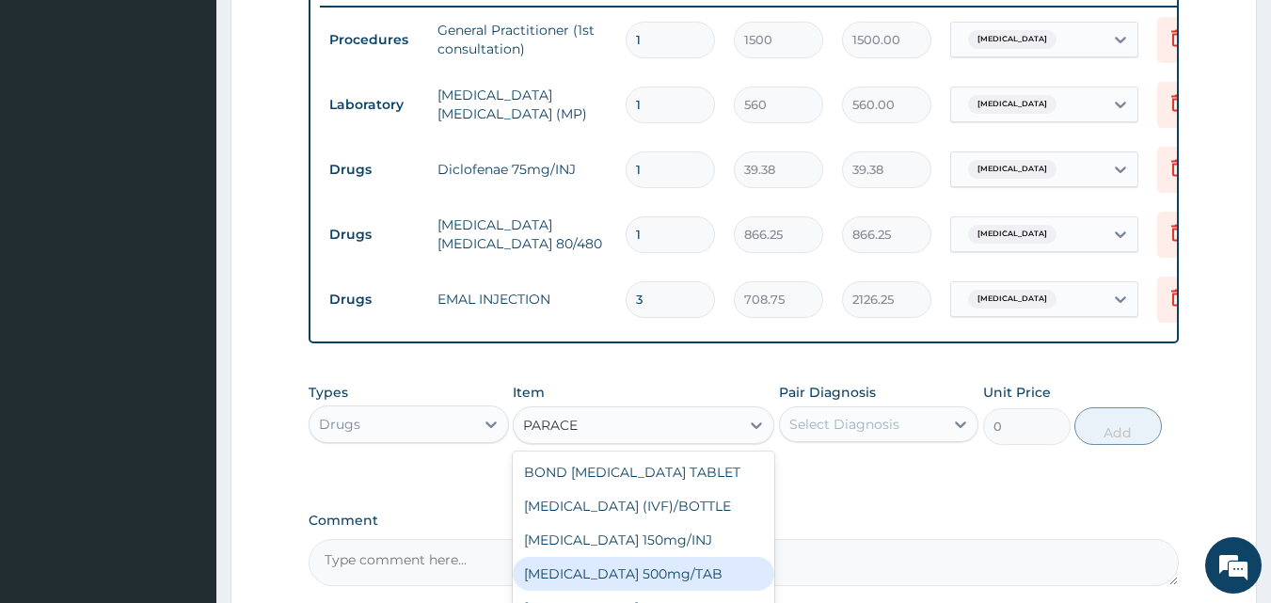
click at [639, 578] on div "[MEDICAL_DATA] 500mg/TAB" at bounding box center [644, 574] width 262 height 34
type input "5.25"
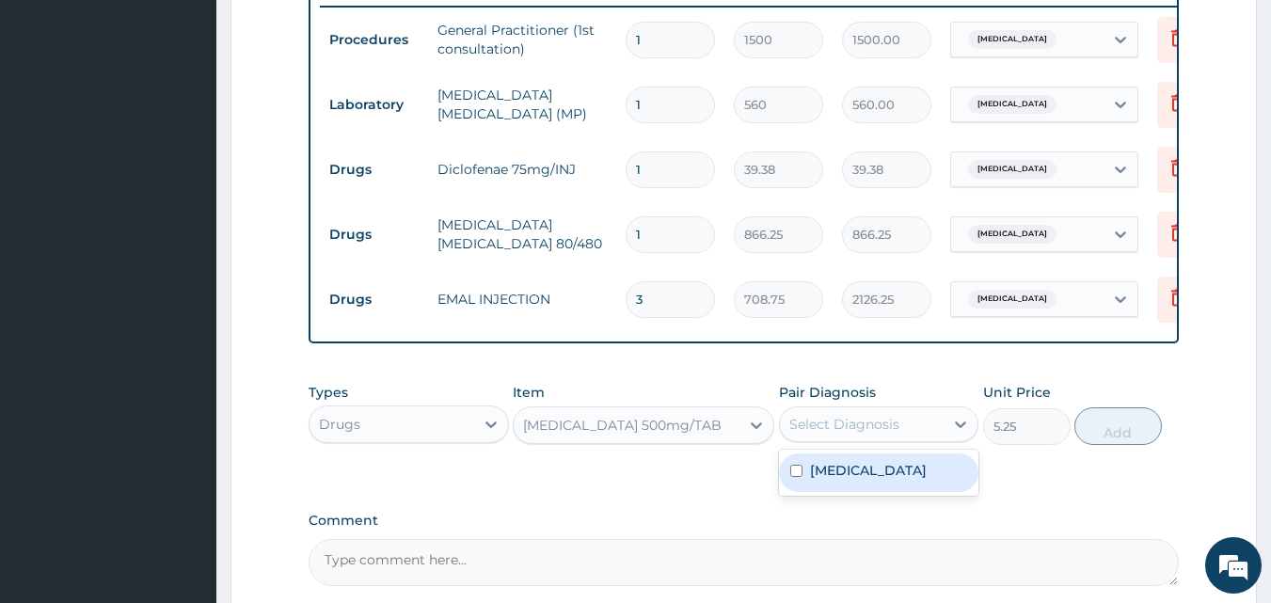
click at [817, 429] on div "Select Diagnosis" at bounding box center [844, 424] width 110 height 19
click at [818, 477] on label "[MEDICAL_DATA]" at bounding box center [868, 470] width 117 height 19
checkbox input "true"
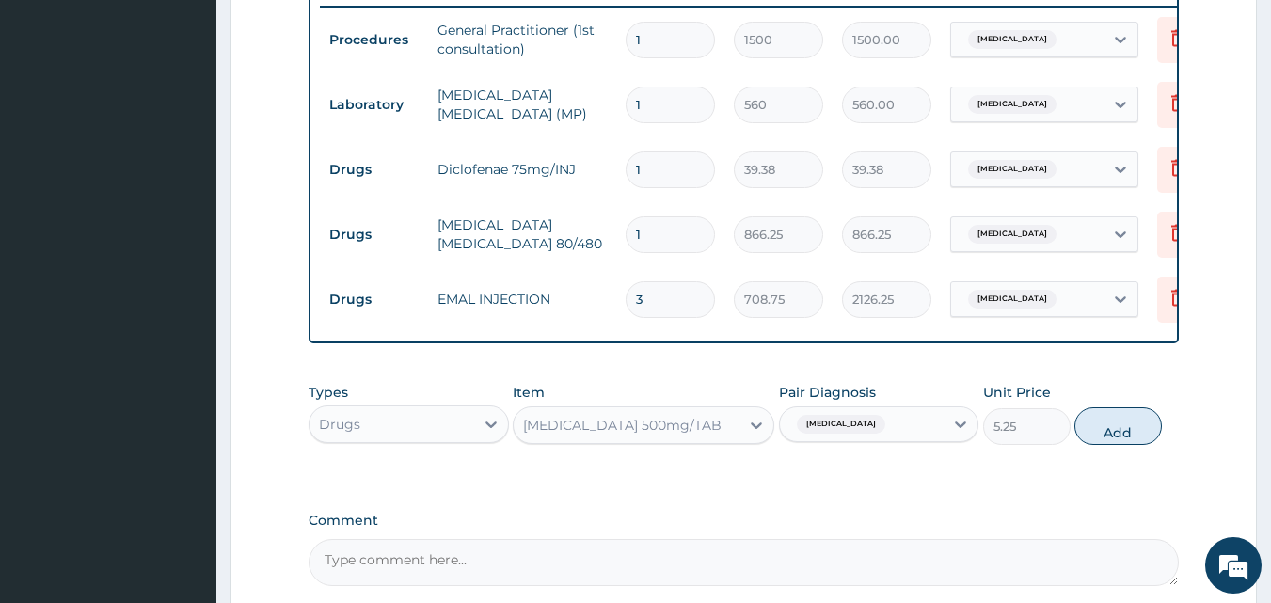
click at [1140, 442] on button "Add" at bounding box center [1117, 426] width 87 height 38
type input "0"
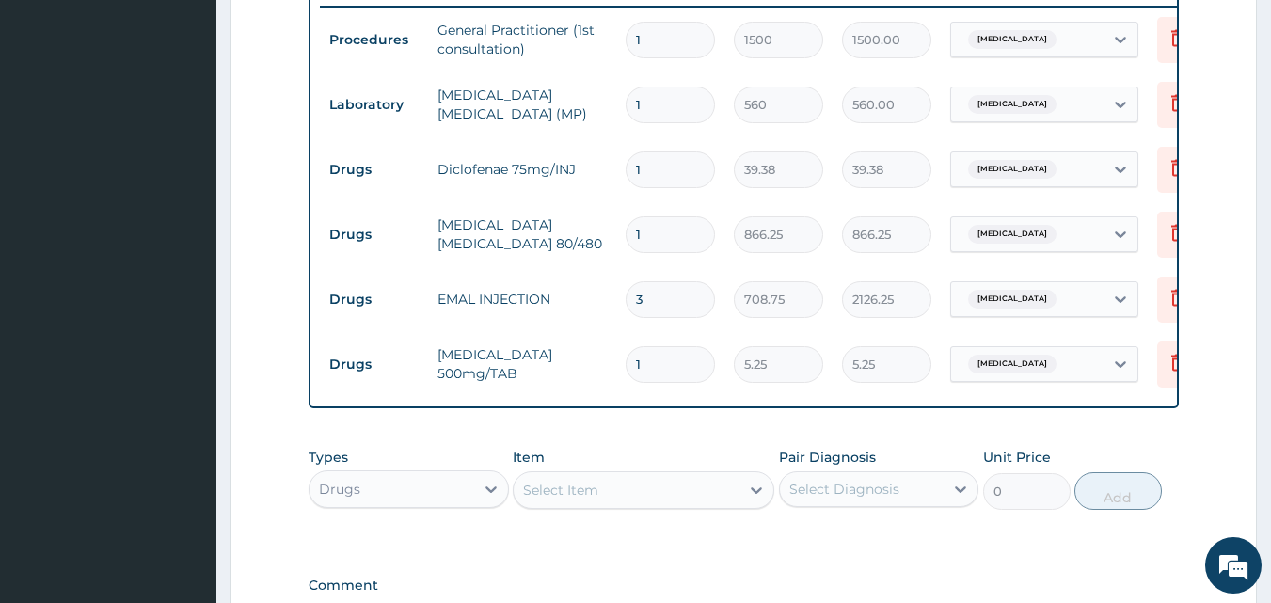
type input "18"
type input "94.50"
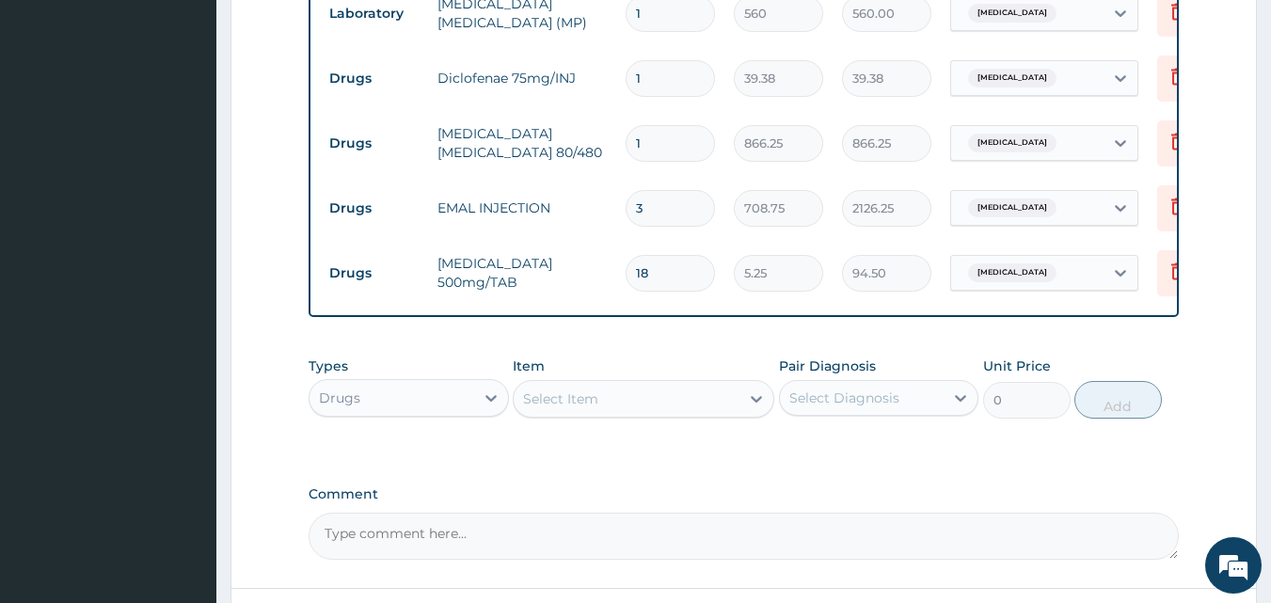
scroll to position [1003, 0]
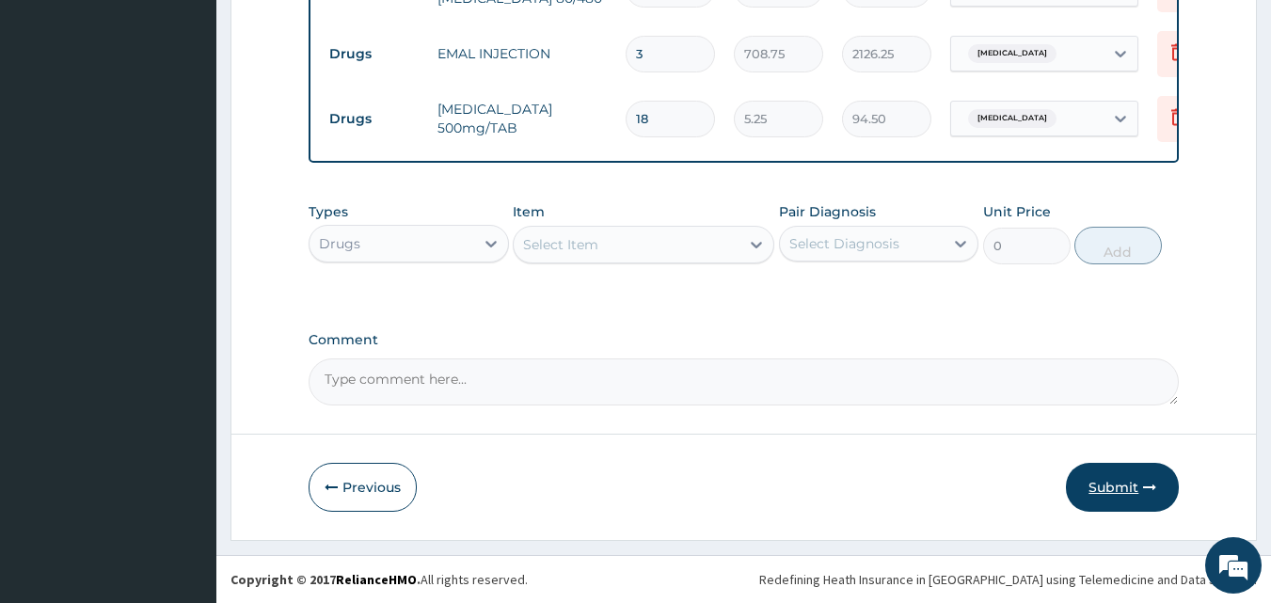
type input "18"
click at [1114, 485] on button "Submit" at bounding box center [1122, 487] width 113 height 49
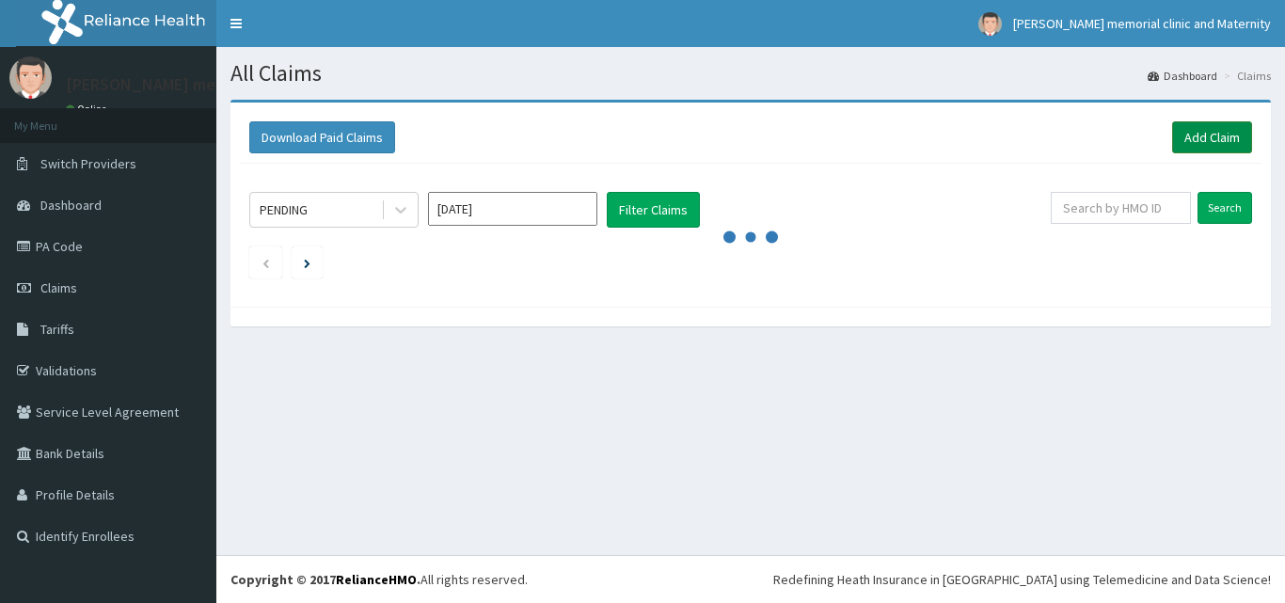
click at [1218, 128] on link "Add Claim" at bounding box center [1212, 137] width 80 height 32
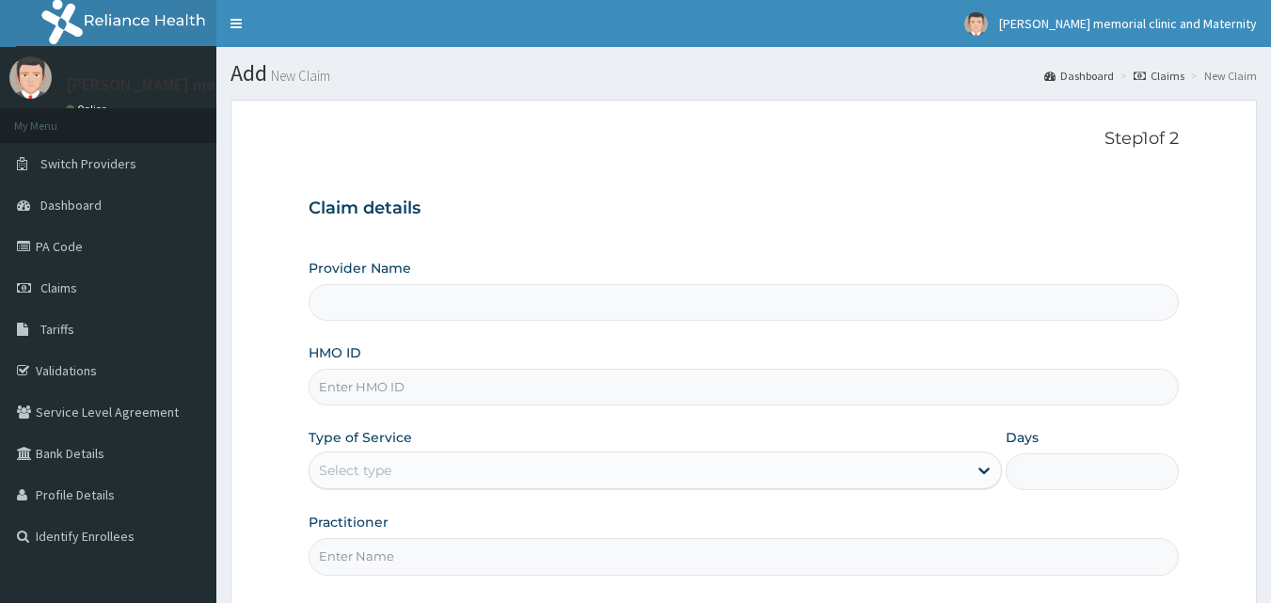
click at [509, 395] on input "HMO ID" at bounding box center [744, 387] width 871 height 37
type input "R"
type input "suzan memorial clinic and maternity"
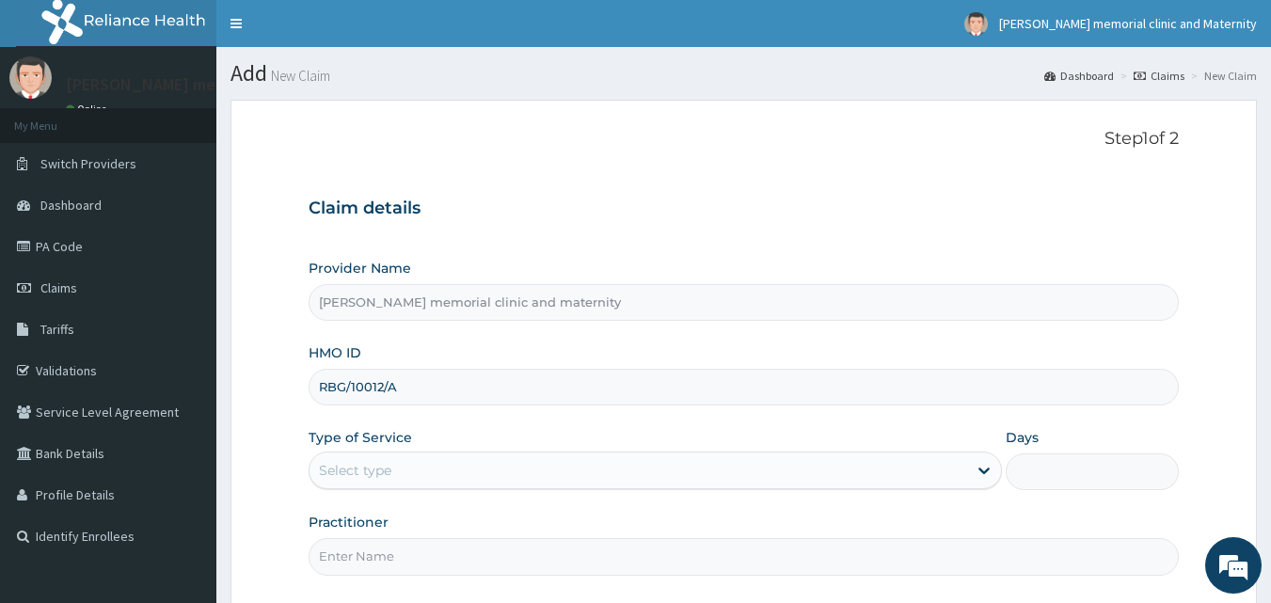
type input "RBG/10012/A"
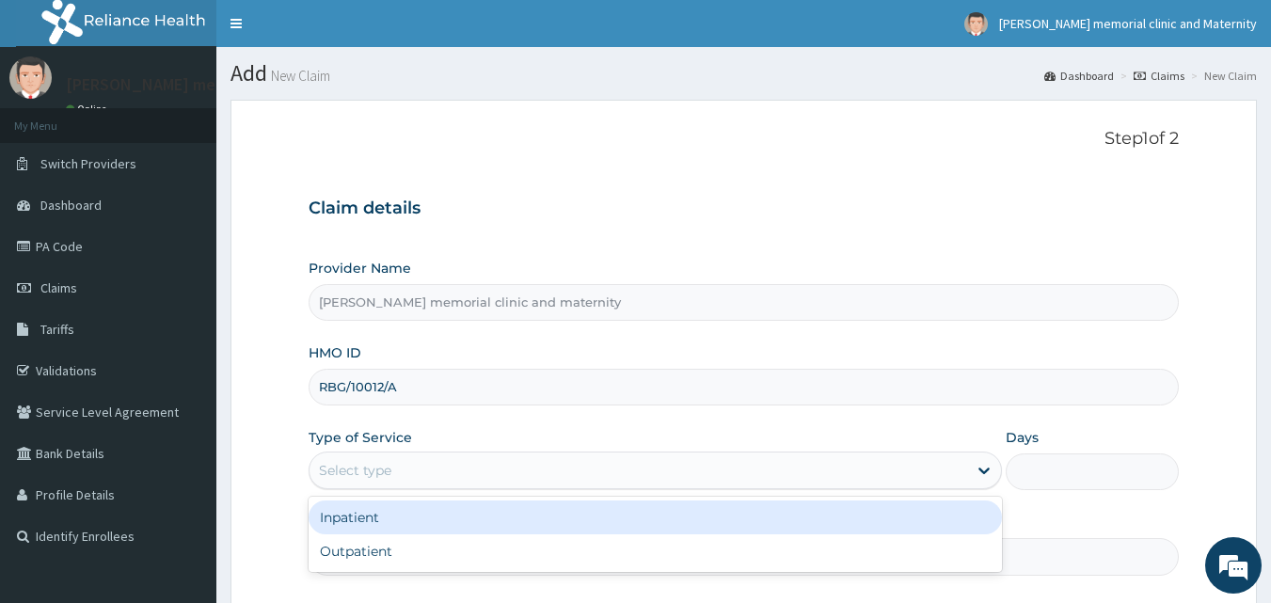
click at [484, 471] on div "Select type" at bounding box center [639, 470] width 658 height 30
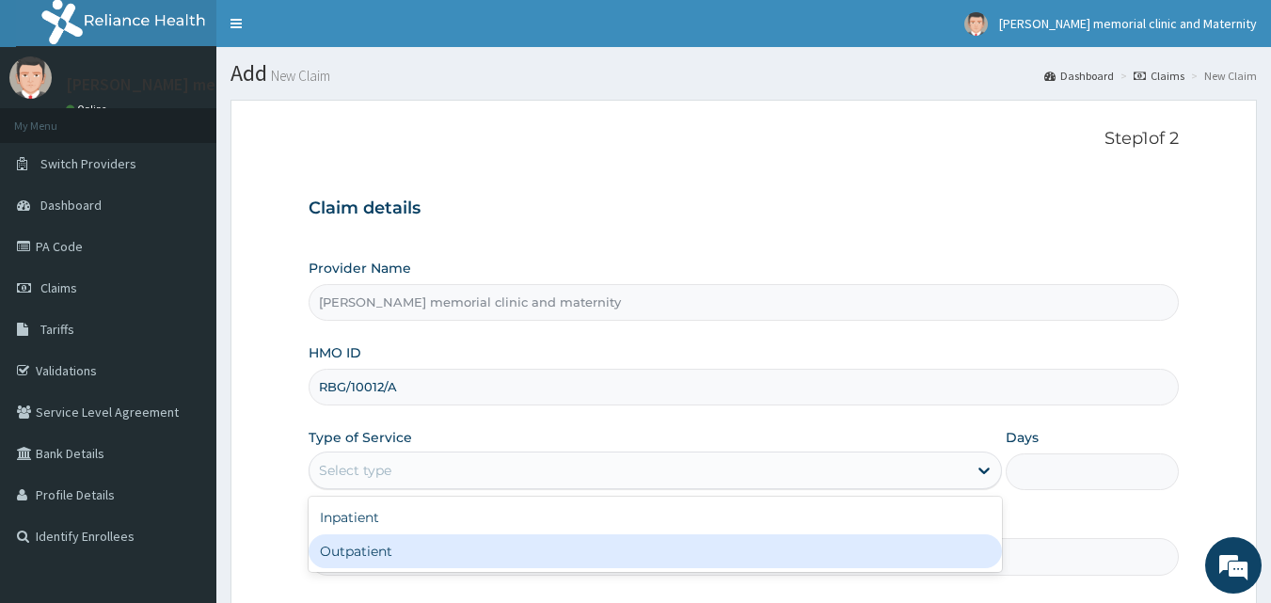
click at [472, 539] on div "Outpatient" at bounding box center [655, 551] width 693 height 34
type input "1"
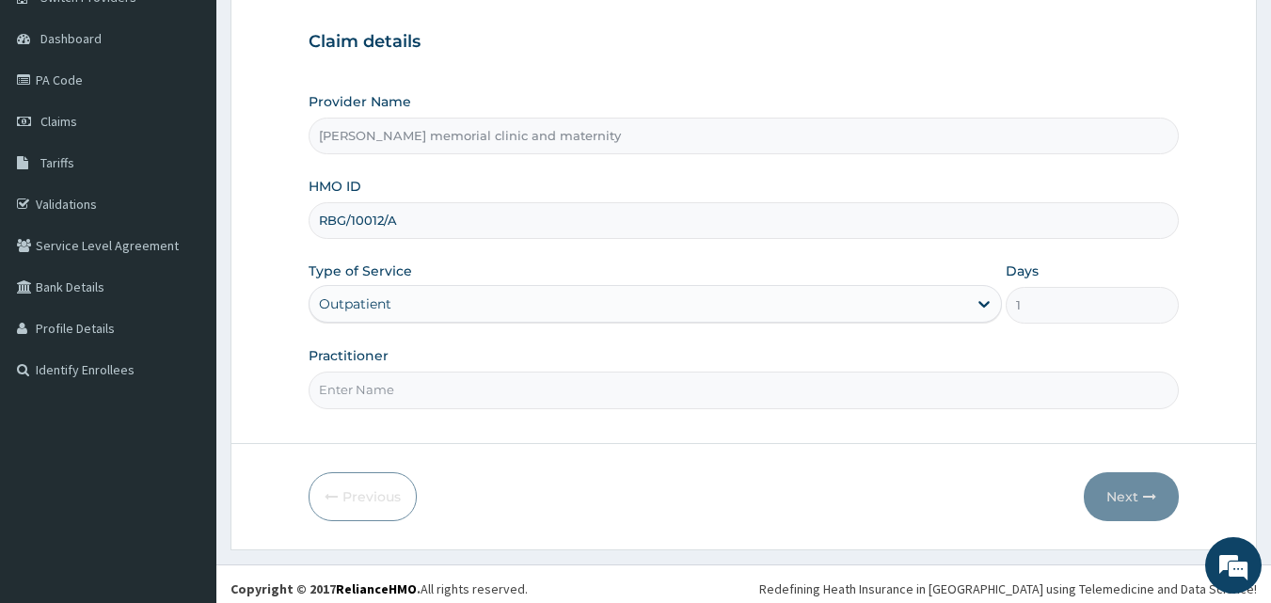
scroll to position [176, 0]
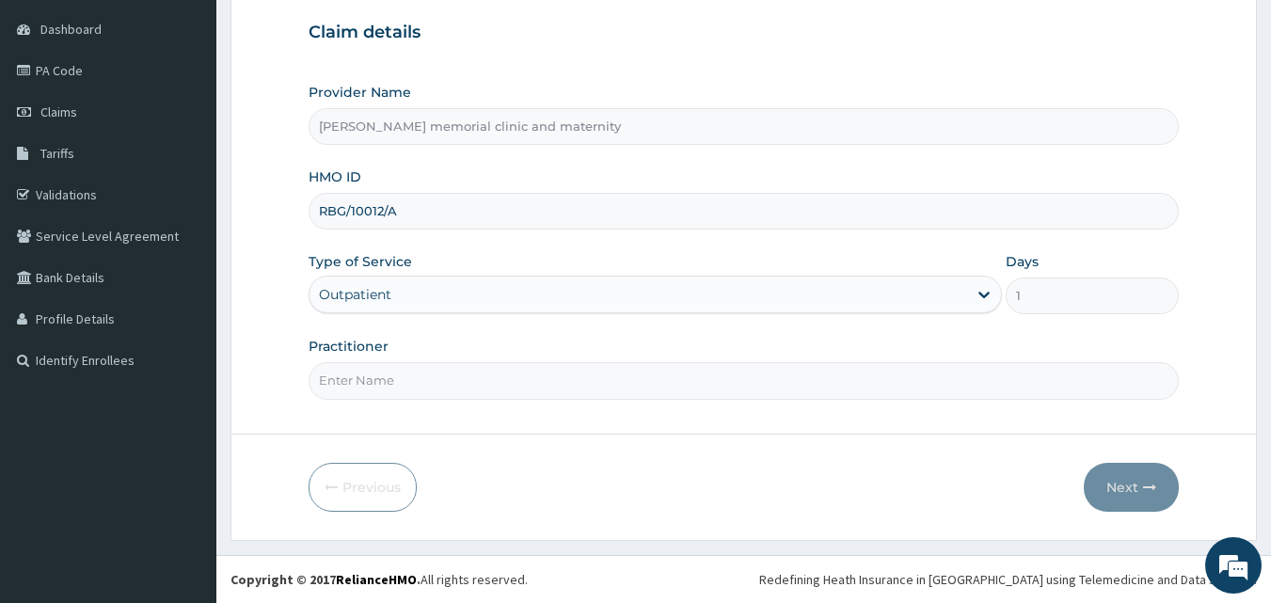
click at [482, 382] on input "Practitioner" at bounding box center [744, 380] width 871 height 37
type input "DR EZE"
click at [1104, 492] on button "Next" at bounding box center [1131, 487] width 95 height 49
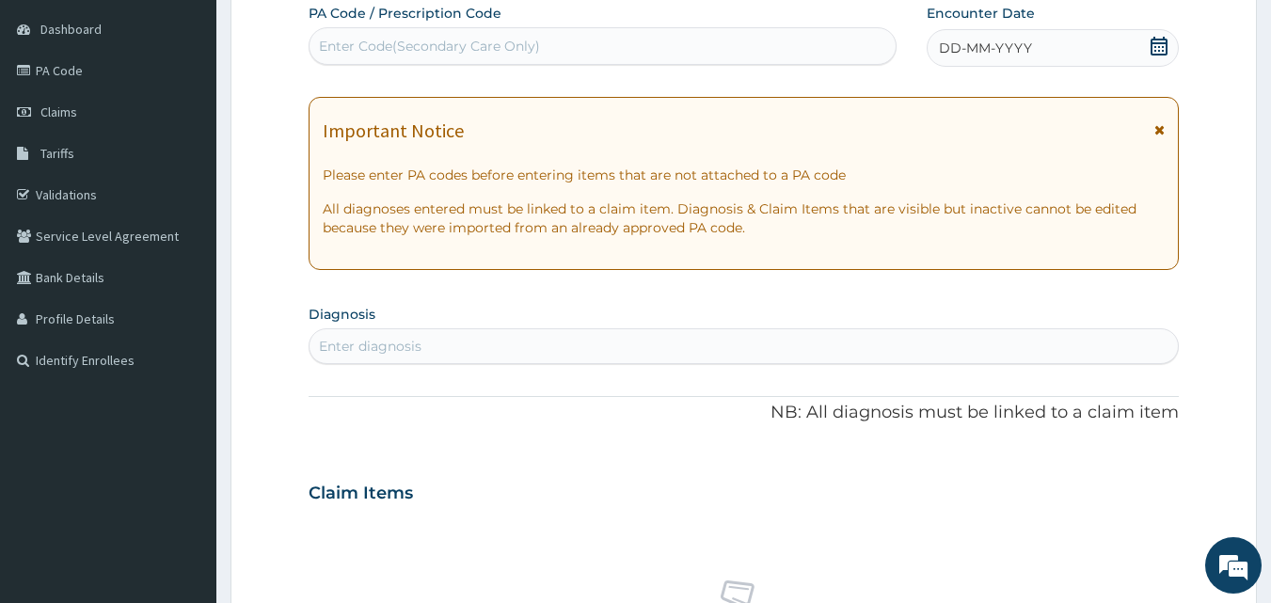
click at [1037, 43] on div "DD-MM-YYYY" at bounding box center [1053, 48] width 252 height 38
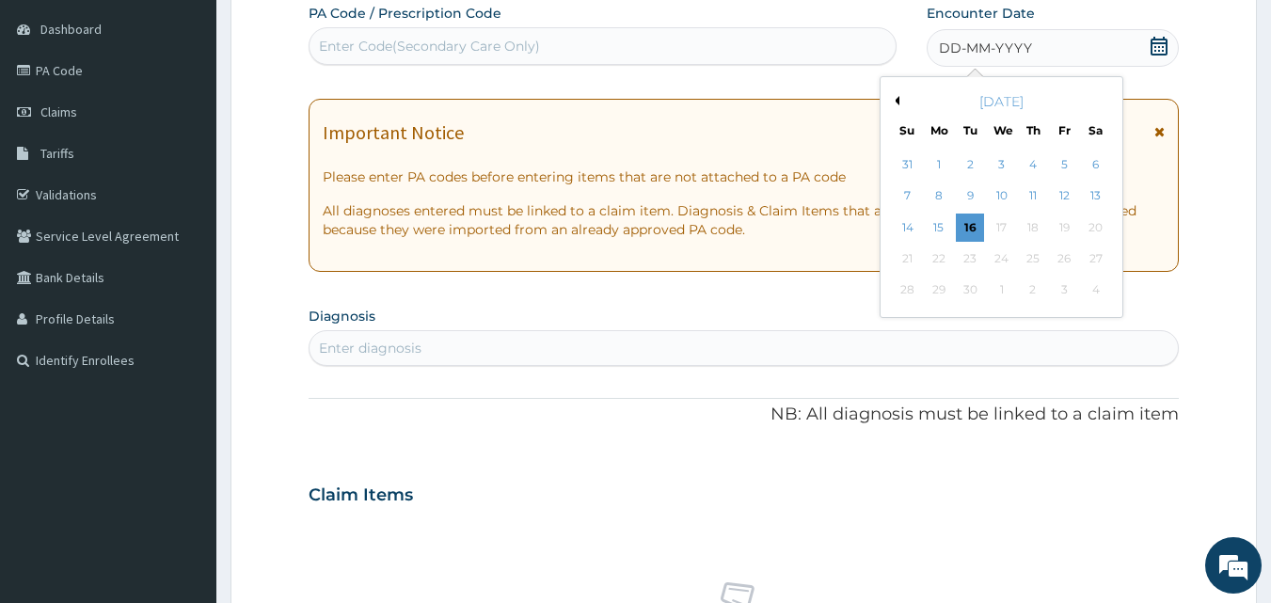
click at [898, 103] on button "Previous Month" at bounding box center [894, 100] width 9 height 9
click at [916, 330] on div "31" at bounding box center [908, 322] width 28 height 28
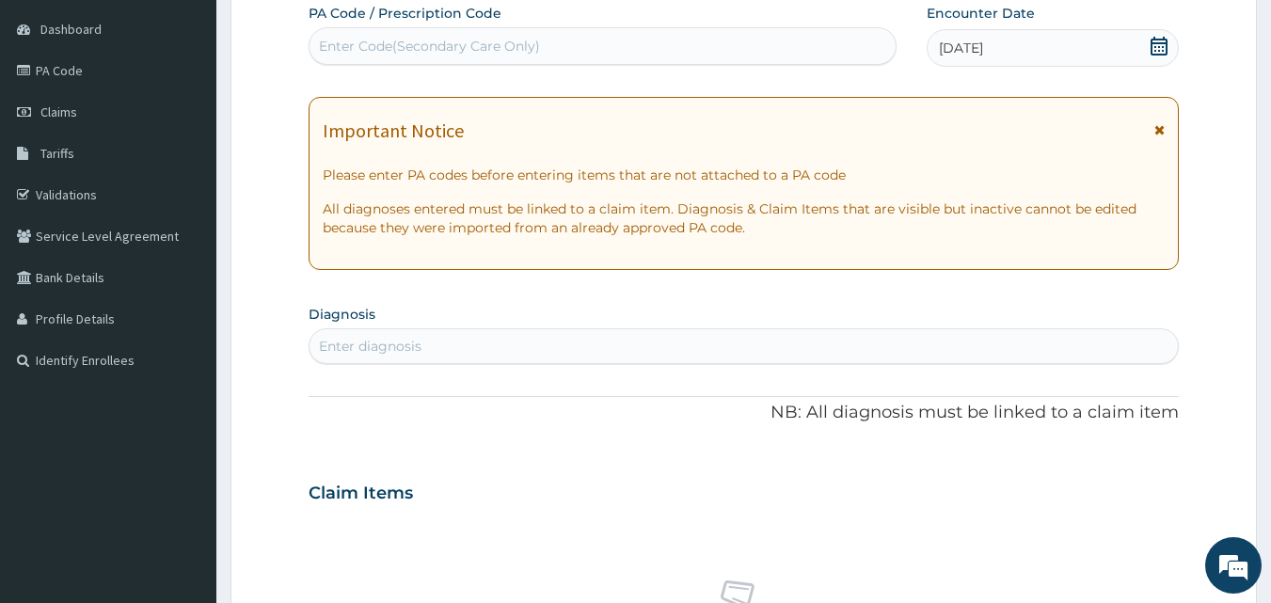
click at [674, 356] on div "Enter diagnosis" at bounding box center [744, 346] width 869 height 30
type input "MALARI"
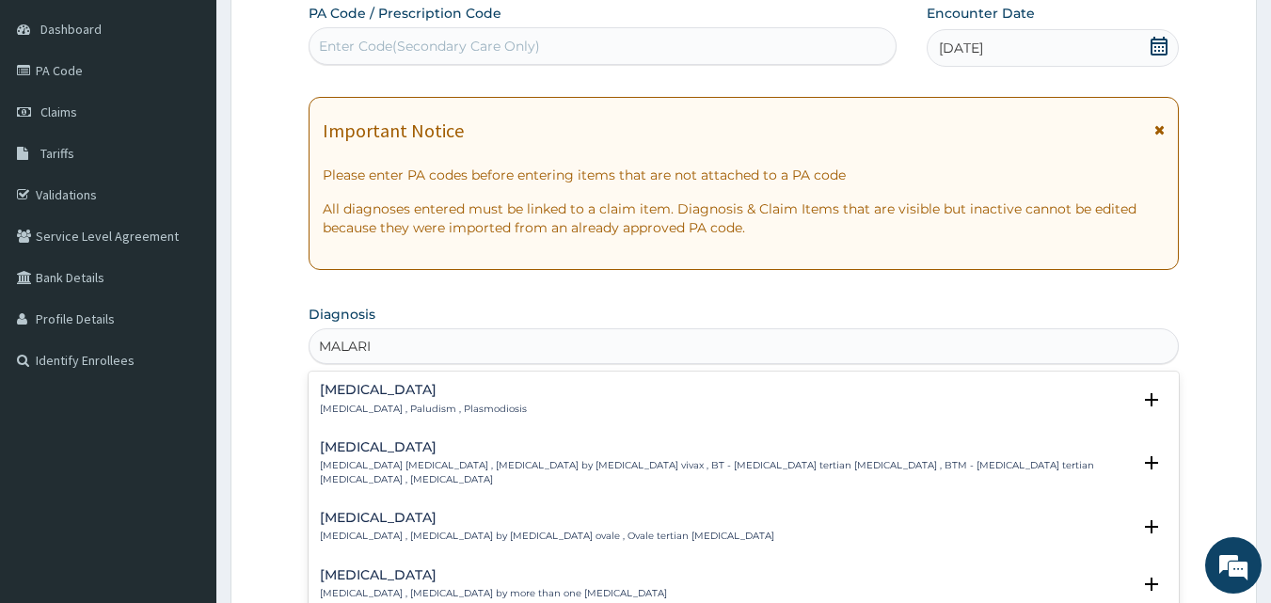
click at [500, 397] on div "Malaria Malaria , Paludism , Plasmodiosis" at bounding box center [744, 399] width 849 height 33
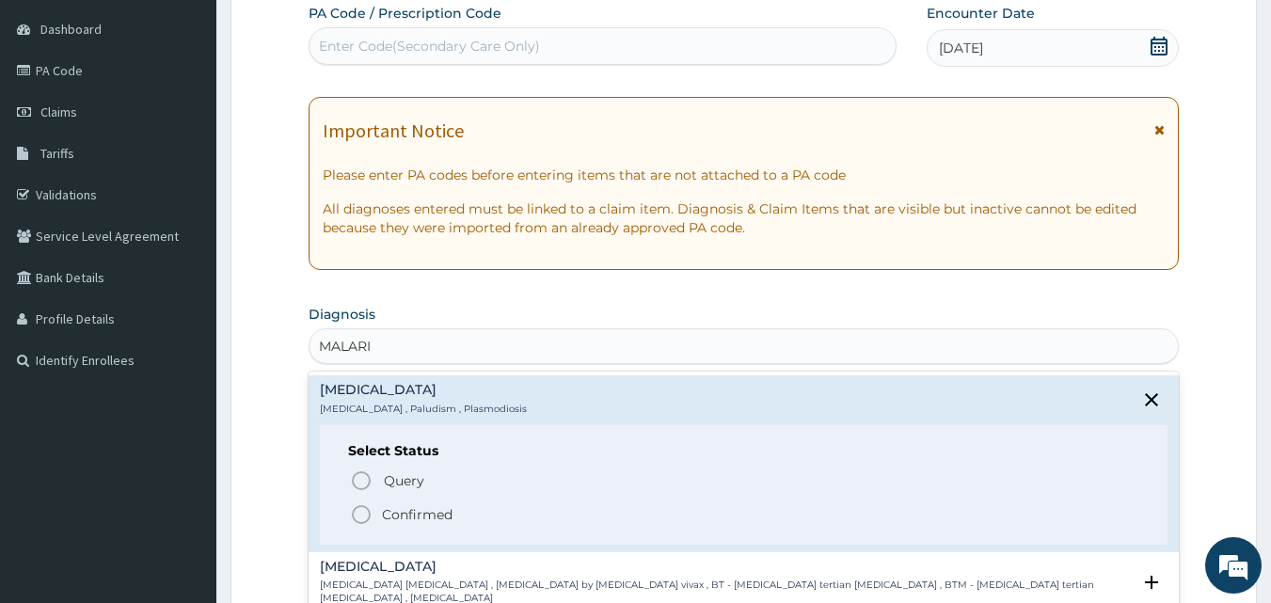
click at [424, 509] on p "Confirmed" at bounding box center [417, 514] width 71 height 19
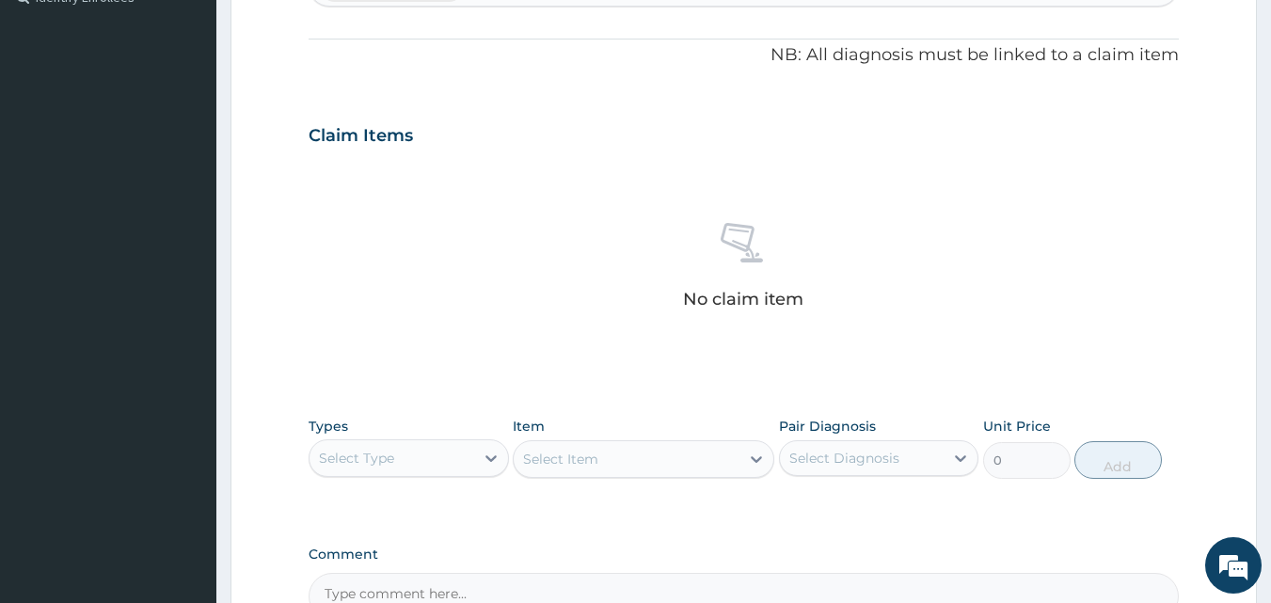
scroll to position [740, 0]
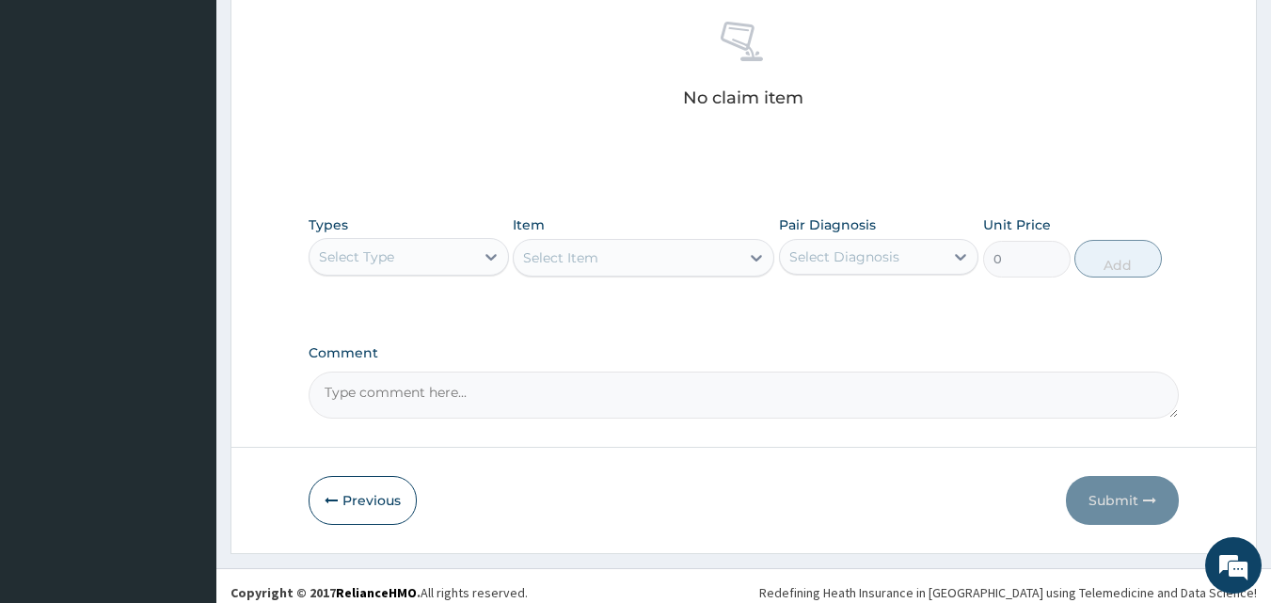
click at [451, 250] on div "Select Type" at bounding box center [392, 257] width 165 height 30
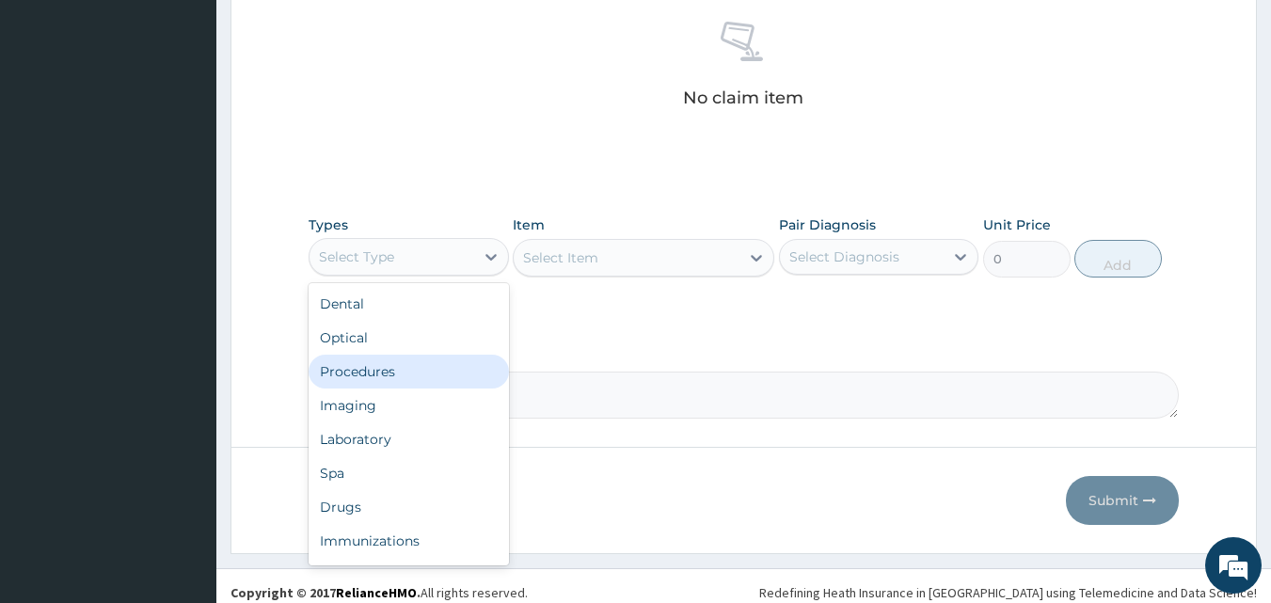
click at [414, 381] on div "Procedures" at bounding box center [409, 372] width 200 height 34
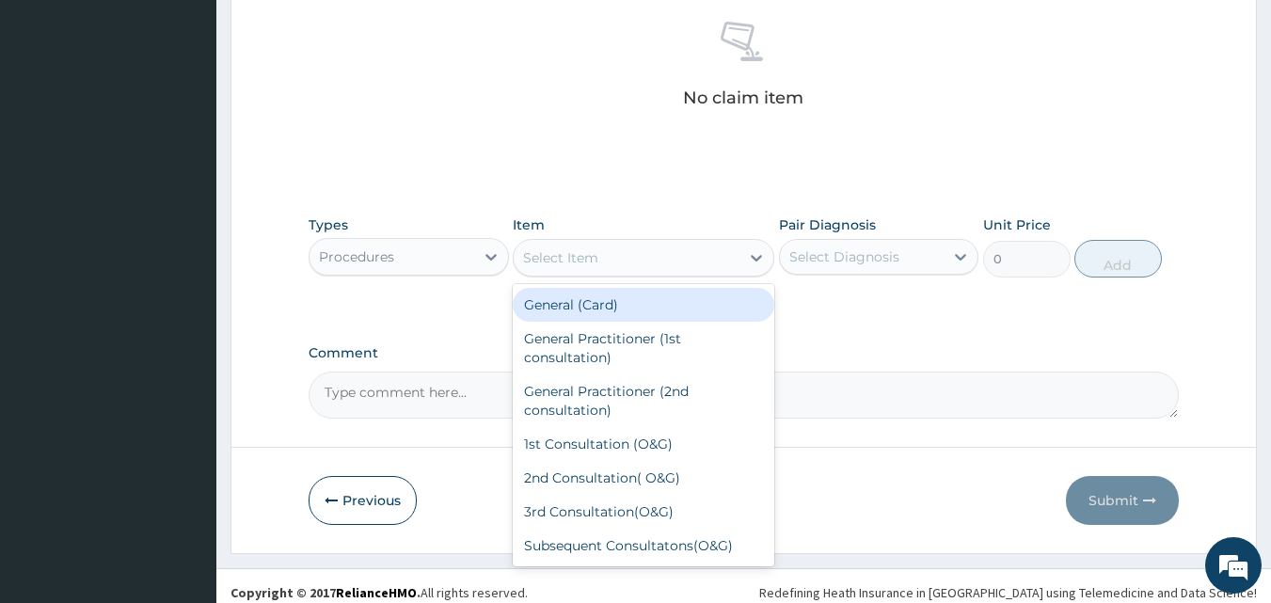
click at [556, 253] on div "Select Item" at bounding box center [560, 257] width 75 height 19
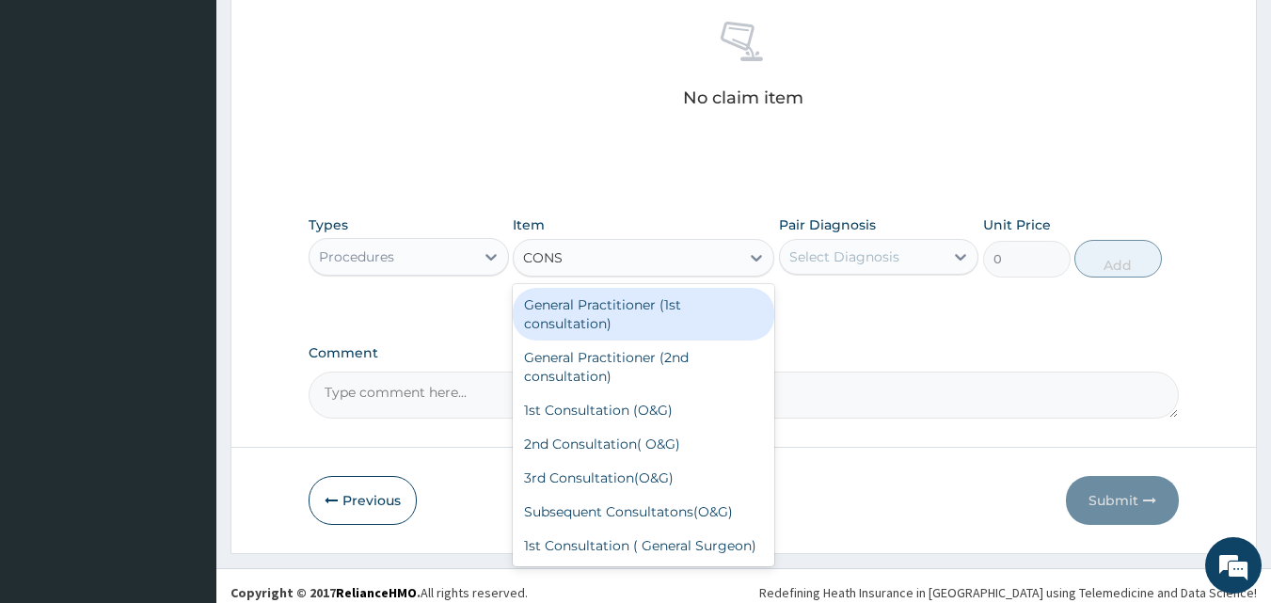
type input "CONSU"
click at [571, 309] on div "General Practitioner (1st consultation)" at bounding box center [644, 314] width 262 height 53
type input "1500"
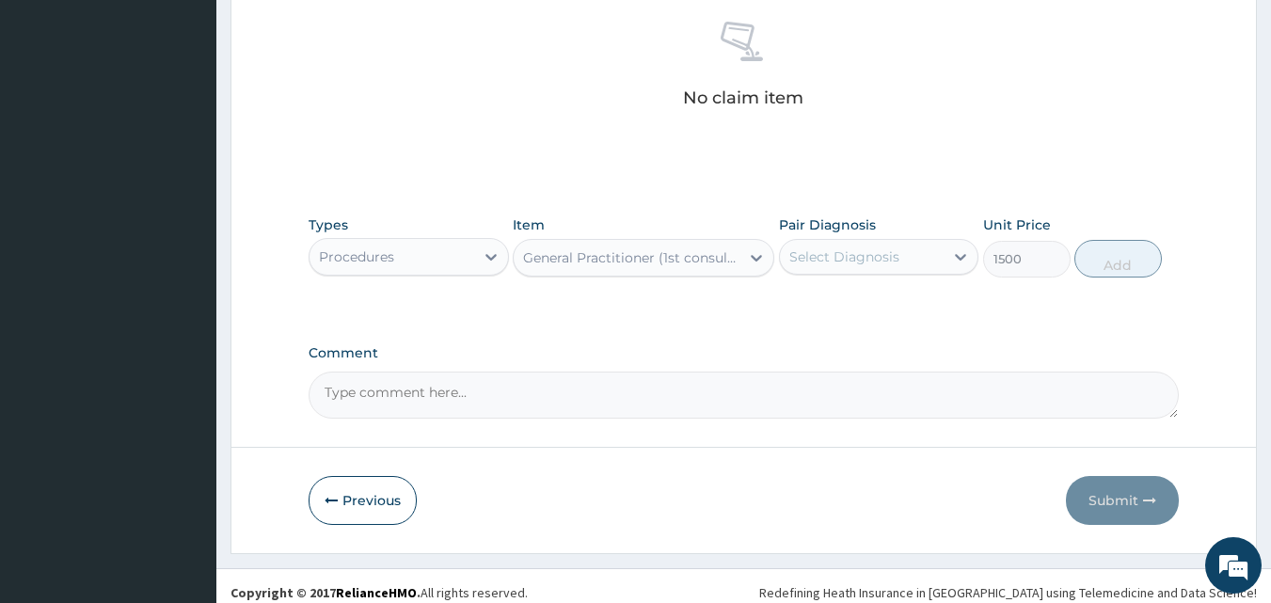
click at [806, 267] on div "Select Diagnosis" at bounding box center [862, 257] width 165 height 30
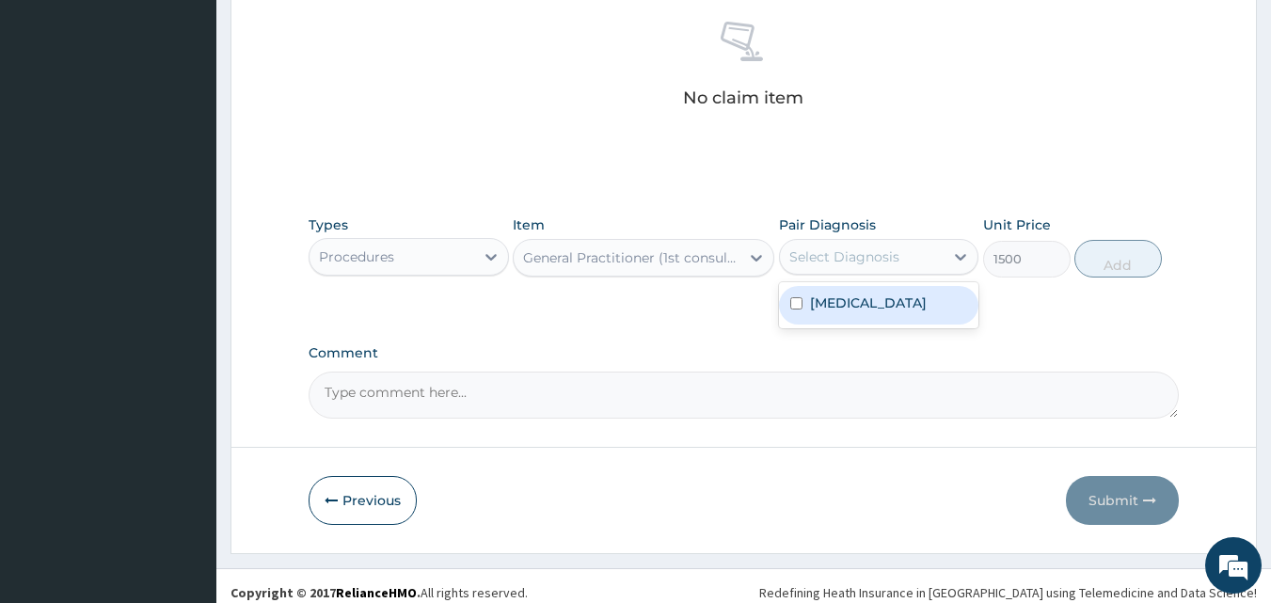
click at [805, 305] on div "Malaria" at bounding box center [879, 305] width 200 height 39
checkbox input "true"
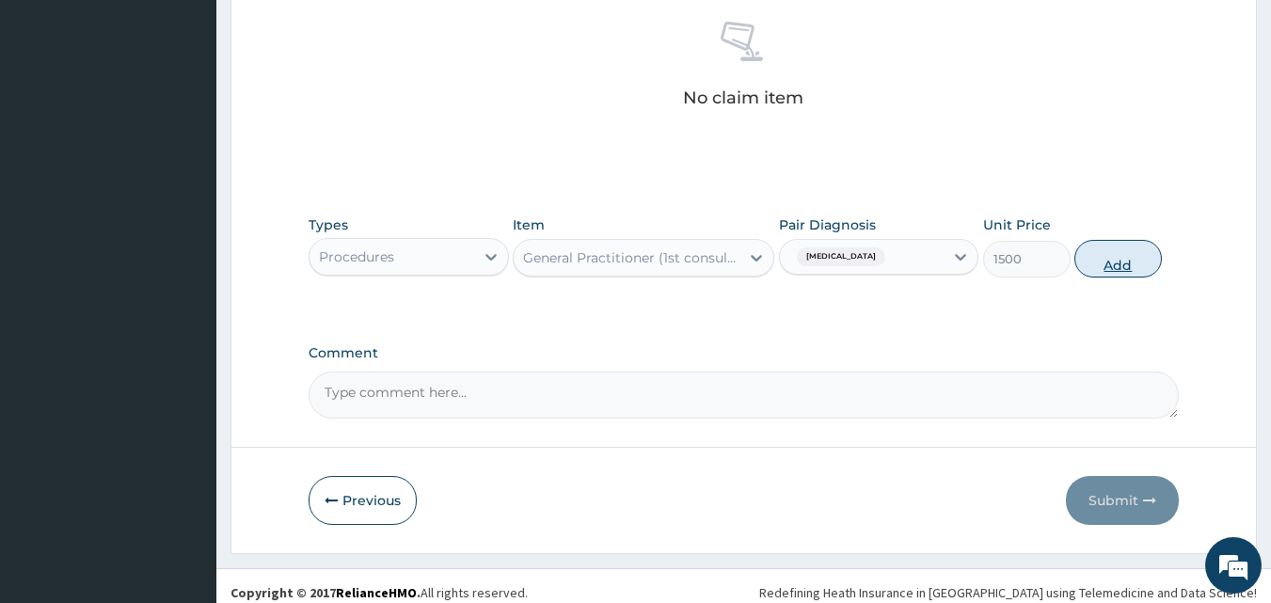
click at [1113, 255] on button "Add" at bounding box center [1117, 259] width 87 height 38
type input "0"
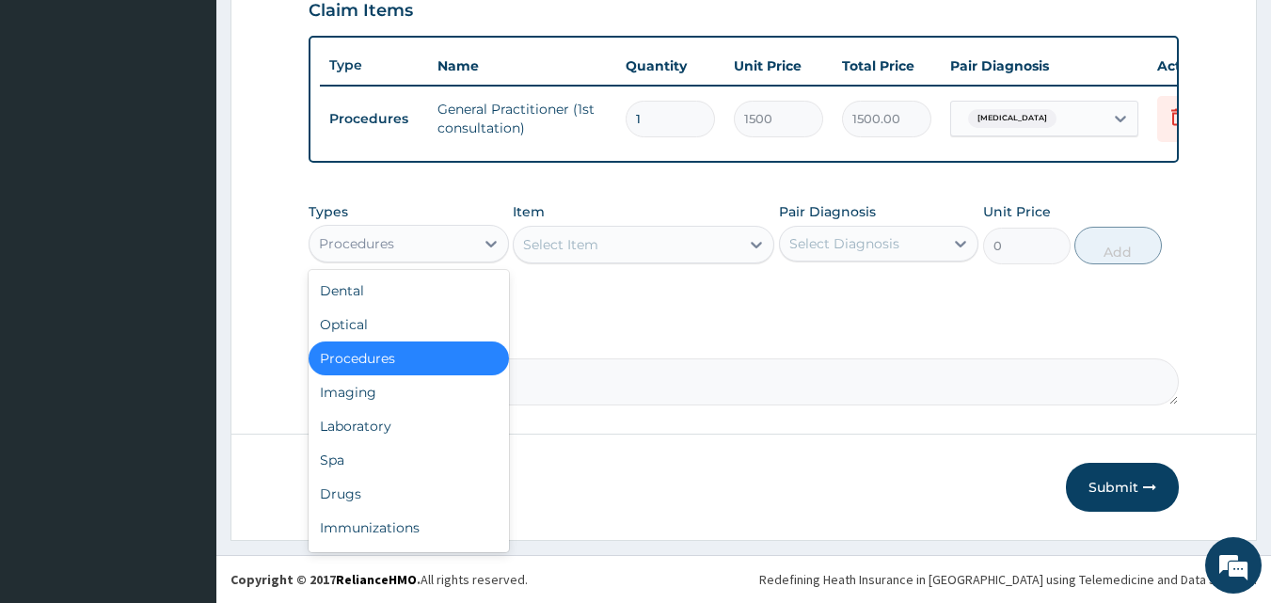
click at [428, 254] on div "Procedures" at bounding box center [392, 244] width 165 height 30
click at [365, 429] on div "Laboratory" at bounding box center [409, 426] width 200 height 34
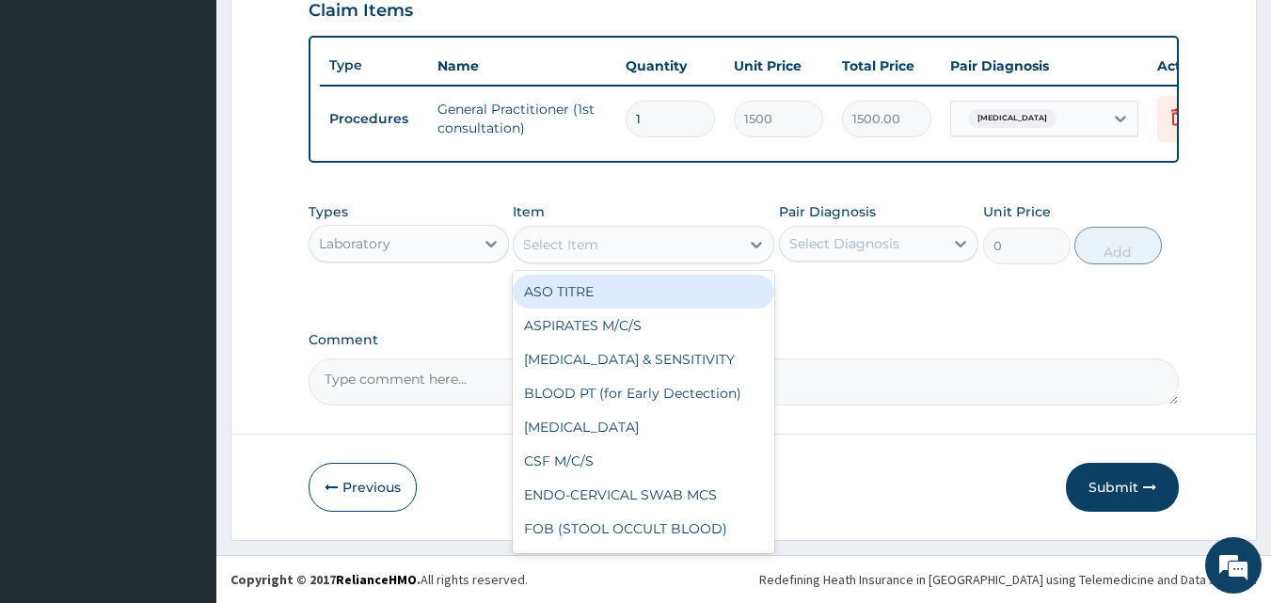
click at [536, 246] on div "Select Item" at bounding box center [560, 244] width 75 height 19
type input "MP"
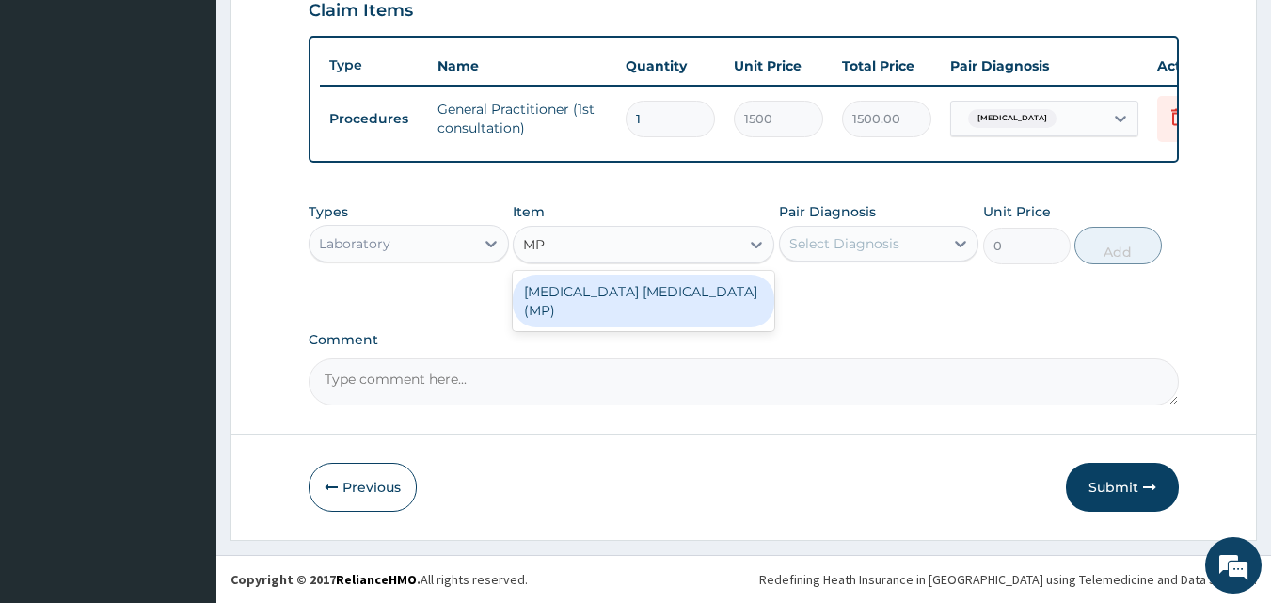
click at [548, 283] on div "MALARIA PARASITE (MP)" at bounding box center [644, 301] width 262 height 53
type input "560"
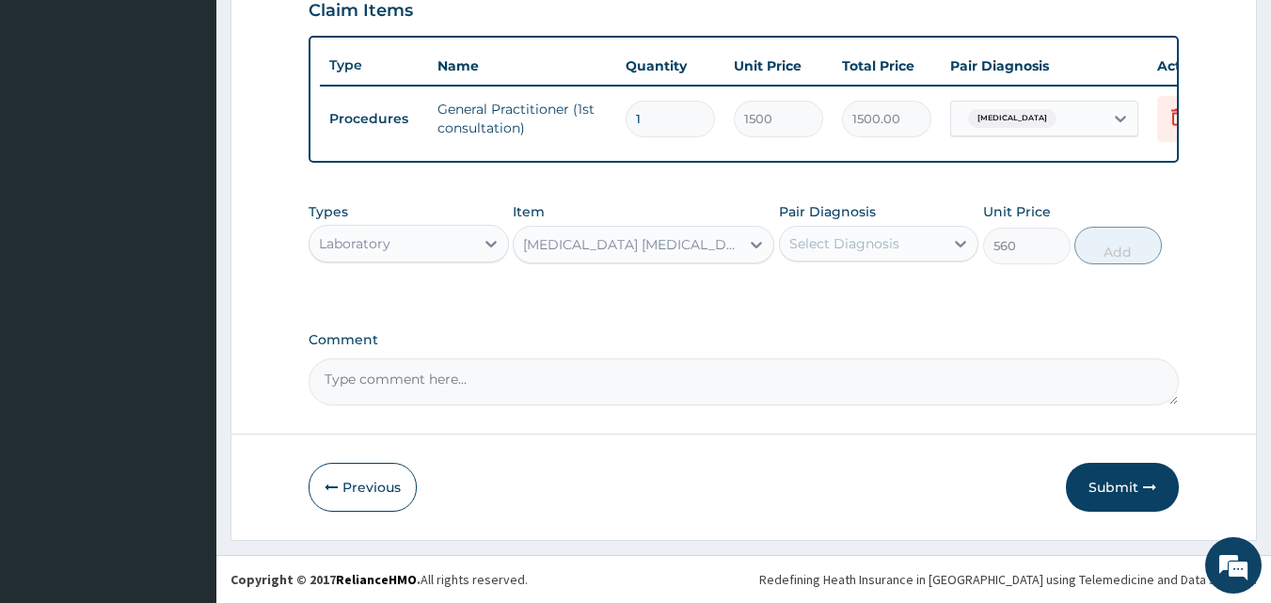
click at [811, 240] on div "Select Diagnosis" at bounding box center [844, 243] width 110 height 19
click at [814, 293] on label "Malaria" at bounding box center [868, 289] width 117 height 19
checkbox input "true"
click at [1131, 246] on button "Add" at bounding box center [1117, 246] width 87 height 38
type input "0"
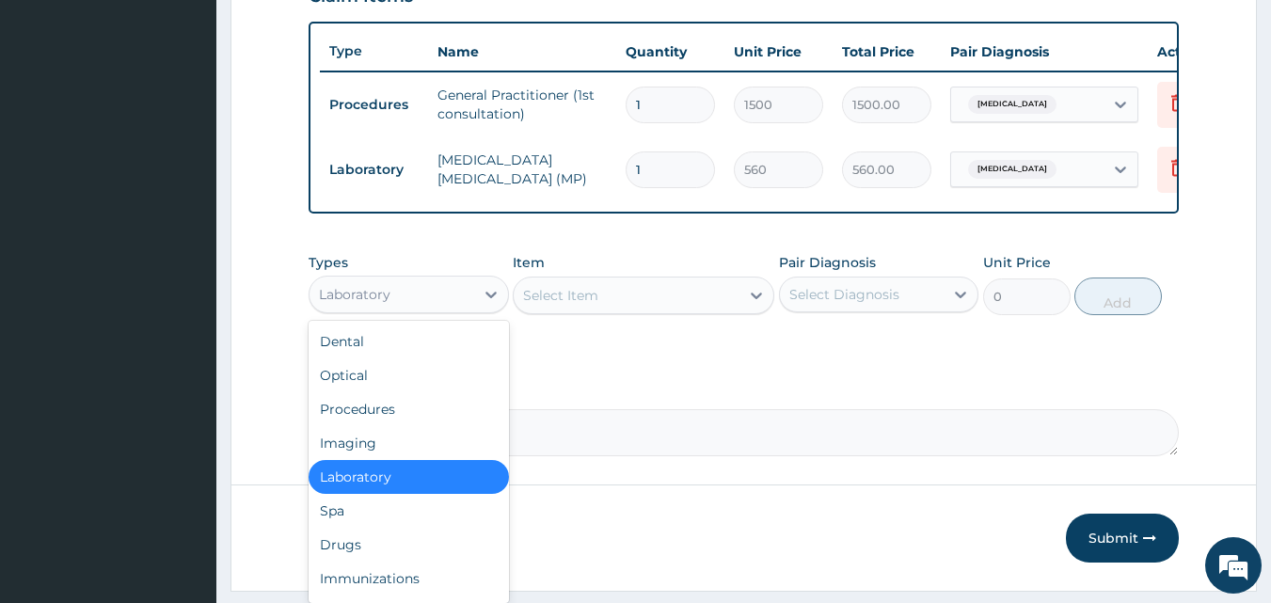
click at [421, 310] on div "Laboratory" at bounding box center [392, 294] width 165 height 30
click at [373, 549] on div "Drugs" at bounding box center [409, 545] width 200 height 34
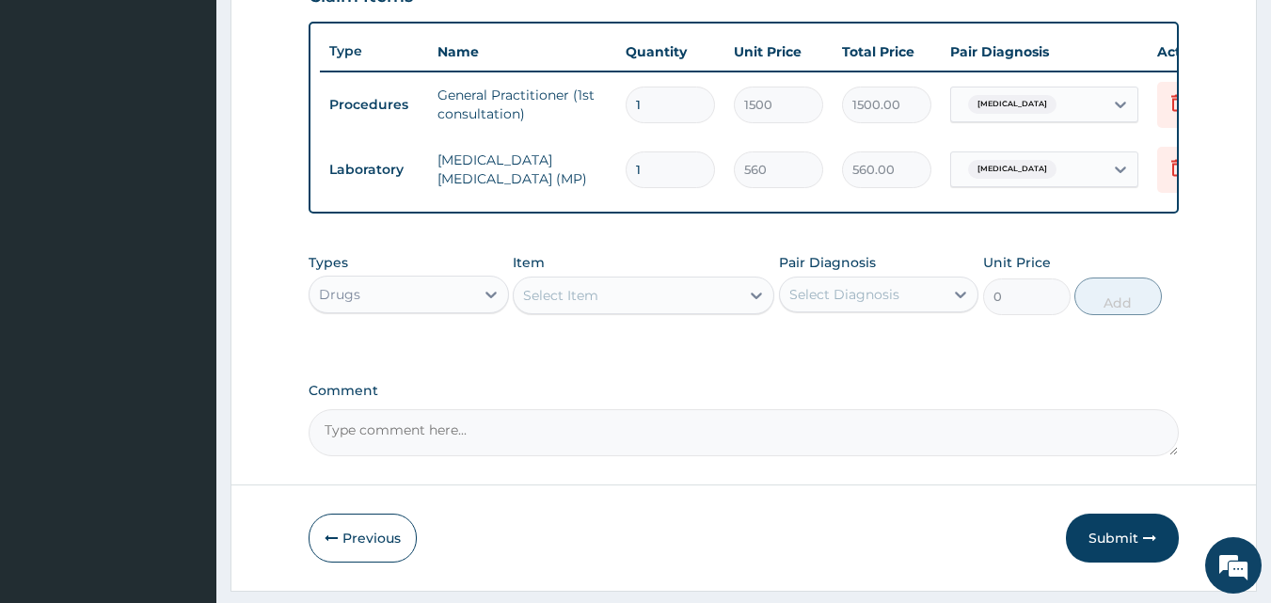
click at [554, 305] on div "Select Item" at bounding box center [560, 295] width 75 height 19
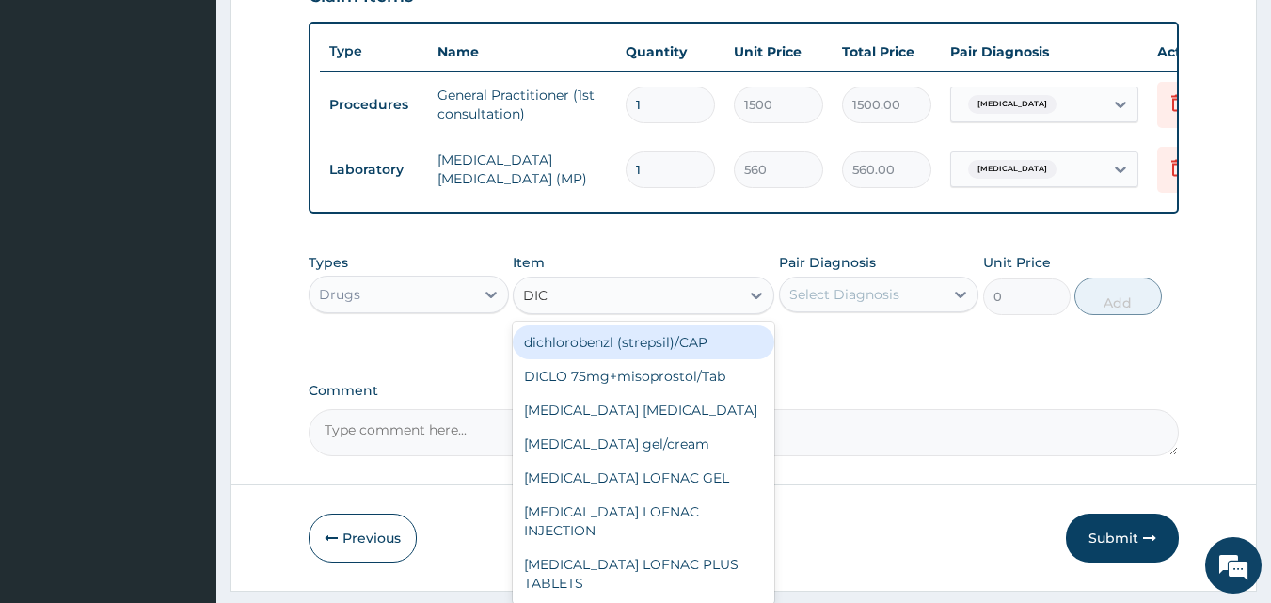
type input "DICL"
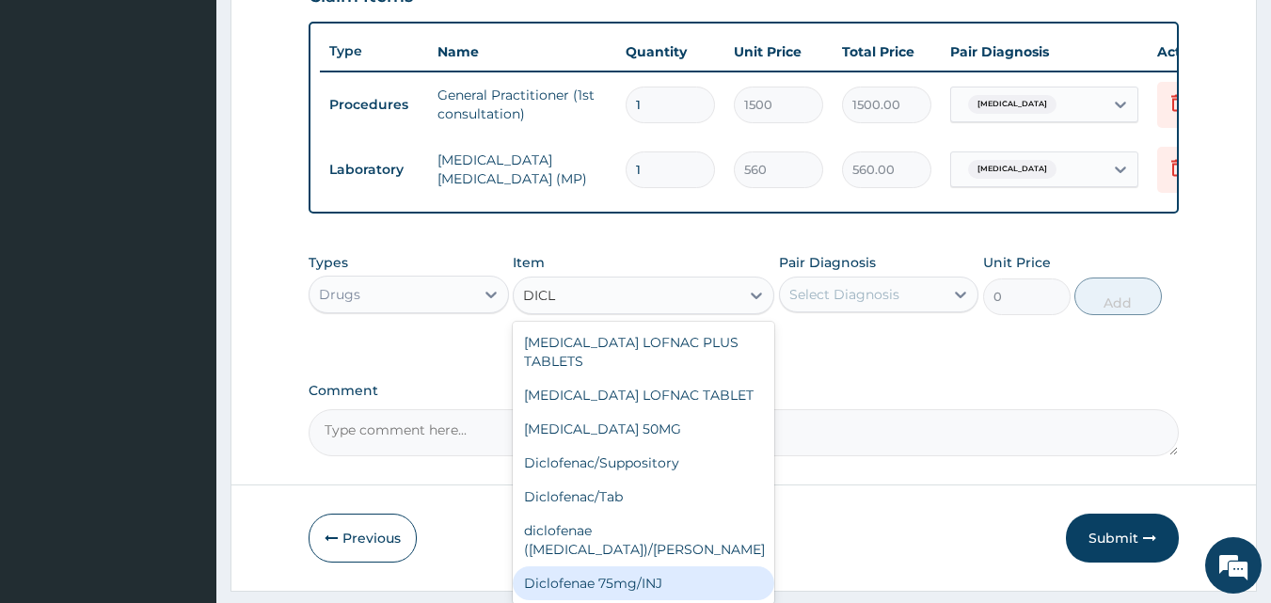
scroll to position [237, 0]
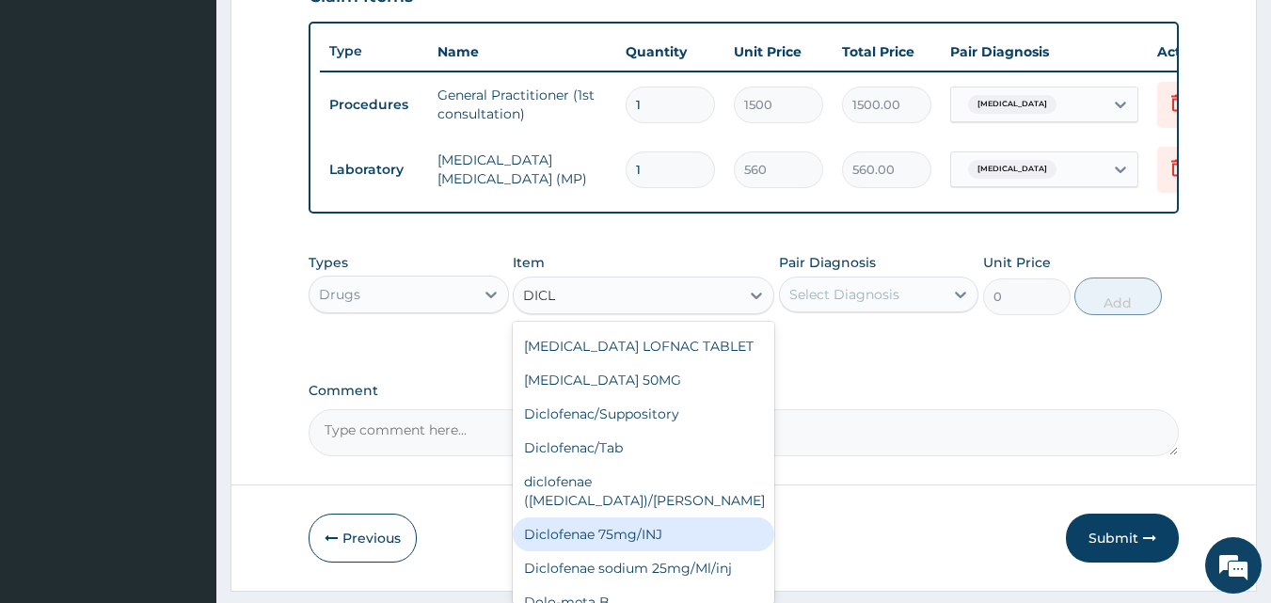
click at [643, 517] on div "Diclofenae 75mg/INJ" at bounding box center [644, 534] width 262 height 34
type input "39.38"
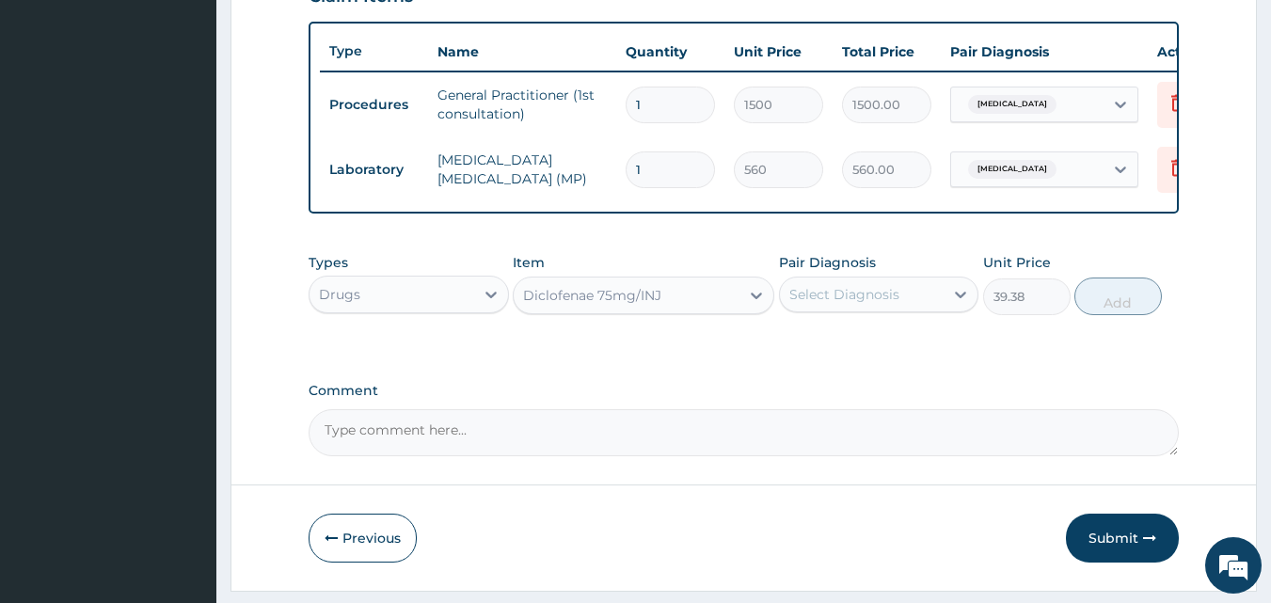
click at [881, 310] on div "Select Diagnosis" at bounding box center [862, 294] width 165 height 30
click at [862, 362] on div "Malaria" at bounding box center [879, 343] width 200 height 39
checkbox input "true"
click at [1136, 303] on button "Add" at bounding box center [1117, 297] width 87 height 38
type input "0"
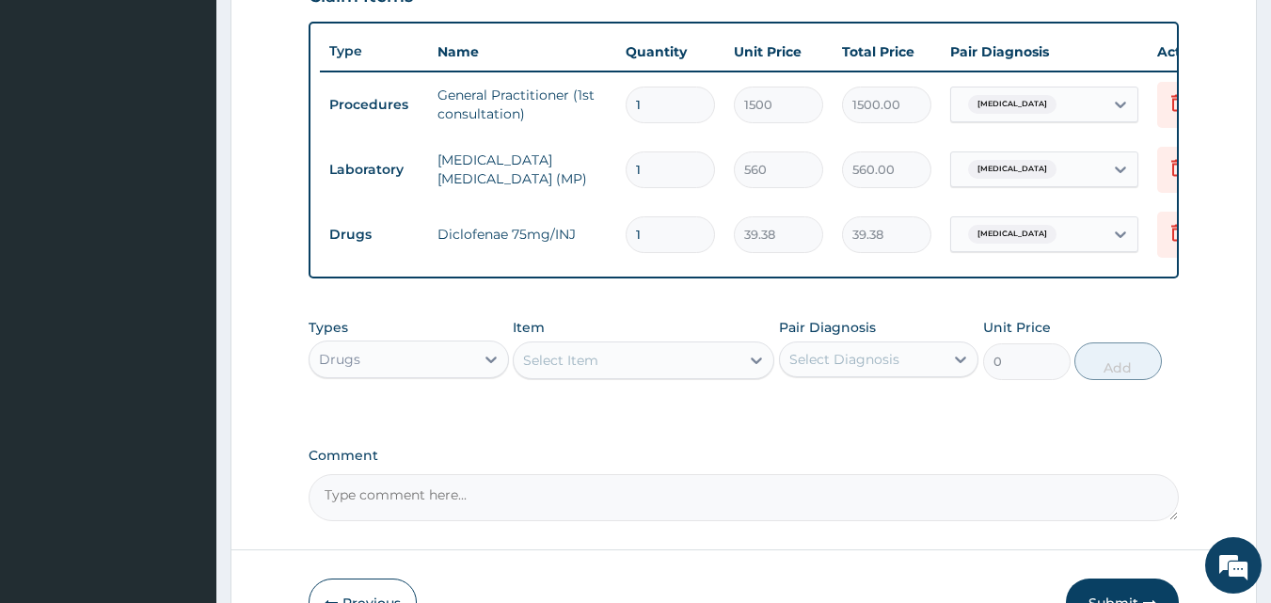
click at [623, 359] on div "Select Item" at bounding box center [627, 360] width 226 height 30
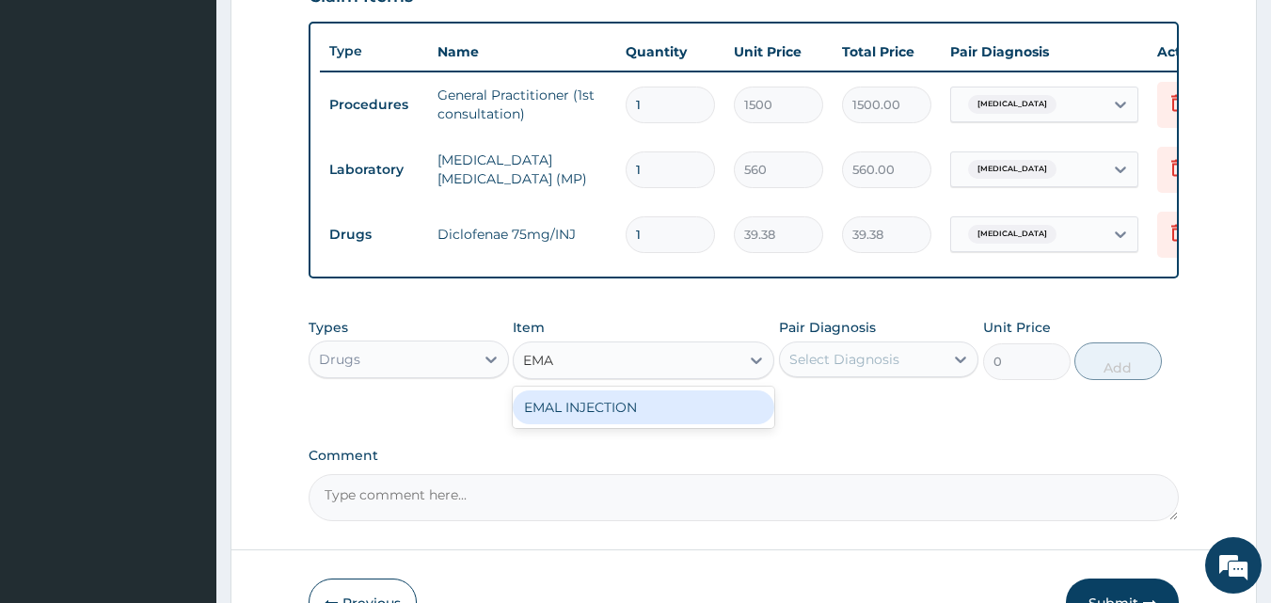
type input "EMAL"
click at [564, 413] on div "EMAL INJECTION" at bounding box center [644, 407] width 262 height 34
type input "708.75"
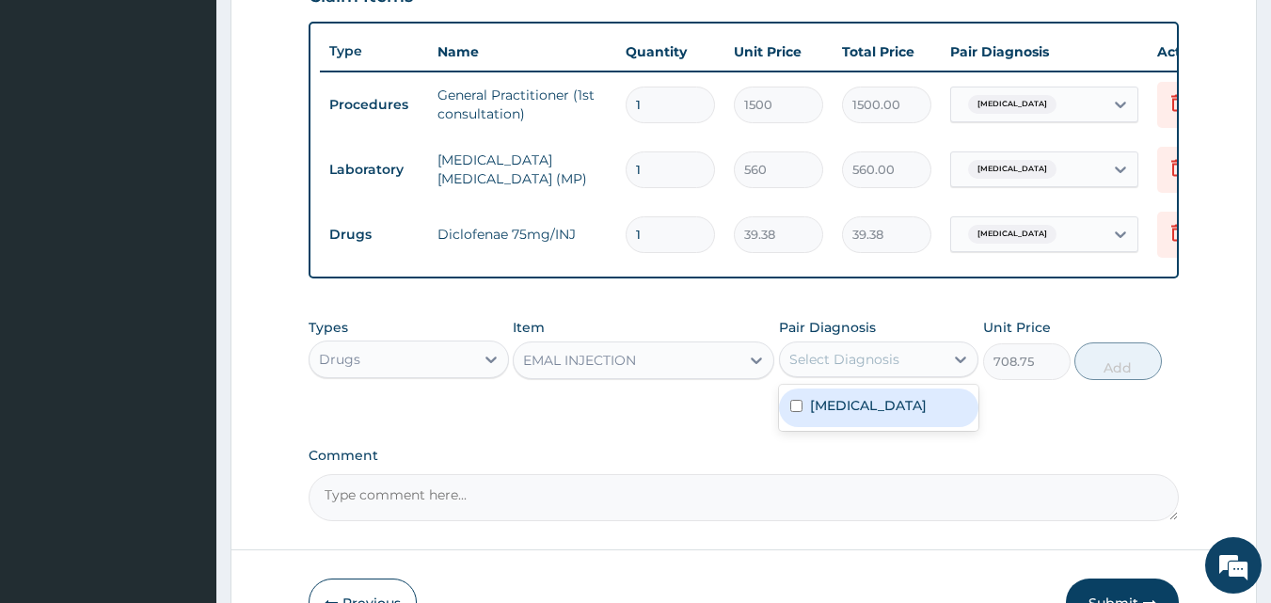
click at [834, 369] on div "Select Diagnosis" at bounding box center [844, 359] width 110 height 19
click at [835, 411] on label "Malaria" at bounding box center [868, 405] width 117 height 19
checkbox input "true"
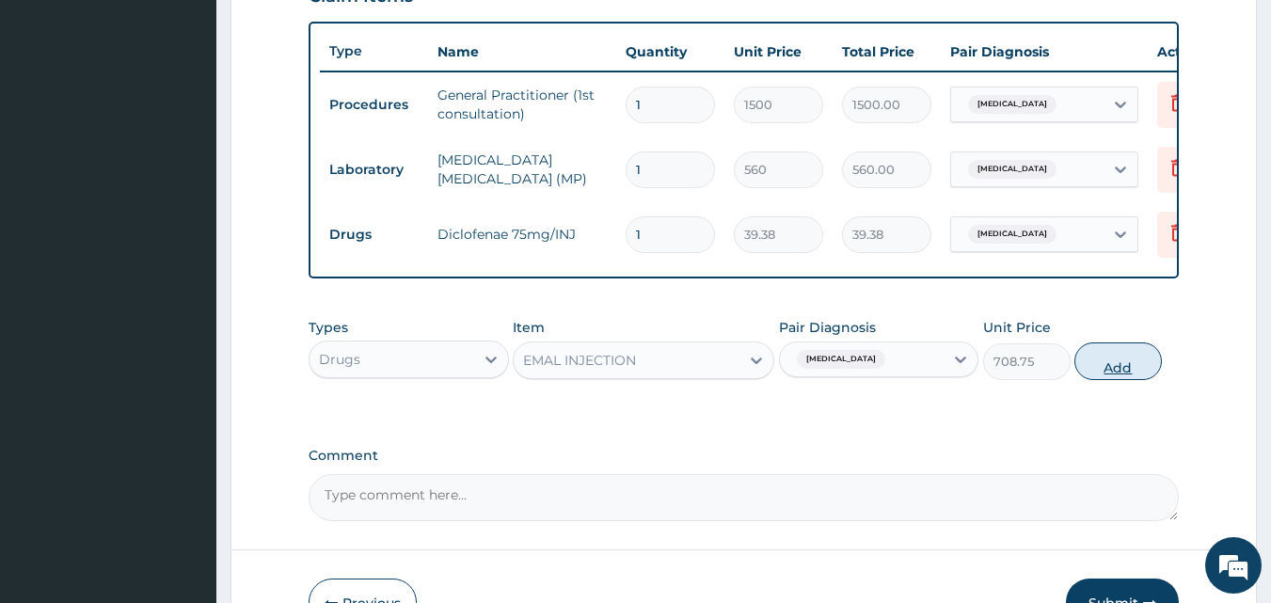
click at [1106, 373] on button "Add" at bounding box center [1117, 361] width 87 height 38
type input "0"
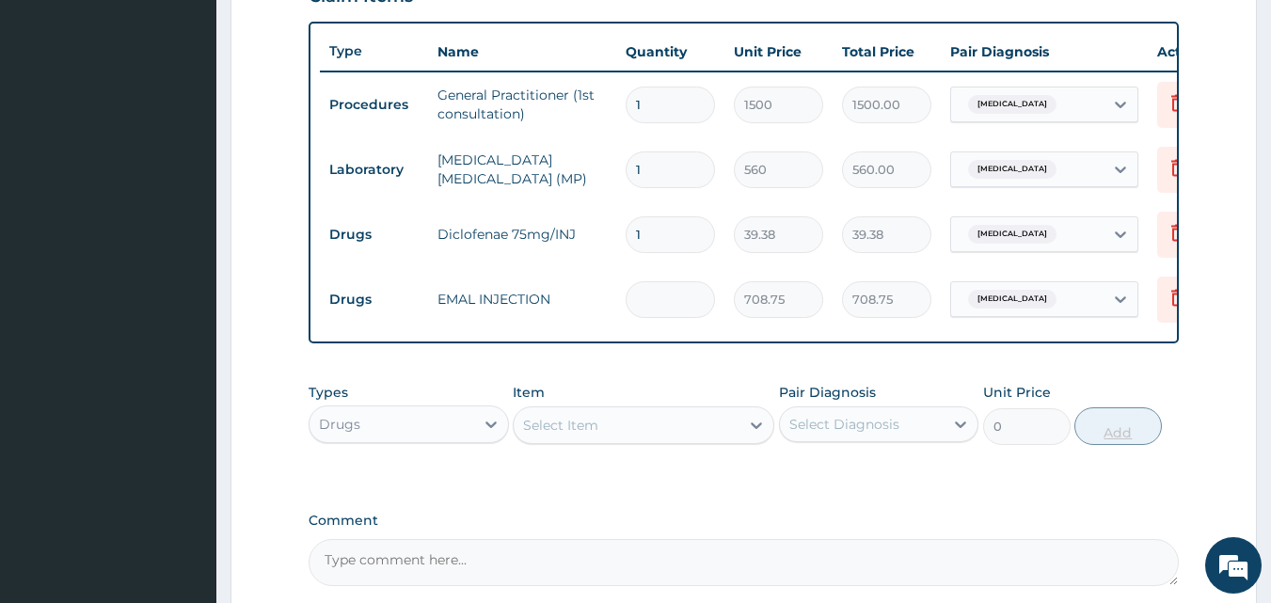
type input "0.00"
type input "3"
type input "2126.25"
type input "3"
click at [581, 435] on div "Select Item" at bounding box center [560, 425] width 75 height 19
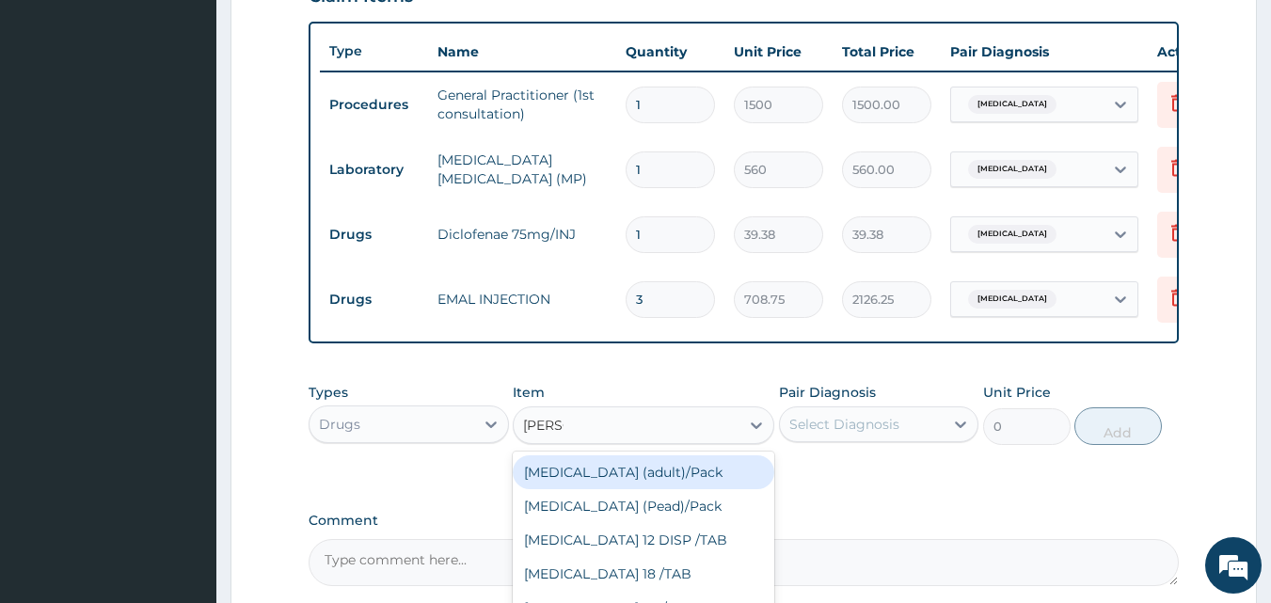
type input "COART"
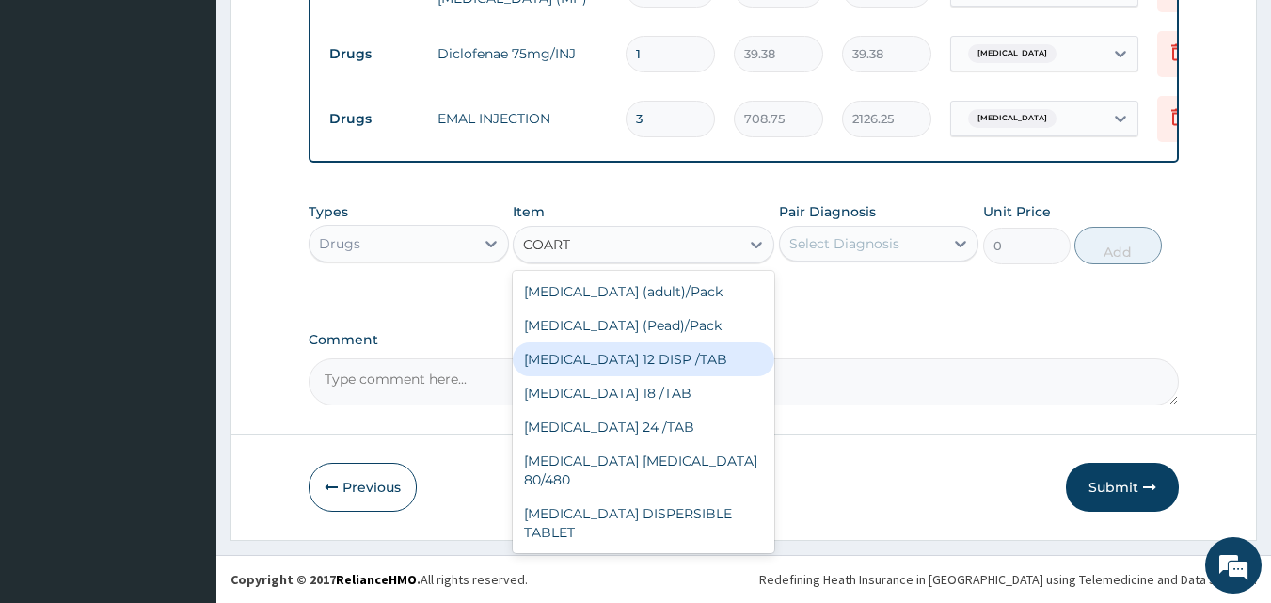
scroll to position [873, 0]
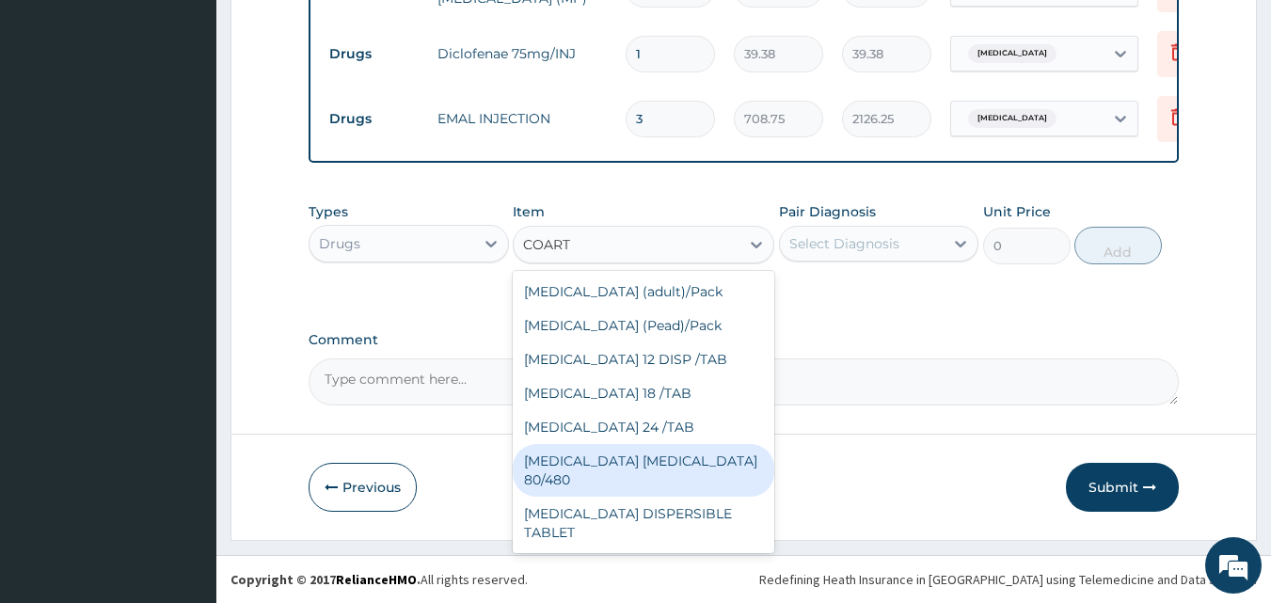
click at [645, 466] on div "COARTEM D TAB 80/480" at bounding box center [644, 470] width 262 height 53
type input "866.25"
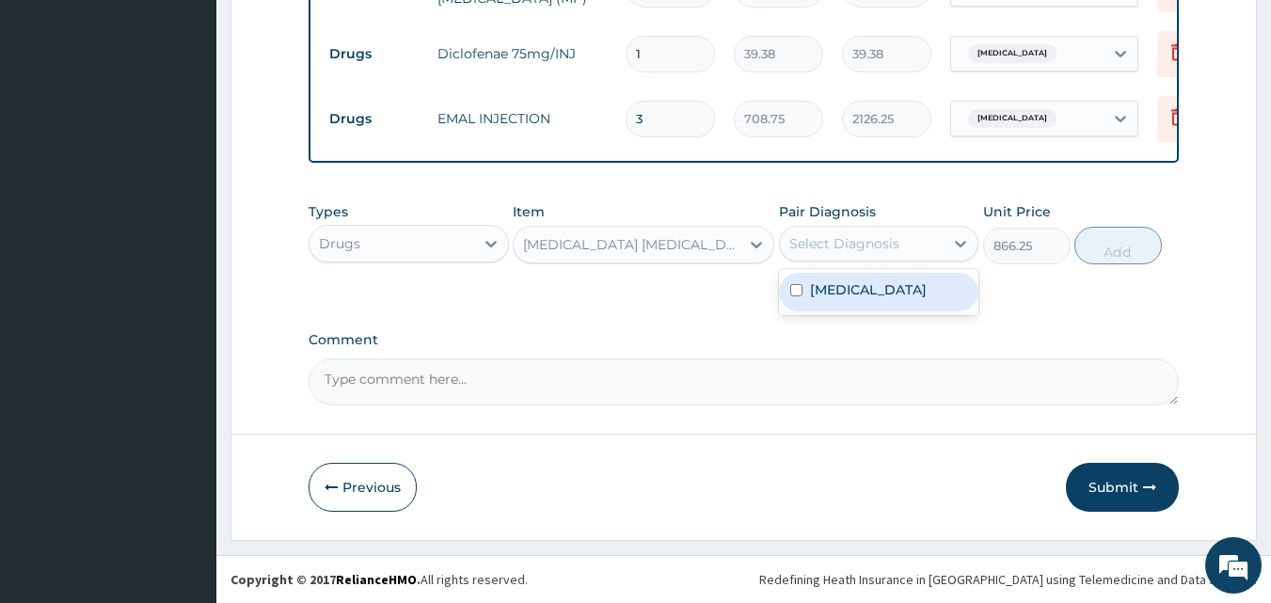
click at [840, 248] on div "Select Diagnosis" at bounding box center [844, 243] width 110 height 19
click at [837, 285] on label "Malaria" at bounding box center [868, 289] width 117 height 19
checkbox input "true"
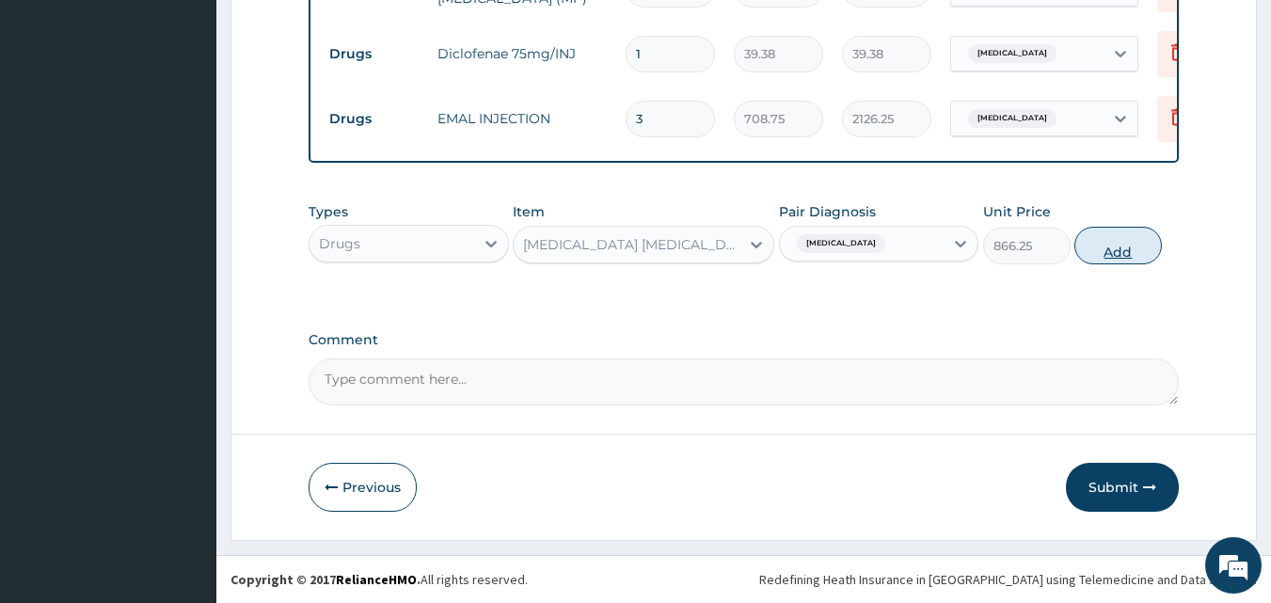
click at [1113, 244] on button "Add" at bounding box center [1117, 246] width 87 height 38
type input "0"
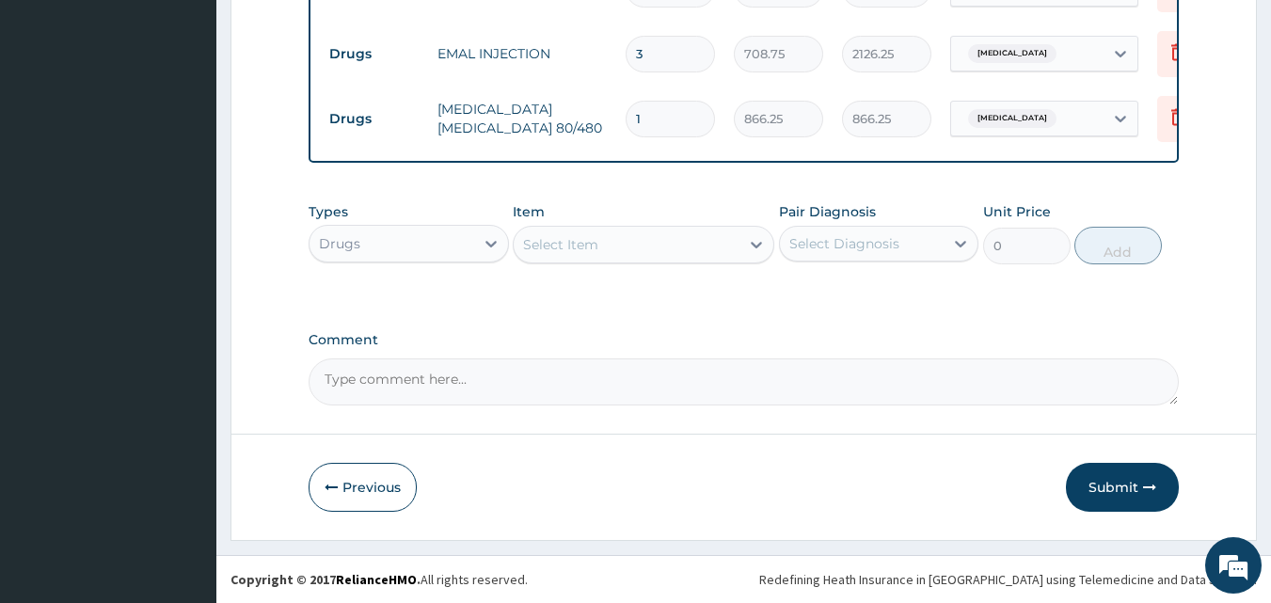
scroll to position [938, 0]
click at [612, 250] on div "Select Item" at bounding box center [627, 245] width 226 height 30
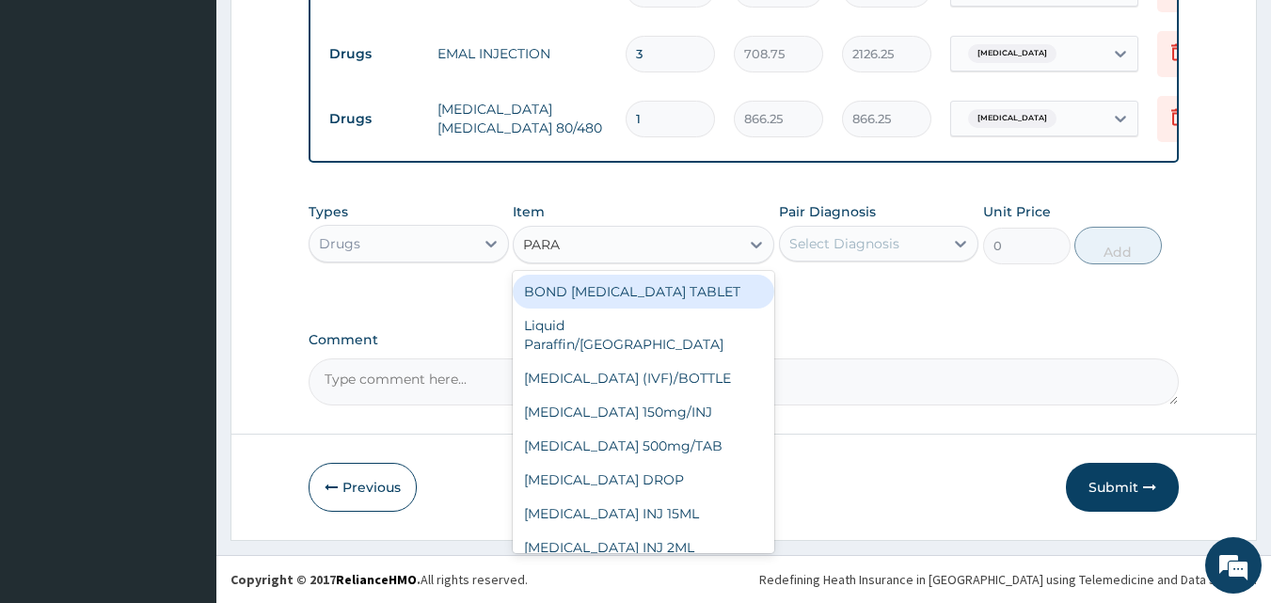
type input "PARAC"
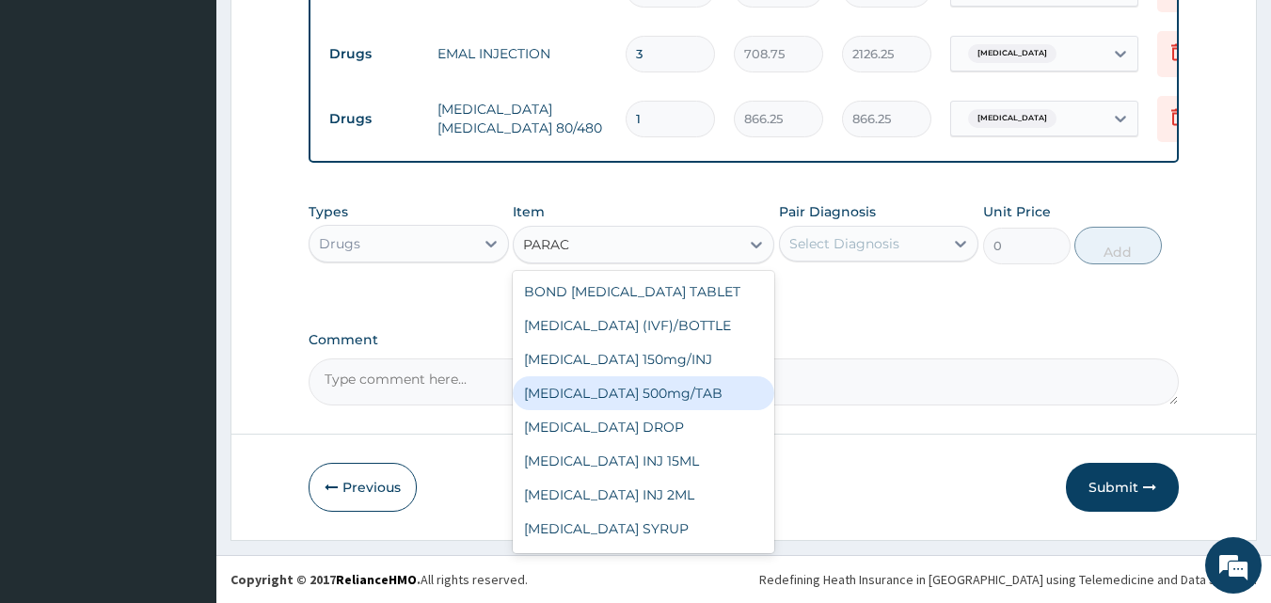
click at [639, 404] on div "PARACETAMOL 500mg/TAB" at bounding box center [644, 393] width 262 height 34
type input "5.25"
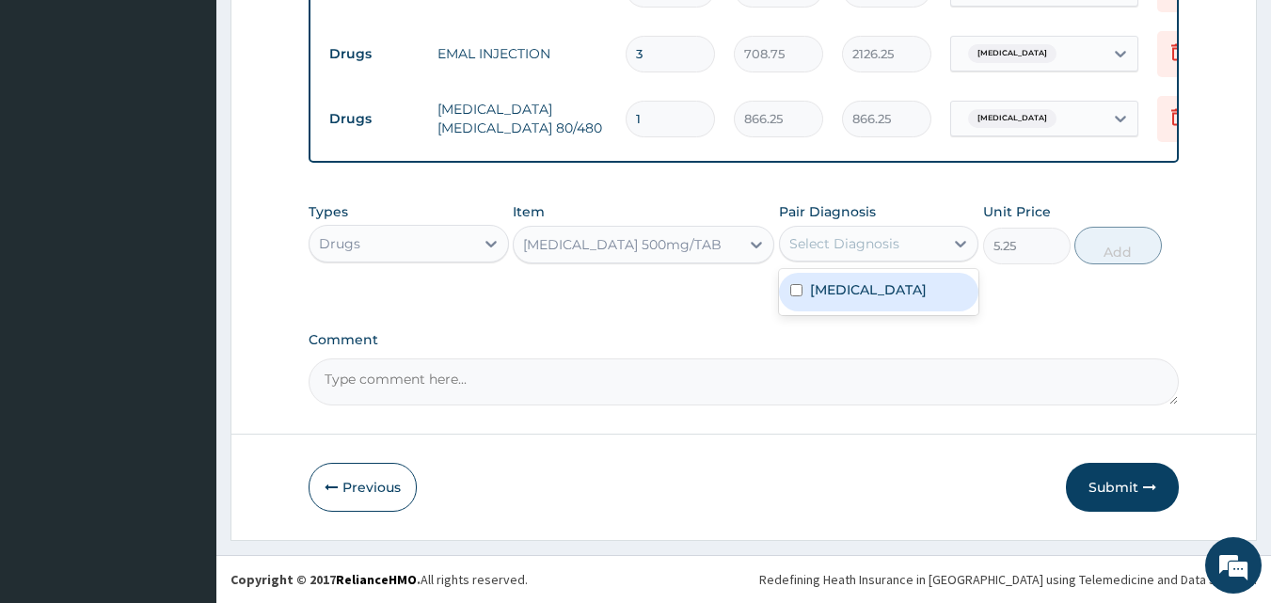
click at [825, 246] on div "Select Diagnosis" at bounding box center [844, 243] width 110 height 19
click at [834, 298] on label "Malaria" at bounding box center [868, 289] width 117 height 19
checkbox input "true"
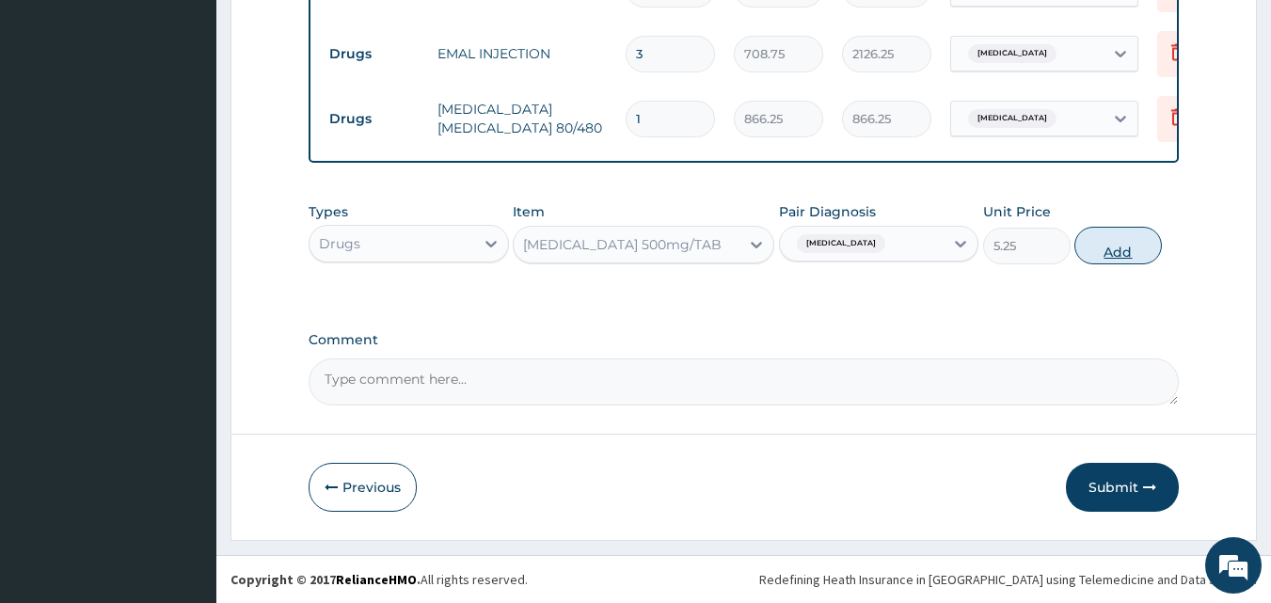
click at [1093, 236] on button "Add" at bounding box center [1117, 246] width 87 height 38
type input "0"
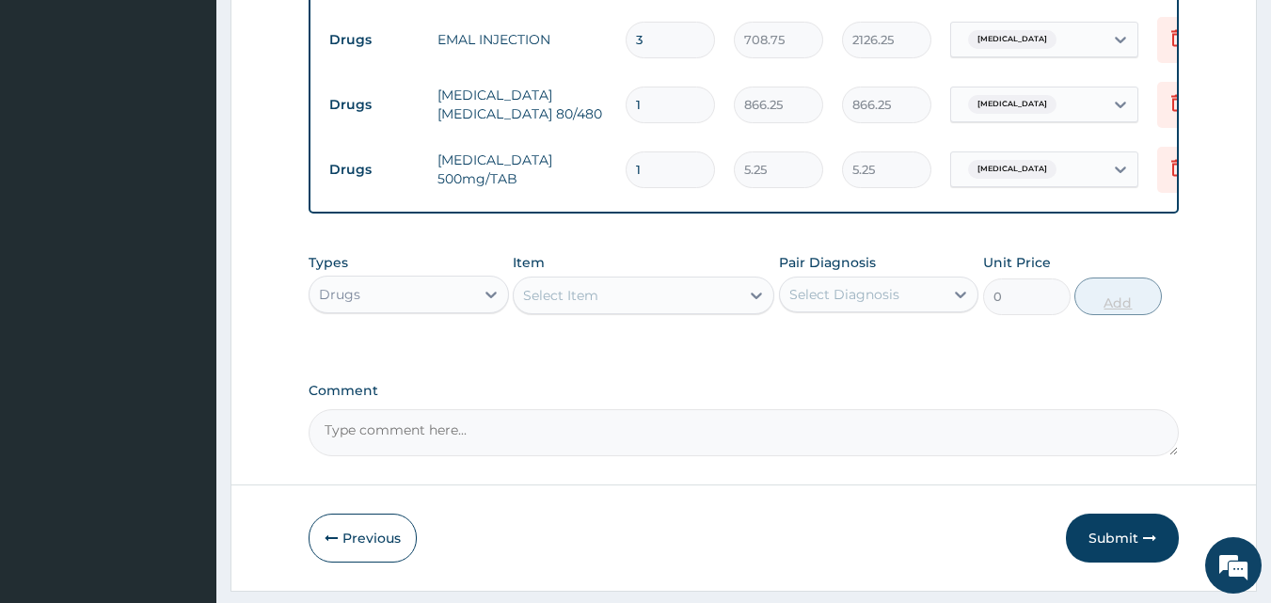
type input "18"
type input "94.50"
type input "18"
click at [1120, 555] on button "Submit" at bounding box center [1122, 538] width 113 height 49
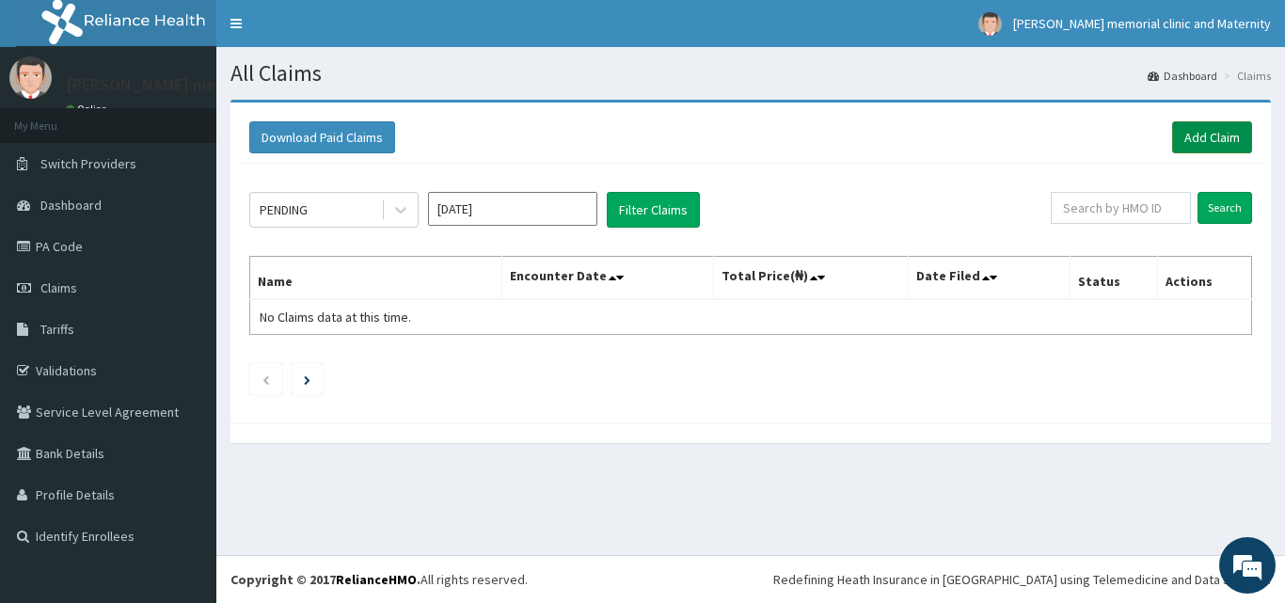
click at [1232, 134] on link "Add Claim" at bounding box center [1212, 137] width 80 height 32
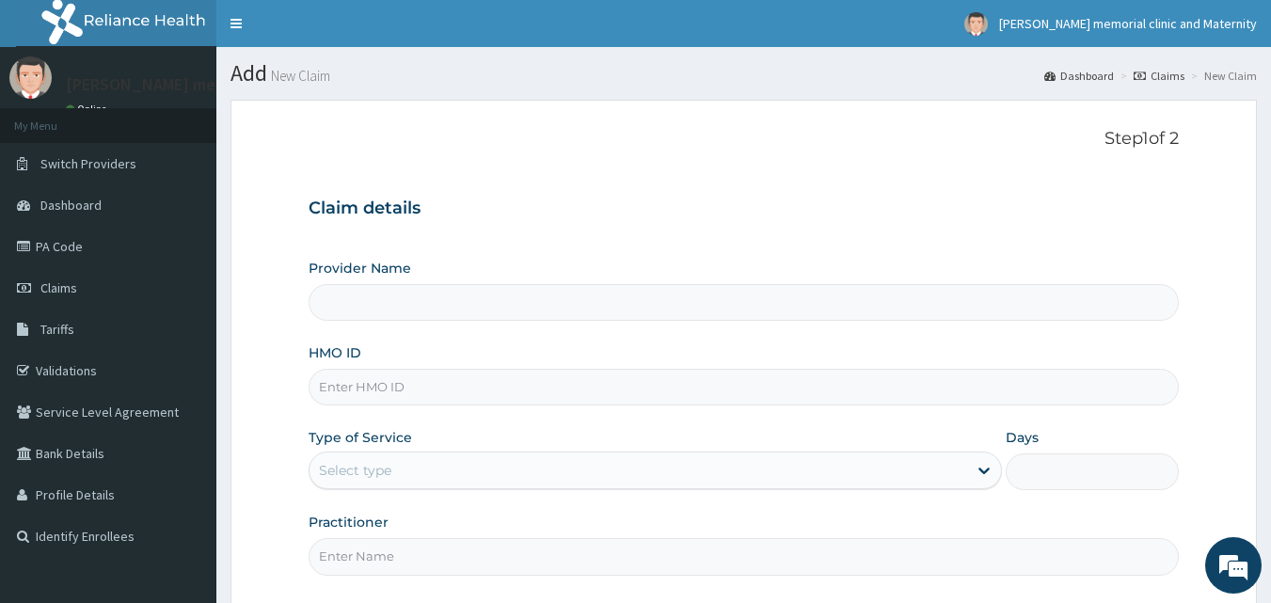
type input "[PERSON_NAME] memorial clinic and maternity"
click at [119, 194] on link "Dashboard" at bounding box center [108, 204] width 216 height 41
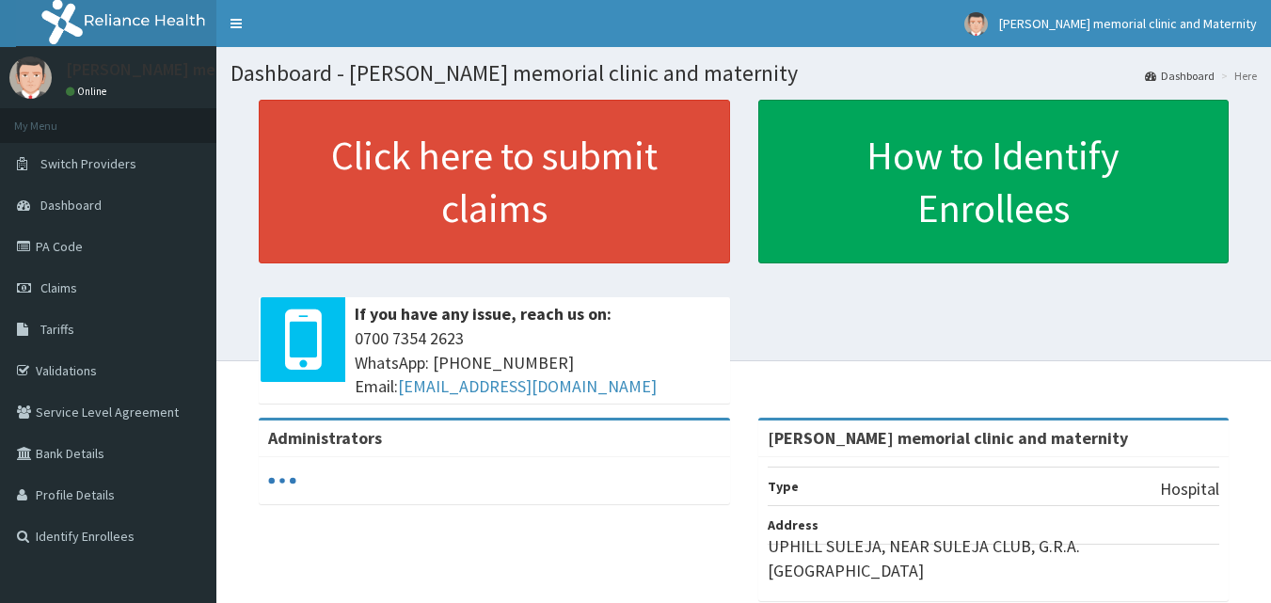
click at [85, 361] on link "Validations" at bounding box center [108, 370] width 216 height 41
